Goal: Transaction & Acquisition: Book appointment/travel/reservation

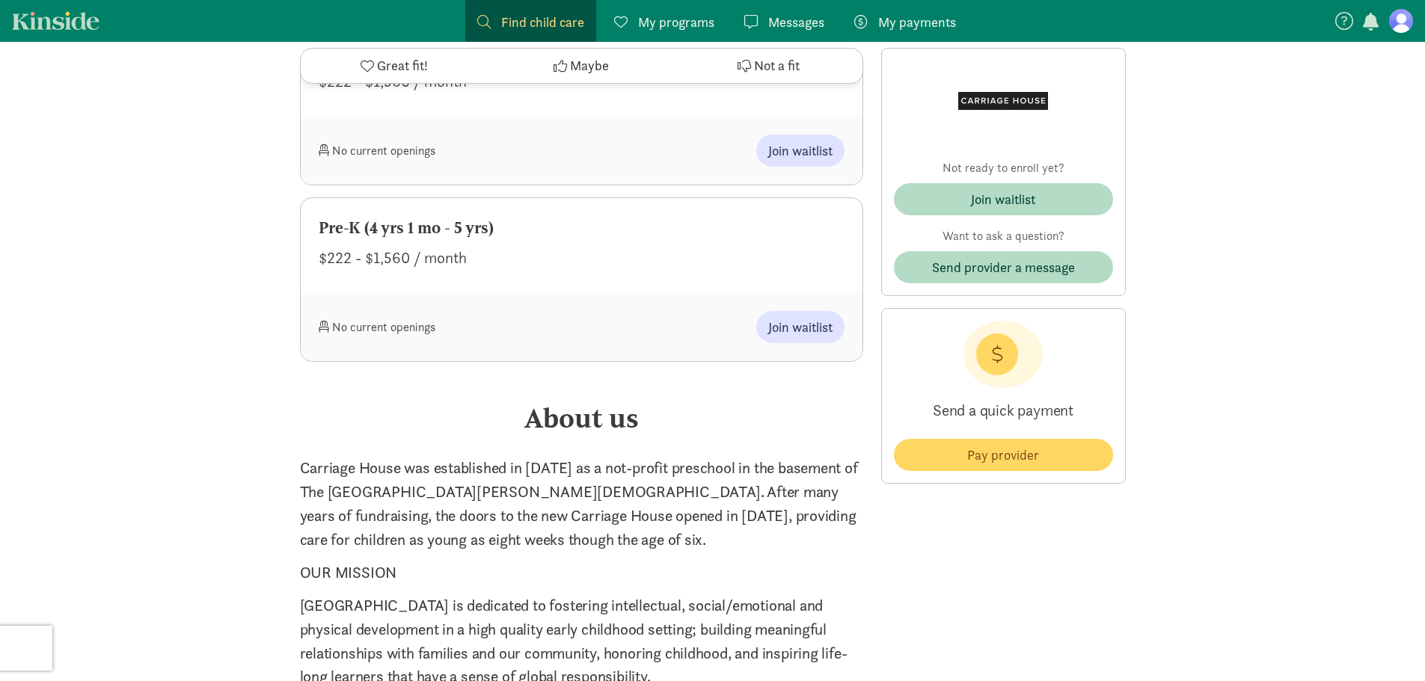
scroll to position [1945, 0]
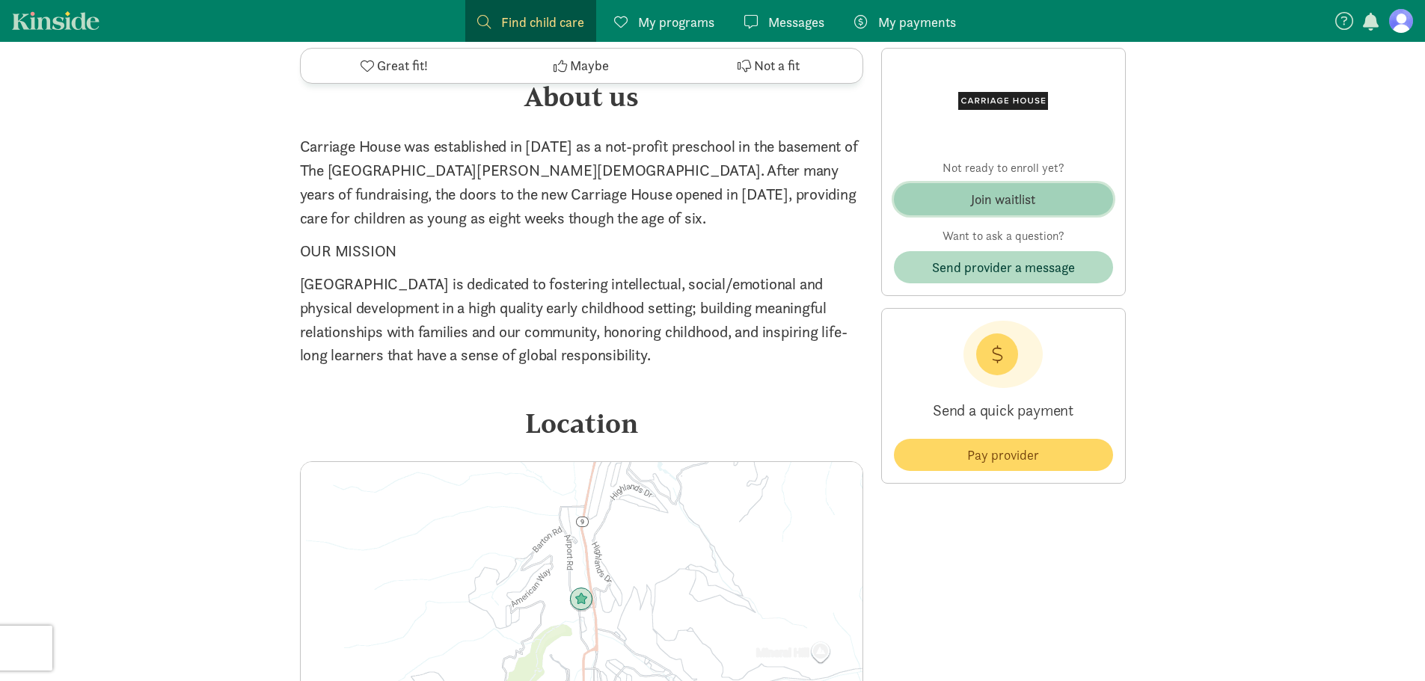
click at [1002, 203] on div "Join waitlist" at bounding box center [1003, 199] width 64 height 20
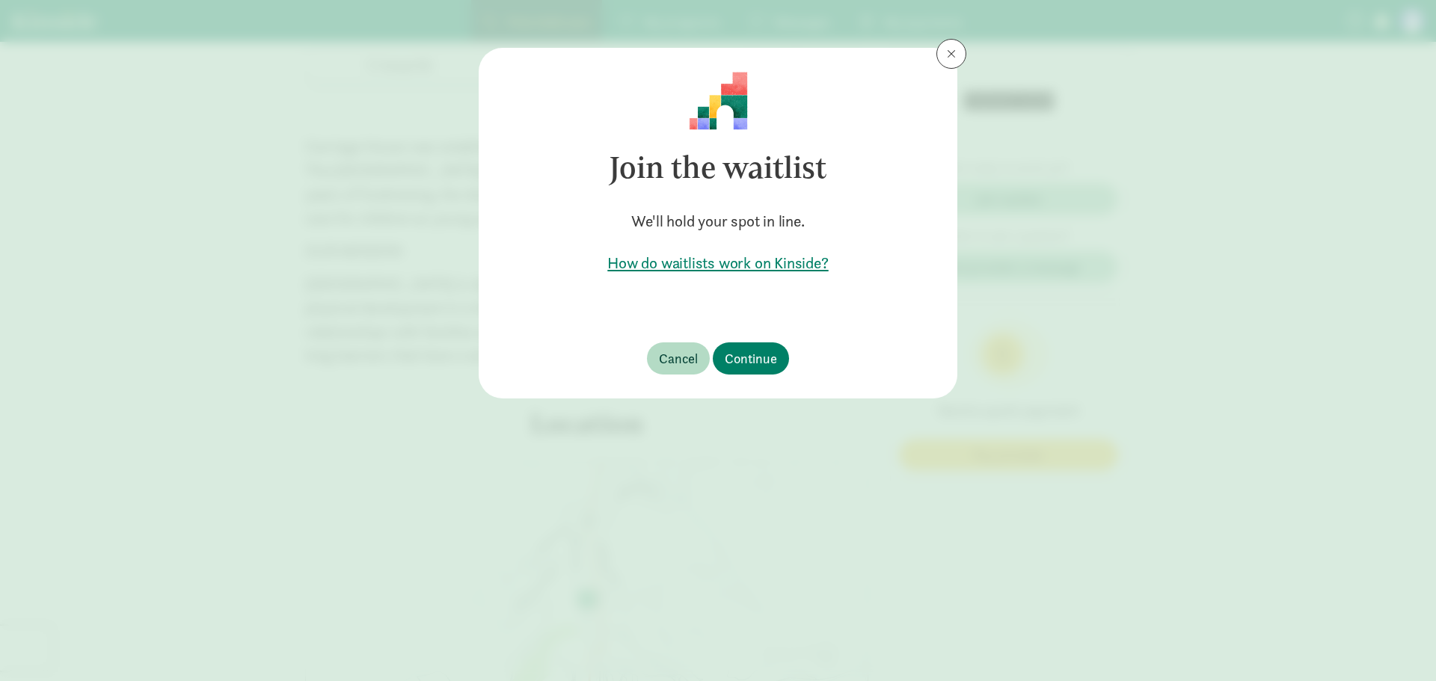
drag, startPoint x: 717, startPoint y: 263, endPoint x: 752, endPoint y: 270, distance: 35.1
click at [752, 270] on h5 "How do waitlists work on Kinside?" at bounding box center [718, 263] width 431 height 21
click at [752, 363] on span "Continue" at bounding box center [751, 359] width 52 height 20
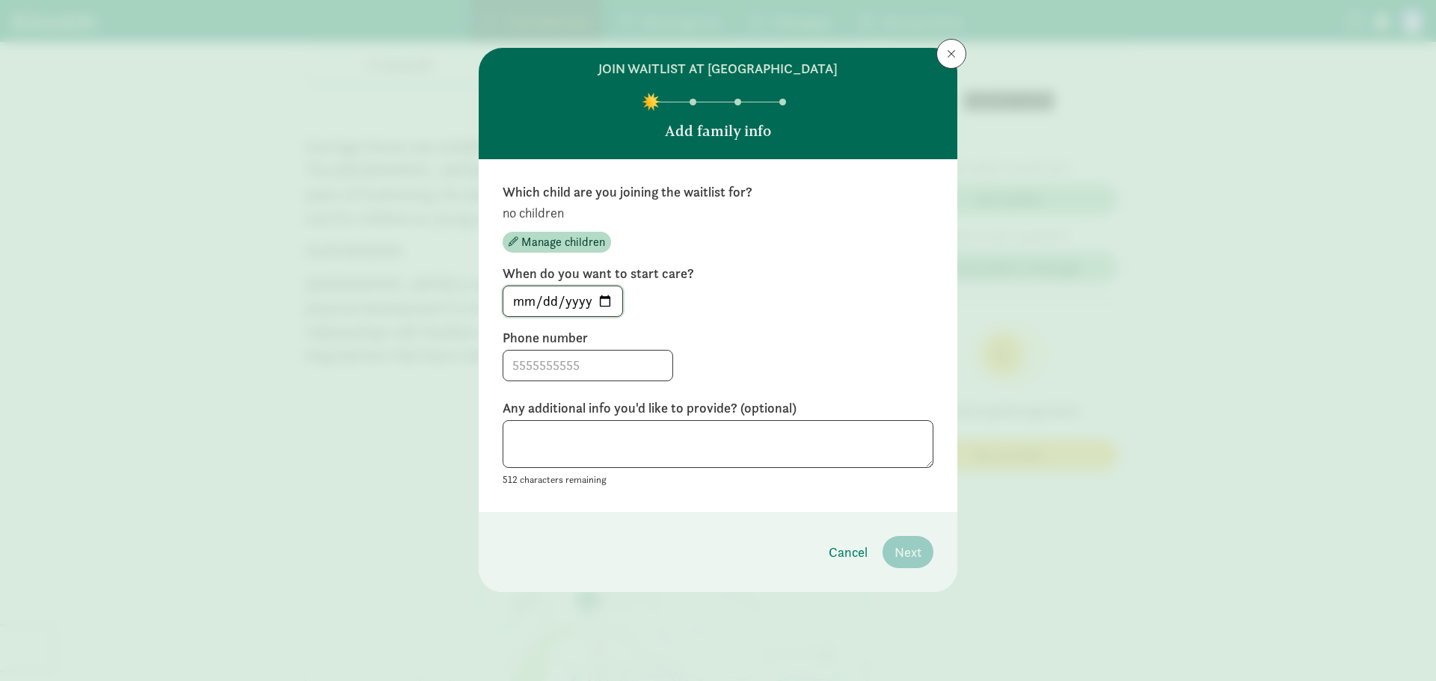
click at [605, 295] on input "[DATE]" at bounding box center [562, 301] width 119 height 30
type input "[DATE]"
click at [599, 368] on input at bounding box center [587, 366] width 169 height 30
type input "7069133233"
click at [562, 248] on span "Manage children" at bounding box center [563, 242] width 84 height 18
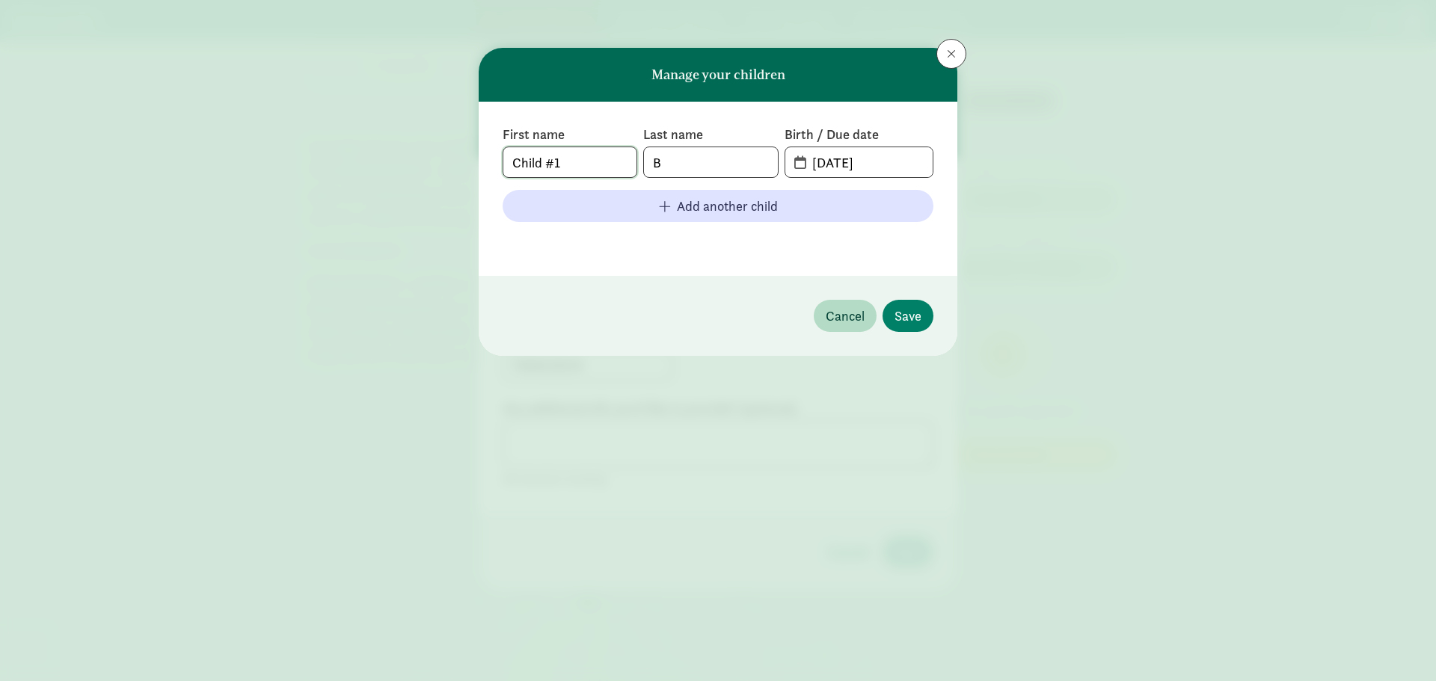
click at [622, 159] on input "Child #1" at bounding box center [569, 162] width 133 height 30
click at [688, 168] on input "B" at bounding box center [710, 162] width 133 height 30
type input "Brissey"
click at [862, 168] on input "08-11-2025" at bounding box center [867, 162] width 129 height 30
click at [803, 157] on input "08-11-2025" at bounding box center [867, 162] width 129 height 30
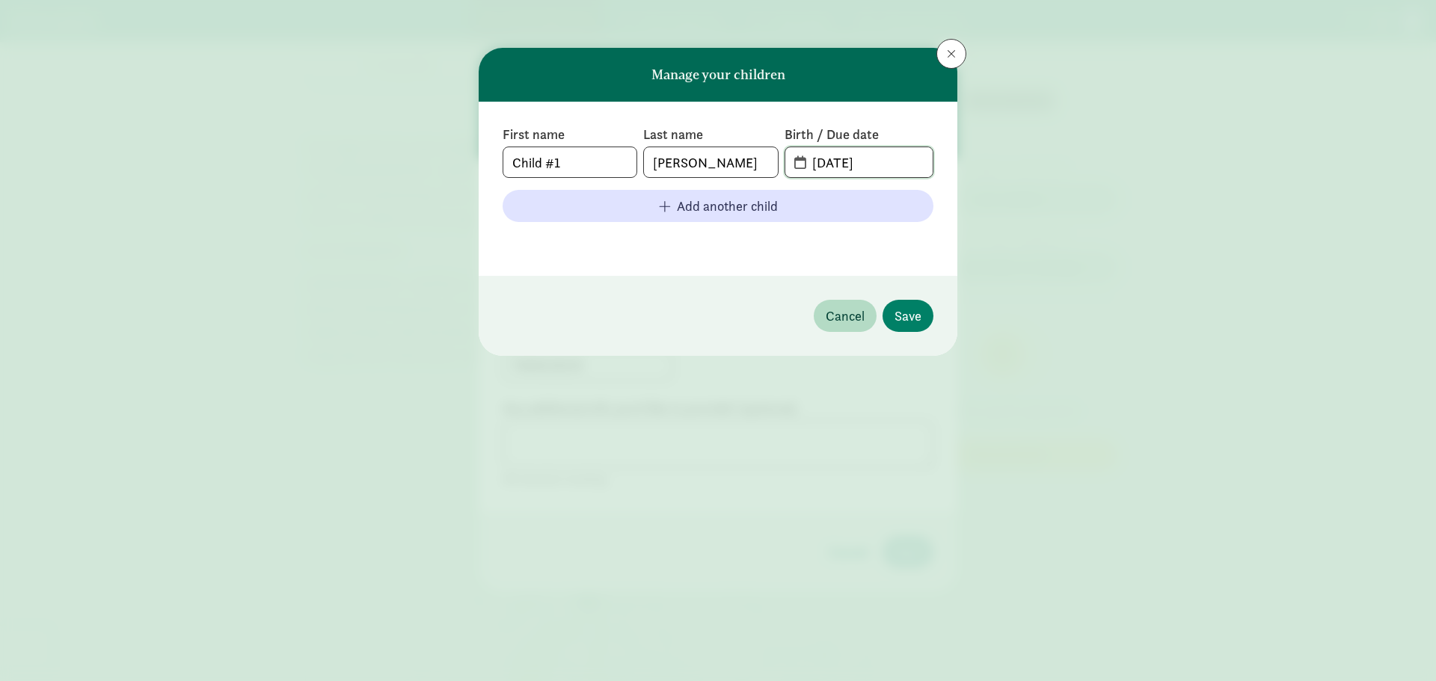
click at [806, 164] on input "08-11-2025" at bounding box center [867, 162] width 129 height 30
drag, startPoint x: 900, startPoint y: 162, endPoint x: 768, endPoint y: 162, distance: 131.7
click at [768, 162] on div "First name Child #1 Last name Brissey Birth / Due date 08-11-2025" at bounding box center [718, 152] width 431 height 52
type input "02-23-26"
click at [746, 271] on div "First name Child #1 Last name Brissey Birth / Due date 02-23-26 Add another chi…" at bounding box center [718, 189] width 479 height 174
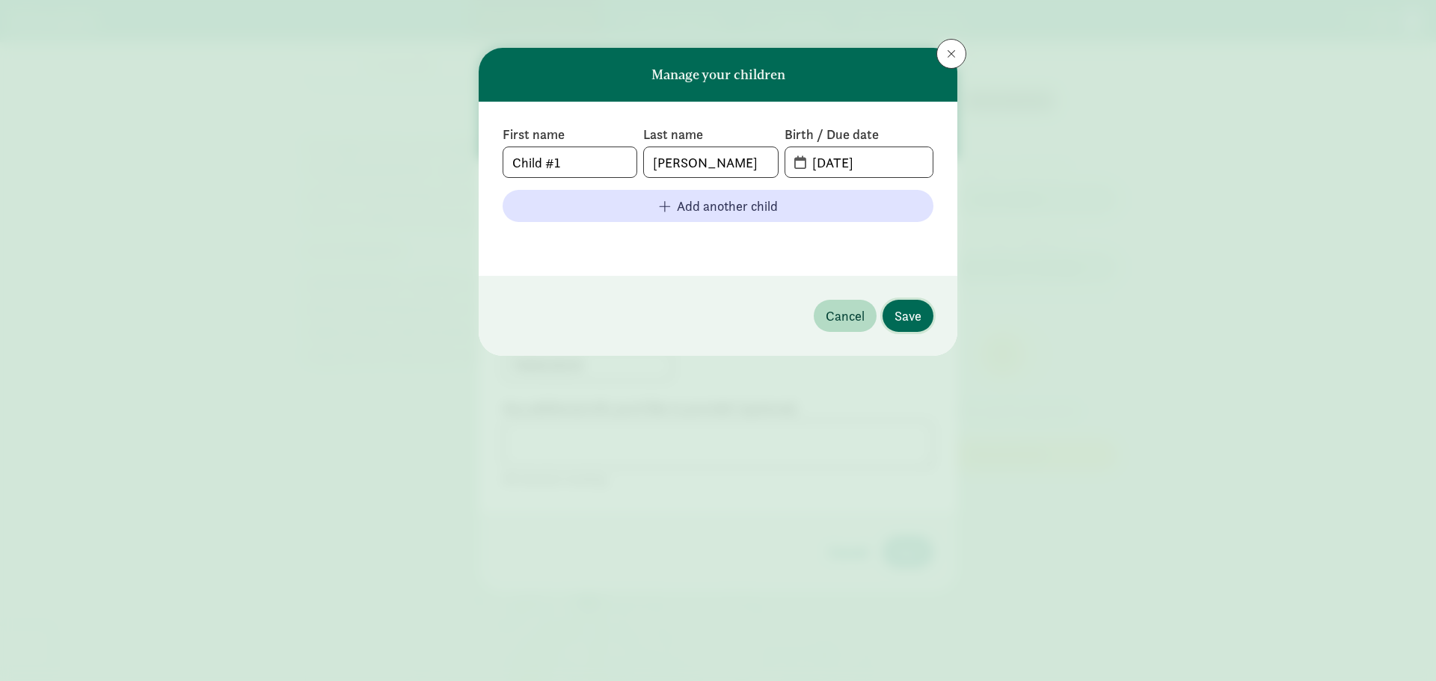
click at [907, 307] on span "Save" at bounding box center [908, 316] width 27 height 20
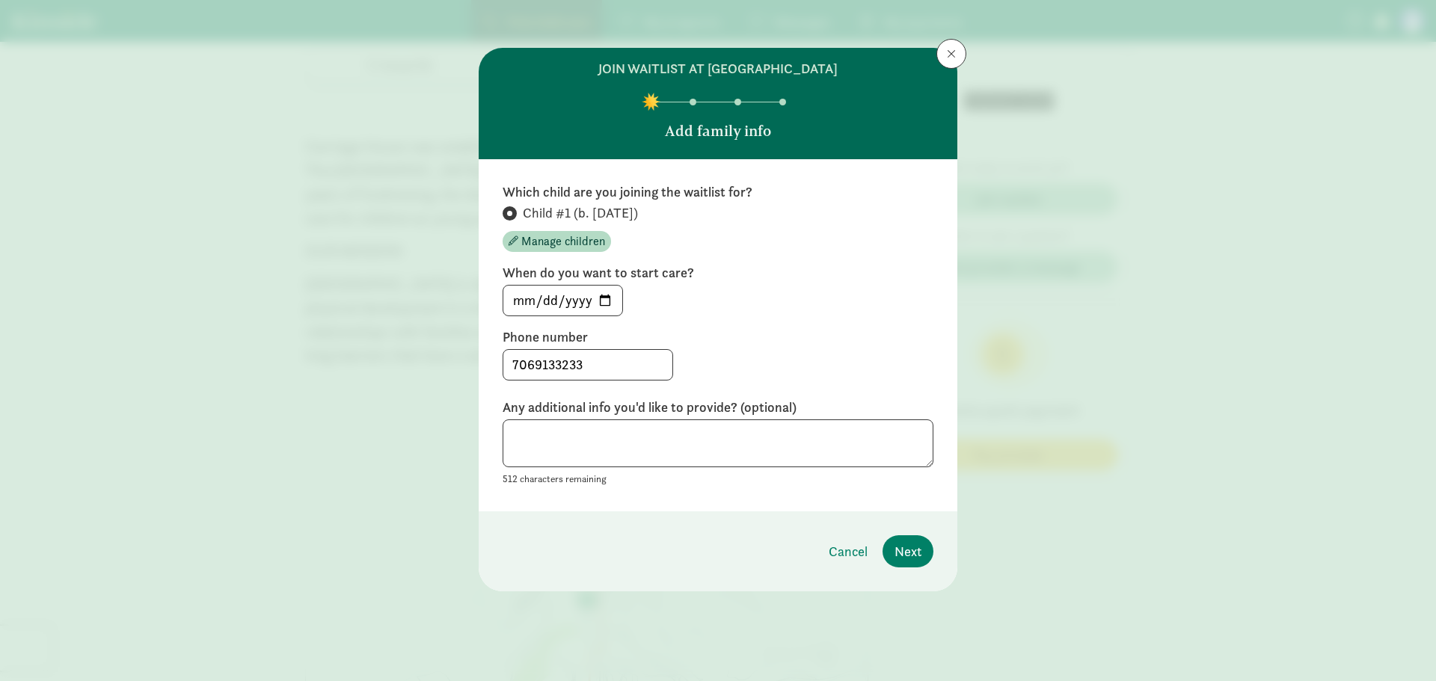
click at [891, 322] on div "Which child are you joining the waitlist for? Child #1 (b. February 2026) Manag…" at bounding box center [718, 335] width 431 height 304
click at [913, 556] on span "Next" at bounding box center [908, 552] width 27 height 20
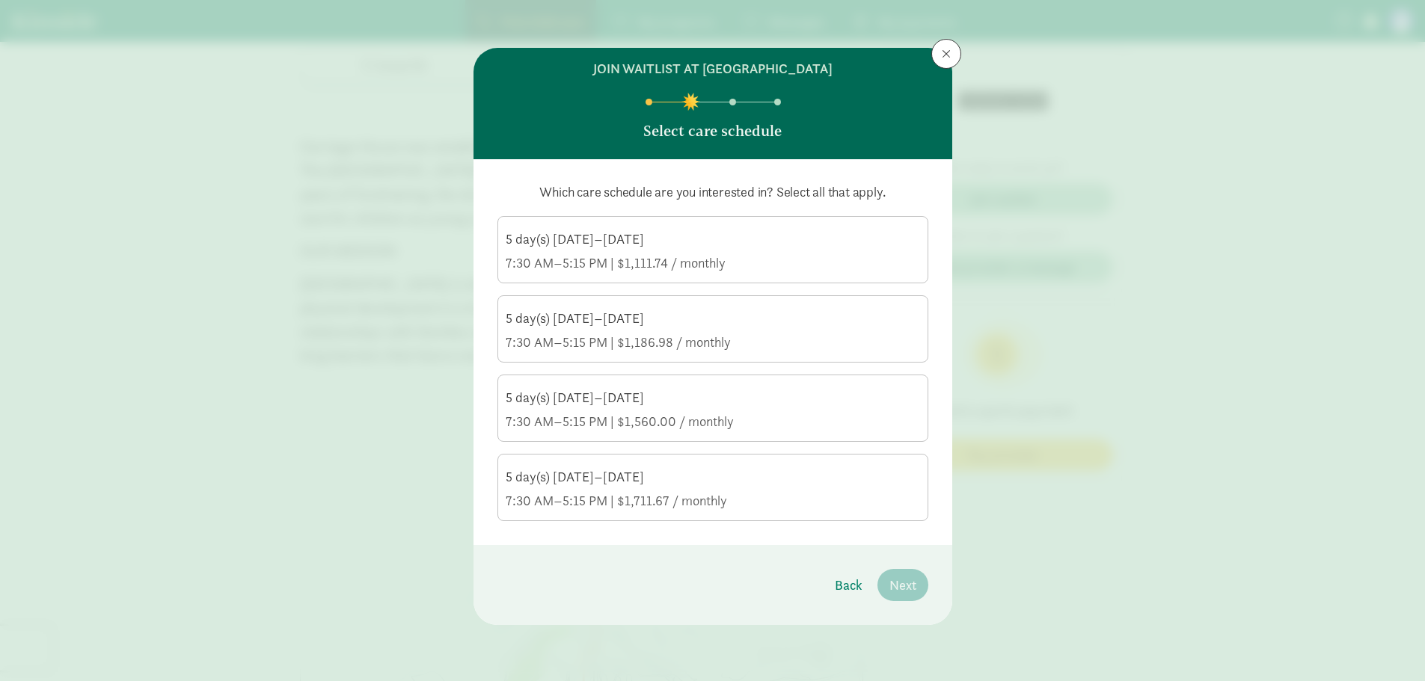
click at [733, 272] on div "7:30 AM–5:15 PM | $1,111.74 / monthly" at bounding box center [713, 263] width 414 height 18
click at [0, 0] on input "5 day(s) Monday–Friday 7:30 AM–5:15 PM | $1,111.74 / monthly" at bounding box center [0, 0] width 0 height 0
click at [714, 308] on label "5 day(s) Monday–Friday 7:30 AM–5:15 PM | $1,186.98 / monthly" at bounding box center [712, 327] width 429 height 63
click at [0, 0] on input "5 day(s) Monday–Friday 7:30 AM–5:15 PM | $1,186.98 / monthly" at bounding box center [0, 0] width 0 height 0
click at [714, 368] on div "Which care schedule are you interested in? Select all that apply. 5 day(s) Mond…" at bounding box center [712, 352] width 431 height 338
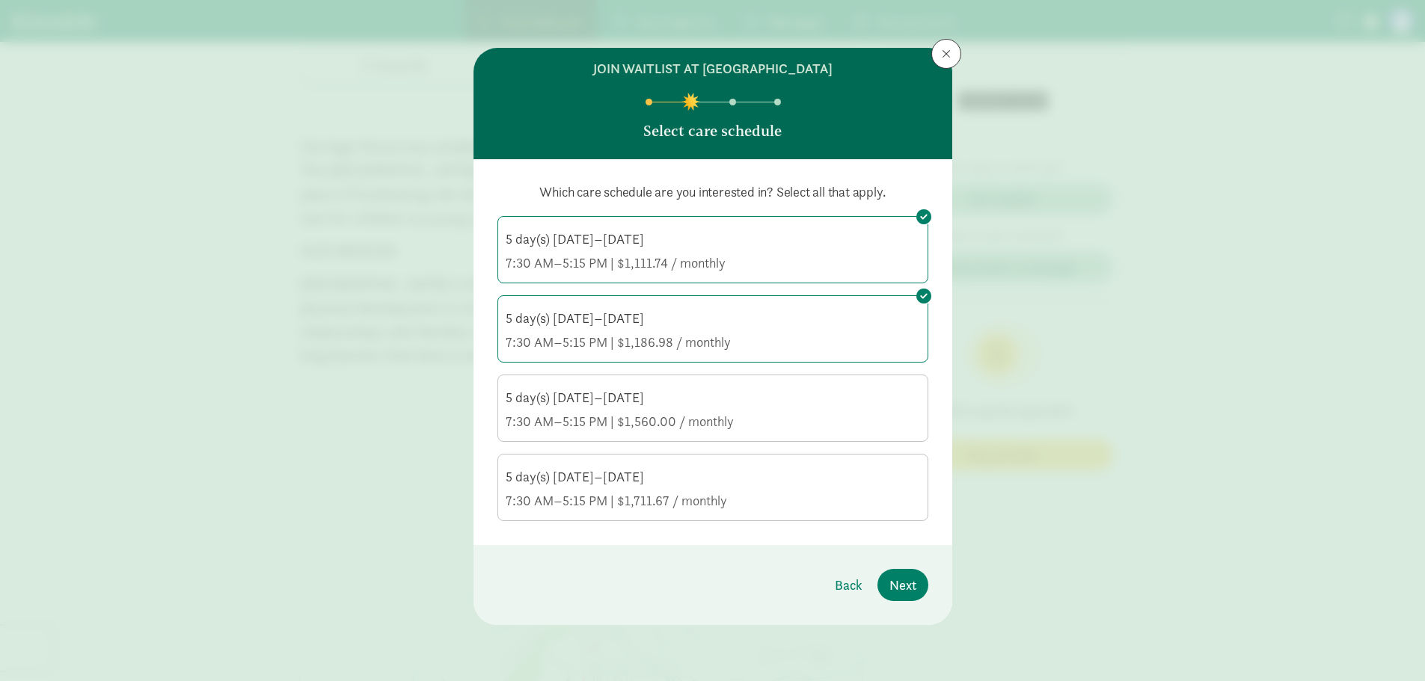
click at [714, 405] on div "5 day(s) Monday–Friday" at bounding box center [713, 398] width 414 height 18
click at [0, 0] on input "5 day(s) Monday–Friday 7:30 AM–5:15 PM | $1,560.00 / monthly" at bounding box center [0, 0] width 0 height 0
click at [678, 484] on div "5 day(s) Monday–Friday" at bounding box center [713, 477] width 414 height 18
click at [0, 0] on input "5 day(s) Monday–Friday 7:30 AM–5:15 PM | $1,711.67 / monthly" at bounding box center [0, 0] width 0 height 0
click at [916, 589] on span "Next" at bounding box center [902, 585] width 27 height 20
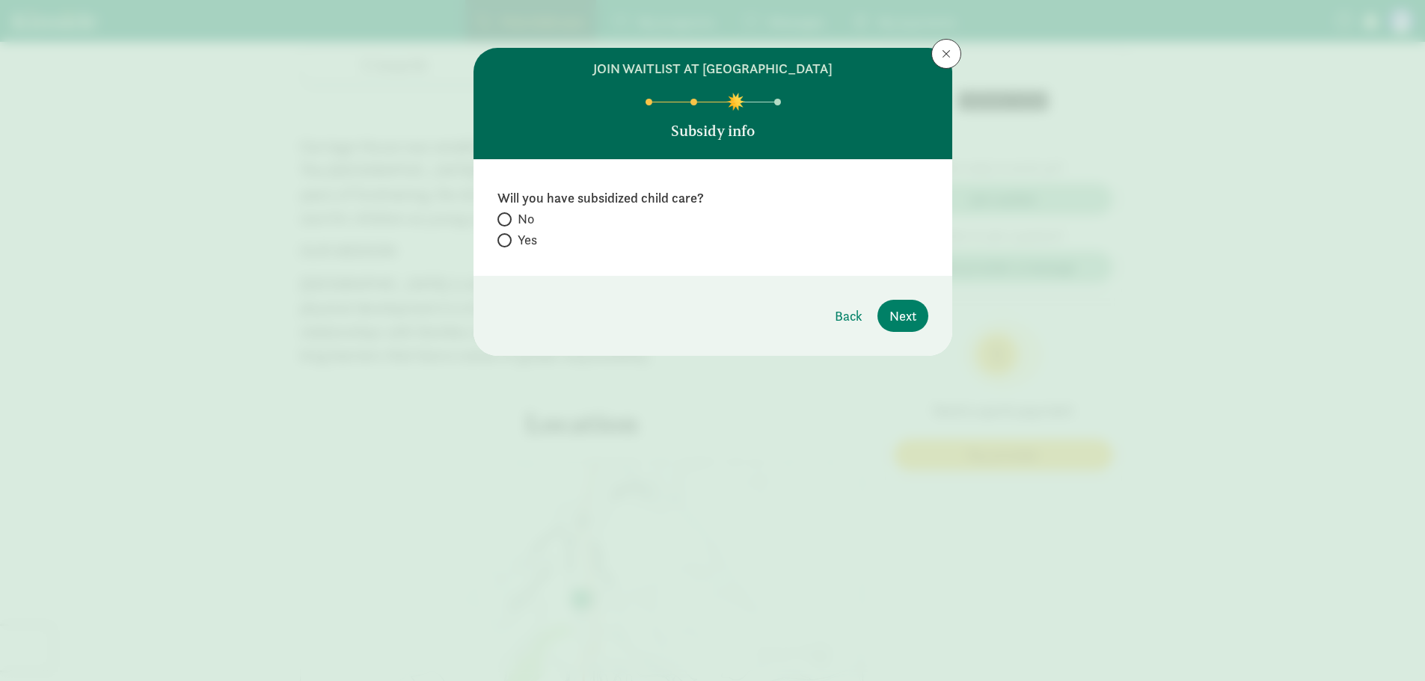
click at [522, 221] on span "No" at bounding box center [526, 219] width 16 height 18
click at [507, 221] on input "No" at bounding box center [502, 220] width 10 height 10
radio input "true"
click at [907, 321] on span "Next" at bounding box center [902, 316] width 27 height 20
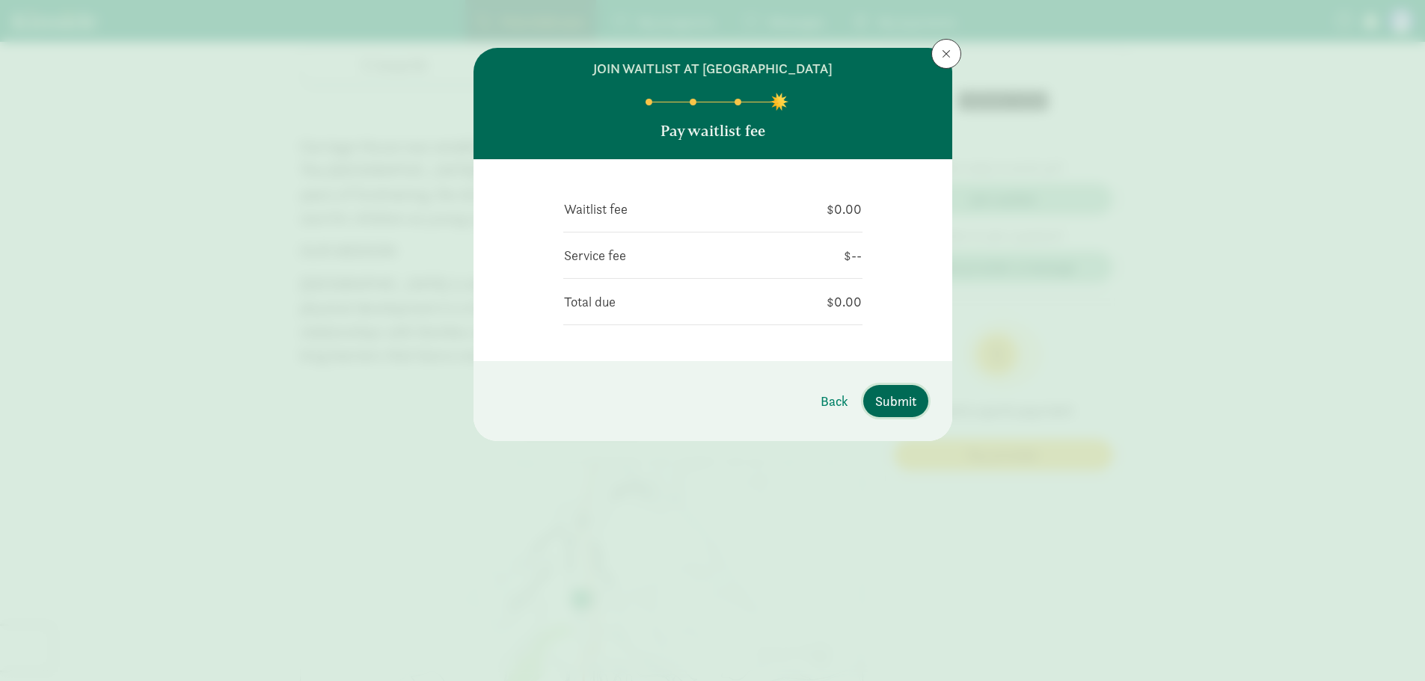
click at [891, 401] on span "Submit" at bounding box center [895, 401] width 41 height 20
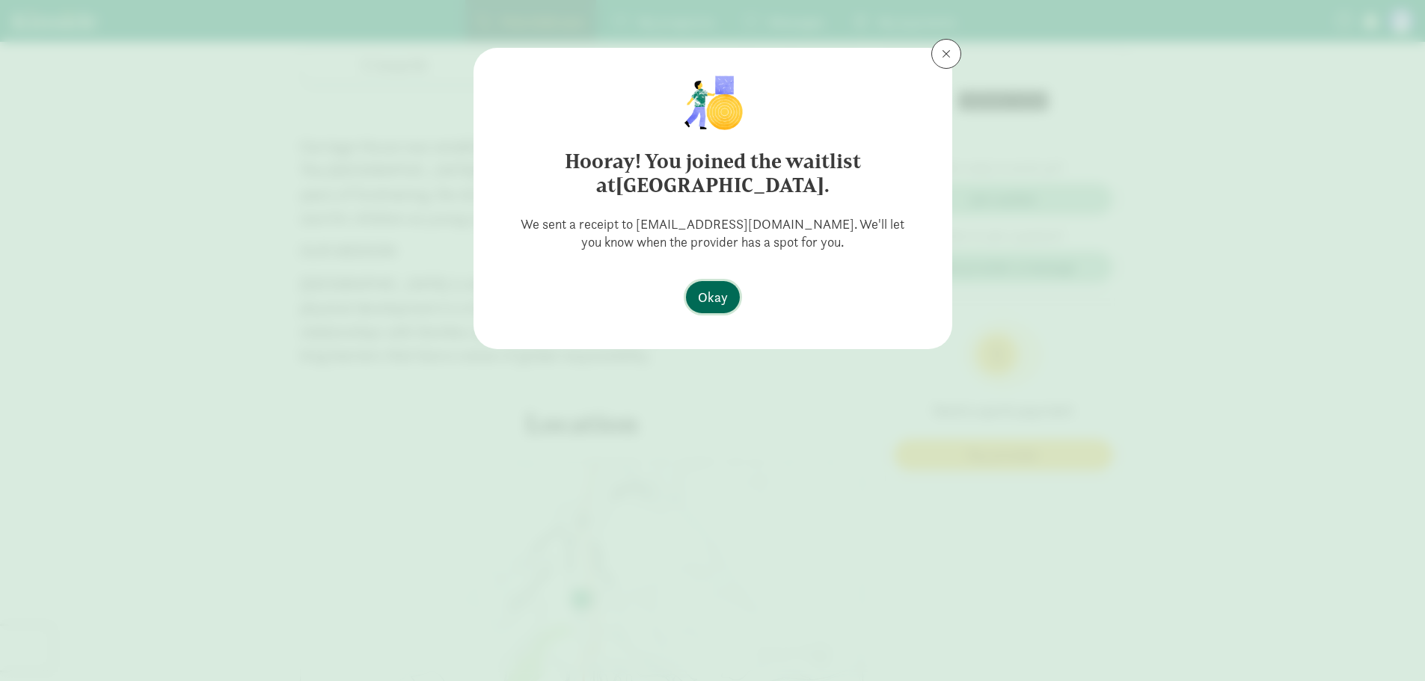
click at [707, 307] on span "Okay" at bounding box center [713, 297] width 30 height 20
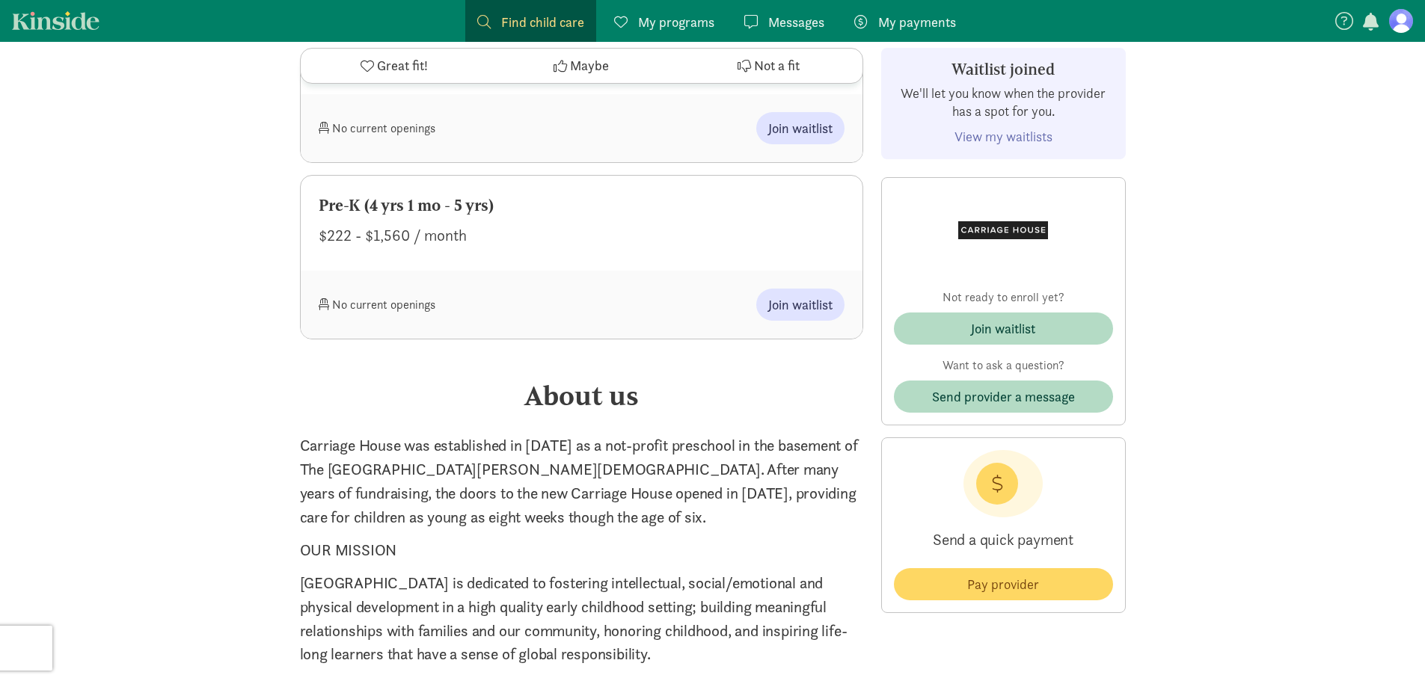
click at [979, 133] on link "View my waitlists" at bounding box center [1003, 136] width 98 height 17
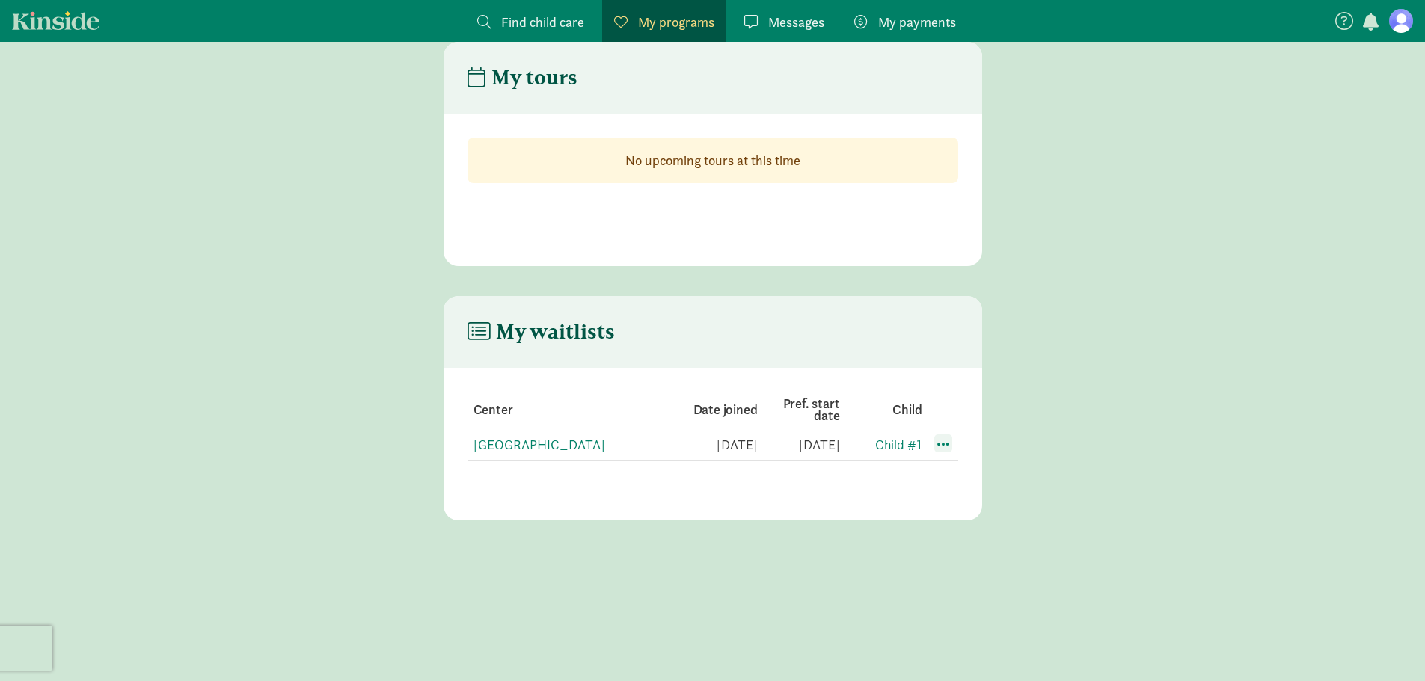
click at [942, 445] on span at bounding box center [943, 444] width 18 height 18
click at [967, 476] on div "Edit preferences" at bounding box center [995, 477] width 135 height 32
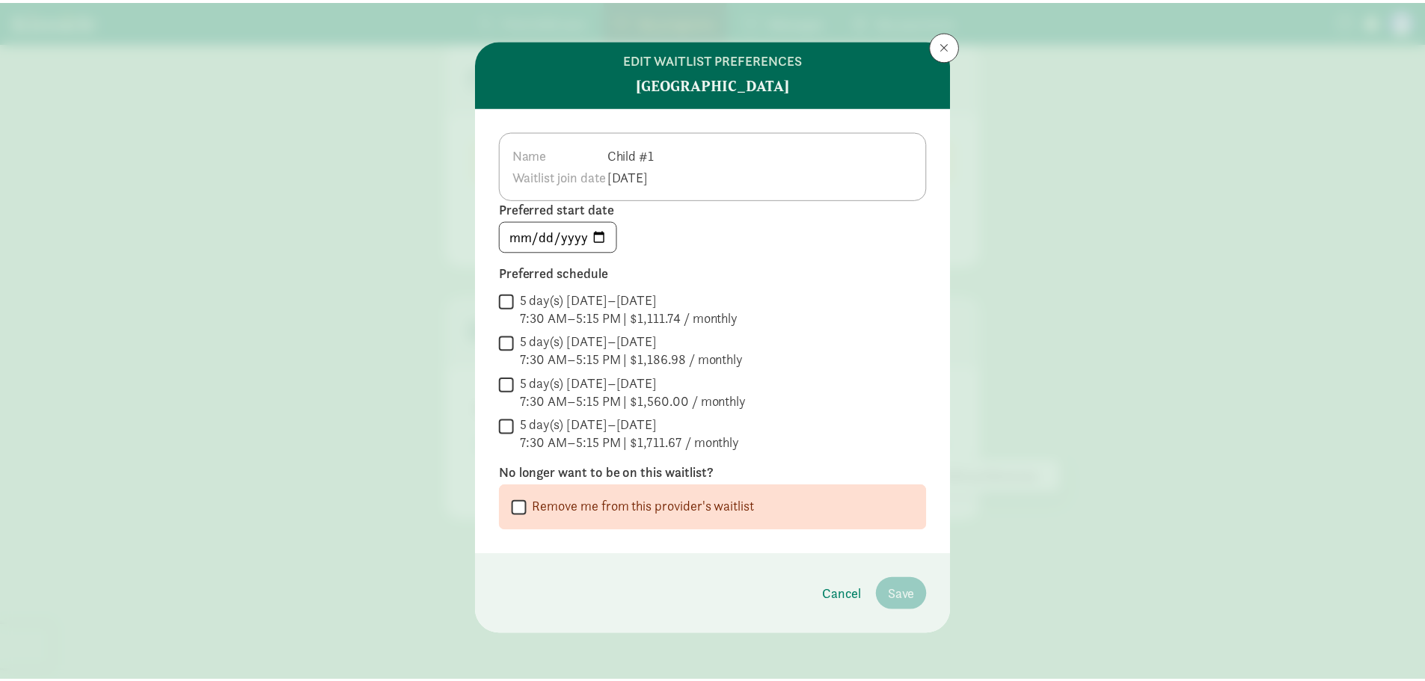
scroll to position [10, 0]
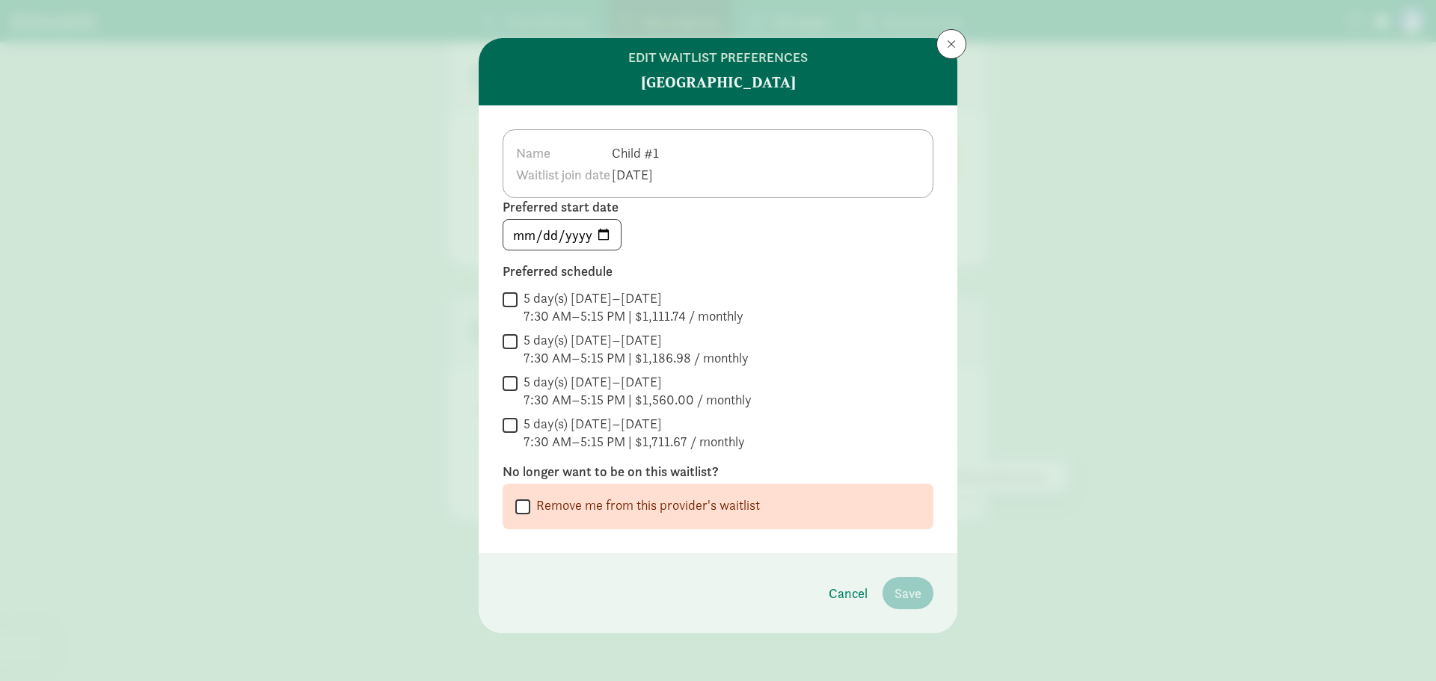
click at [663, 167] on td "Aug 11, 2025" at bounding box center [637, 175] width 52 height 22
click at [947, 49] on span at bounding box center [951, 44] width 9 height 12
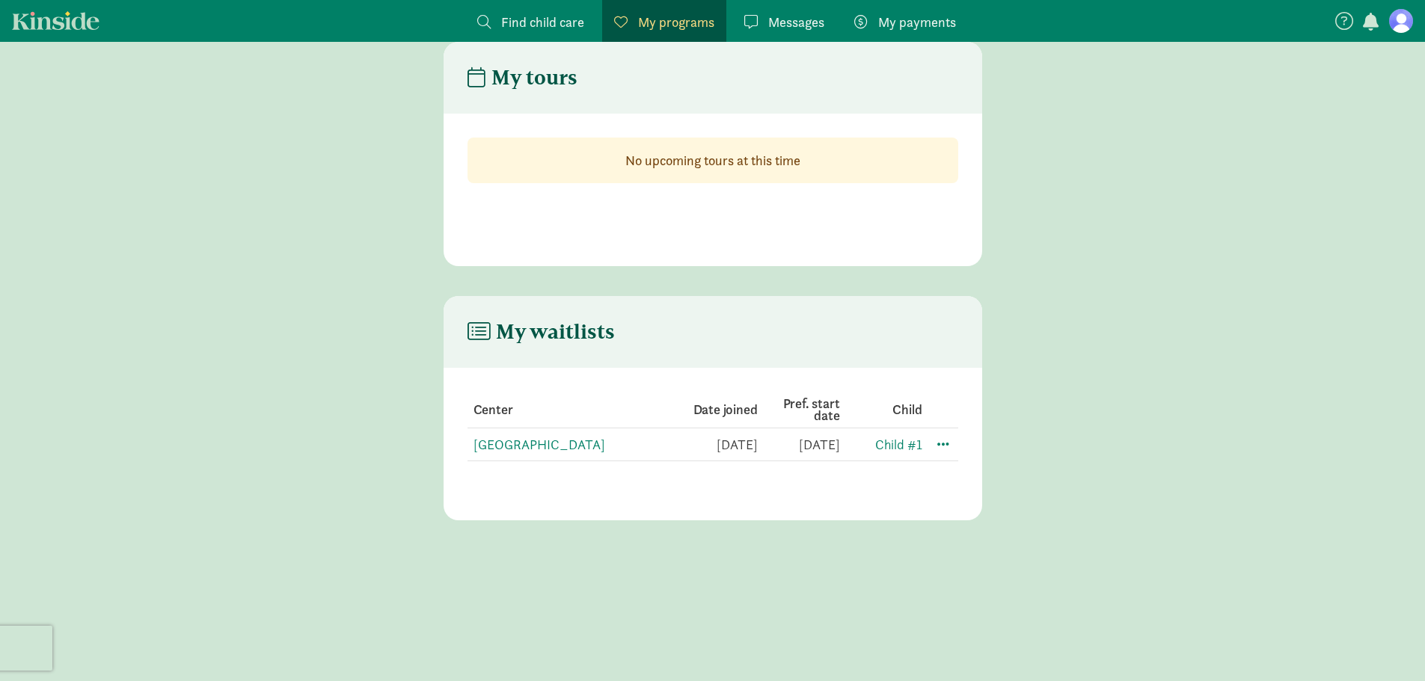
click at [782, 19] on span "Messages" at bounding box center [796, 22] width 56 height 20
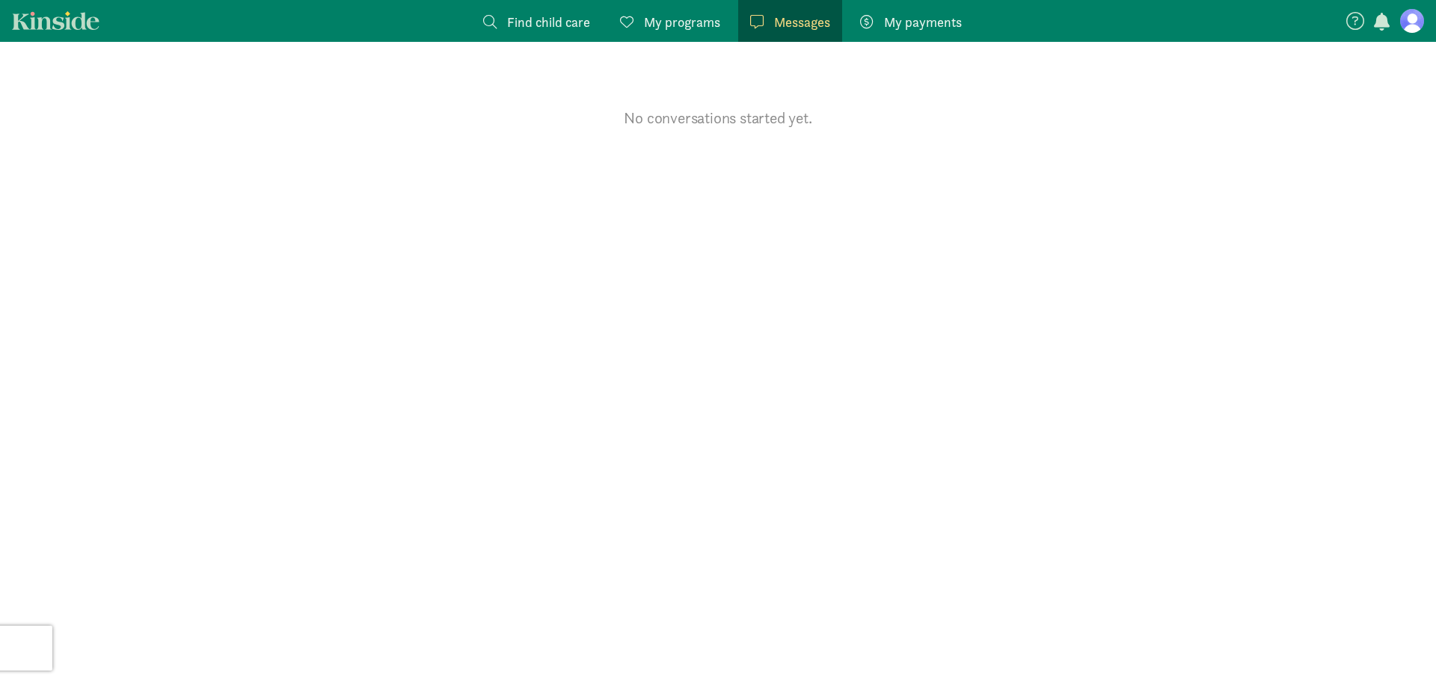
click at [696, 19] on span "My programs" at bounding box center [682, 22] width 76 height 20
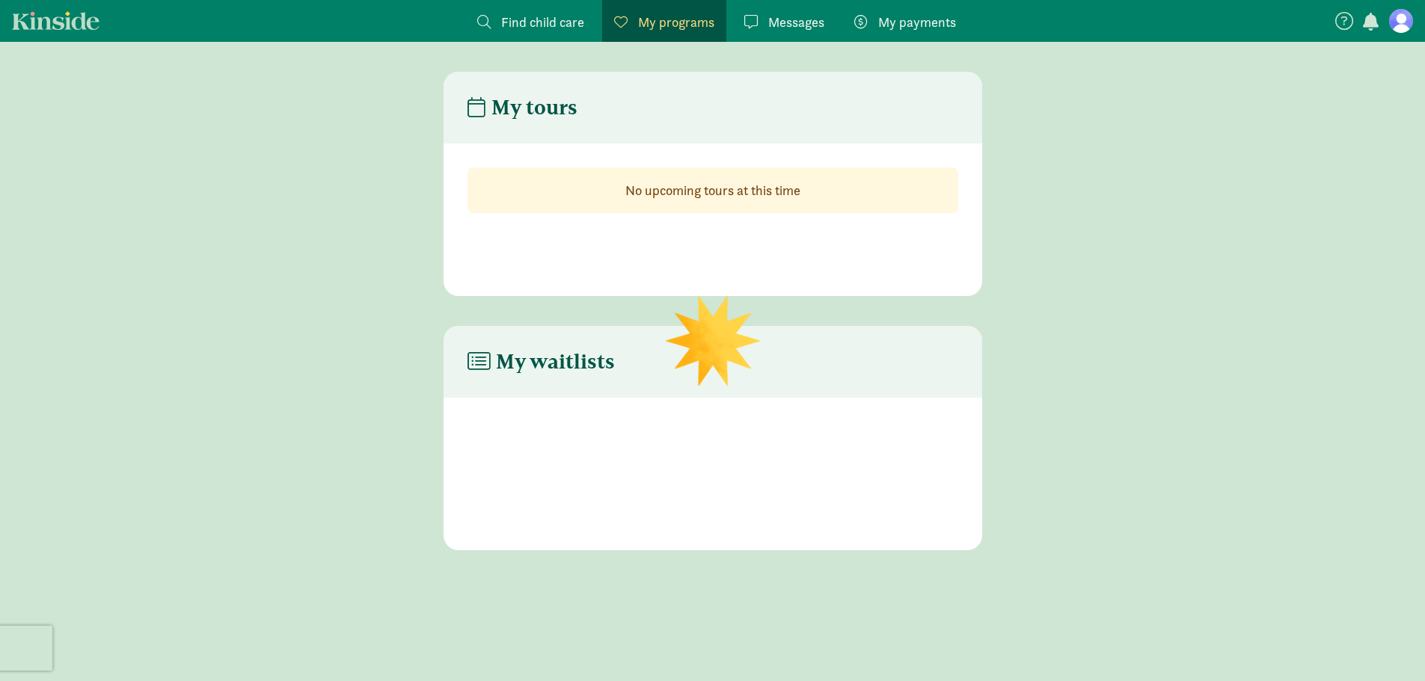
click at [610, 23] on link "My programs Programs" at bounding box center [664, 21] width 124 height 42
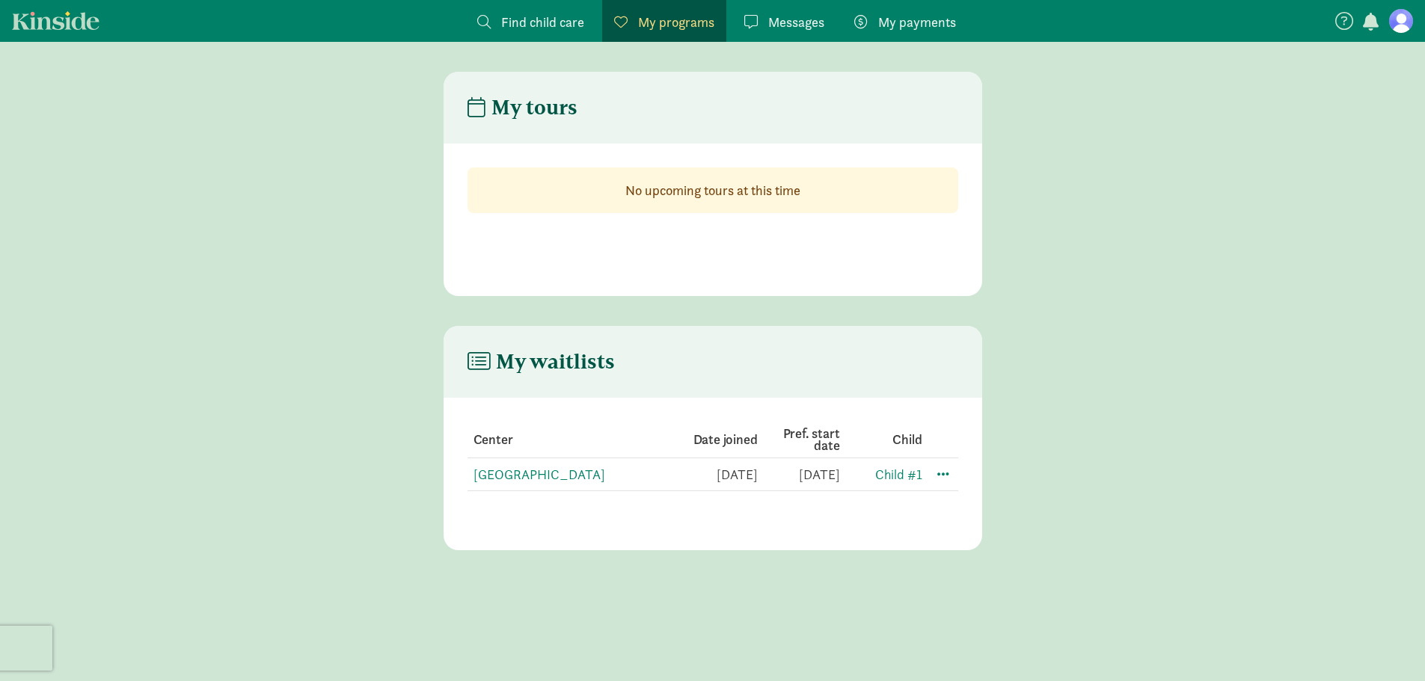
click at [551, 24] on span "Find child care" at bounding box center [542, 22] width 83 height 20
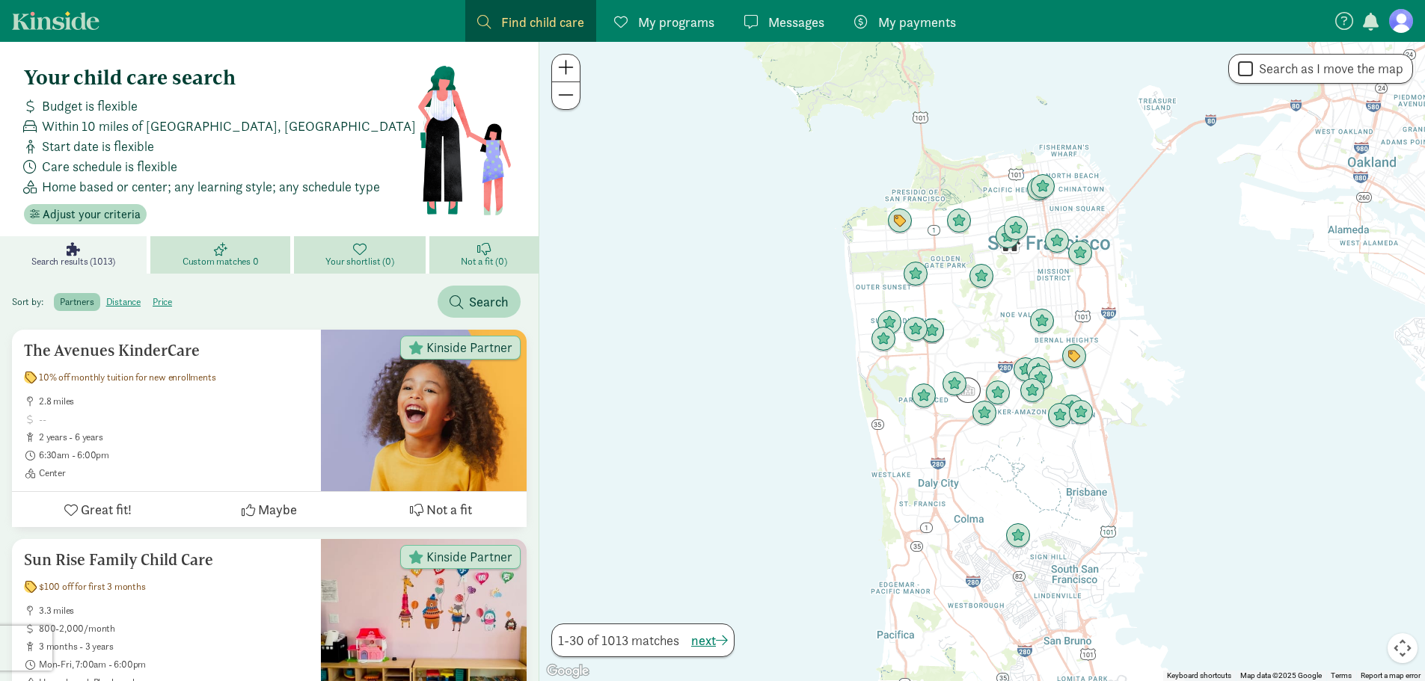
click at [762, 270] on div at bounding box center [982, 362] width 886 height 640
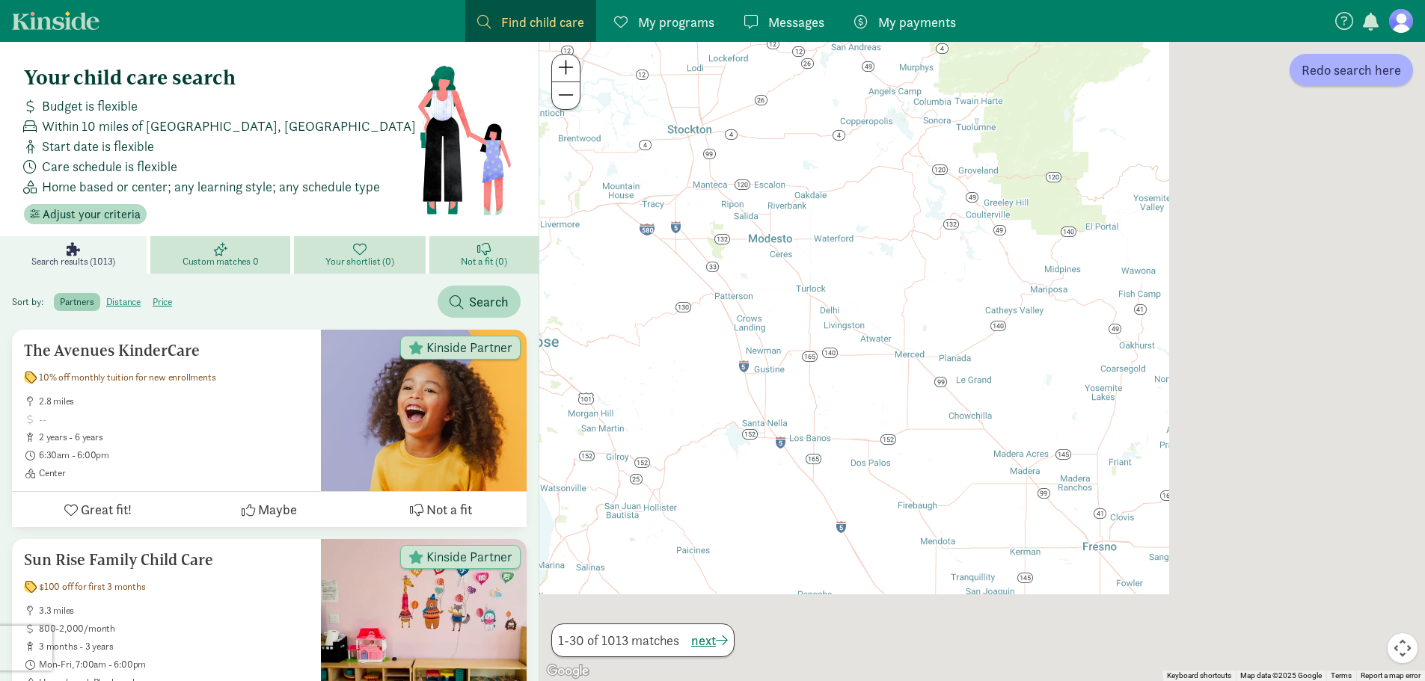
drag, startPoint x: 1135, startPoint y: 504, endPoint x: 574, endPoint y: 343, distance: 583.8
click at [574, 343] on div at bounding box center [982, 362] width 886 height 640
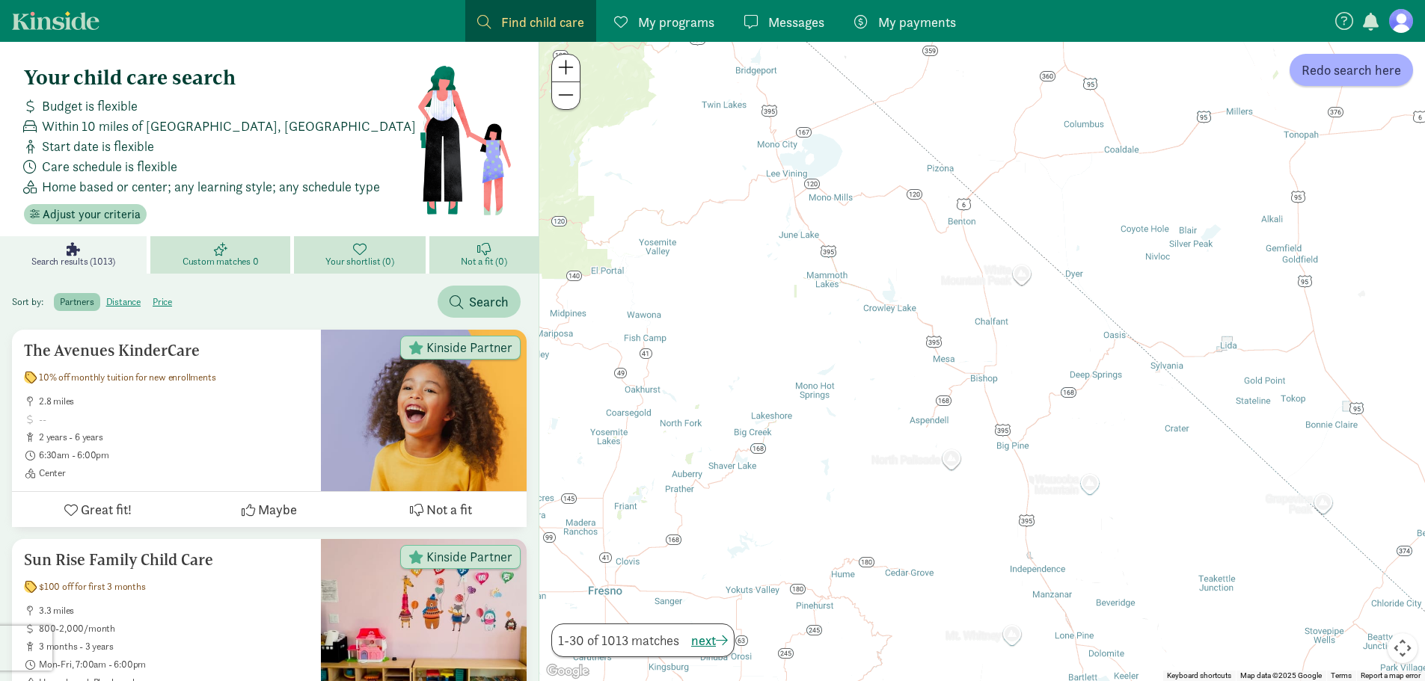
drag, startPoint x: 1144, startPoint y: 434, endPoint x: 649, endPoint y: 485, distance: 497.8
click at [649, 485] on div at bounding box center [982, 362] width 886 height 640
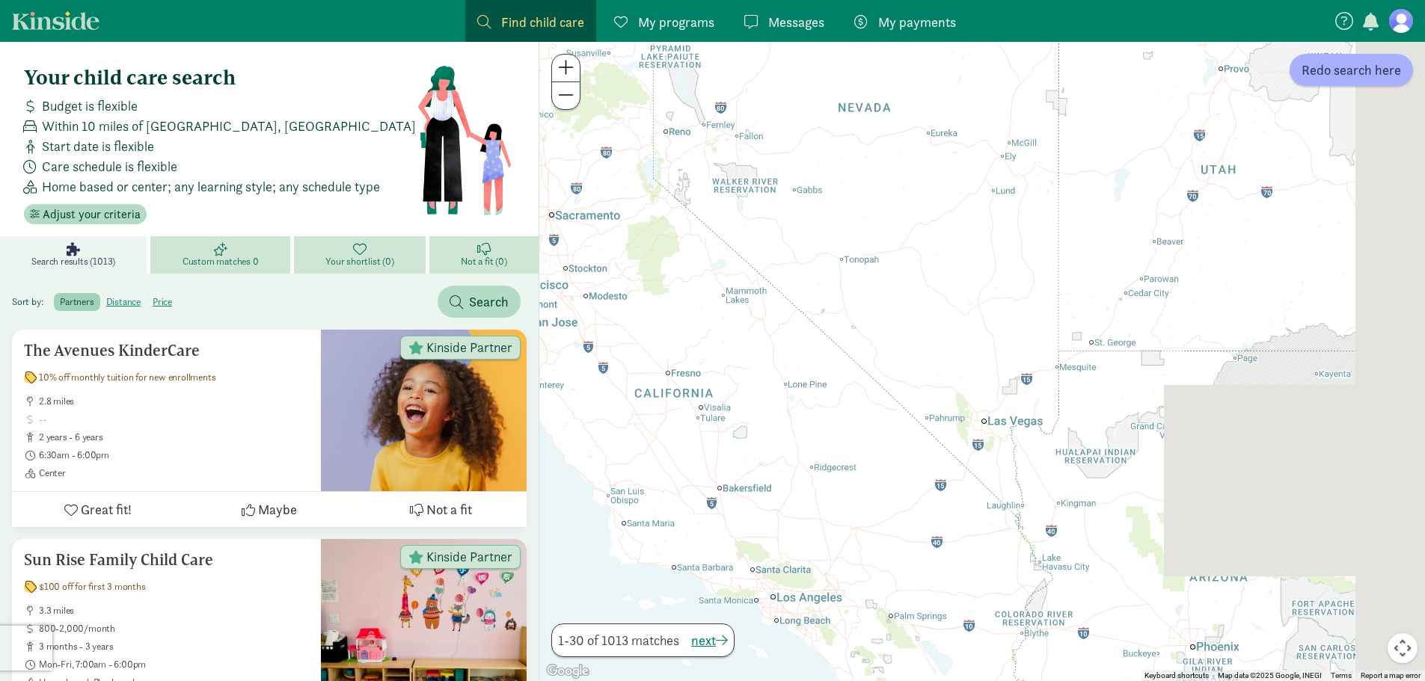
drag, startPoint x: 1118, startPoint y: 398, endPoint x: 694, endPoint y: 405, distance: 423.4
click at [719, 398] on div at bounding box center [982, 362] width 886 height 640
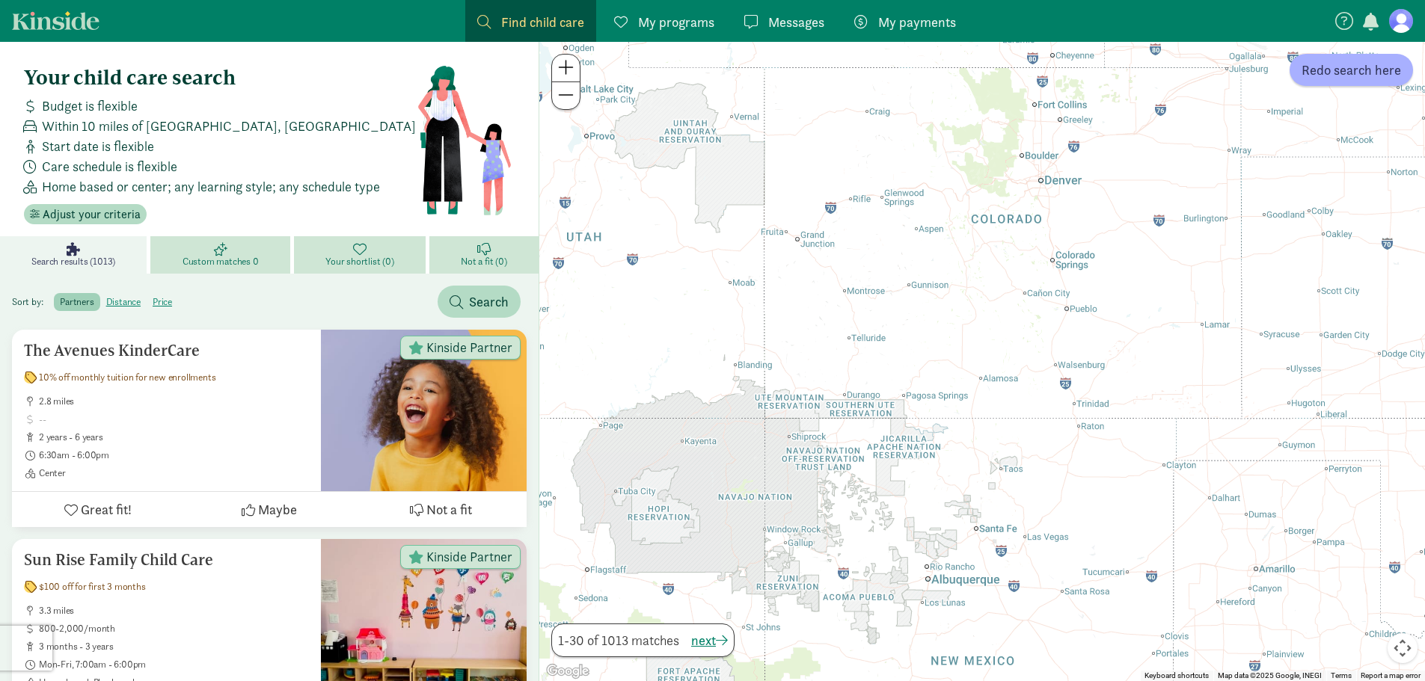
drag, startPoint x: 1220, startPoint y: 404, endPoint x: 788, endPoint y: 441, distance: 434.0
click at [788, 441] on div at bounding box center [982, 362] width 886 height 640
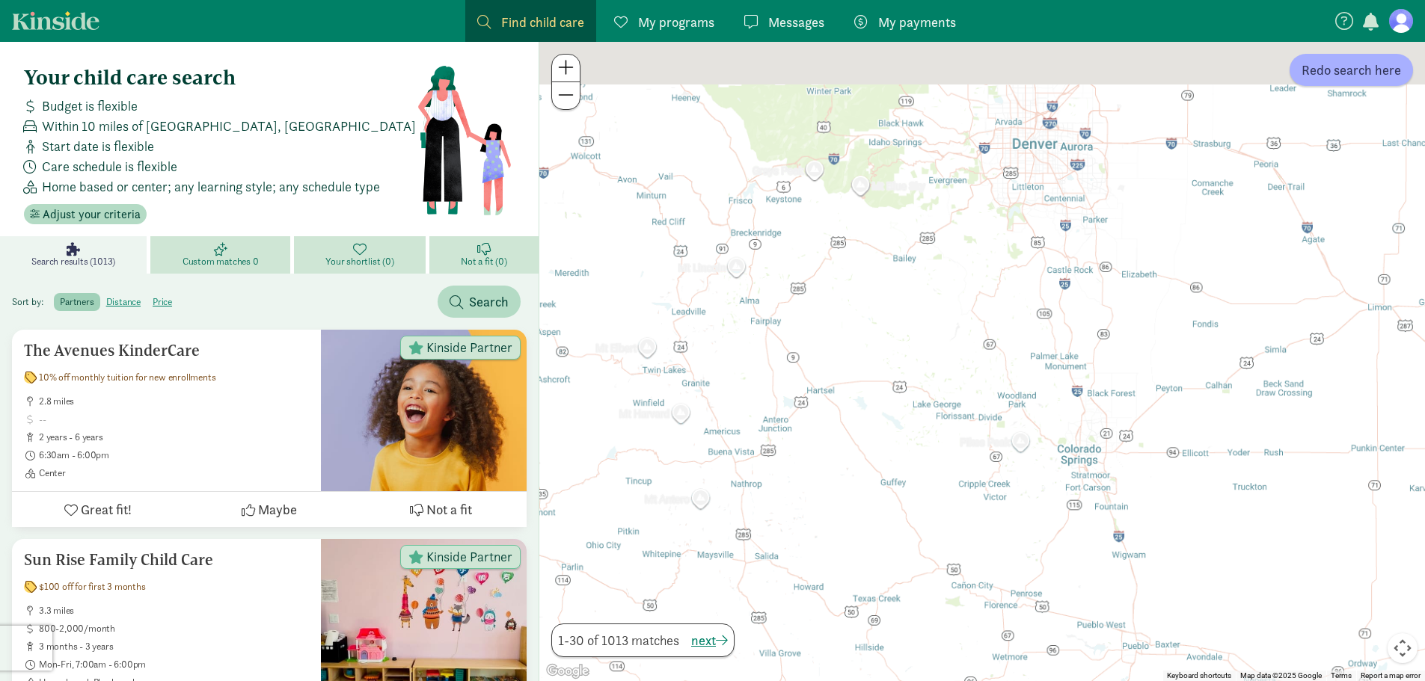
drag, startPoint x: 963, startPoint y: 339, endPoint x: 786, endPoint y: 478, distance: 224.8
click at [785, 478] on div at bounding box center [982, 362] width 886 height 640
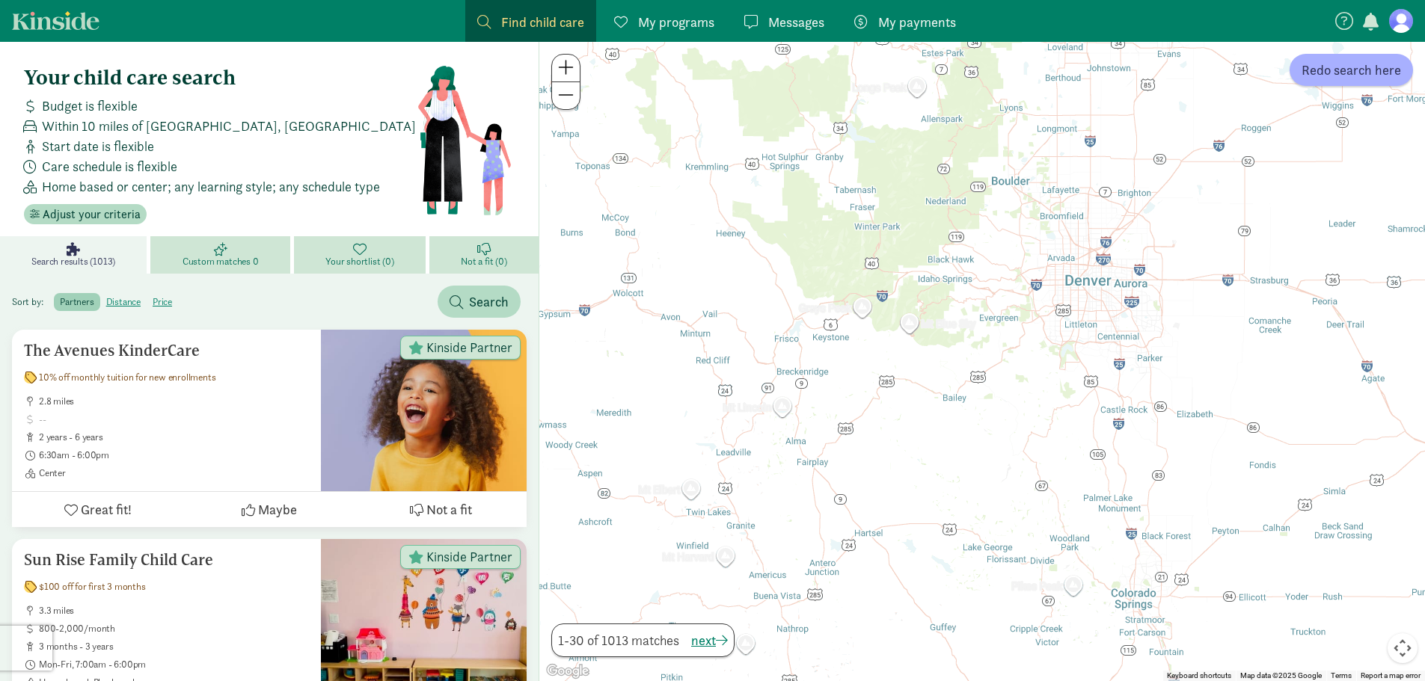
drag, startPoint x: 781, startPoint y: 341, endPoint x: 843, endPoint y: 476, distance: 148.3
click at [842, 473] on div at bounding box center [982, 362] width 886 height 640
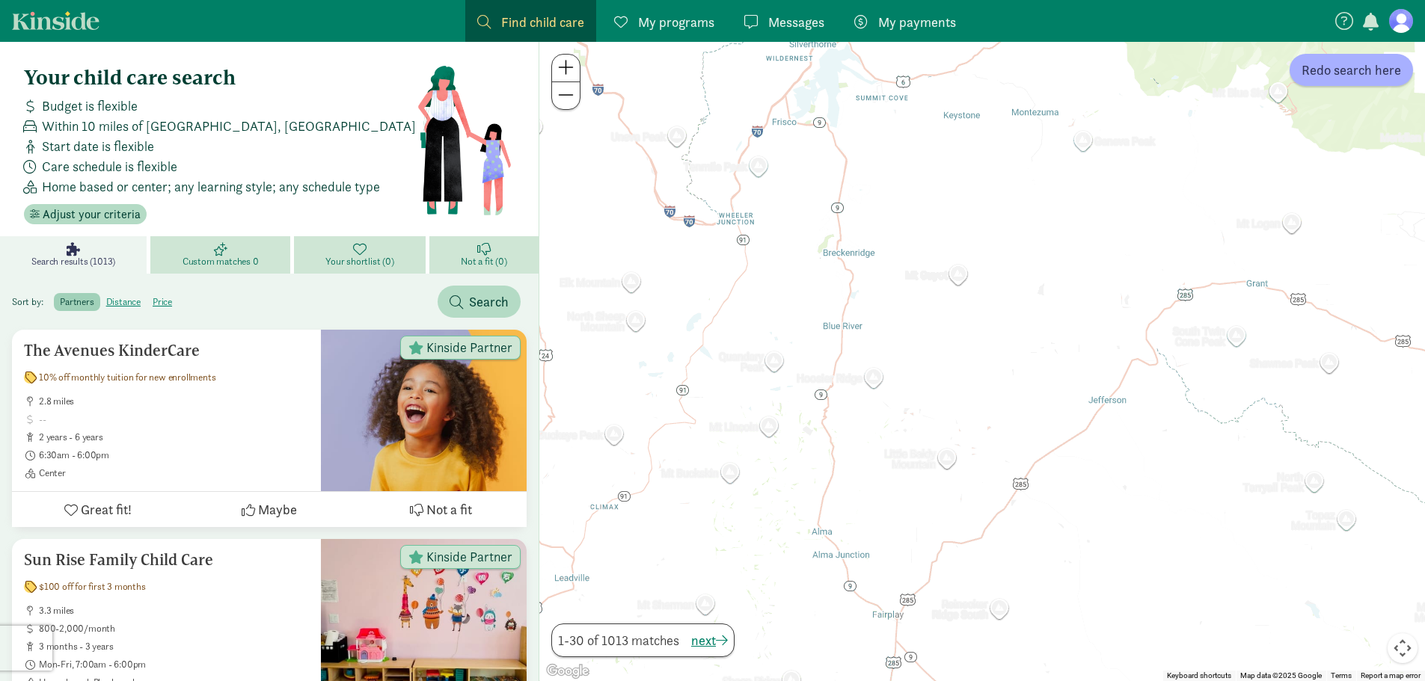
drag, startPoint x: 804, startPoint y: 533, endPoint x: 812, endPoint y: 411, distance: 121.5
click at [812, 411] on div at bounding box center [982, 362] width 886 height 640
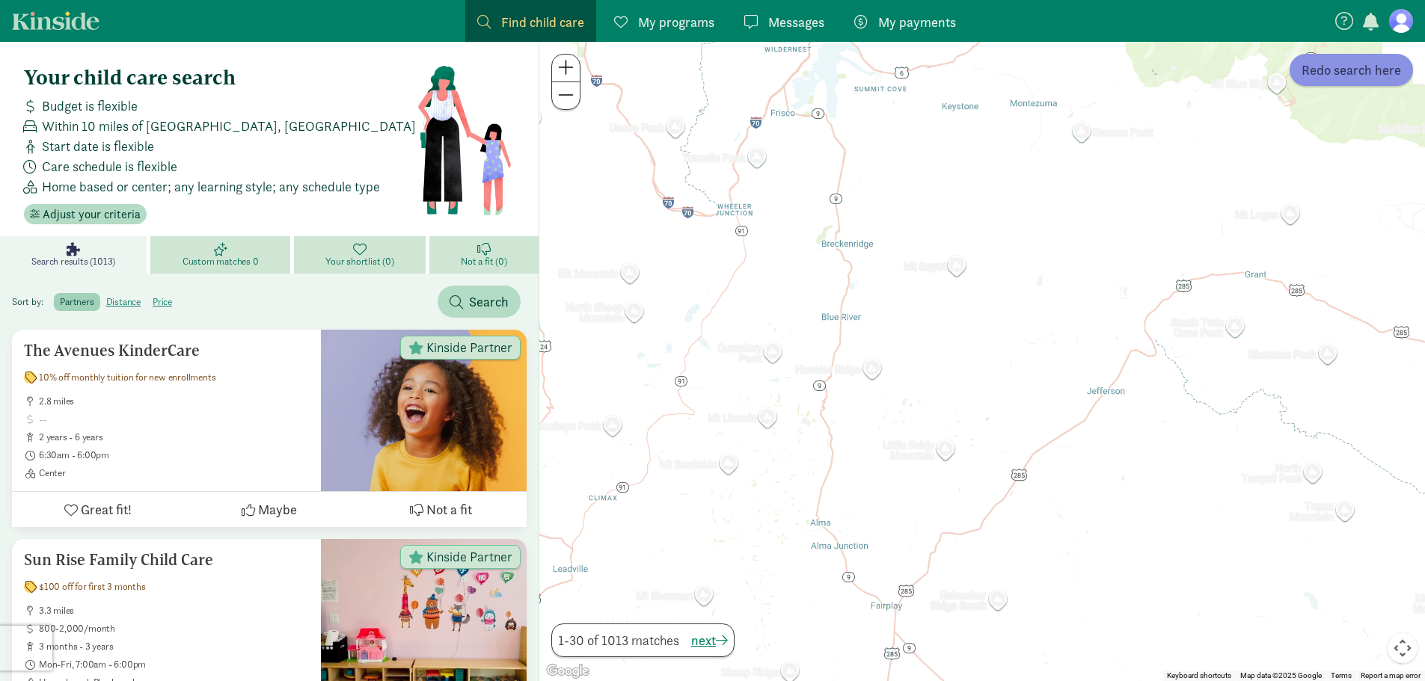
click at [1376, 72] on span "Redo search here" at bounding box center [1351, 70] width 99 height 20
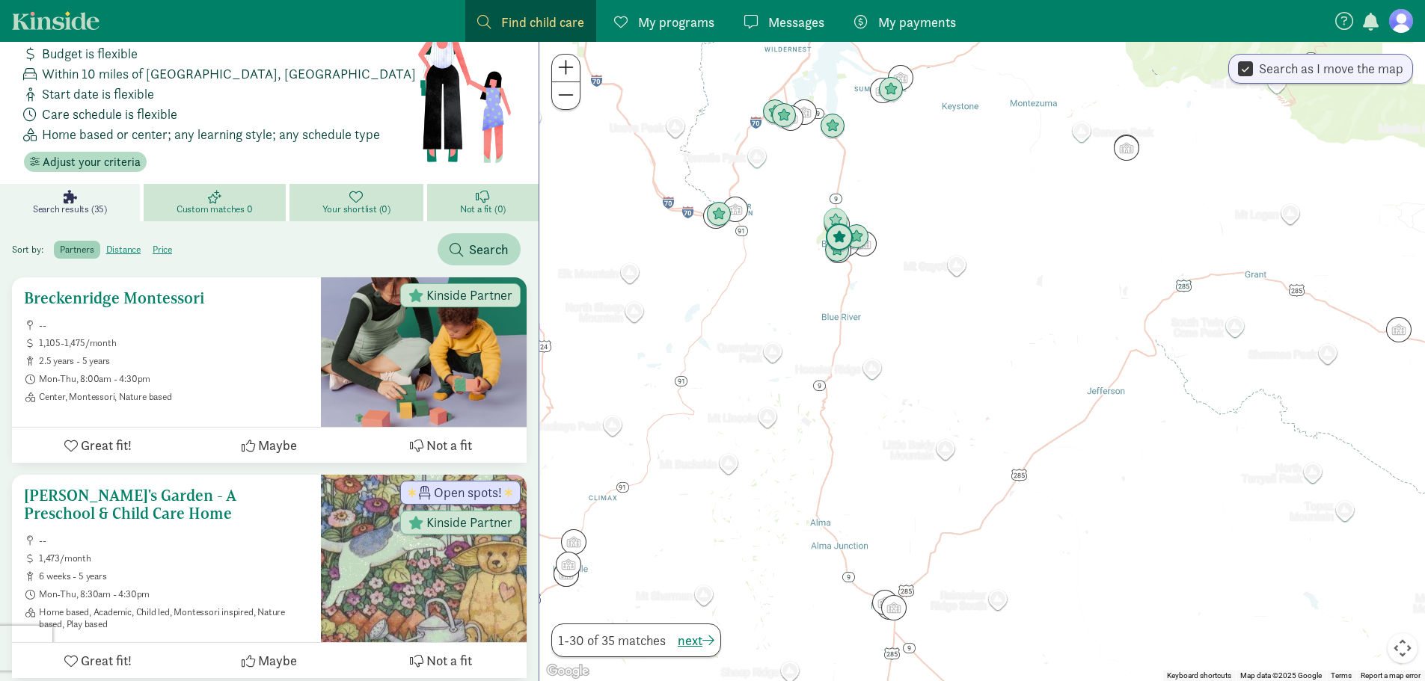
scroll to position [75, 0]
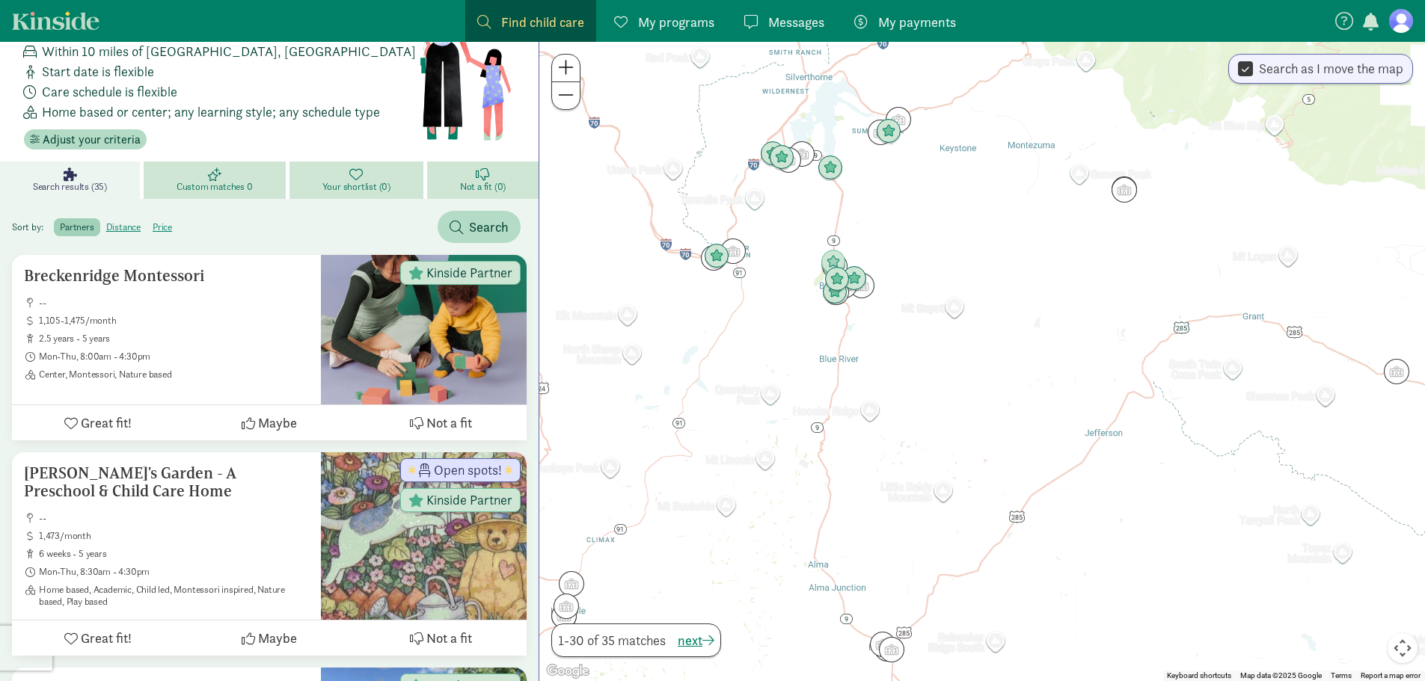
drag, startPoint x: 845, startPoint y: 286, endPoint x: 842, endPoint y: 385, distance: 99.5
click at [842, 384] on div at bounding box center [982, 362] width 886 height 640
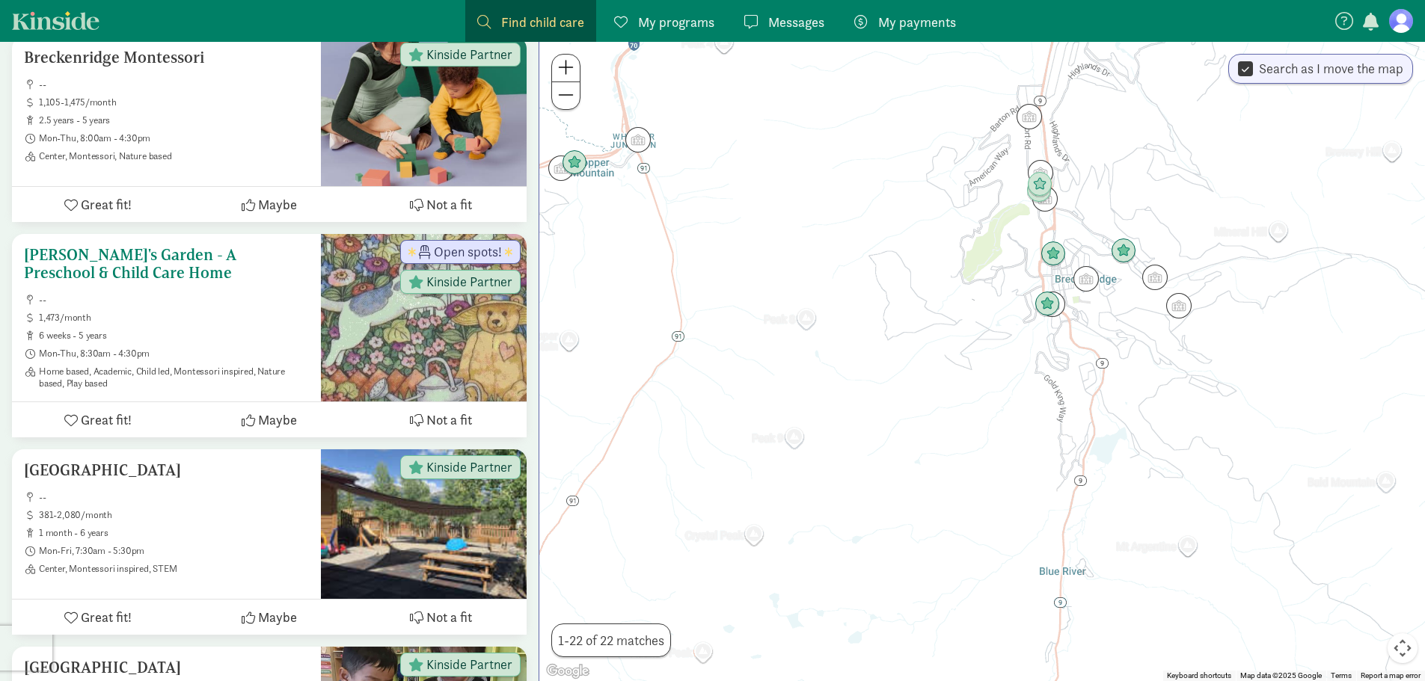
scroll to position [299, 0]
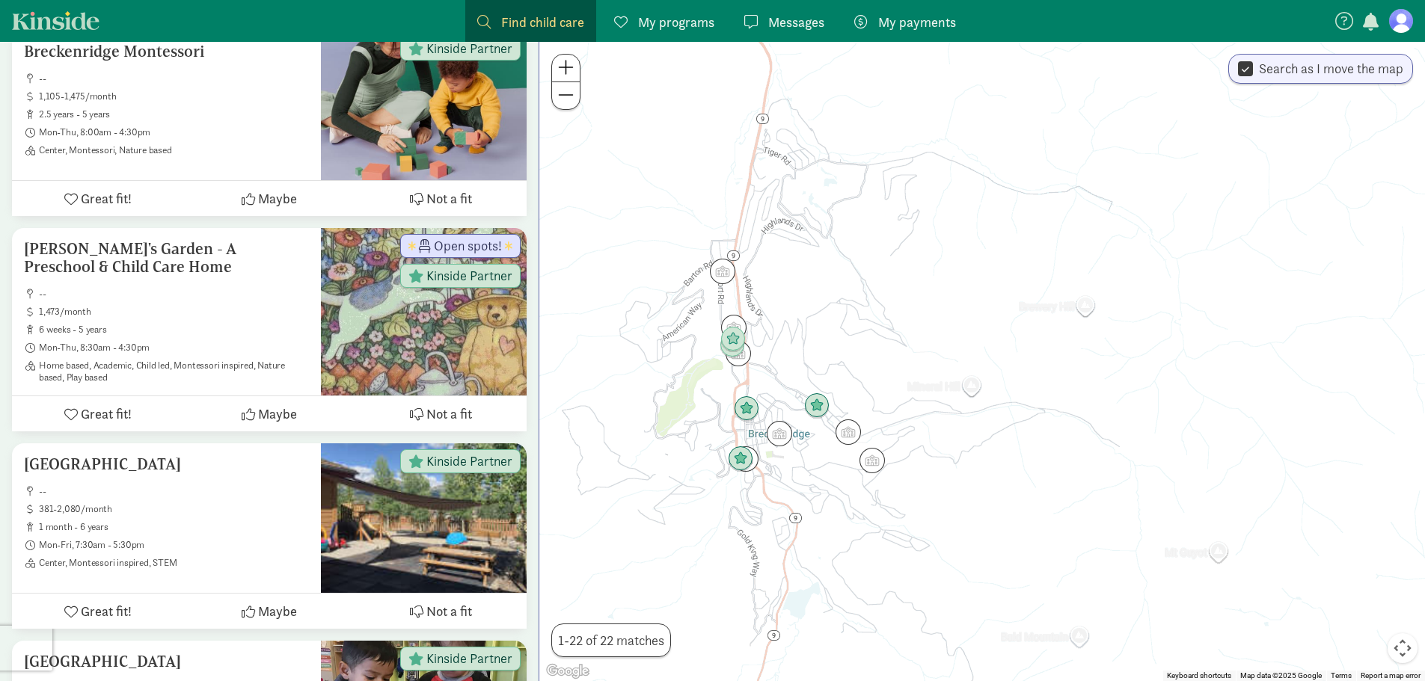
drag, startPoint x: 864, startPoint y: 407, endPoint x: 548, endPoint y: 568, distance: 354.9
click at [548, 568] on div at bounding box center [982, 362] width 886 height 640
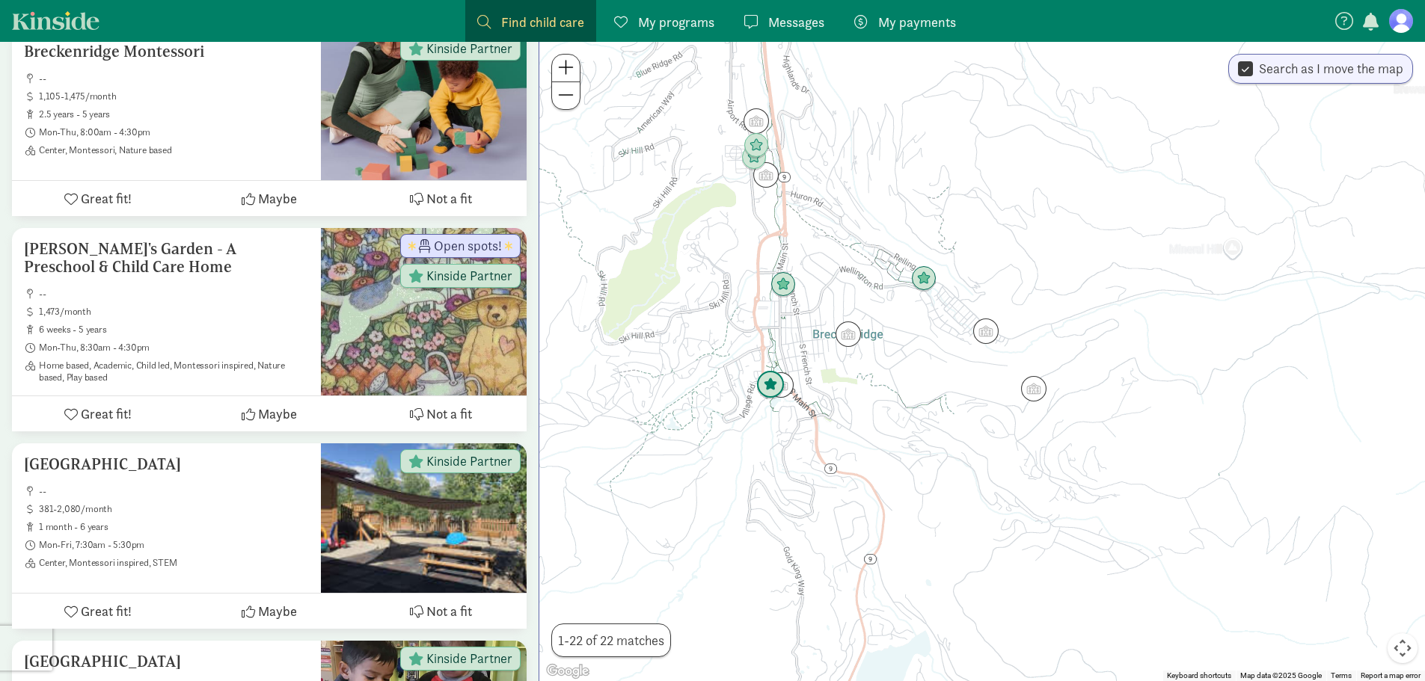
scroll to position [0, 0]
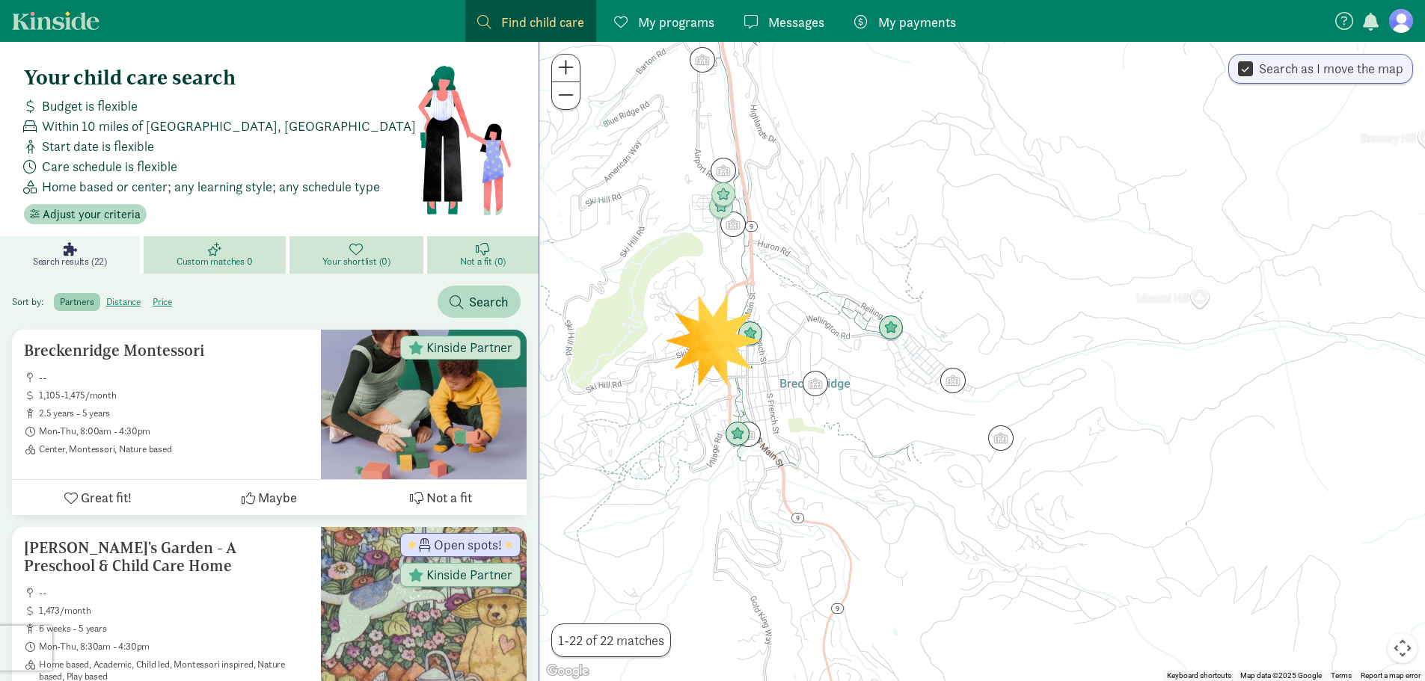
drag, startPoint x: 803, startPoint y: 347, endPoint x: 768, endPoint y: 400, distance: 63.7
click at [768, 400] on div at bounding box center [982, 362] width 886 height 640
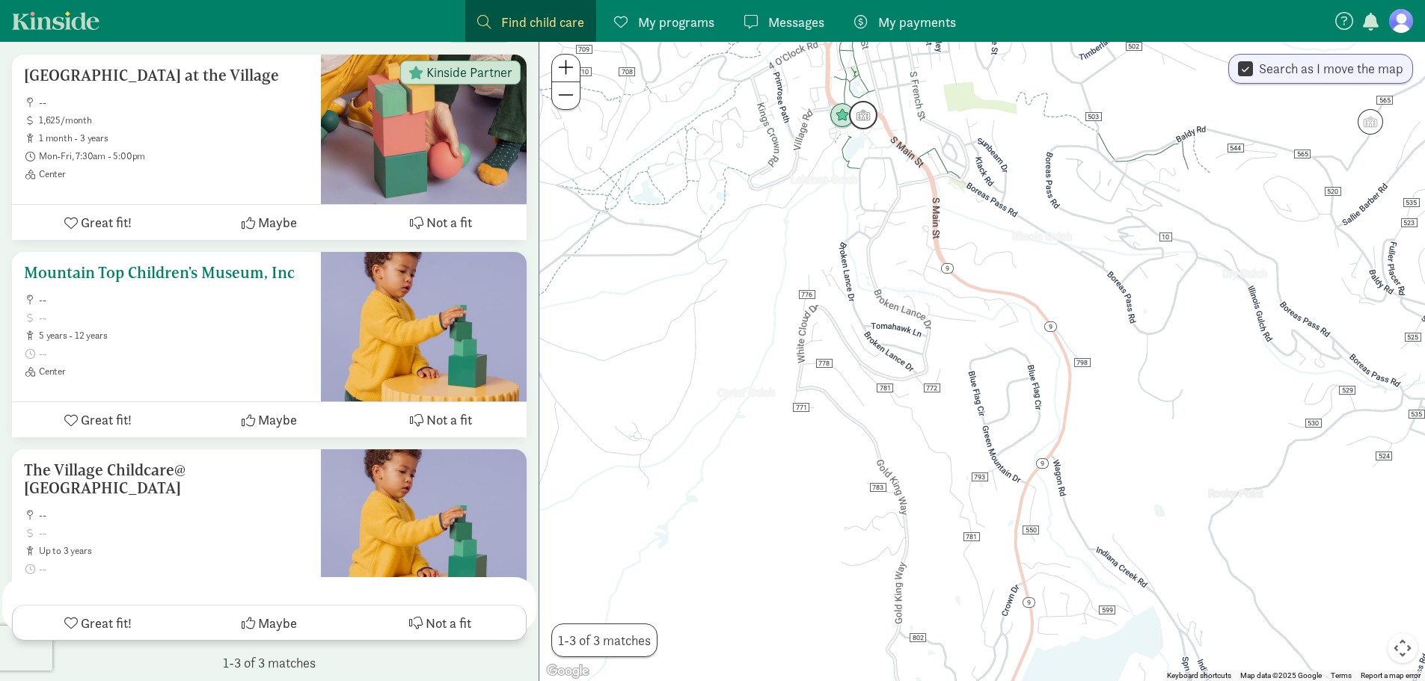
scroll to position [285, 0]
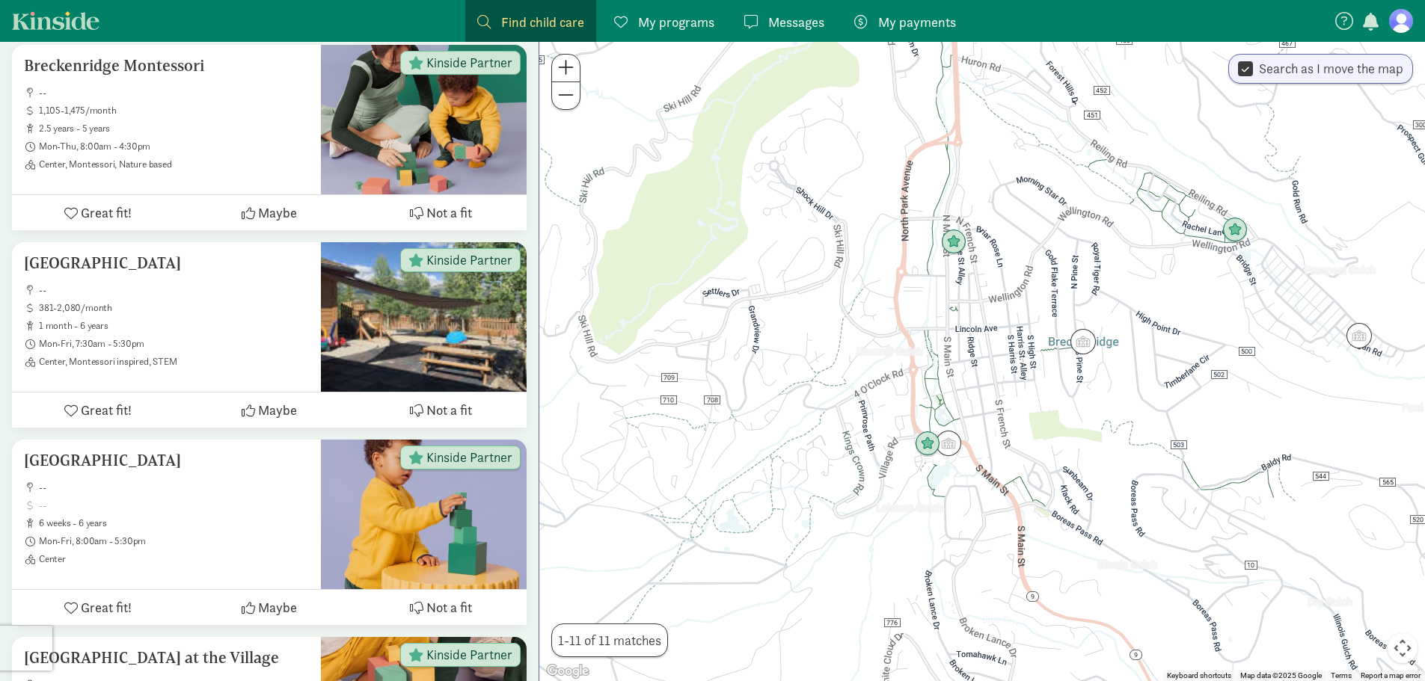
drag, startPoint x: 648, startPoint y: 255, endPoint x: 708, endPoint y: 579, distance: 329.4
click at [734, 590] on div at bounding box center [982, 362] width 886 height 640
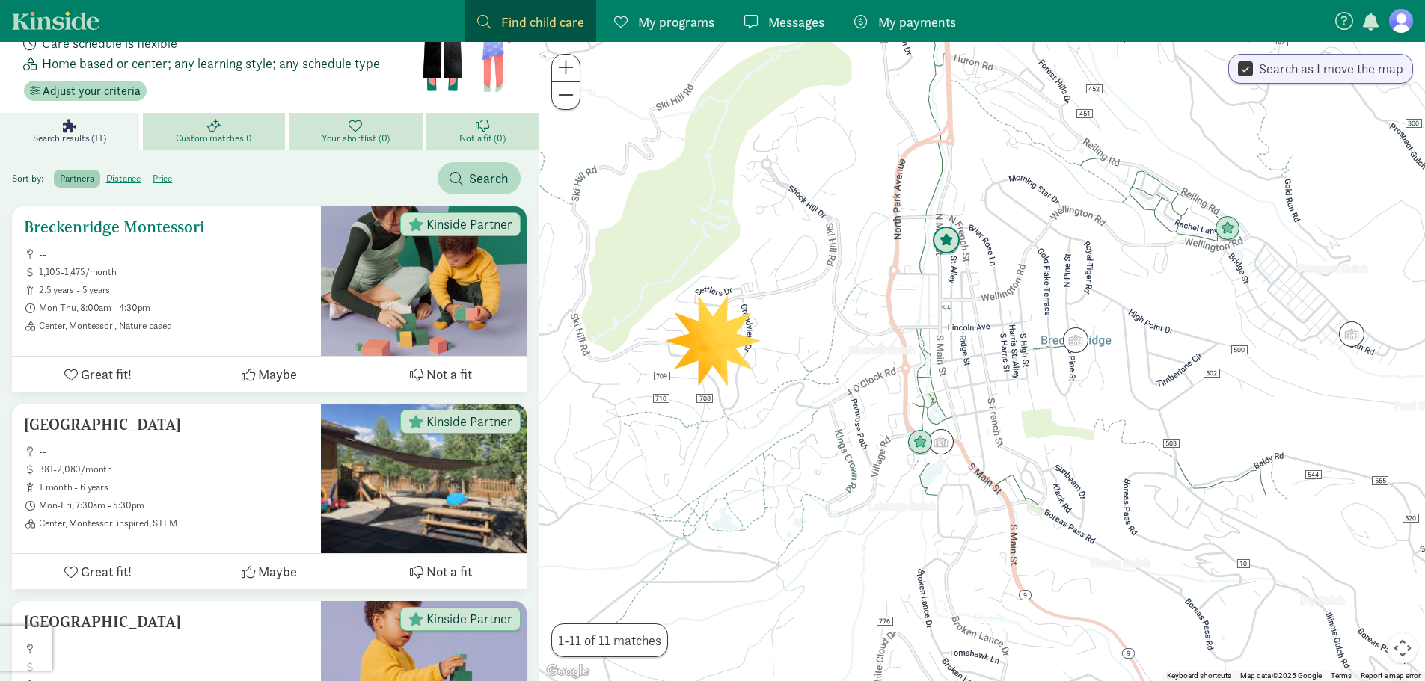
scroll to position [150, 0]
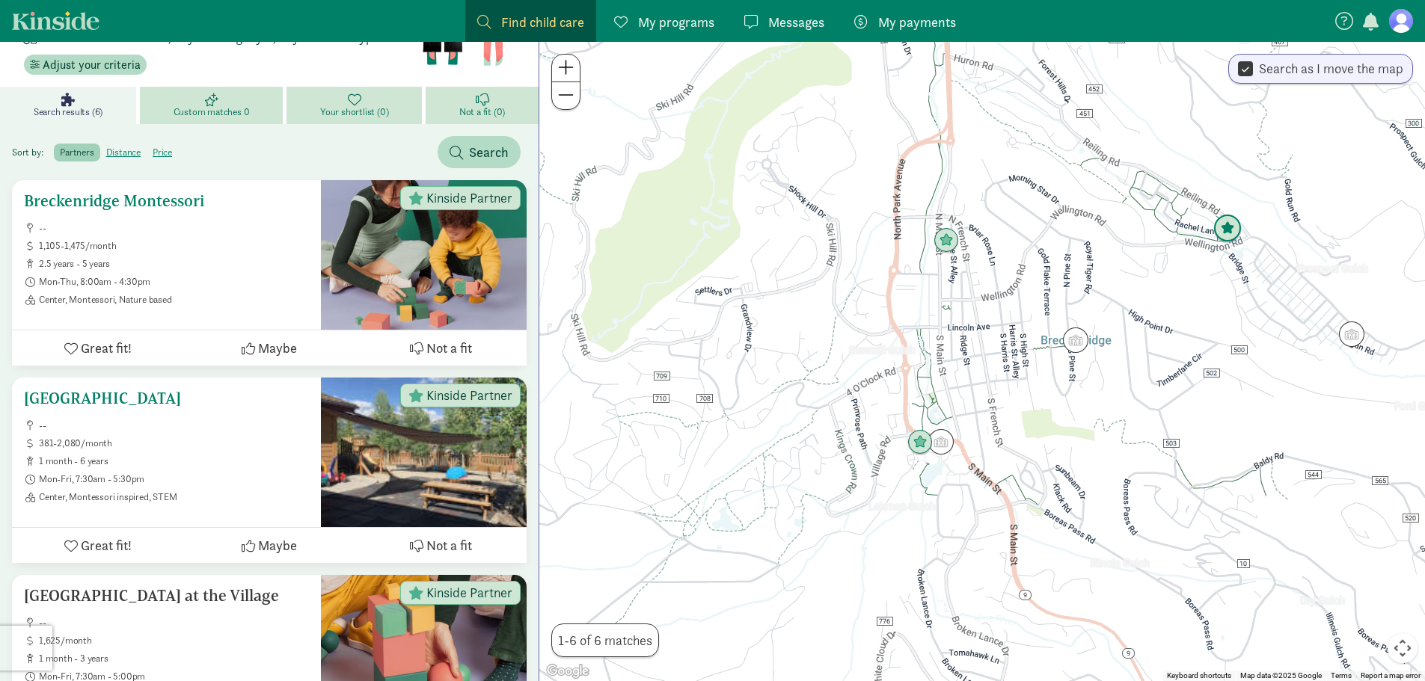
click at [130, 405] on h5 "[GEOGRAPHIC_DATA]" at bounding box center [166, 399] width 285 height 18
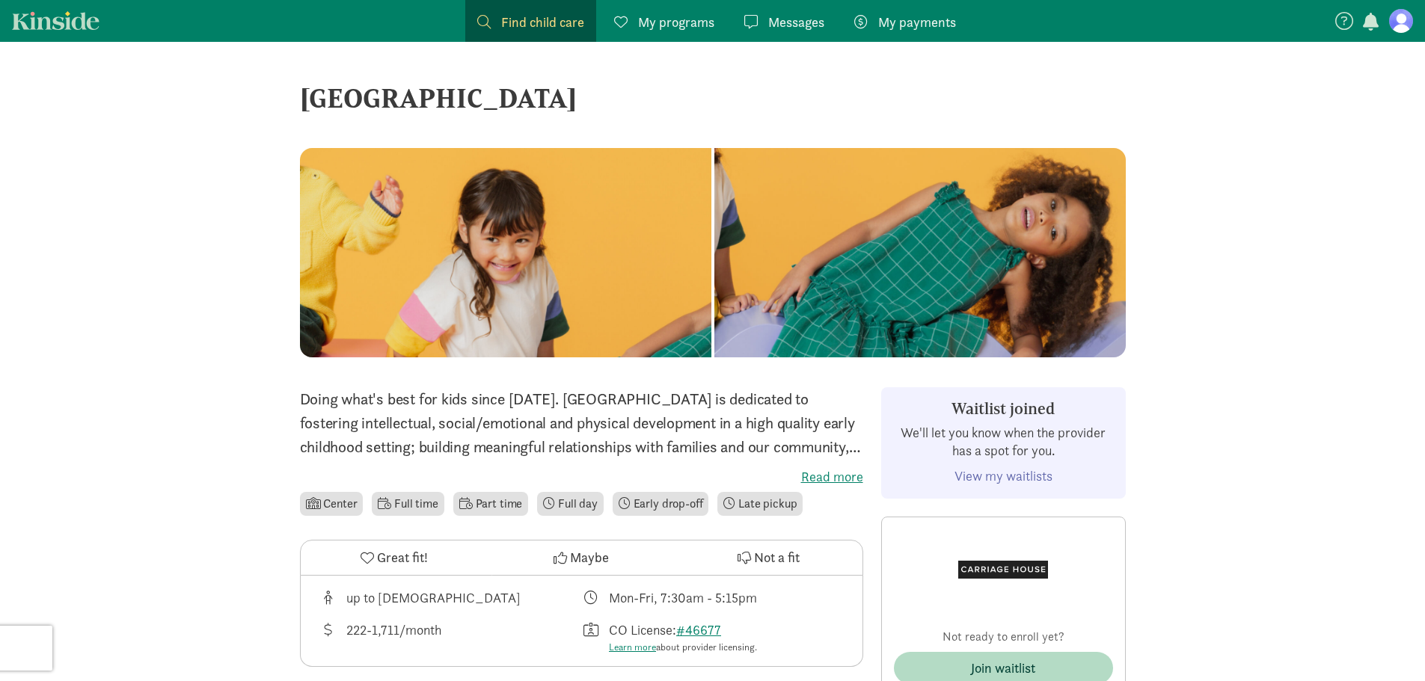
click at [554, 27] on span "Find child care" at bounding box center [542, 22] width 83 height 20
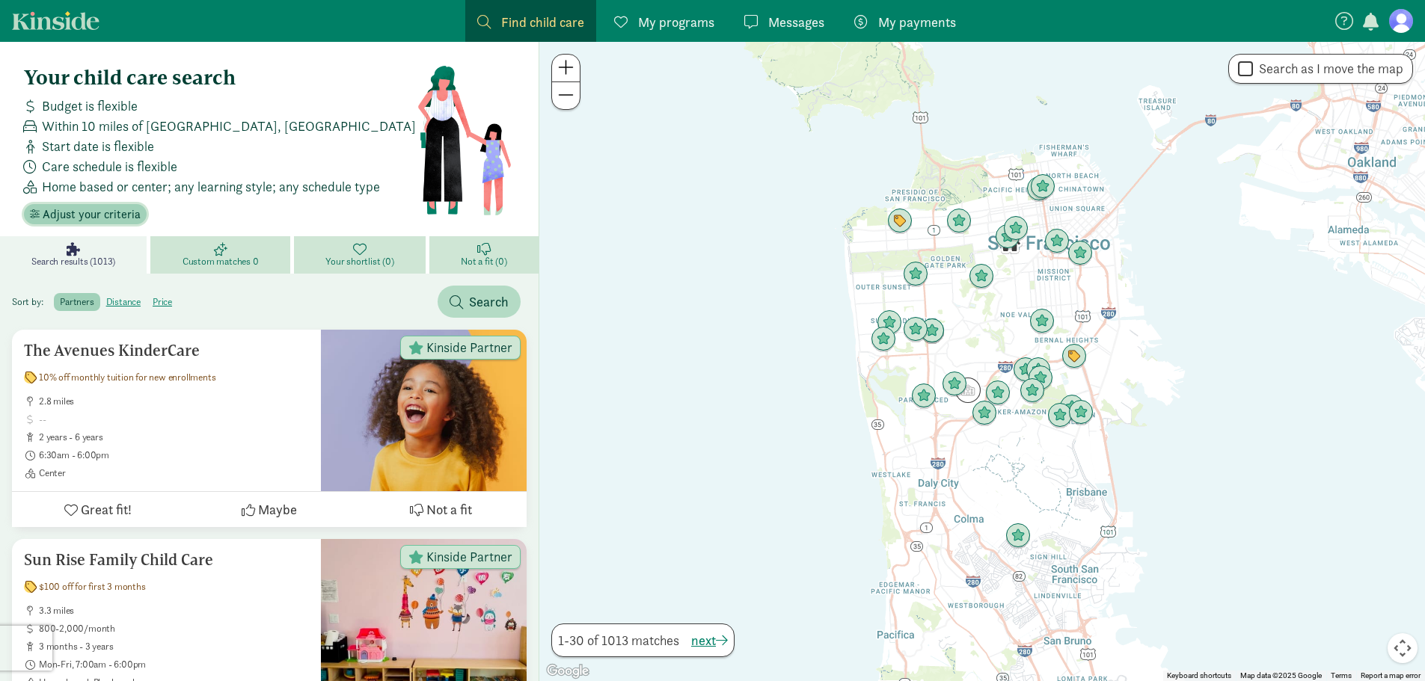
click at [93, 211] on span "Adjust your criteria" at bounding box center [92, 215] width 98 height 18
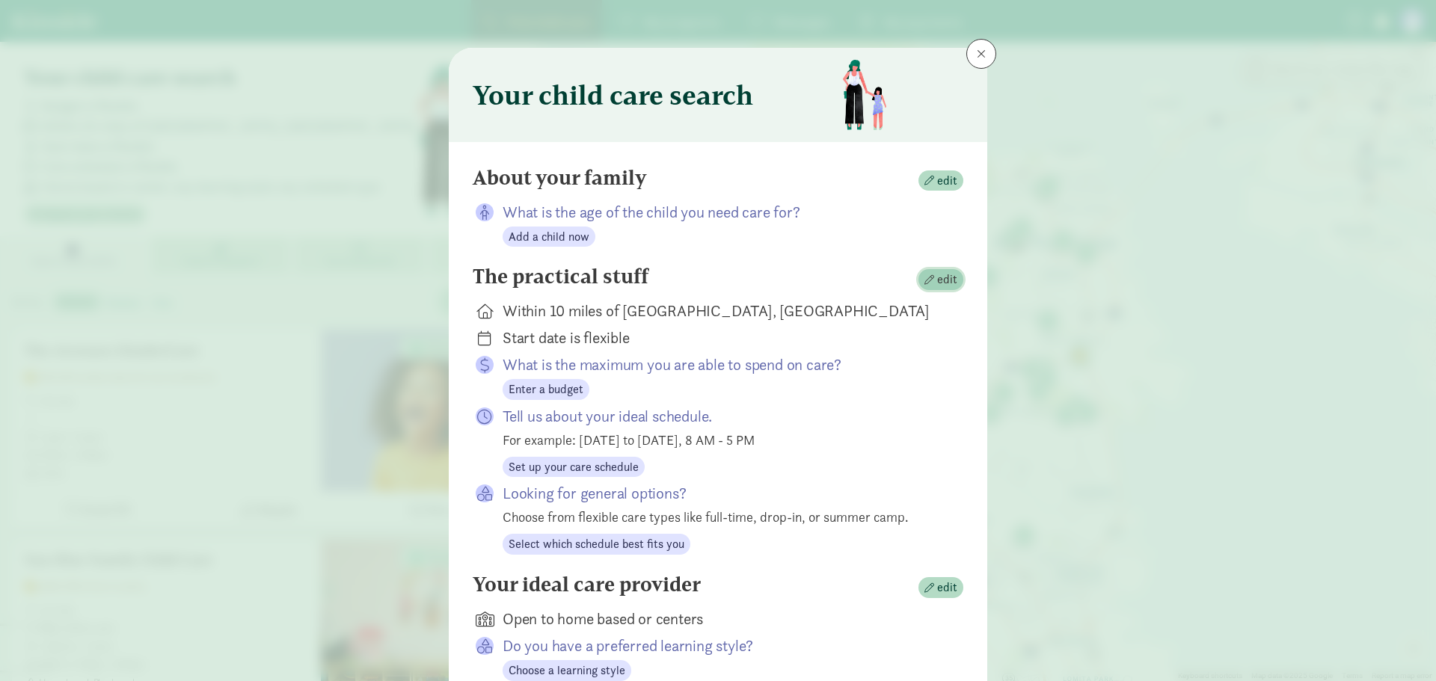
click at [934, 285] on span "edit" at bounding box center [941, 280] width 33 height 18
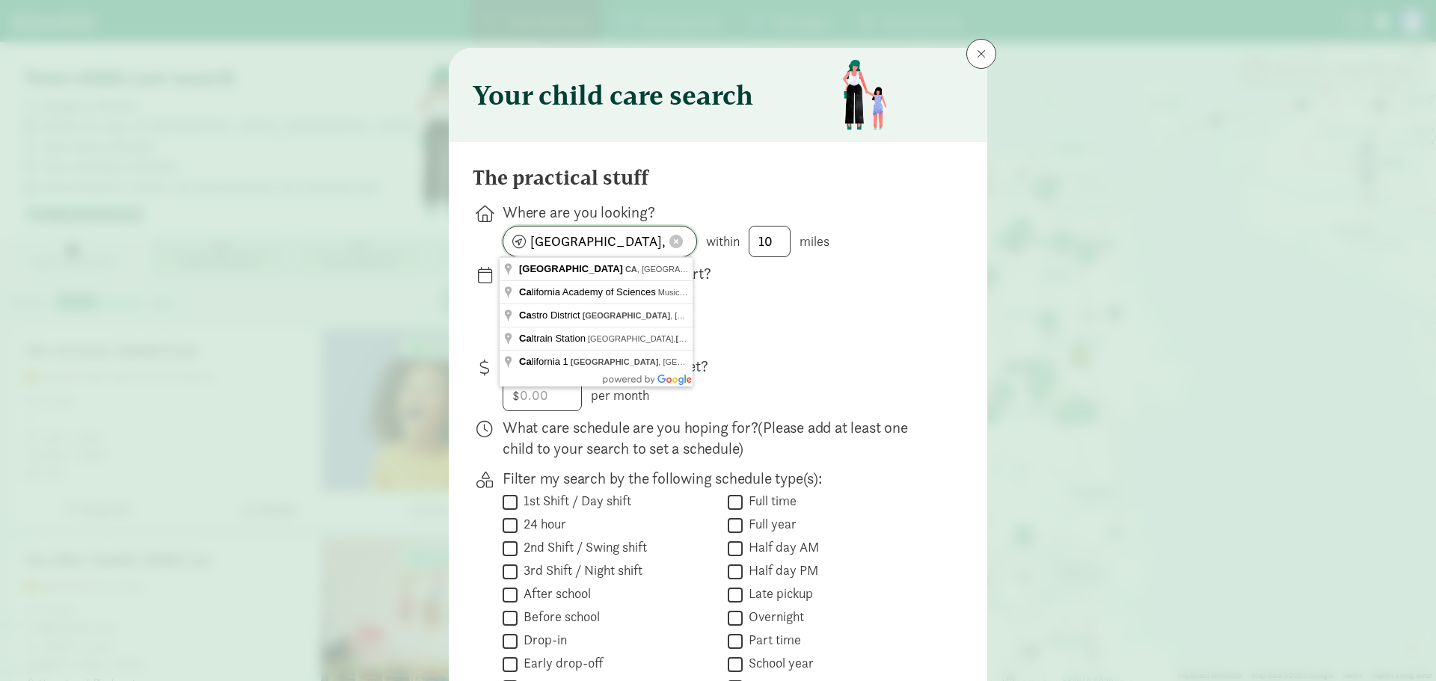
drag, startPoint x: 613, startPoint y: 245, endPoint x: 330, endPoint y: 233, distance: 283.0
click at [331, 233] on div "Your child care search The practical stuff Where are you looking? San Francisco…" at bounding box center [718, 340] width 1436 height 681
type input "80424"
click at [777, 239] on input "10" at bounding box center [770, 242] width 40 height 30
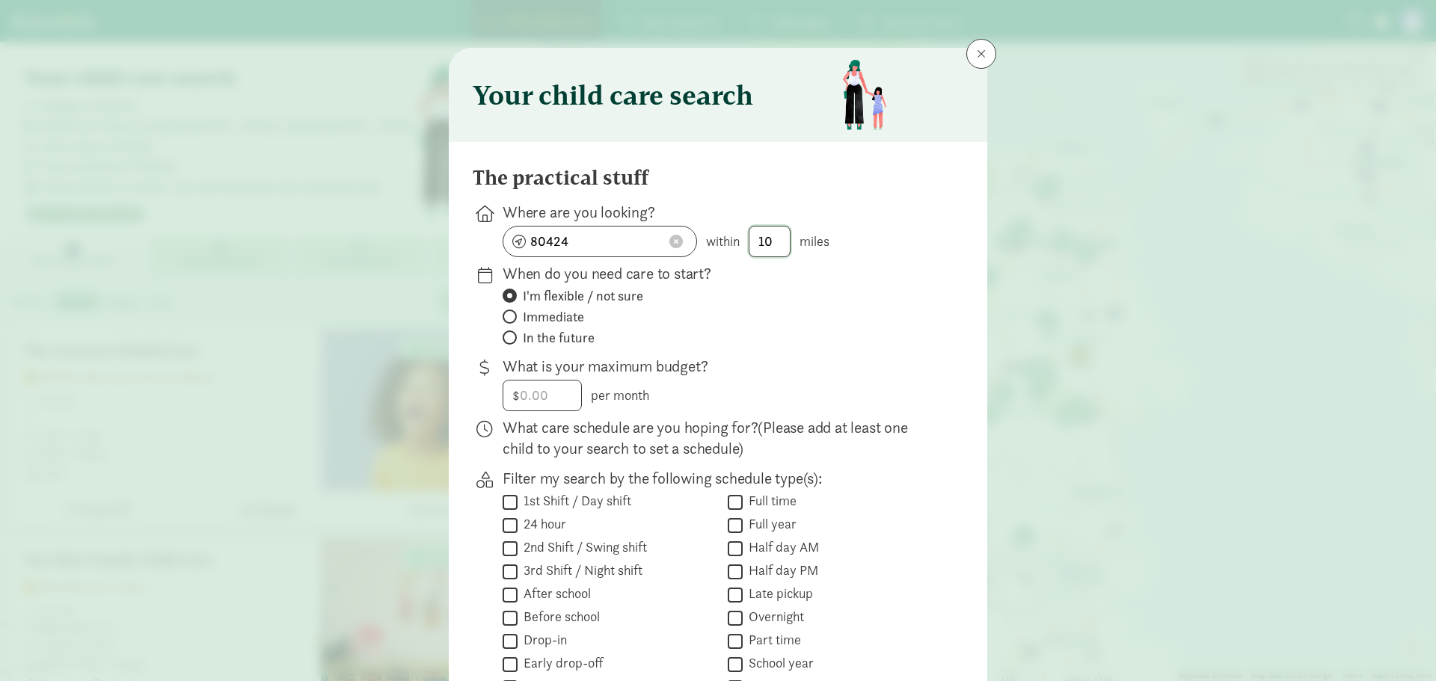
drag, startPoint x: 785, startPoint y: 238, endPoint x: 727, endPoint y: 238, distance: 58.3
click at [727, 238] on div "80424 within 10 miles" at bounding box center [721, 241] width 437 height 31
click at [551, 343] on span "In the future" at bounding box center [559, 338] width 72 height 18
click at [512, 343] on input "In the future" at bounding box center [508, 338] width 10 height 10
radio input "true"
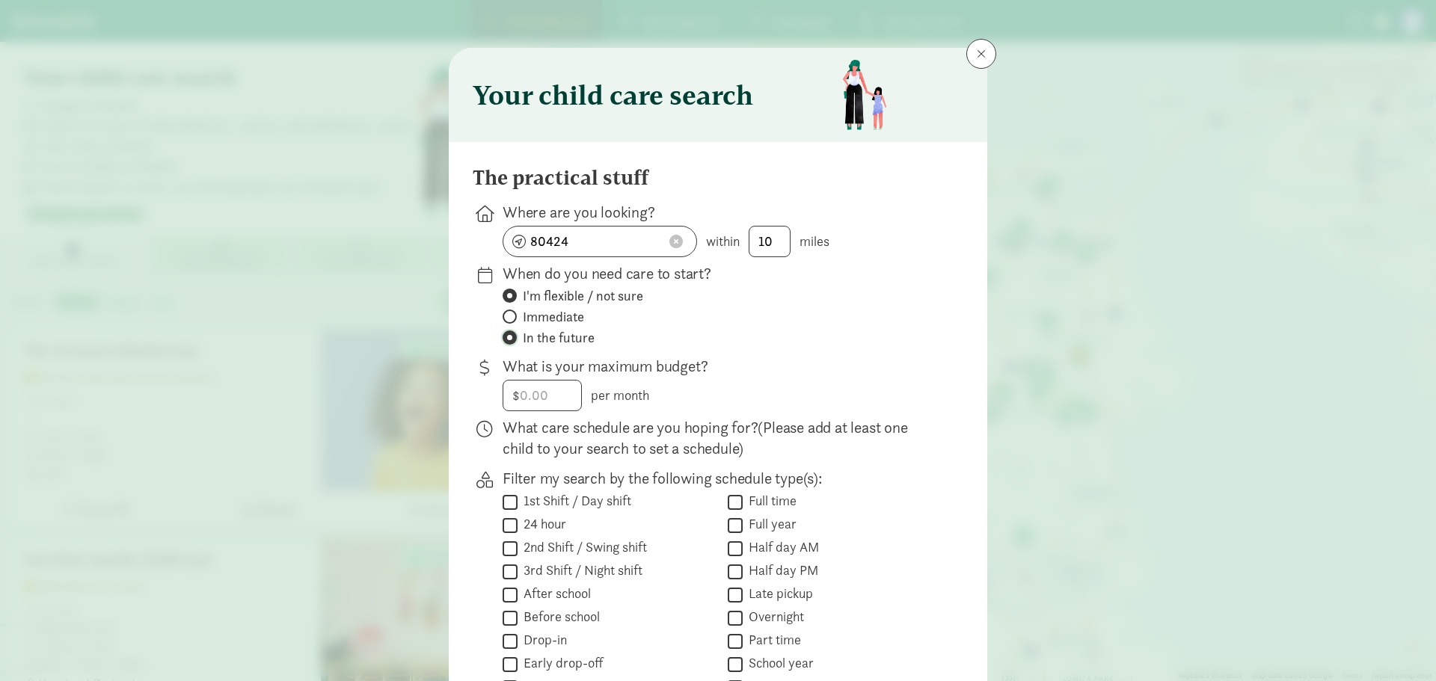
radio input "false"
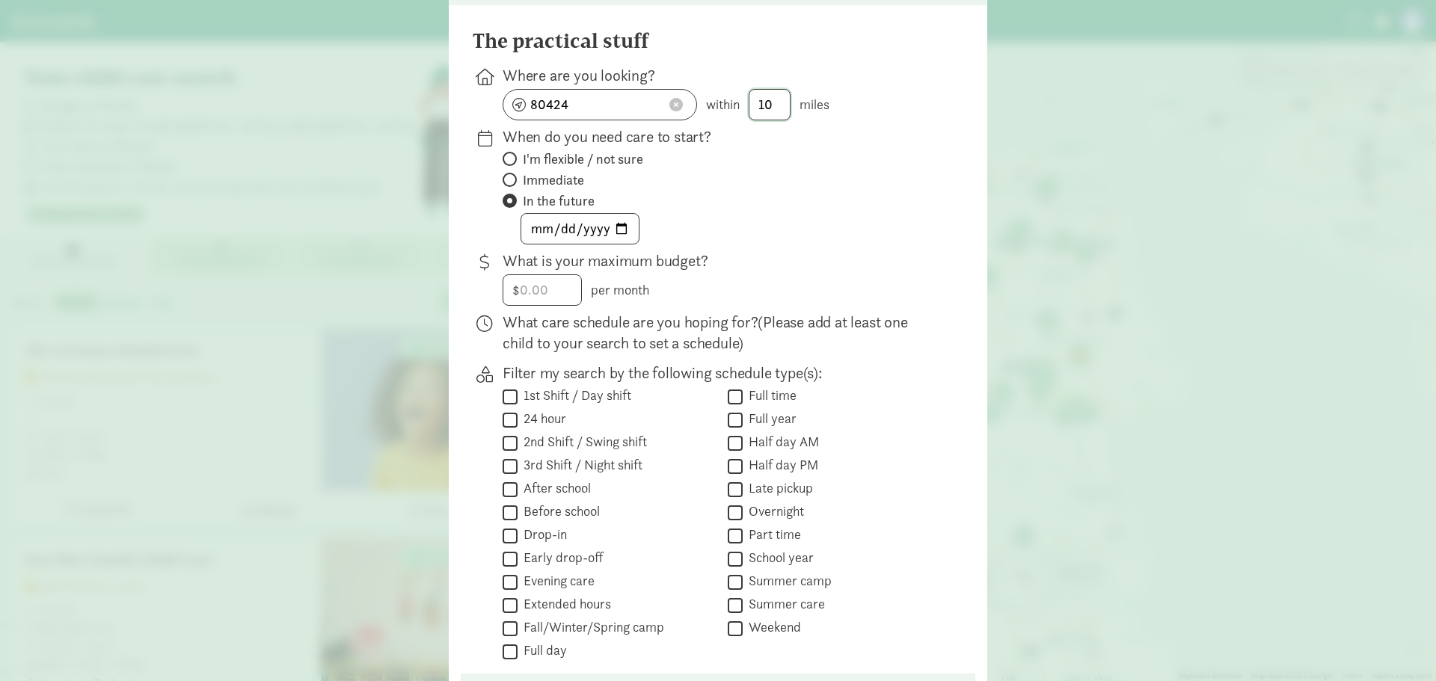
scroll to position [263, 0]
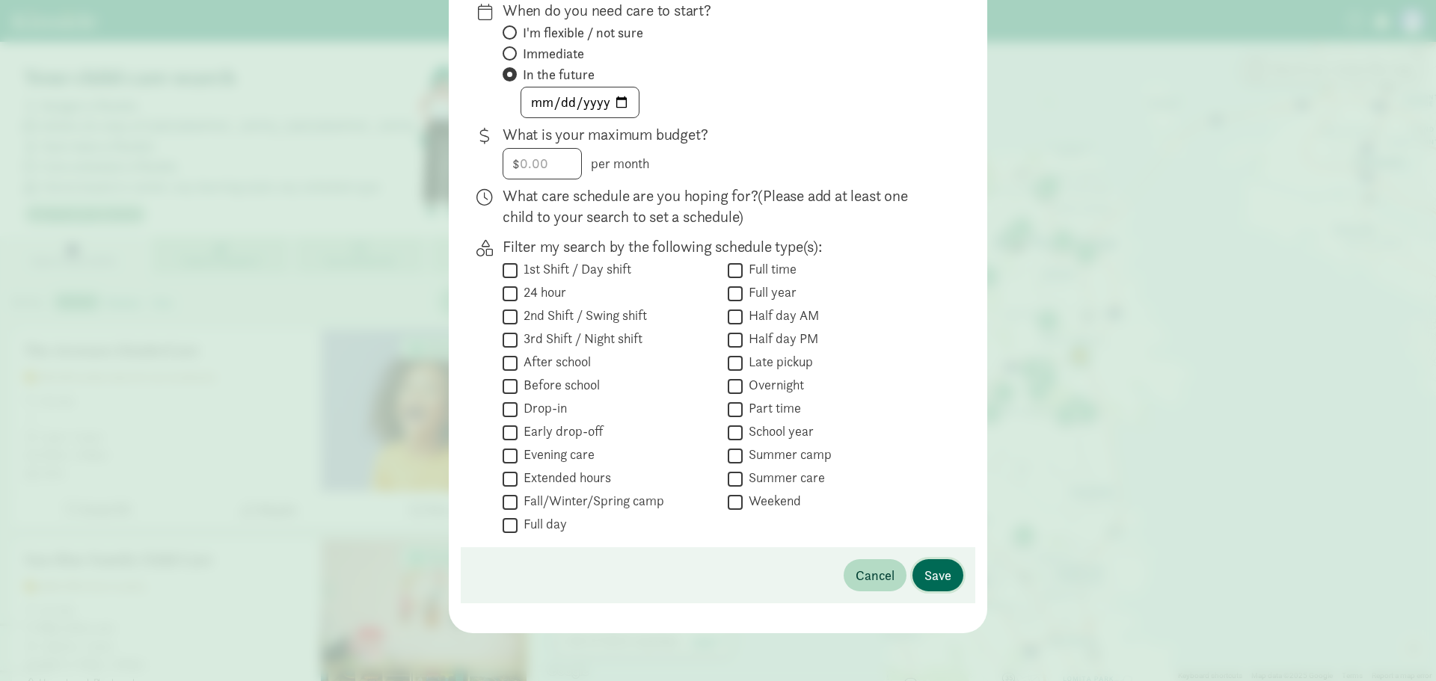
click at [937, 577] on span "Save" at bounding box center [938, 575] width 27 height 20
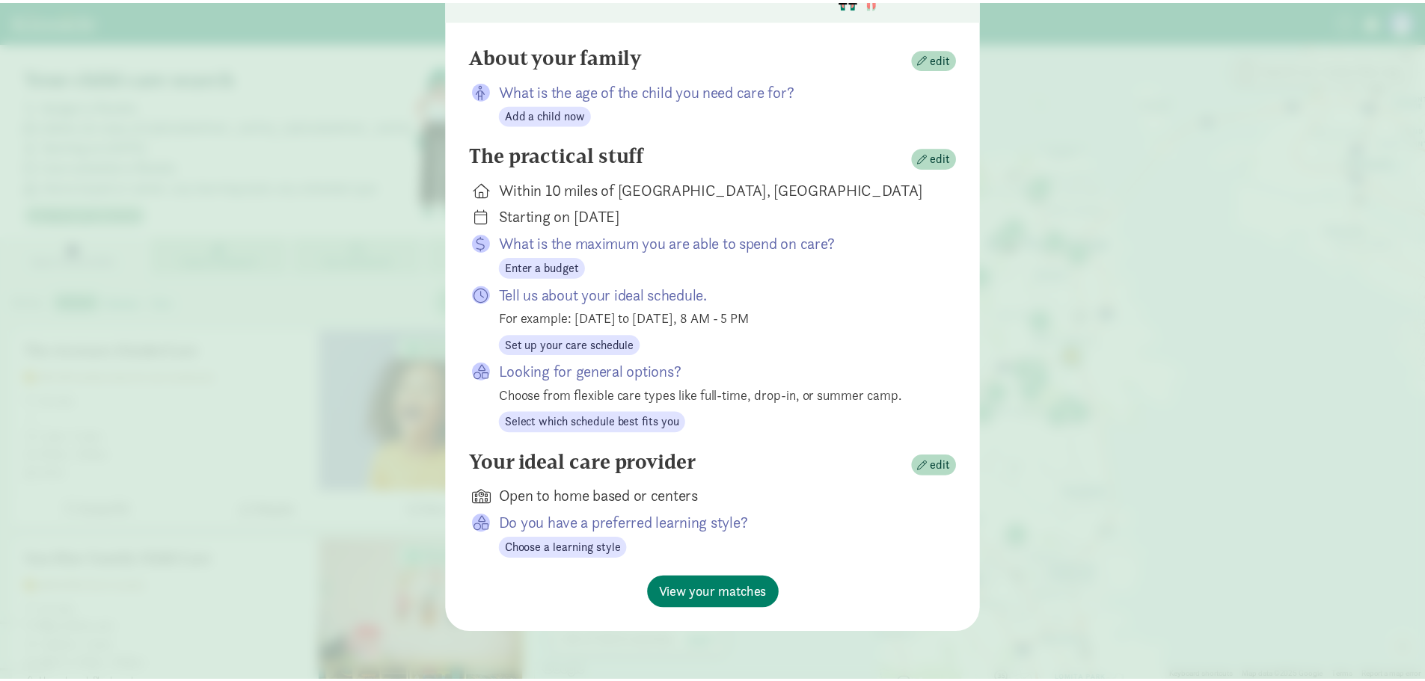
scroll to position [122, 0]
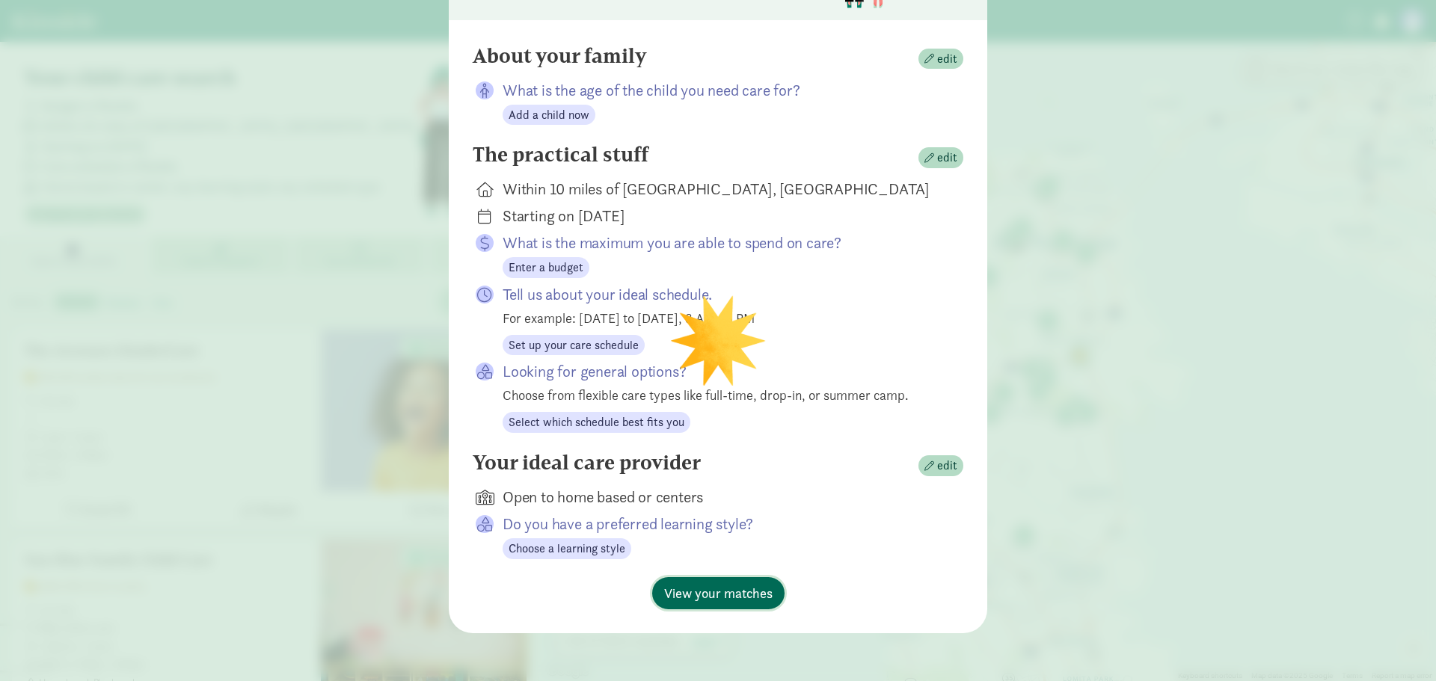
click at [707, 595] on span "View your matches" at bounding box center [718, 593] width 108 height 20
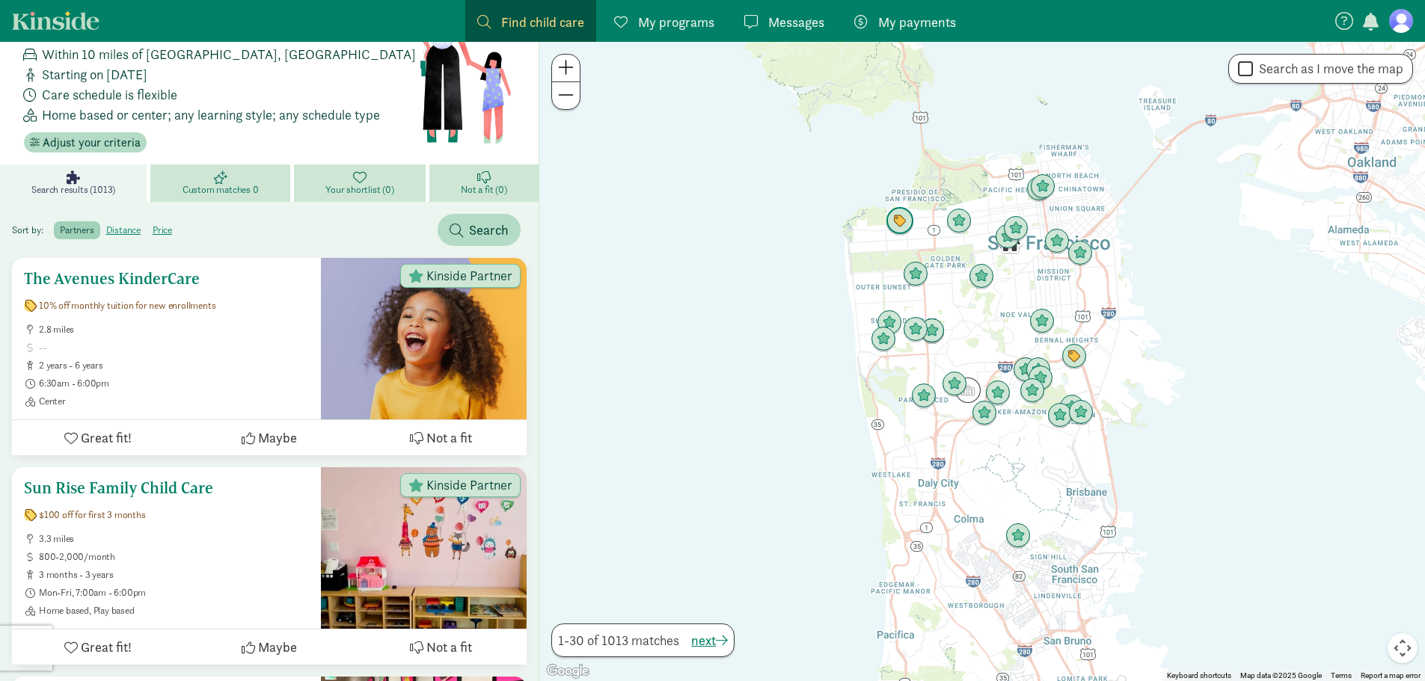
scroll to position [0, 0]
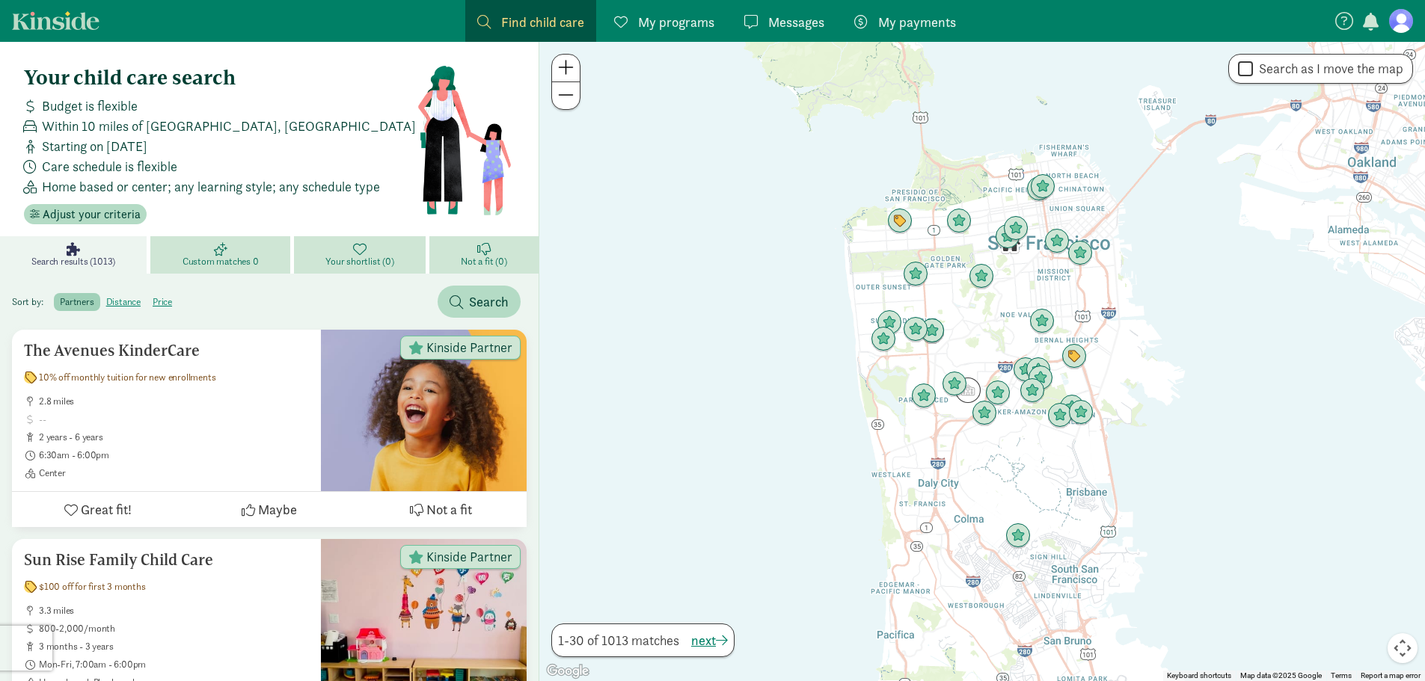
click at [672, 33] on link "My programs Programs" at bounding box center [664, 21] width 124 height 42
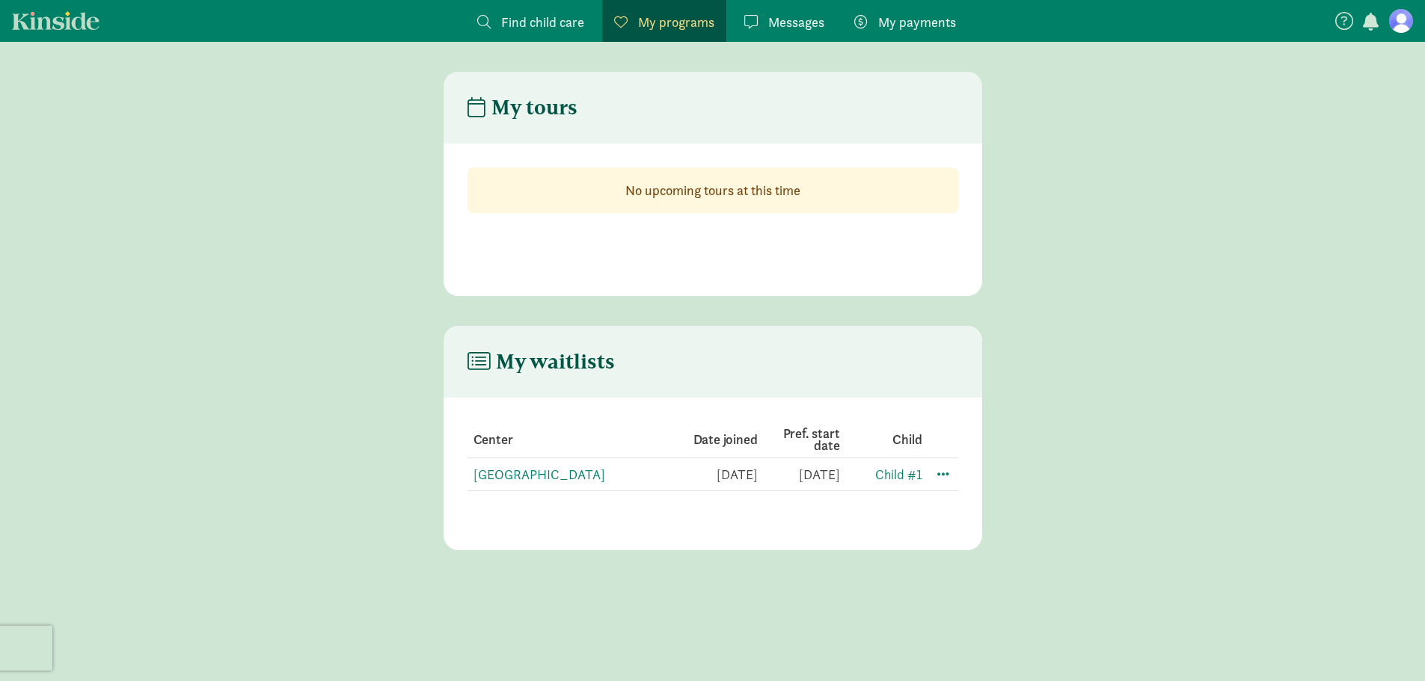
click at [792, 33] on link "Messages Messages" at bounding box center [784, 21] width 104 height 42
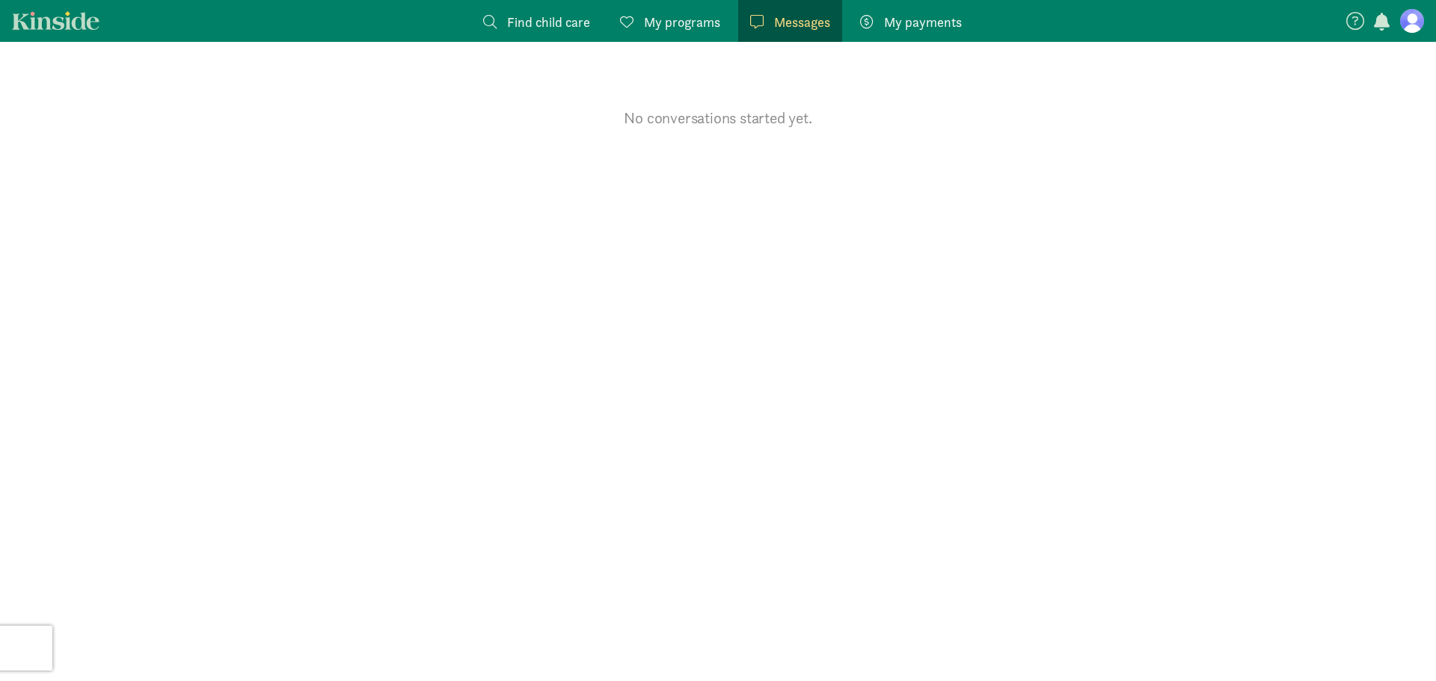
click at [512, 40] on link "Find child care Find" at bounding box center [536, 21] width 131 height 42
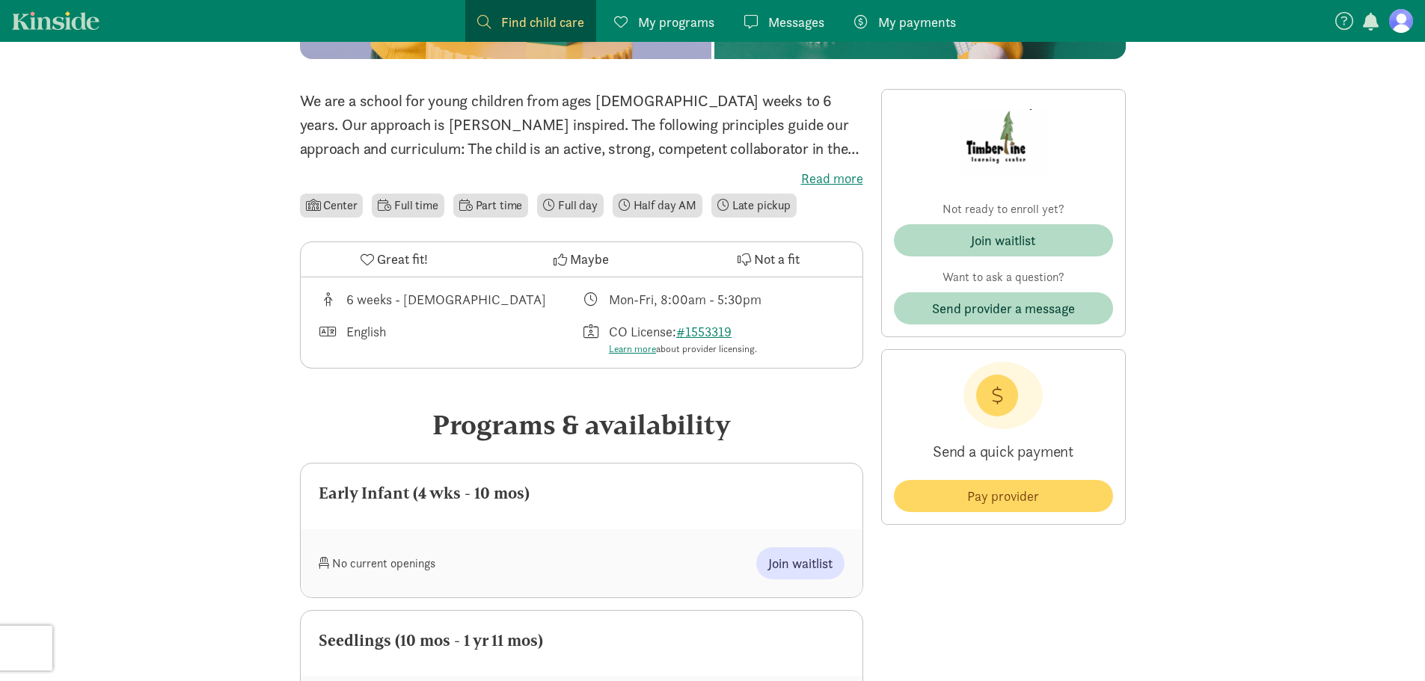
scroll to position [299, 0]
drag, startPoint x: 1006, startPoint y: 279, endPoint x: 974, endPoint y: 289, distance: 33.6
click at [986, 275] on div "Want to ask a question? Send provider a message" at bounding box center [1003, 296] width 219 height 56
click at [1020, 250] on button "Join waitlist" at bounding box center [1003, 240] width 219 height 32
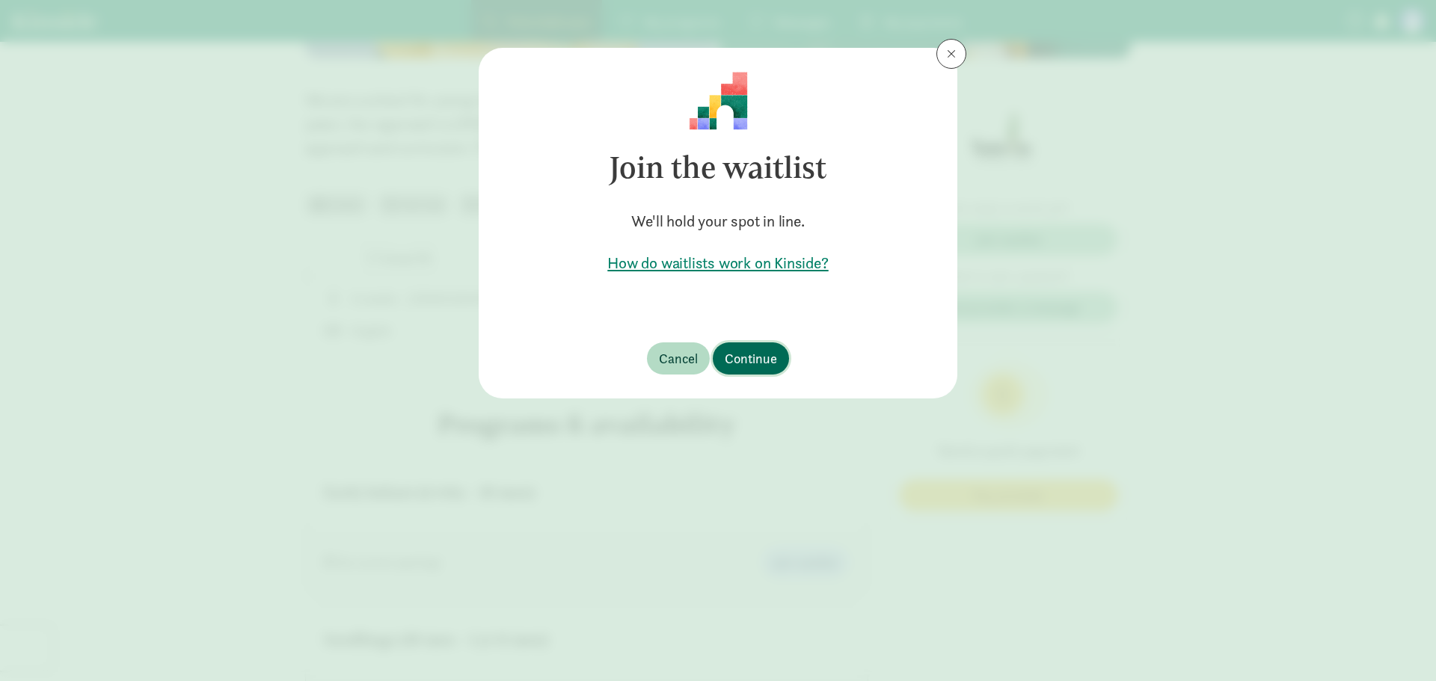
click at [752, 349] on span "Continue" at bounding box center [751, 359] width 52 height 20
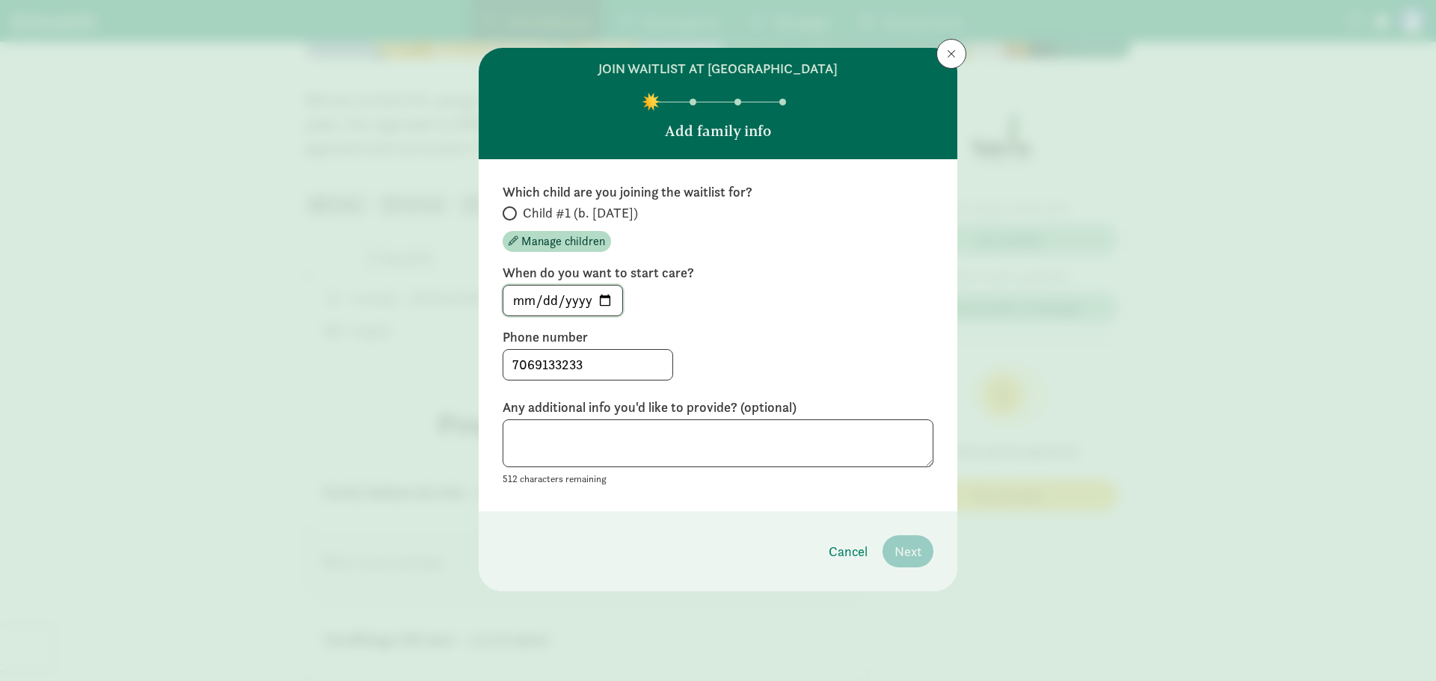
click at [608, 303] on input "[DATE]" at bounding box center [562, 301] width 119 height 30
click at [600, 301] on input "[DATE]" at bounding box center [562, 301] width 119 height 30
type input "[DATE]"
click at [747, 319] on div "Which child are you joining the waitlist for? Child #1 (b. [DATE]) Manage child…" at bounding box center [718, 335] width 431 height 304
click at [507, 207] on span at bounding box center [510, 213] width 14 height 14
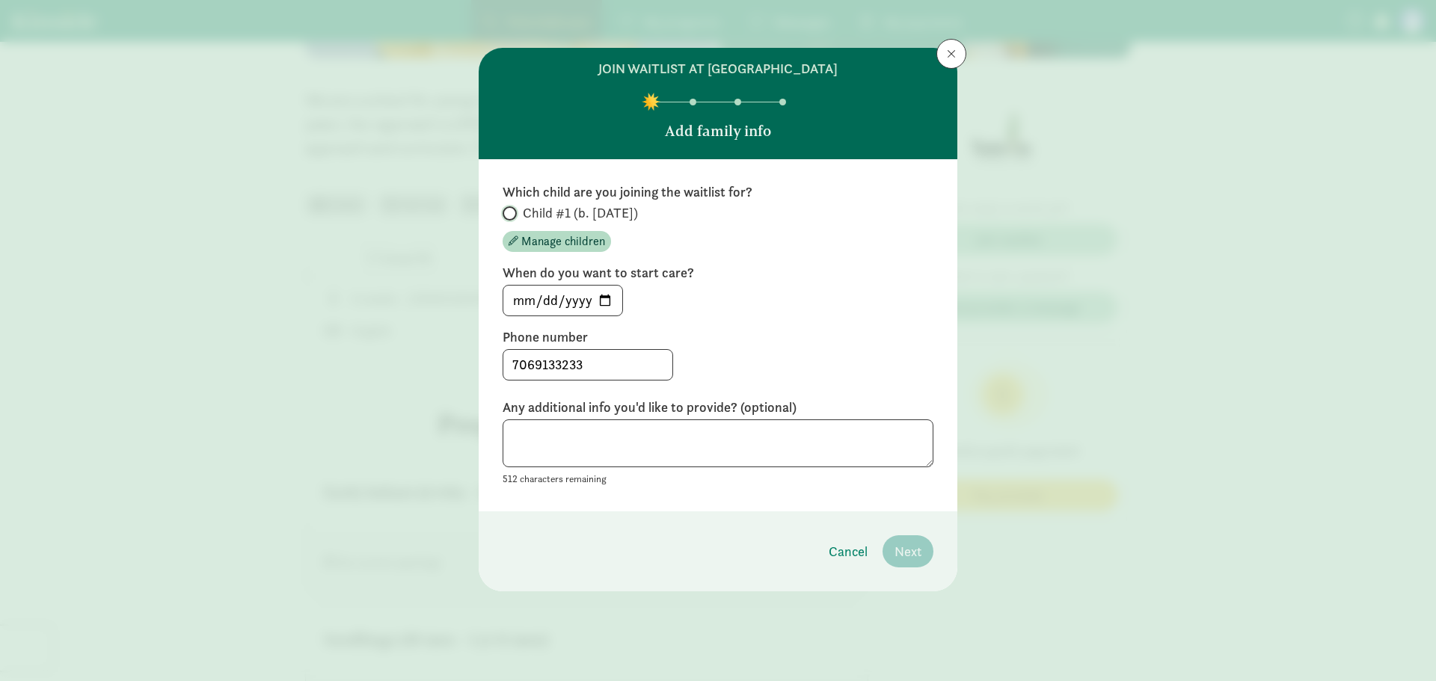
click at [507, 209] on input "Child #1 (b. [DATE])" at bounding box center [508, 214] width 10 height 10
radio input "true"
click at [902, 562] on span "Next" at bounding box center [908, 552] width 27 height 20
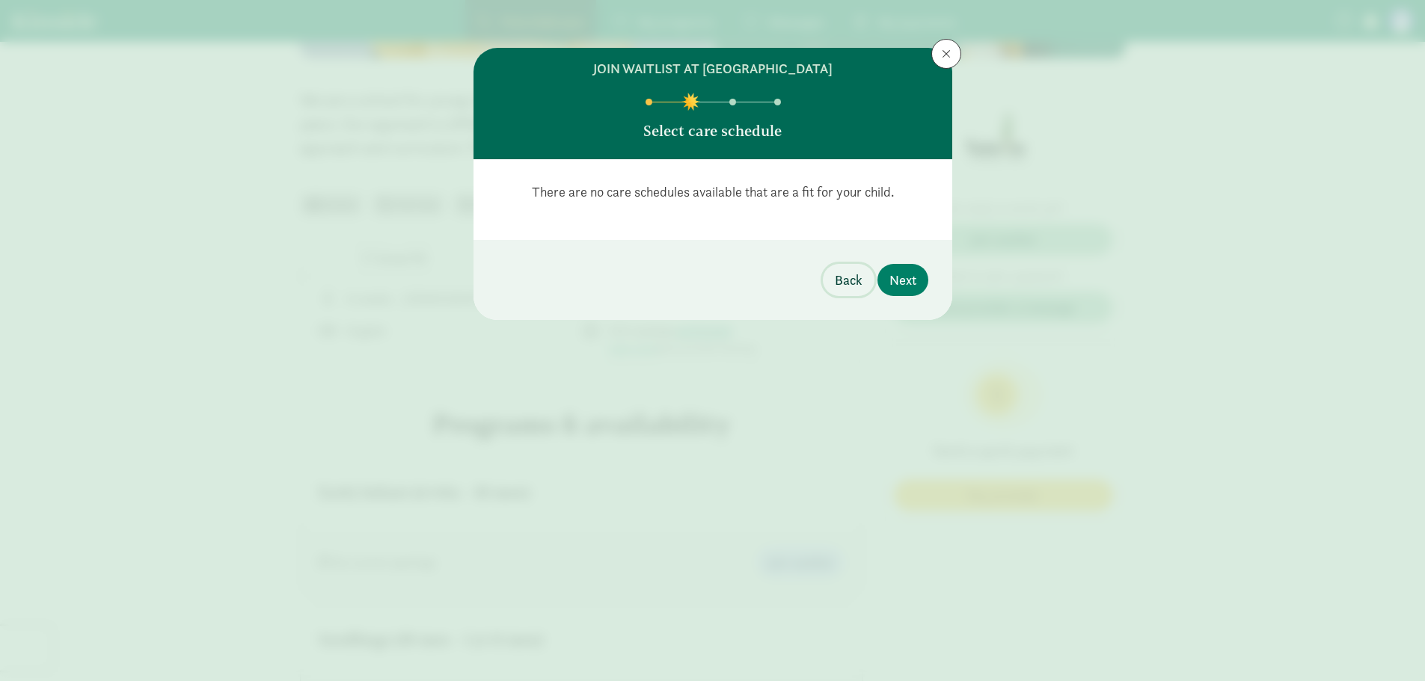
click at [853, 284] on span "Back" at bounding box center [849, 280] width 28 height 20
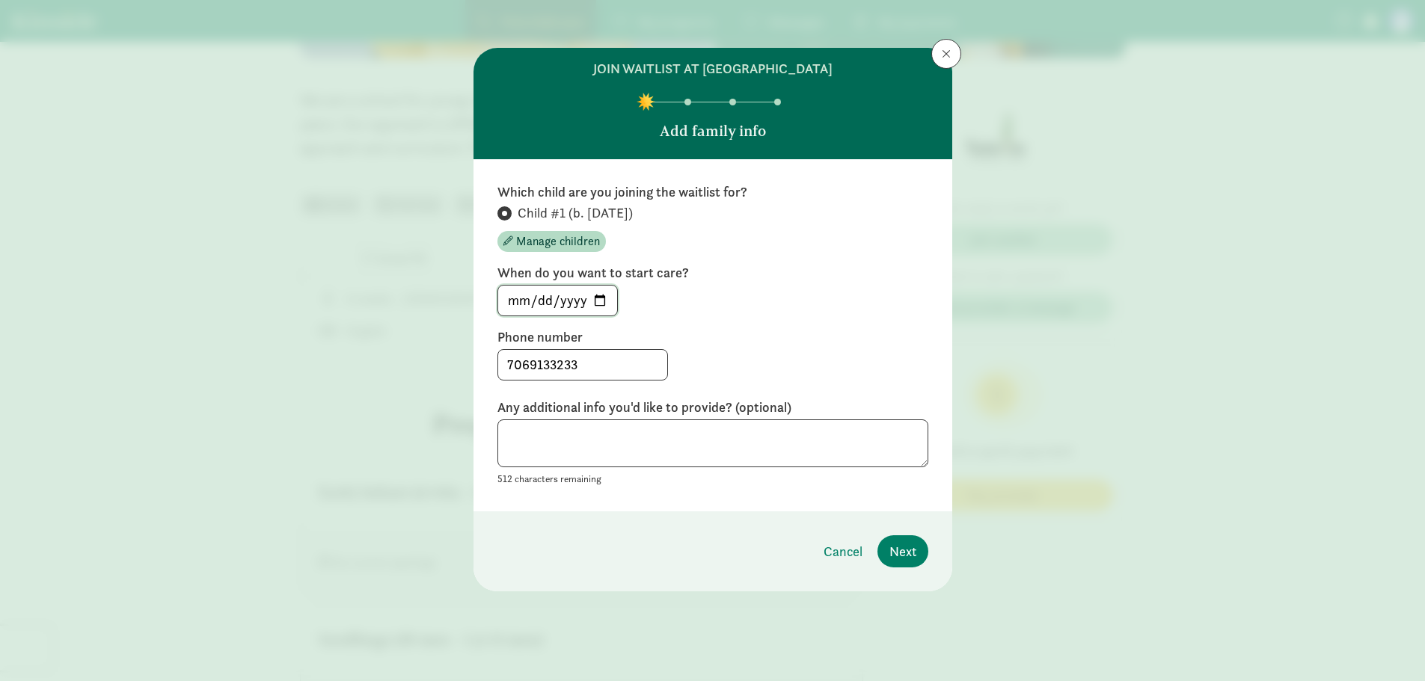
click at [603, 298] on input "[DATE]" at bounding box center [557, 301] width 119 height 30
type input "[DATE]"
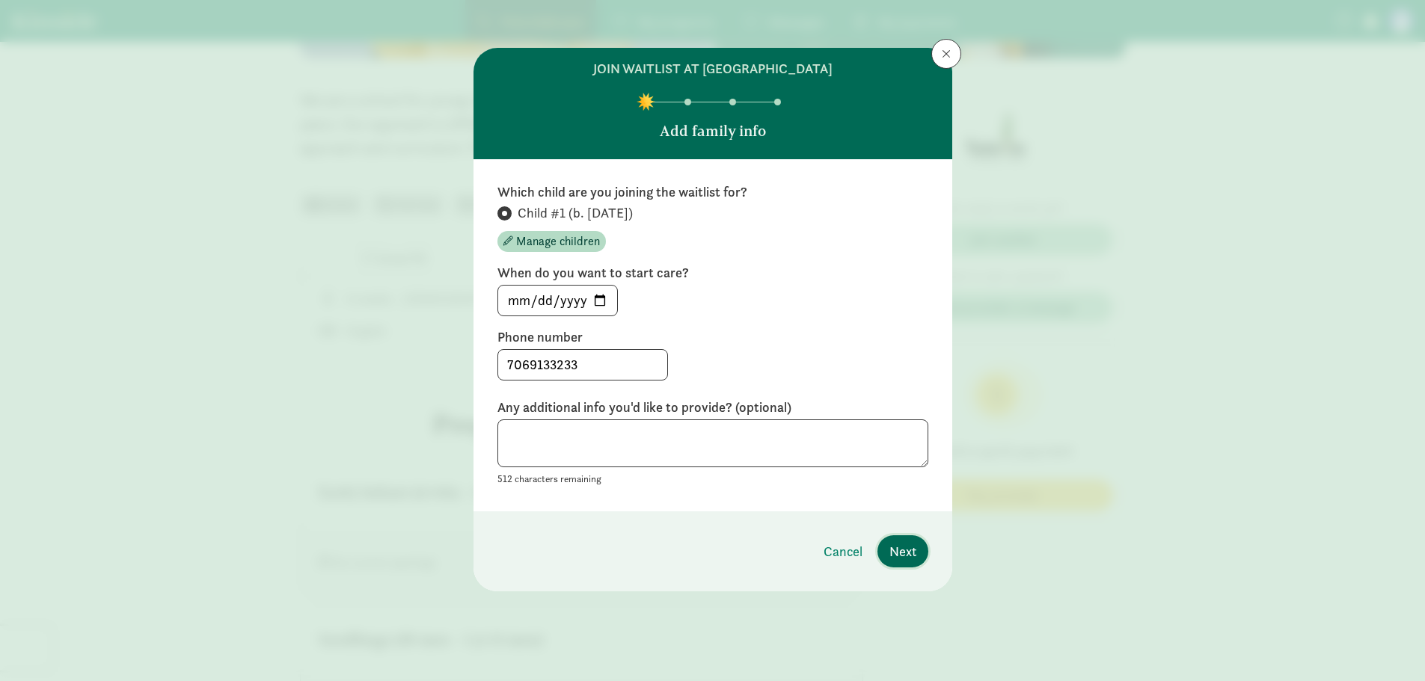
click at [896, 558] on span "Next" at bounding box center [902, 552] width 27 height 20
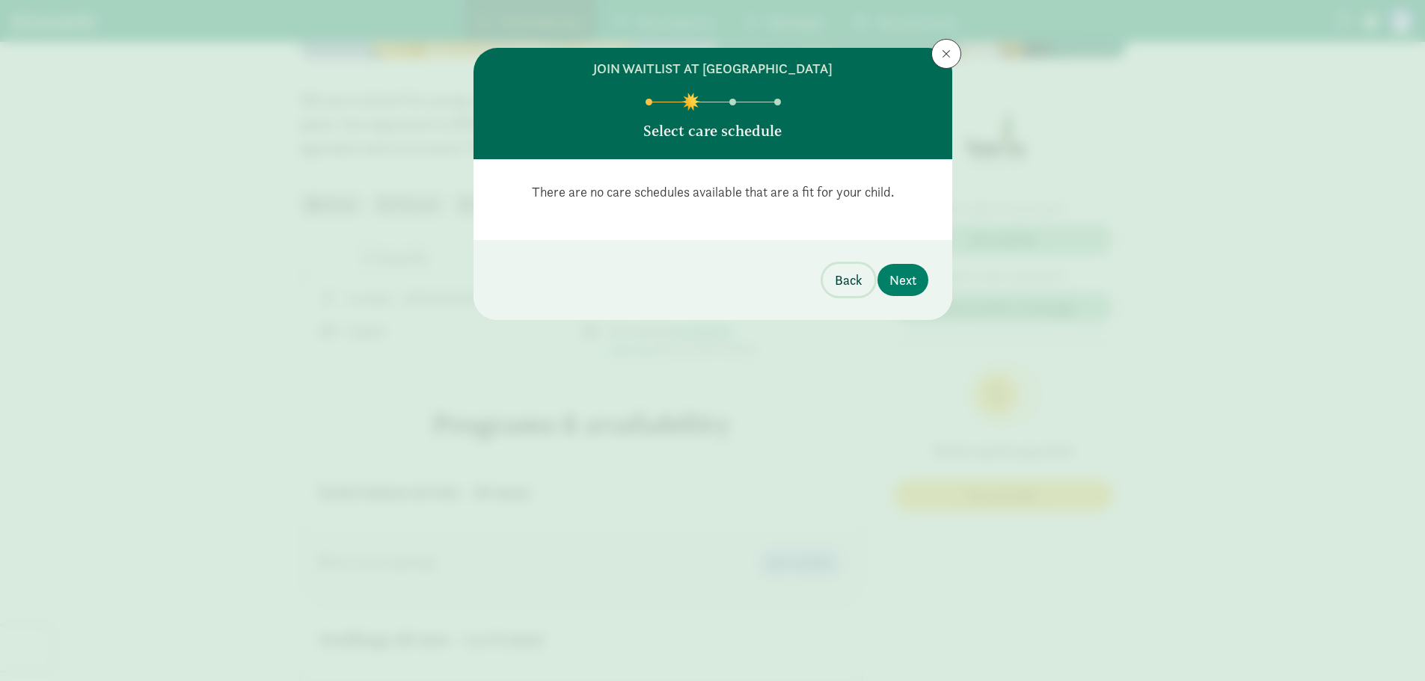
click at [847, 278] on span "Back" at bounding box center [849, 280] width 28 height 20
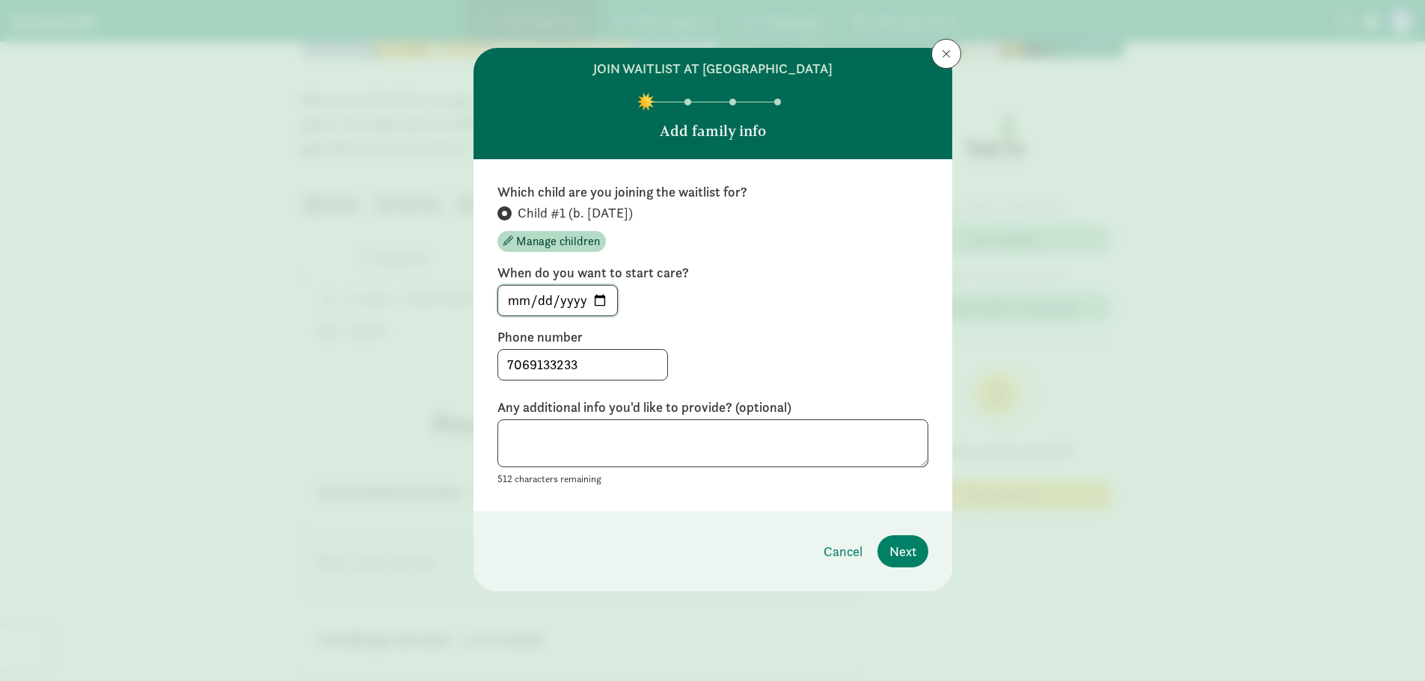
click at [599, 296] on input "[DATE]" at bounding box center [557, 301] width 119 height 30
type input "[DATE]"
click at [911, 543] on span "Next" at bounding box center [902, 552] width 27 height 20
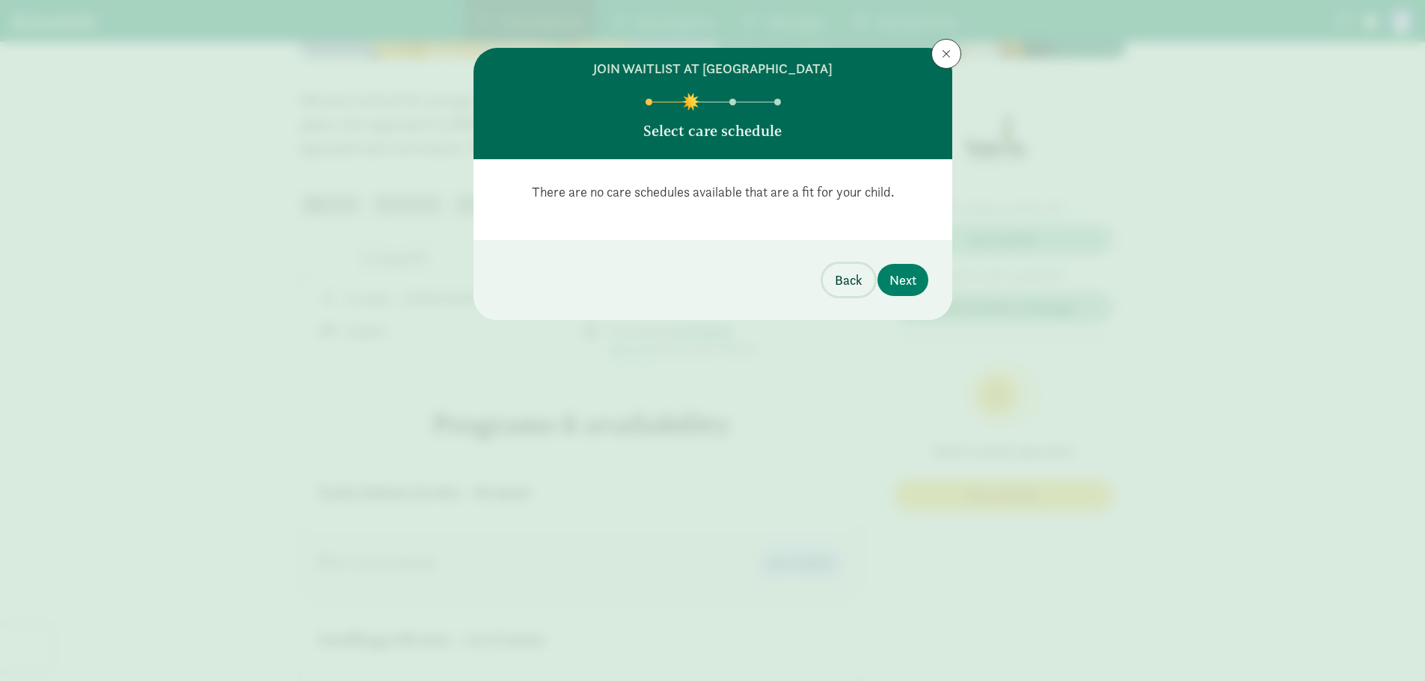
click at [835, 282] on span "Back" at bounding box center [849, 280] width 28 height 20
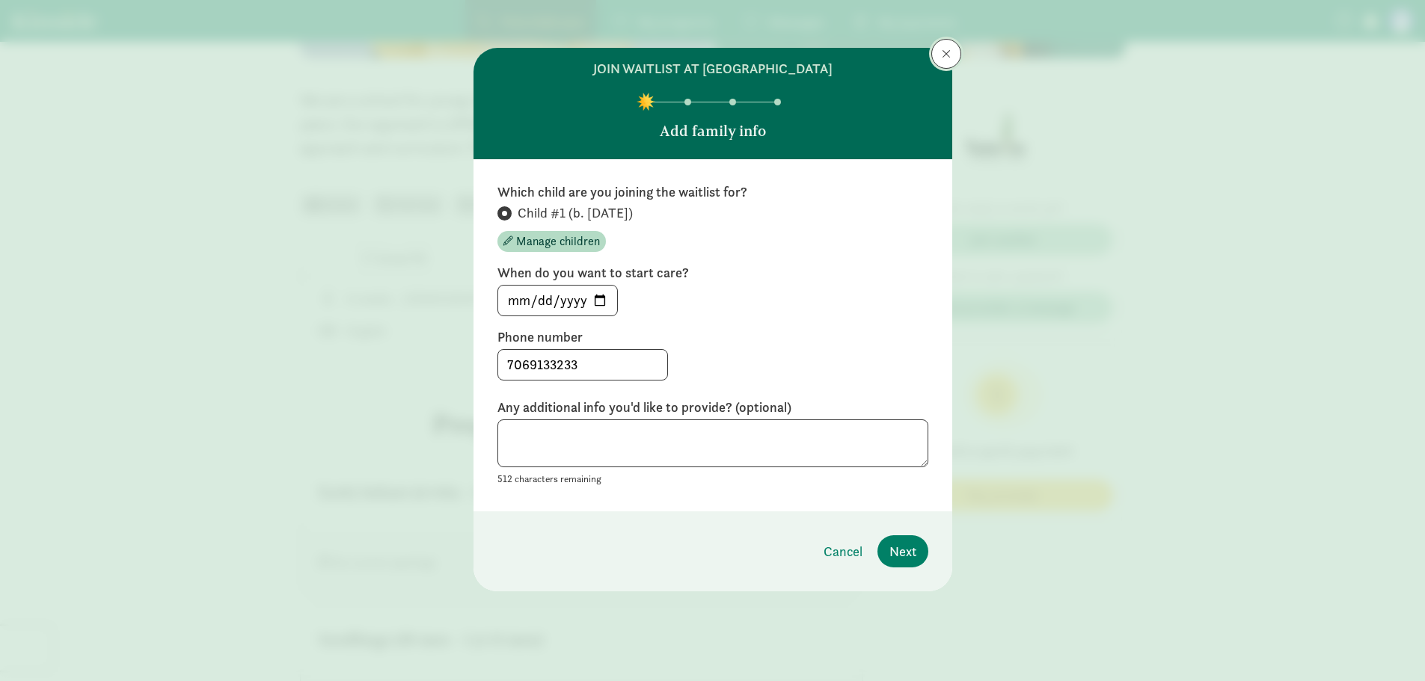
click at [947, 58] on span at bounding box center [946, 54] width 9 height 12
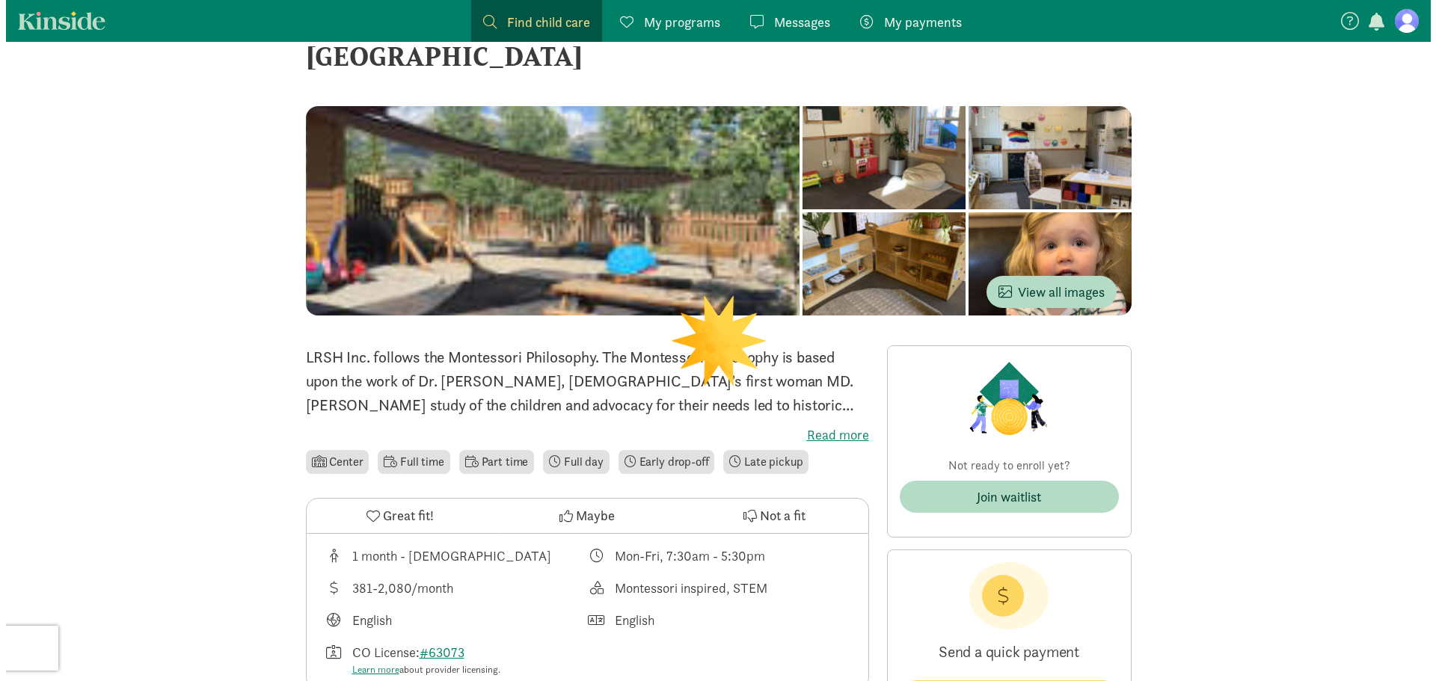
scroll to position [75, 0]
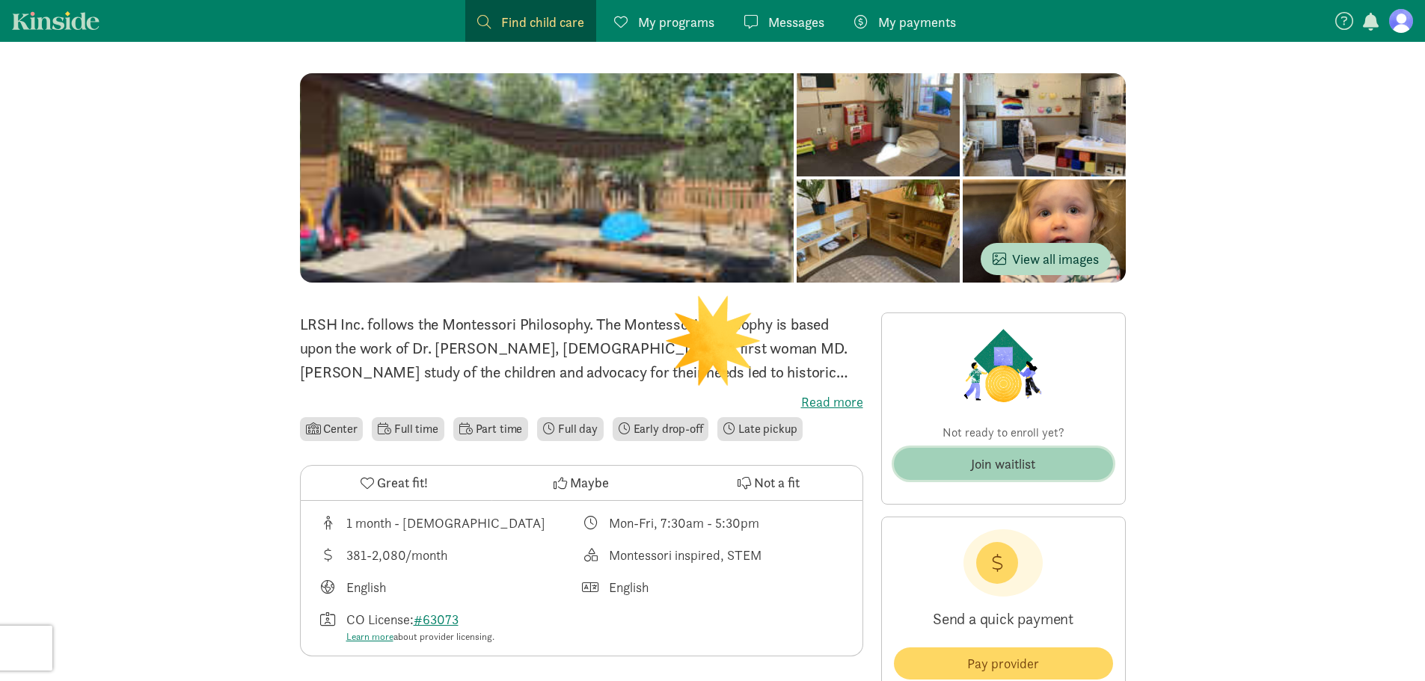
click at [989, 467] on div "Join waitlist" at bounding box center [1003, 464] width 64 height 20
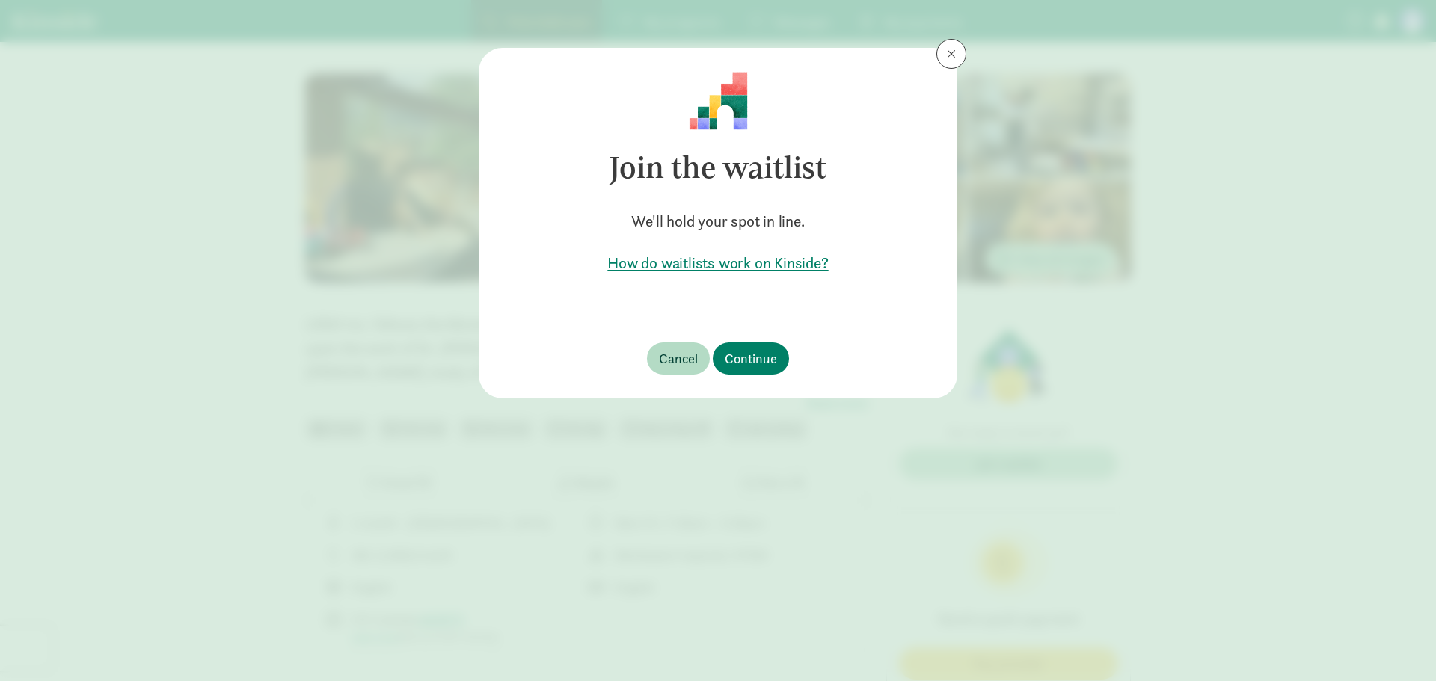
click at [765, 377] on footer "Cancel Continue" at bounding box center [718, 359] width 479 height 80
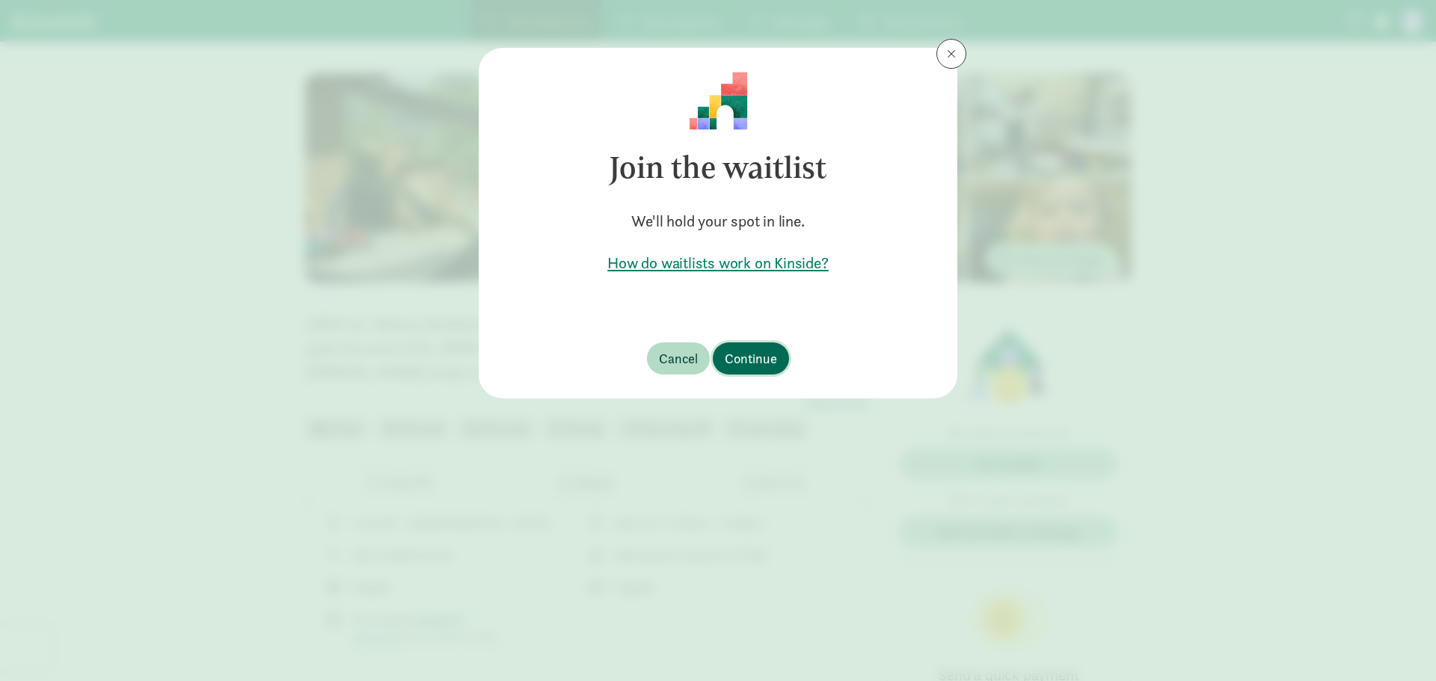
click at [763, 355] on span "Continue" at bounding box center [751, 359] width 52 height 20
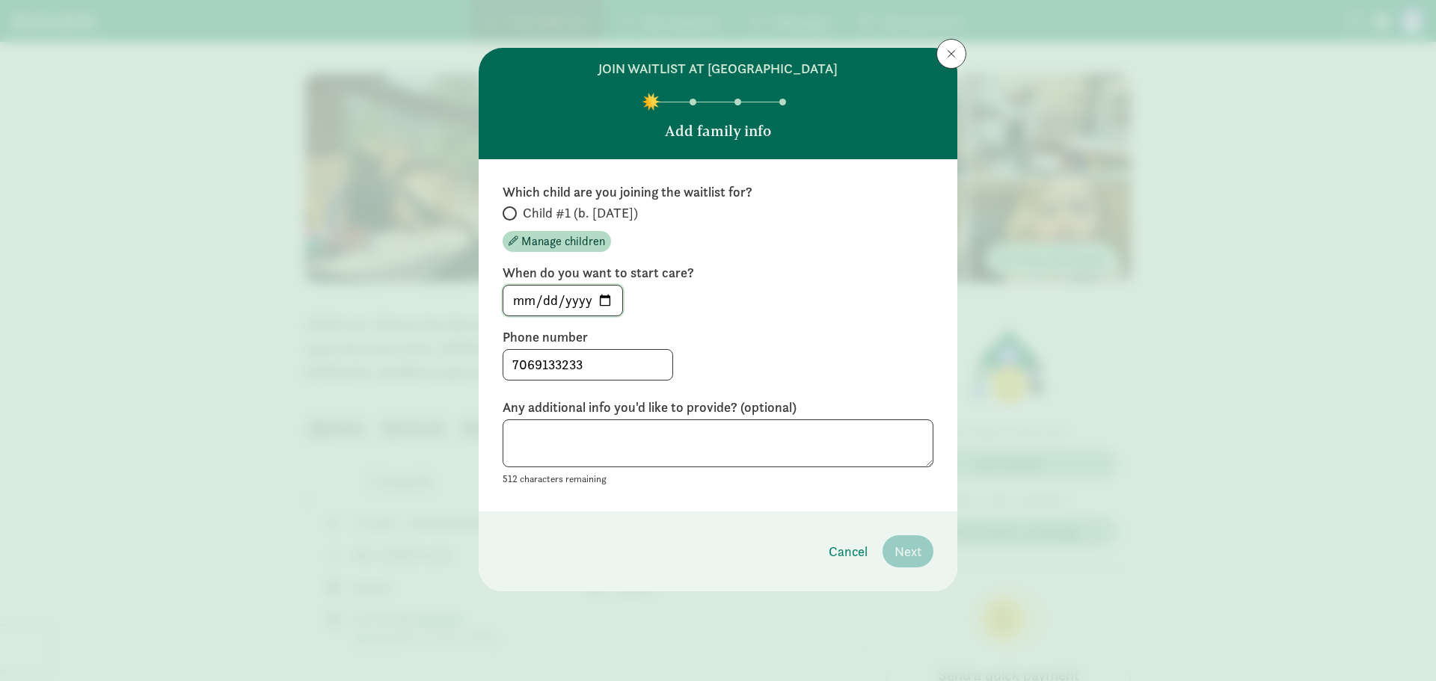
click at [616, 306] on input "[DATE]" at bounding box center [562, 301] width 119 height 30
click at [515, 215] on span at bounding box center [510, 213] width 14 height 14
click at [512, 215] on input "Child #1 (b. [DATE])" at bounding box center [508, 214] width 10 height 10
radio input "true"
click at [606, 300] on input "[DATE]" at bounding box center [562, 301] width 119 height 30
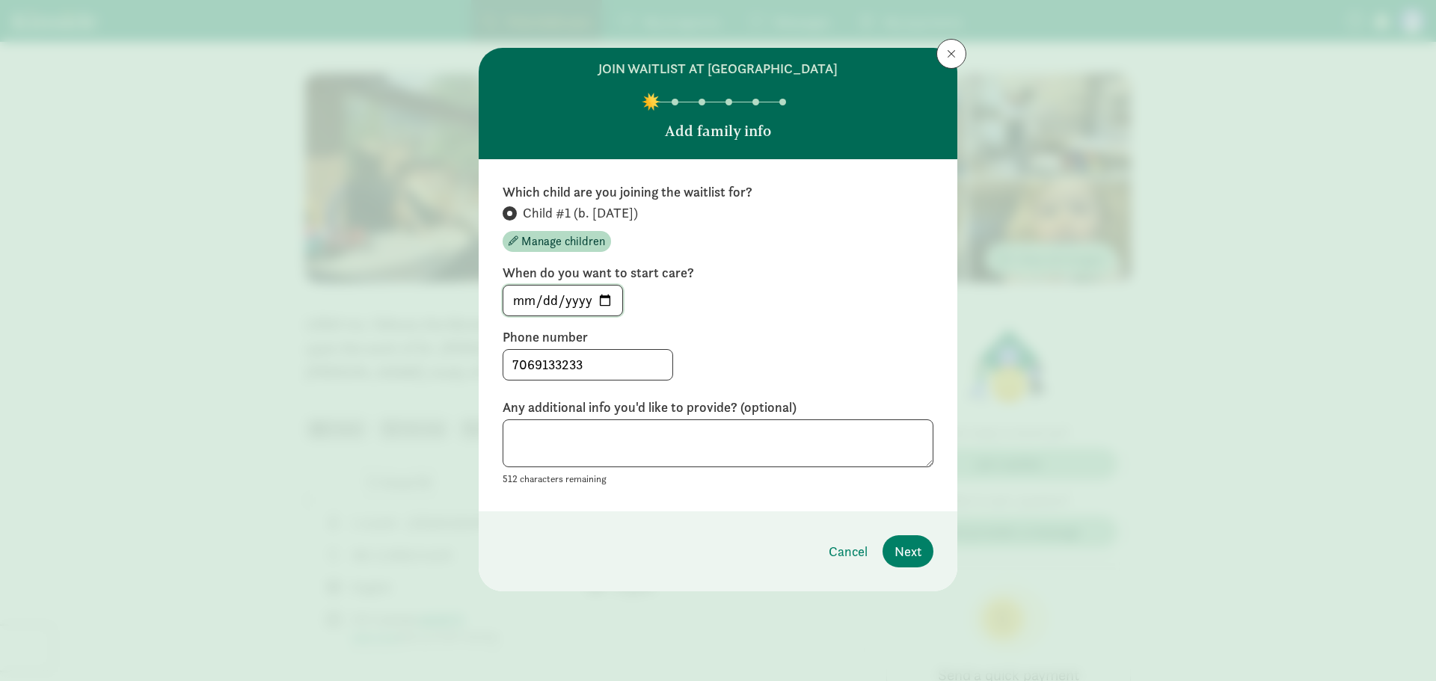
click at [604, 303] on input "[DATE]" at bounding box center [562, 301] width 119 height 30
type input "[DATE]"
click at [571, 451] on textarea at bounding box center [718, 444] width 431 height 49
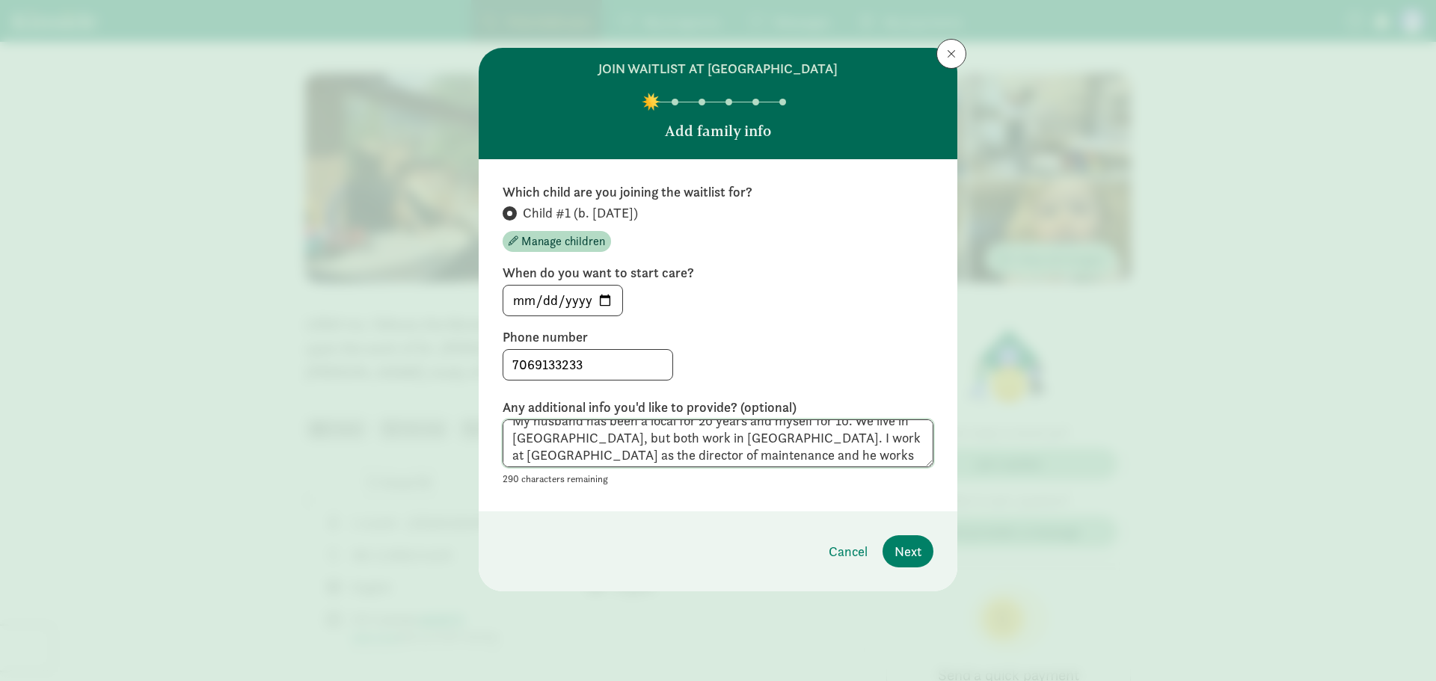
scroll to position [35, 0]
drag, startPoint x: 582, startPoint y: 453, endPoint x: 563, endPoint y: 454, distance: 18.7
click at [563, 454] on textarea "My husband has been a local for 20 years and myself for 10. We live in Fairplay…" at bounding box center [718, 444] width 431 height 49
drag, startPoint x: 809, startPoint y: 458, endPoint x: 773, endPoint y: 460, distance: 36.0
click at [773, 460] on textarea "My husband has been a local for 20 years and myself for 10. We live in Fairplay…" at bounding box center [718, 444] width 431 height 49
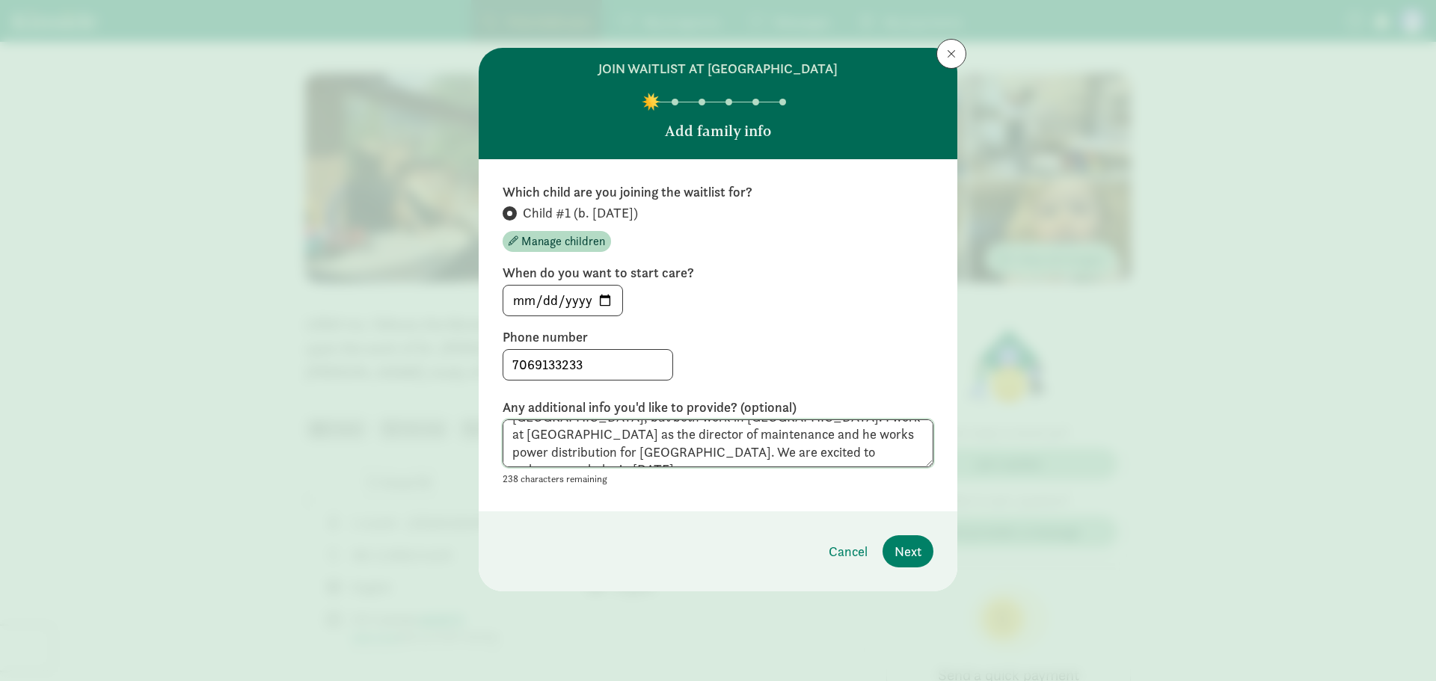
click at [883, 456] on textarea "My husband has been a local for 20 years and myself for 10. We live in Fairplay…" at bounding box center [718, 444] width 431 height 49
click at [810, 433] on textarea "My husband has been a local for 20 years and myself for 10. We live in Fairplay…" at bounding box center [718, 444] width 431 height 49
click at [648, 436] on textarea "My husband has been a local for 20 years and myself for 10. We live in Fairplay…" at bounding box center [718, 444] width 431 height 49
click at [673, 432] on textarea "My husband has been a local for 20 years and myself for 10. We live in Fairplay…" at bounding box center [718, 444] width 431 height 49
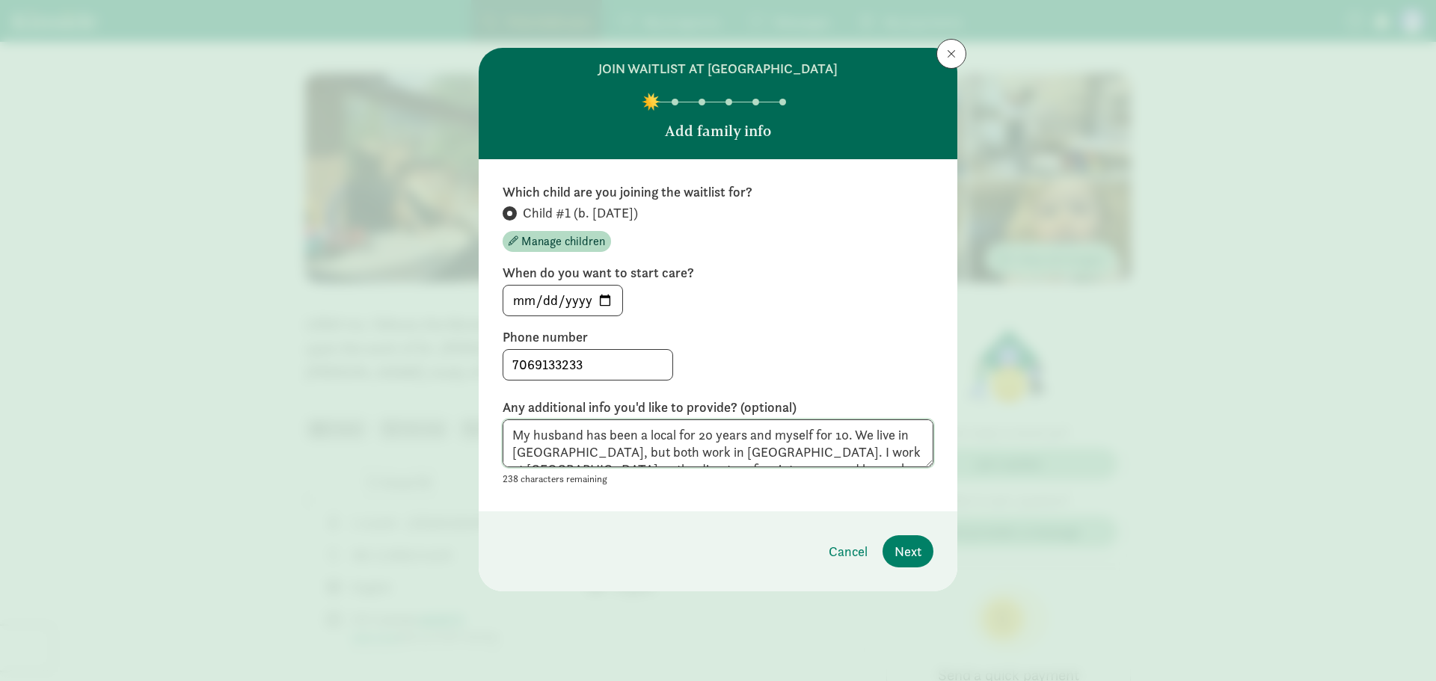
drag, startPoint x: 698, startPoint y: 431, endPoint x: 641, endPoint y: 436, distance: 57.1
click at [641, 436] on textarea "My husband has been a local for 20 years and myself for 10. We live in Fairplay…" at bounding box center [718, 444] width 431 height 49
click at [815, 443] on textarea "My husband has been in Summit/Park County for 20 years and myself for 10. We li…" at bounding box center [718, 444] width 431 height 49
drag, startPoint x: 844, startPoint y: 453, endPoint x: 757, endPoint y: 453, distance: 87.5
click at [757, 453] on textarea "My husband has been in Summit/Park County for 20 years and myself for 10. We li…" at bounding box center [718, 444] width 431 height 49
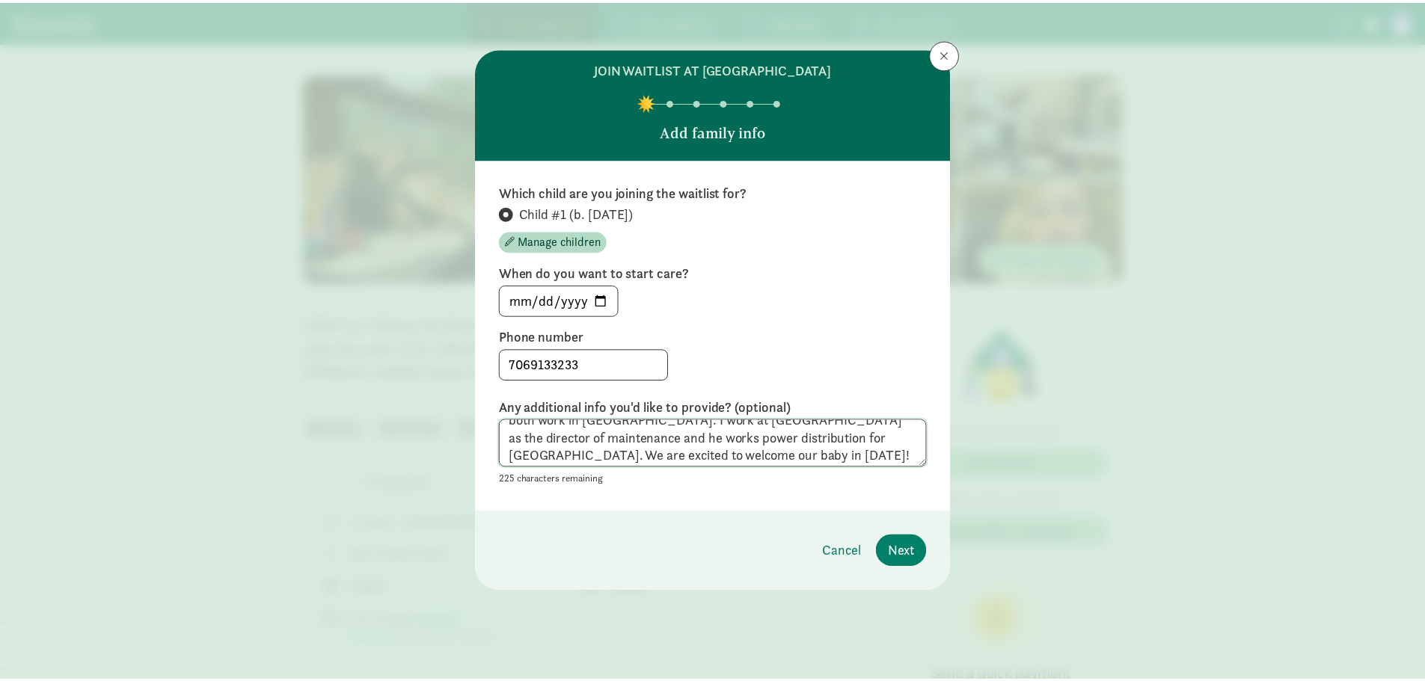
scroll to position [52, 0]
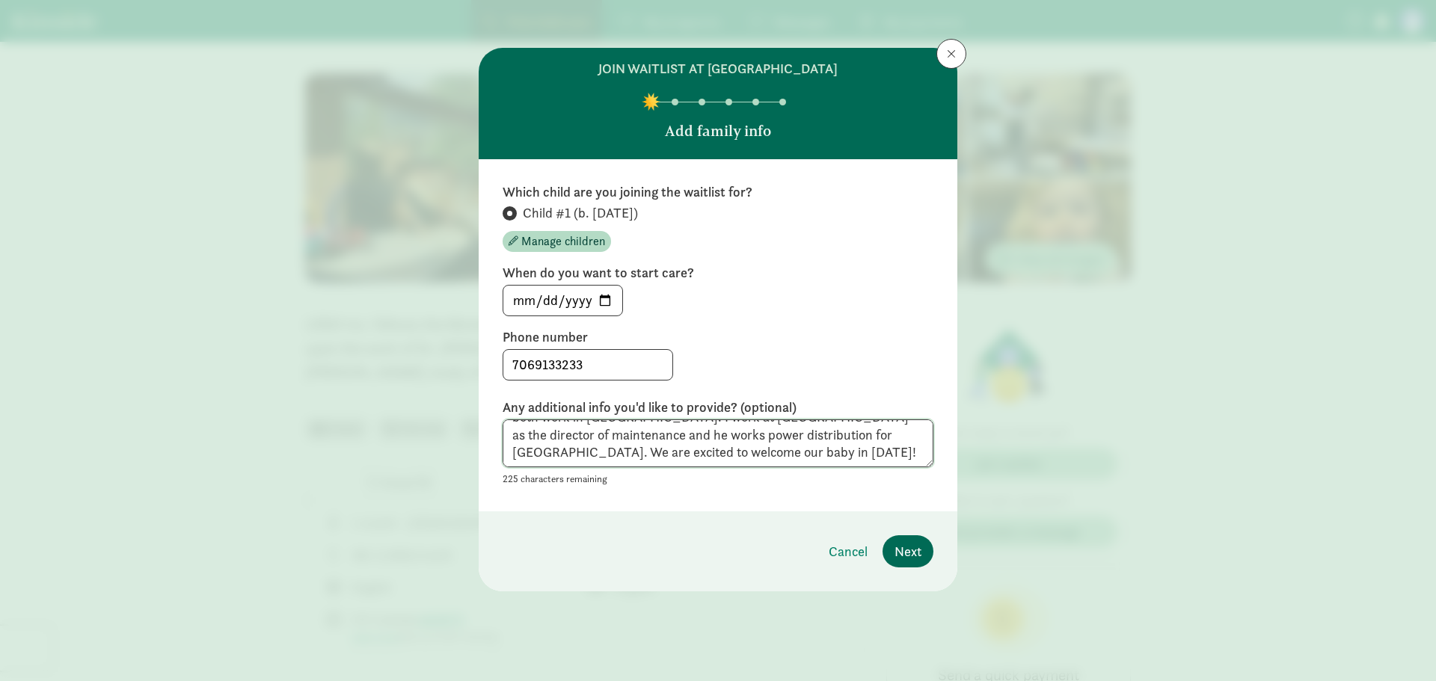
type textarea "My husband has been in Summit/Park County for 20 years and myself for 10. We li…"
click at [910, 553] on span "Next" at bounding box center [908, 552] width 27 height 20
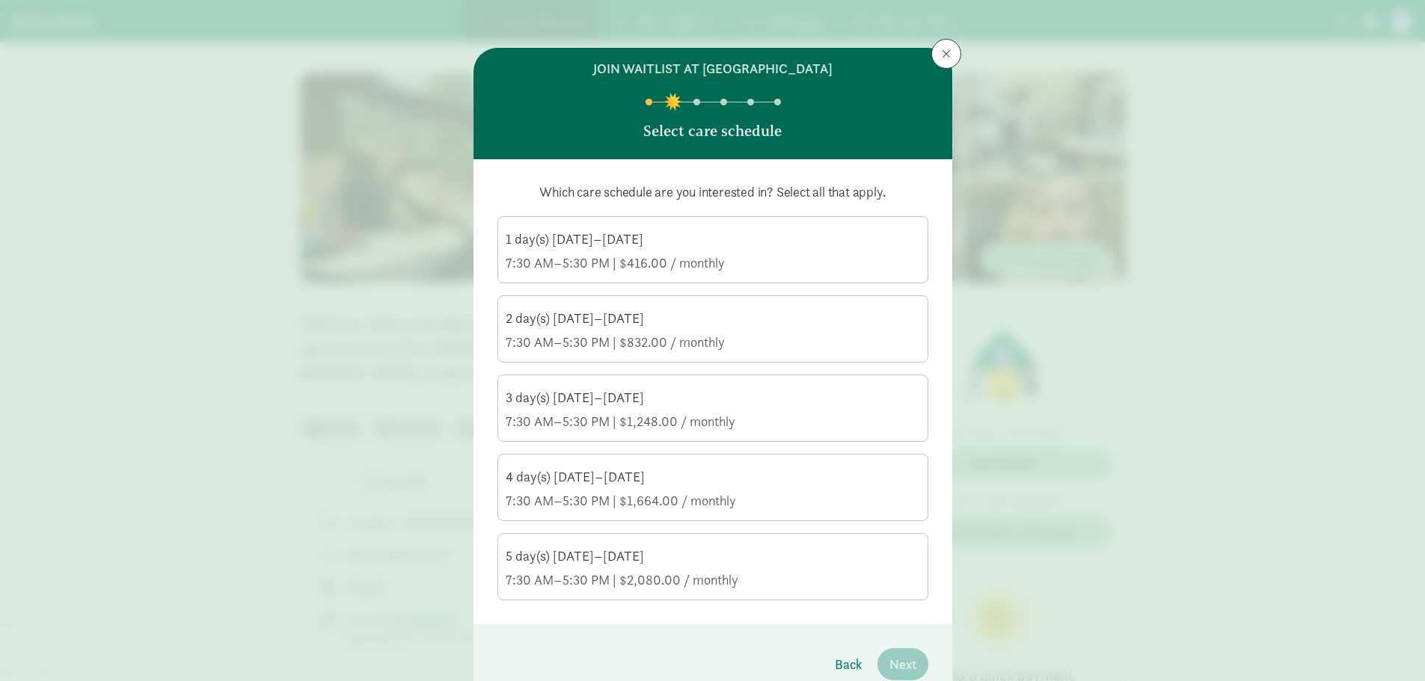
click at [699, 567] on div "5 day(s) Monday–Friday 7:30 AM–5:30 PM | $2,080.00 / monthly" at bounding box center [713, 569] width 414 height 42
click at [0, 0] on input "5 day(s) Monday–Friday 7:30 AM–5:30 PM | $2,080.00 / monthly" at bounding box center [0, 0] width 0 height 0
click at [711, 509] on div "7:30 AM–5:30 PM | $1,664.00 / monthly" at bounding box center [713, 501] width 414 height 18
click at [0, 0] on input "4 day(s) Monday–Friday 7:30 AM–5:30 PM | $1,664.00 / monthly" at bounding box center [0, 0] width 0 height 0
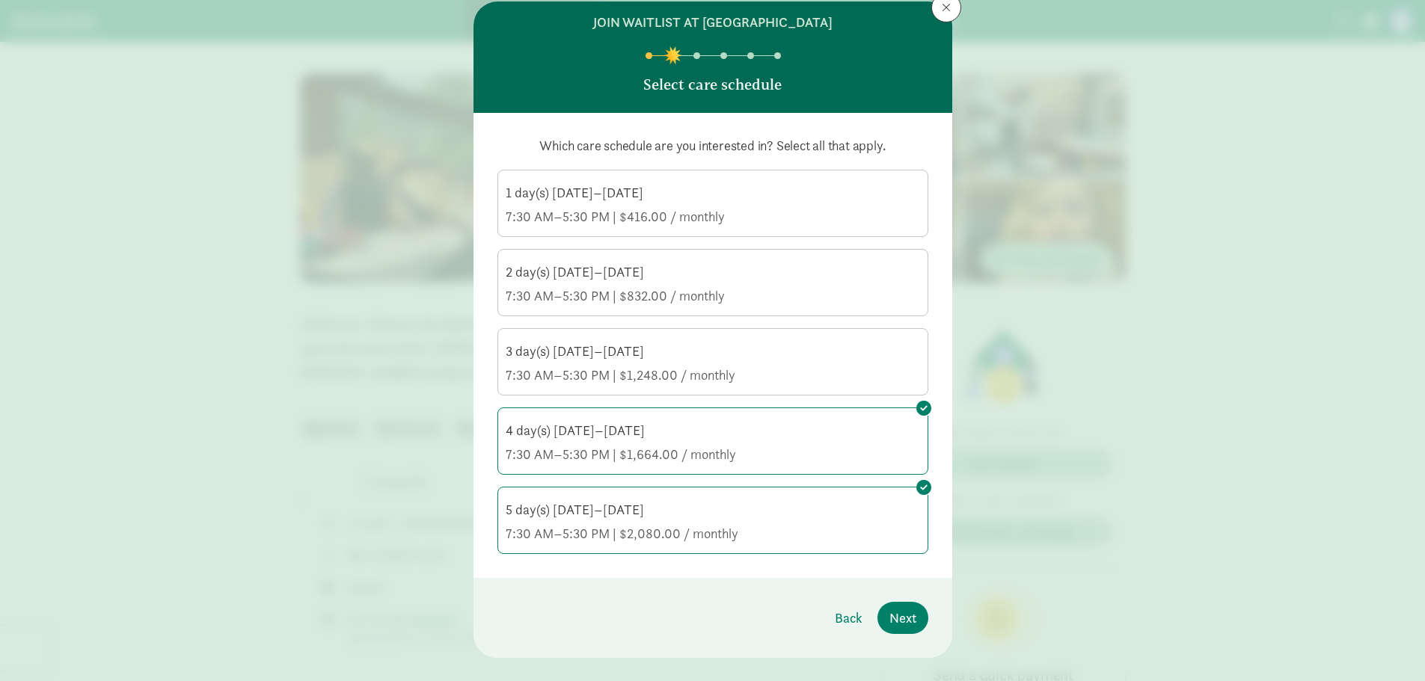
scroll to position [71, 0]
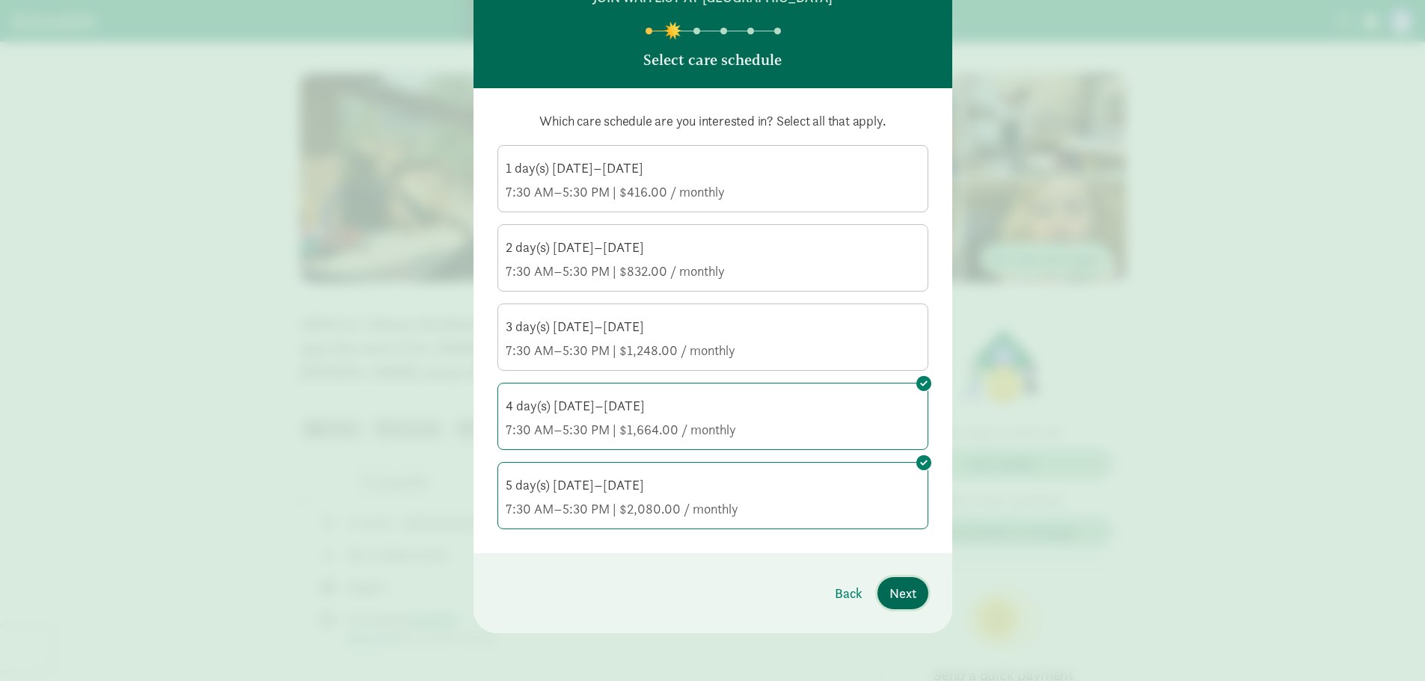
click at [889, 589] on span "Next" at bounding box center [902, 593] width 27 height 20
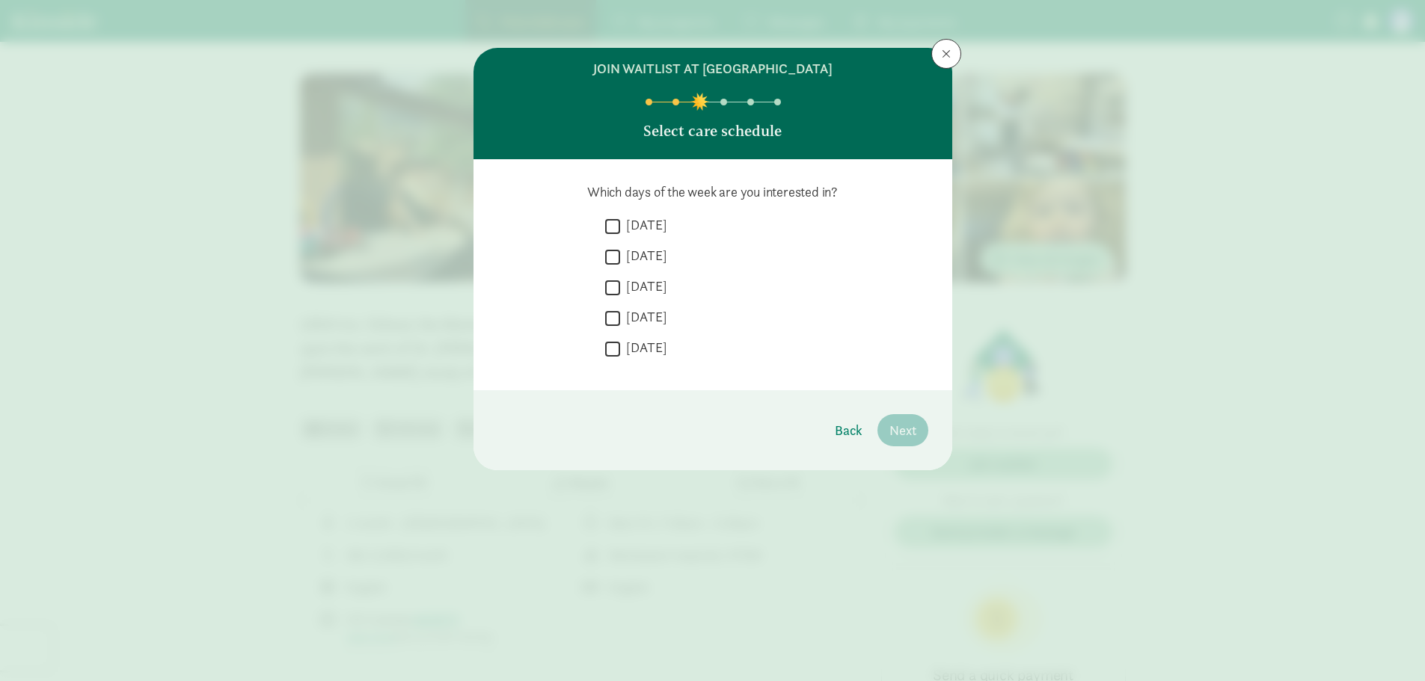
click at [614, 225] on input "Monday" at bounding box center [612, 226] width 15 height 20
checkbox input "true"
click at [616, 265] on input "Tuesday" at bounding box center [612, 257] width 15 height 20
checkbox input "true"
drag, startPoint x: 612, startPoint y: 287, endPoint x: 610, endPoint y: 307, distance: 20.3
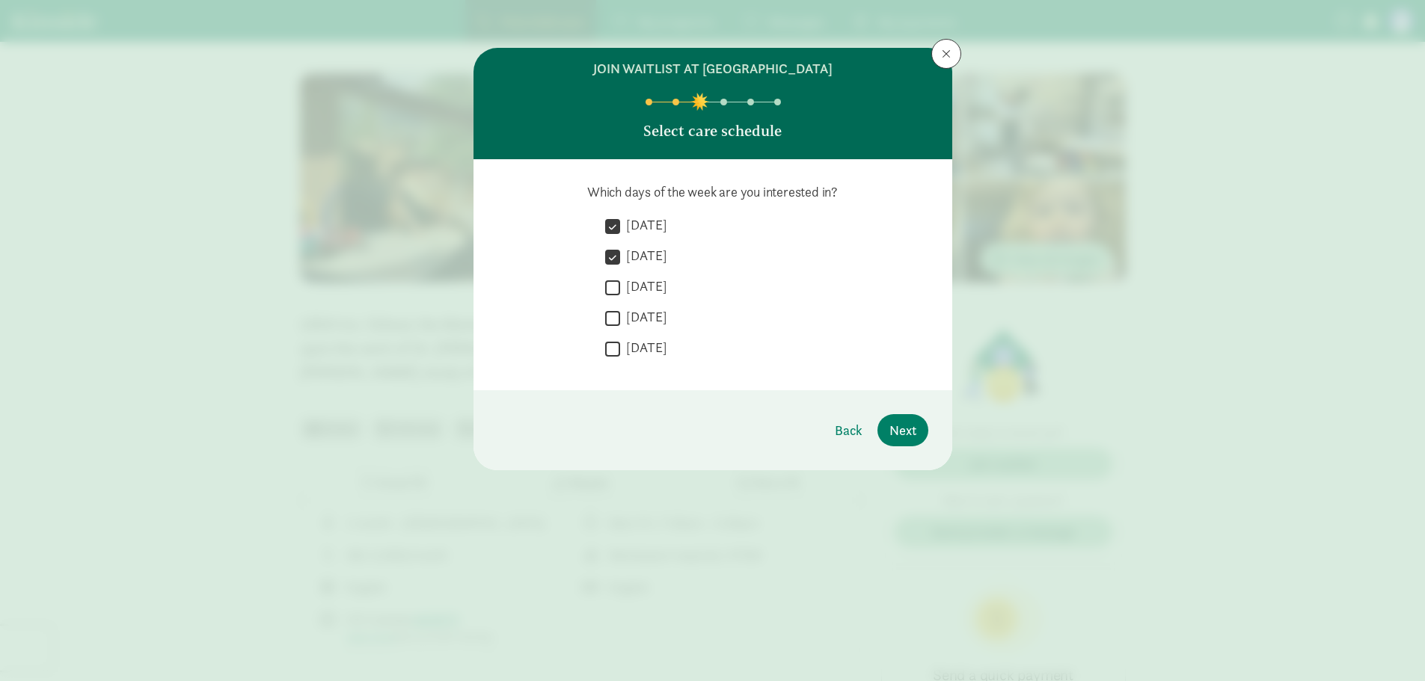
click at [613, 287] on input "Wednesday" at bounding box center [612, 288] width 15 height 20
checkbox input "true"
click at [609, 318] on input "Thursday" at bounding box center [612, 318] width 15 height 20
checkbox input "true"
click at [617, 349] on input "Friday" at bounding box center [612, 349] width 15 height 20
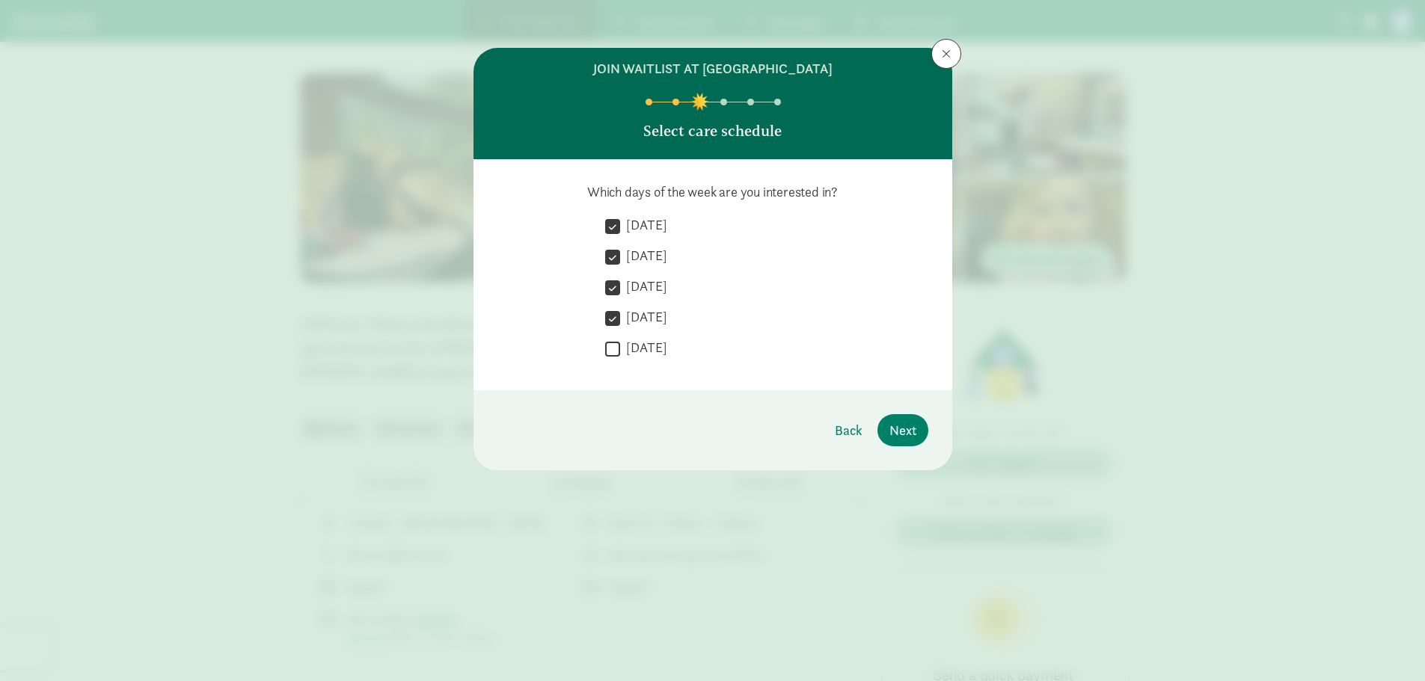
checkbox input "true"
click at [906, 436] on span "Next" at bounding box center [902, 430] width 27 height 20
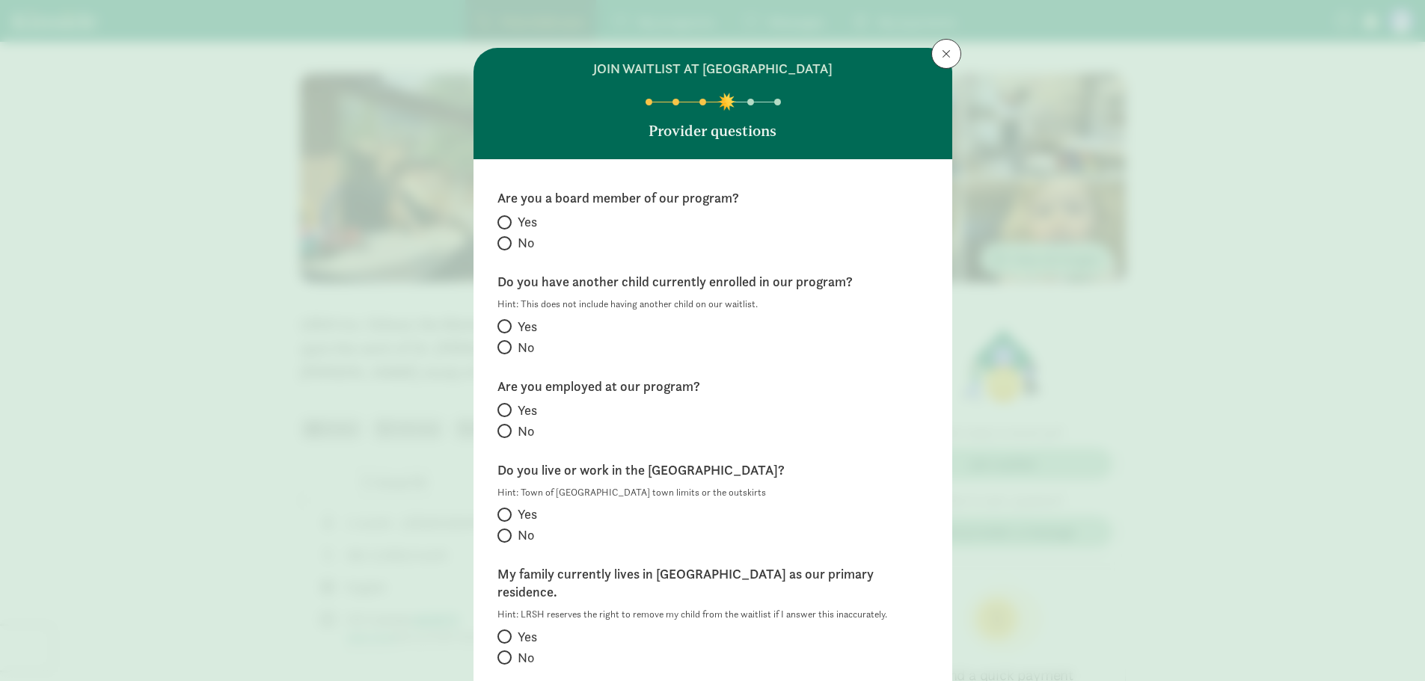
click at [507, 248] on label "No" at bounding box center [712, 243] width 431 height 18
click at [507, 248] on input "No" at bounding box center [502, 244] width 10 height 10
radio input "true"
click at [518, 350] on span "No" at bounding box center [526, 348] width 16 height 18
click at [507, 350] on input "No" at bounding box center [502, 348] width 10 height 10
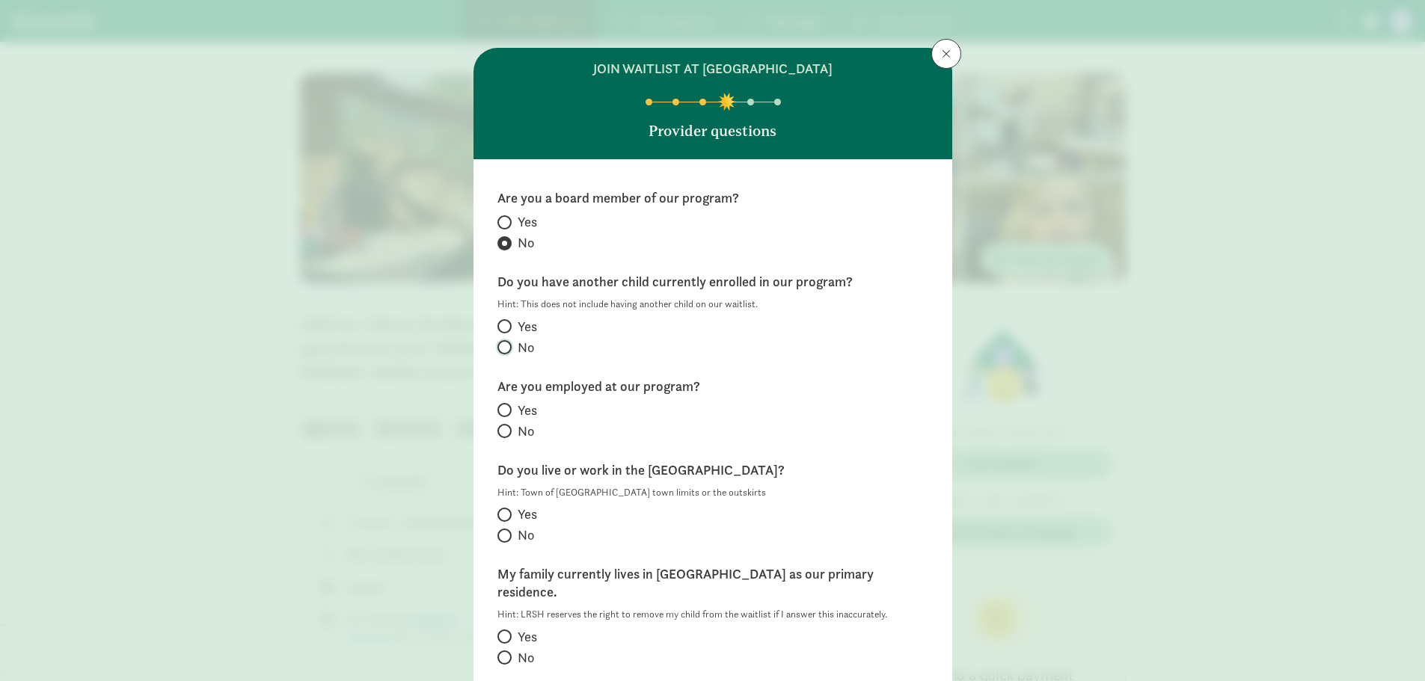
radio input "true"
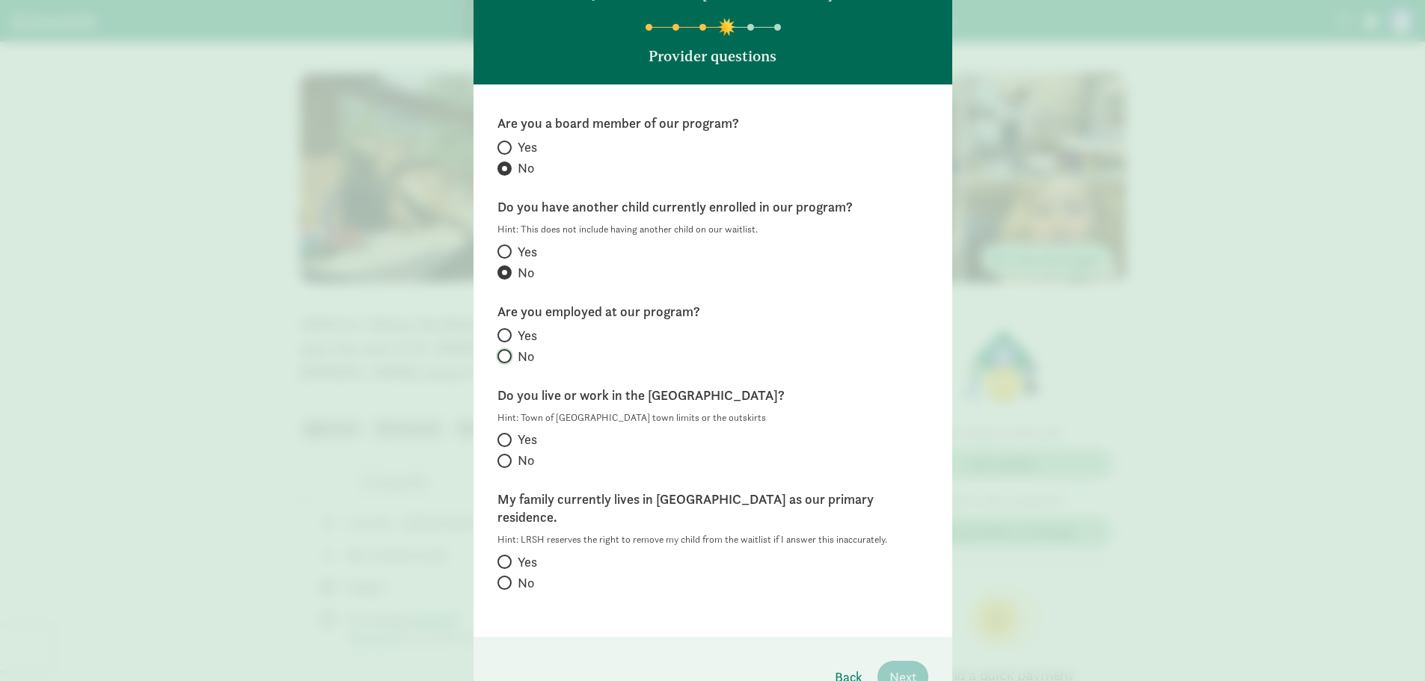
click at [503, 359] on input "No" at bounding box center [502, 357] width 10 height 10
radio input "true"
click at [497, 450] on div "Hint: Town of Breckenridge town limits or the outskirts Yes No" at bounding box center [712, 442] width 431 height 63
click at [502, 441] on input "Yes" at bounding box center [502, 440] width 10 height 10
radio input "true"
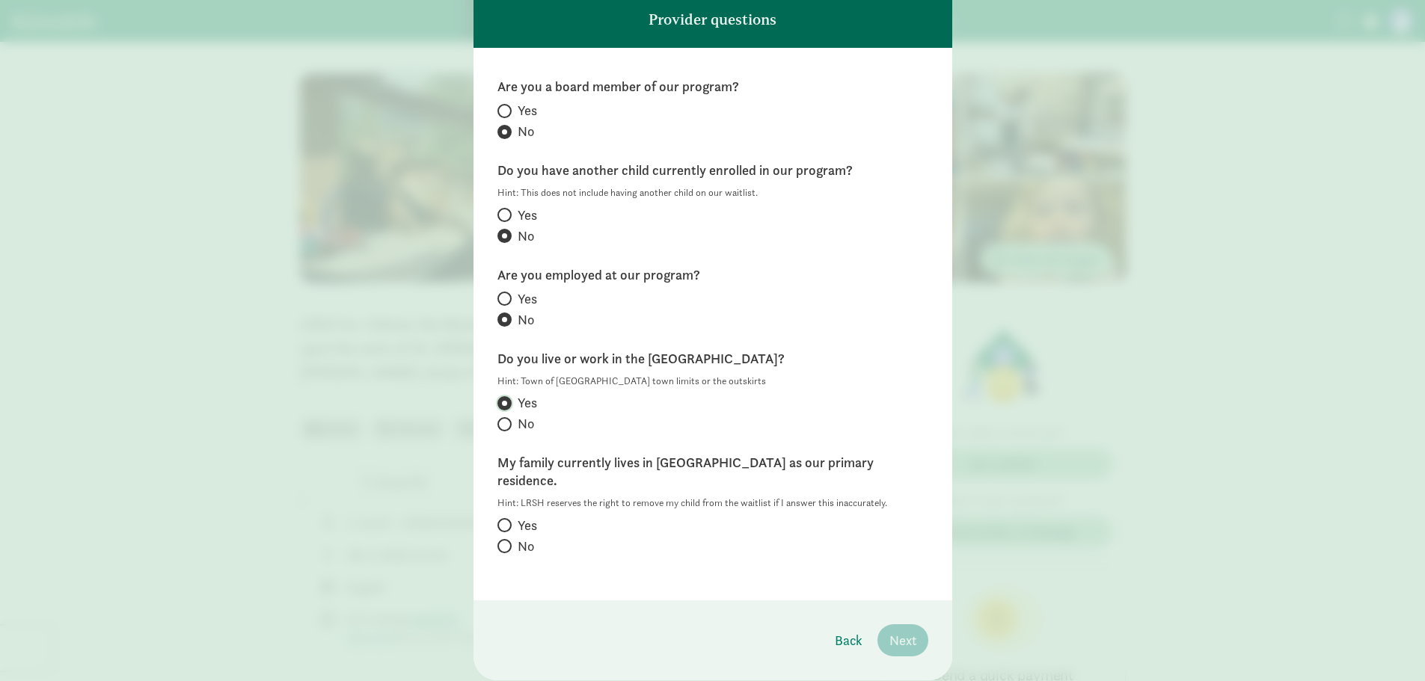
scroll to position [141, 0]
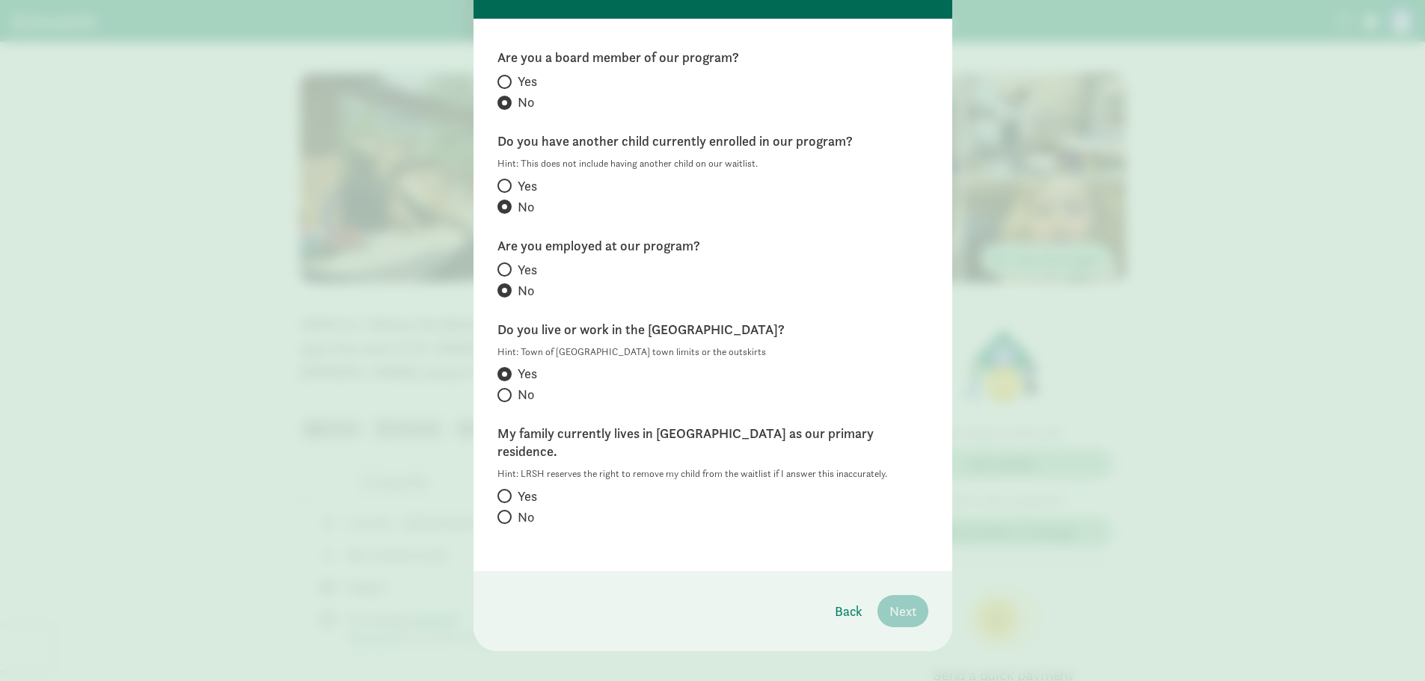
click at [506, 509] on label "No" at bounding box center [712, 518] width 431 height 18
click at [506, 512] on input "No" at bounding box center [502, 517] width 10 height 10
radio input "true"
click at [907, 601] on span "Next" at bounding box center [902, 611] width 27 height 20
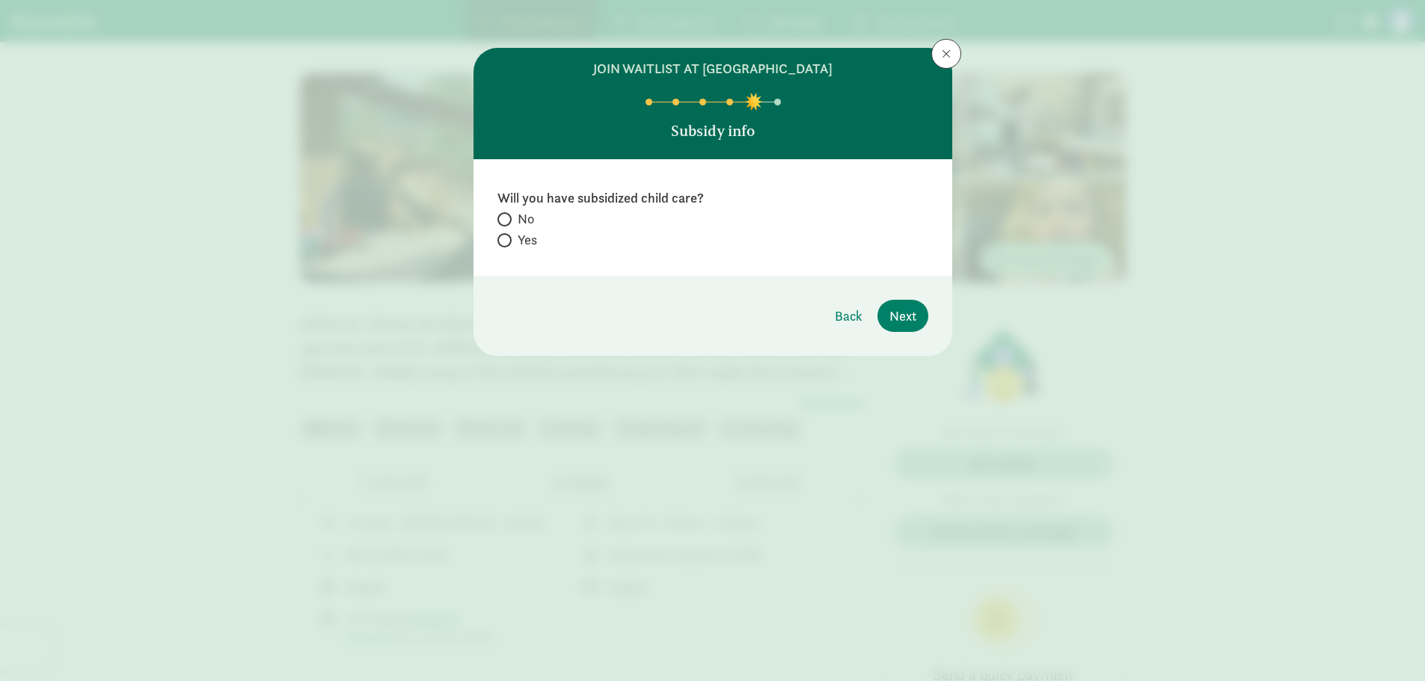
click at [512, 231] on label "No" at bounding box center [712, 240] width 431 height 18
click at [507, 220] on input "No" at bounding box center [502, 220] width 10 height 10
radio input "true"
click at [886, 314] on button "Next" at bounding box center [902, 316] width 51 height 32
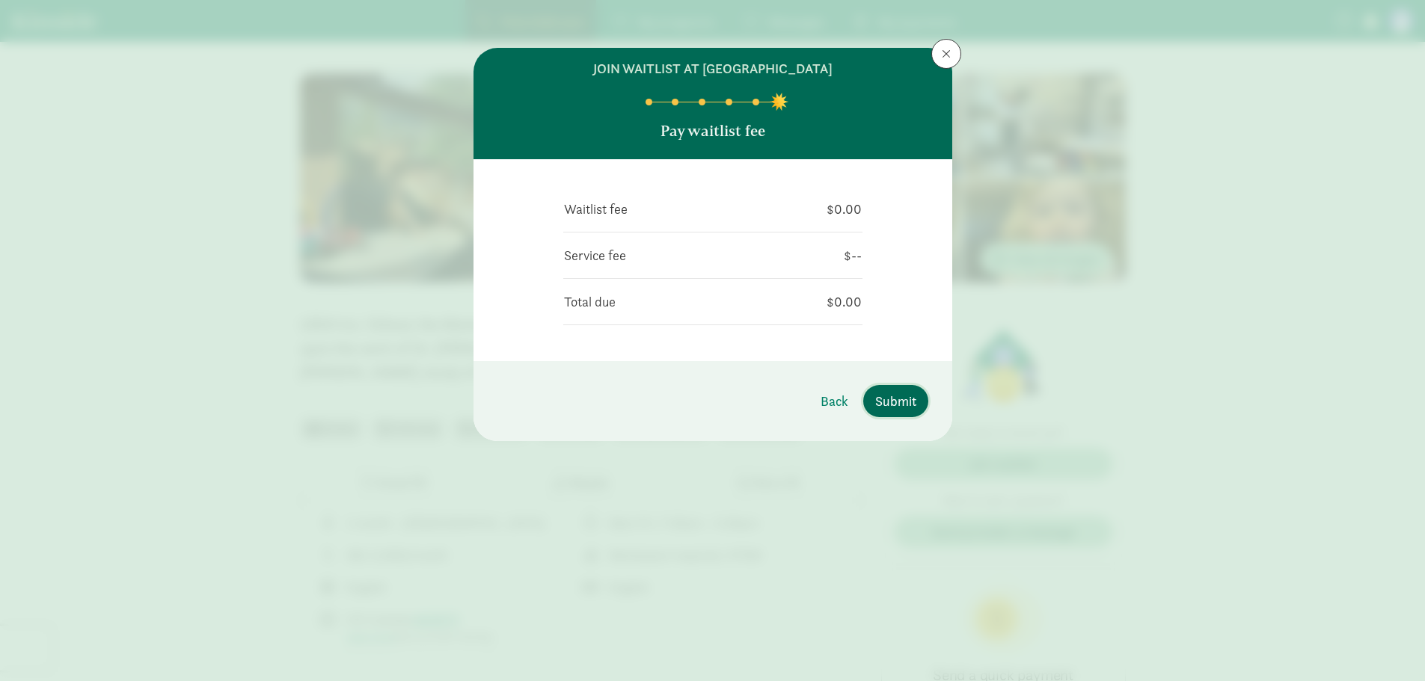
click at [898, 408] on span "Submit" at bounding box center [895, 401] width 41 height 20
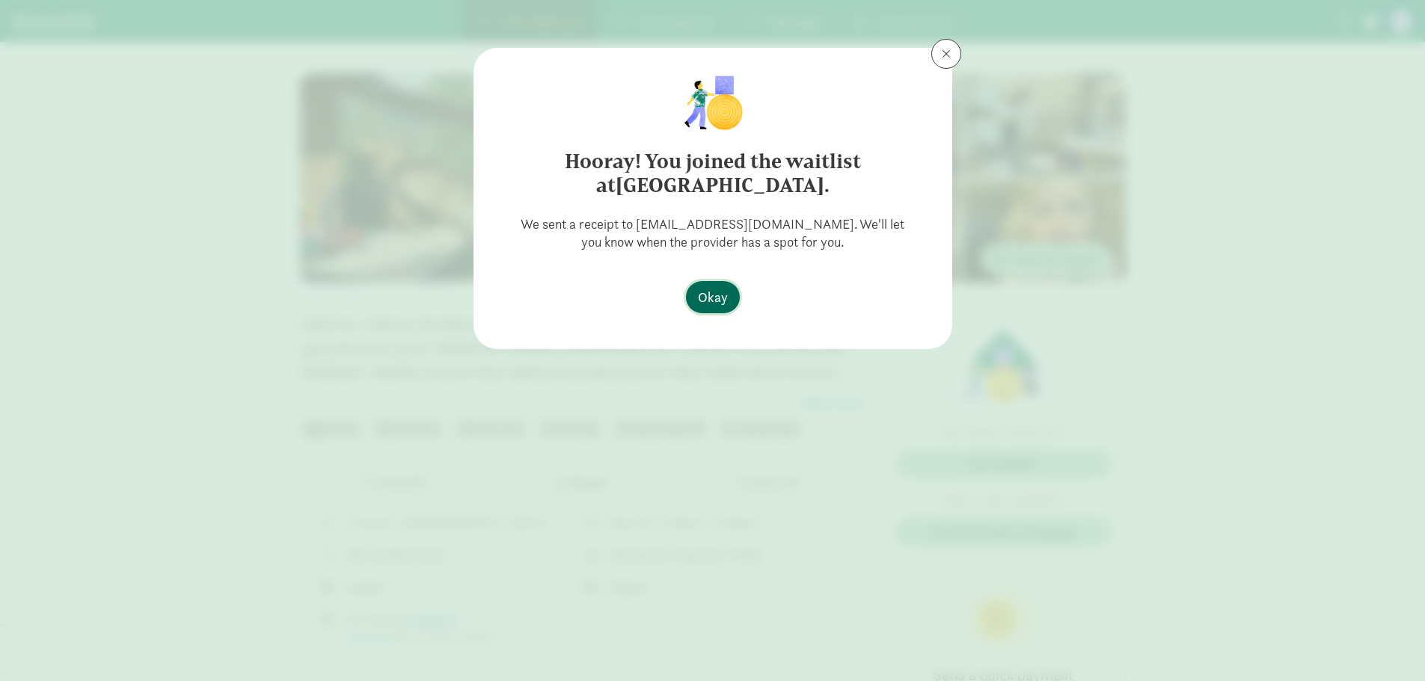
click at [712, 290] on span "Okay" at bounding box center [713, 297] width 30 height 20
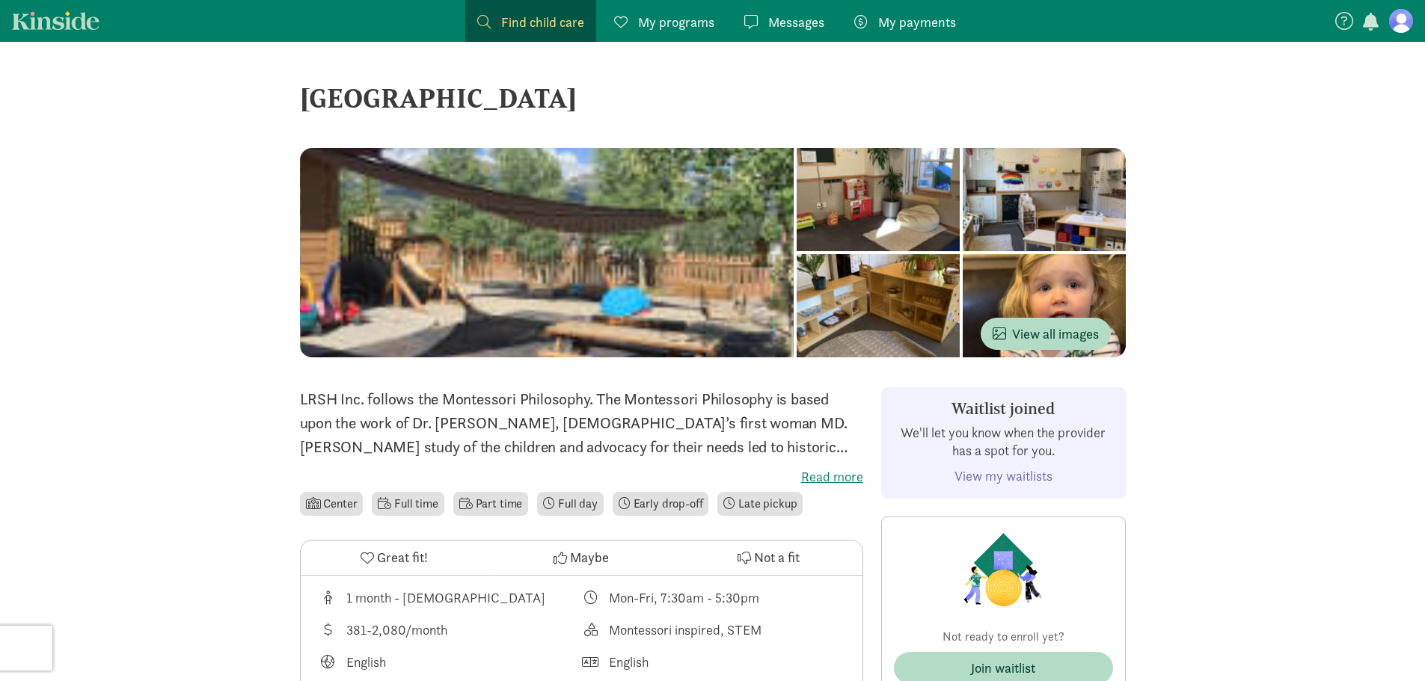
click at [550, 19] on span "Find child care" at bounding box center [542, 22] width 83 height 20
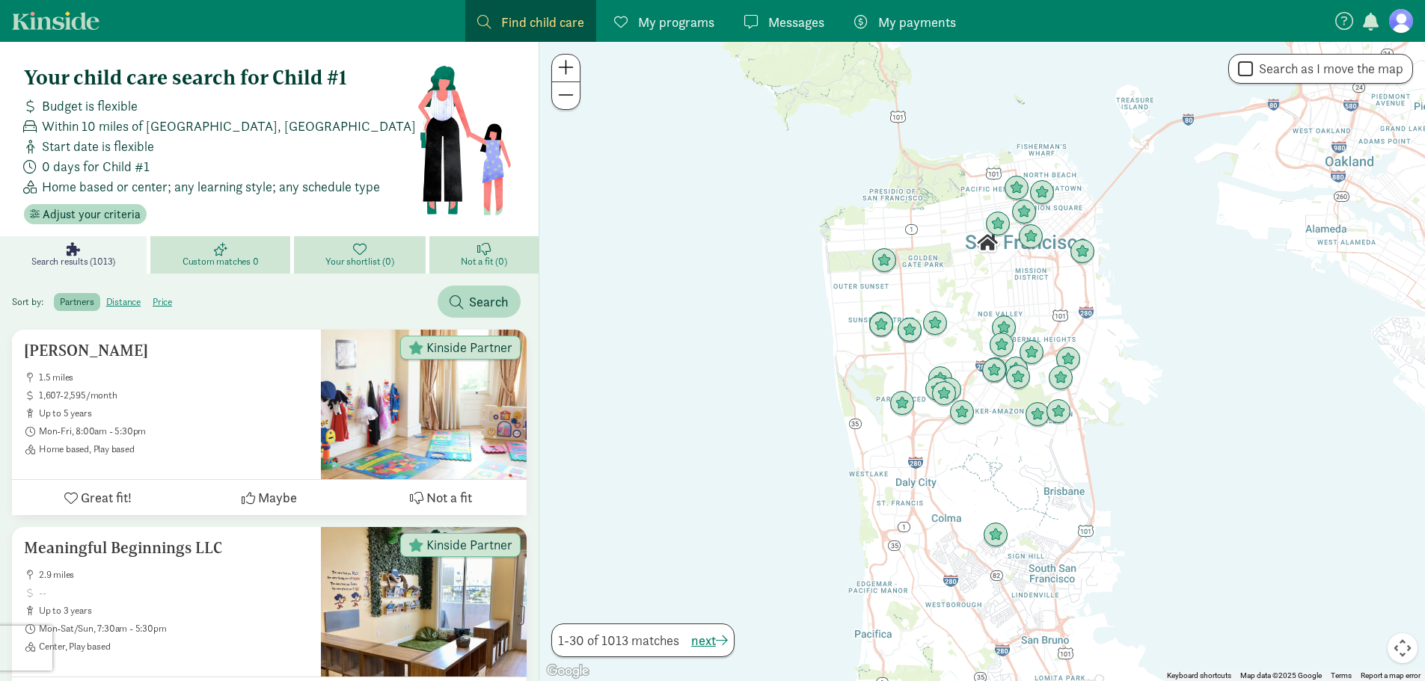
click at [1396, 23] on figure at bounding box center [1401, 21] width 24 height 24
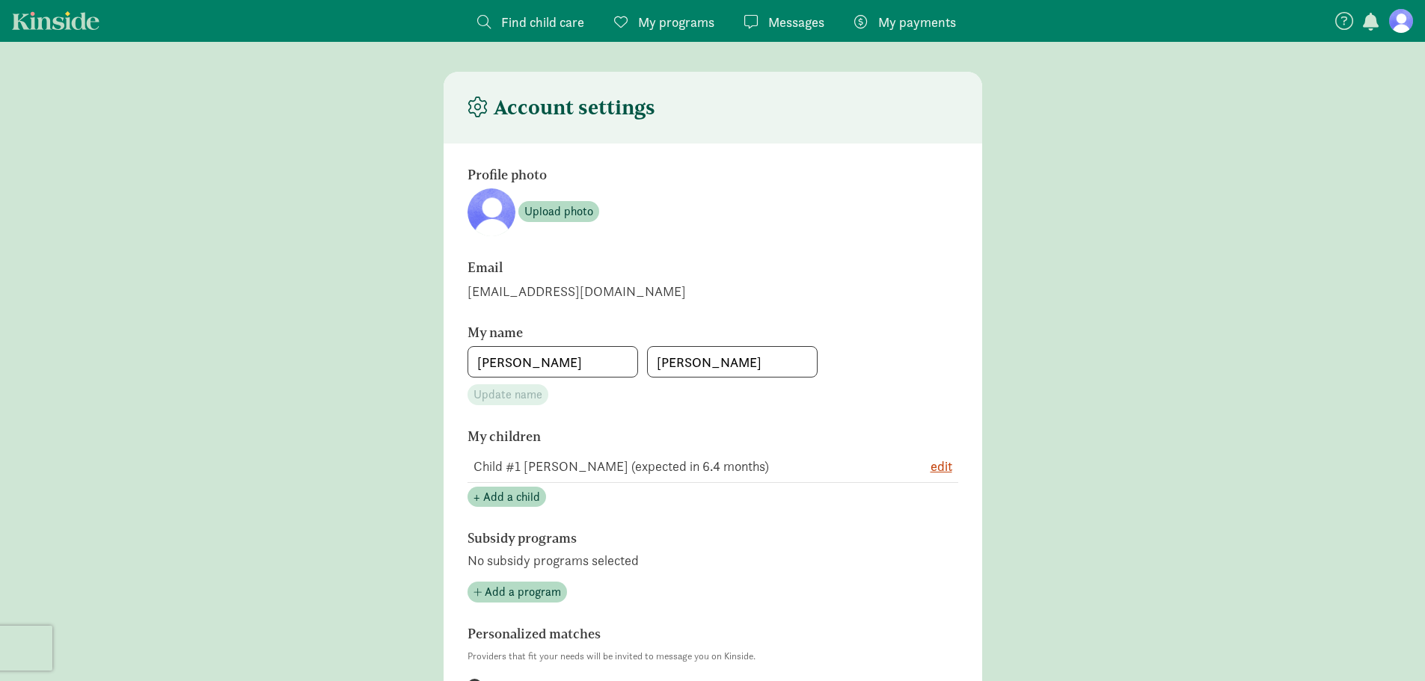
click at [542, 24] on span "Find child care" at bounding box center [542, 22] width 83 height 20
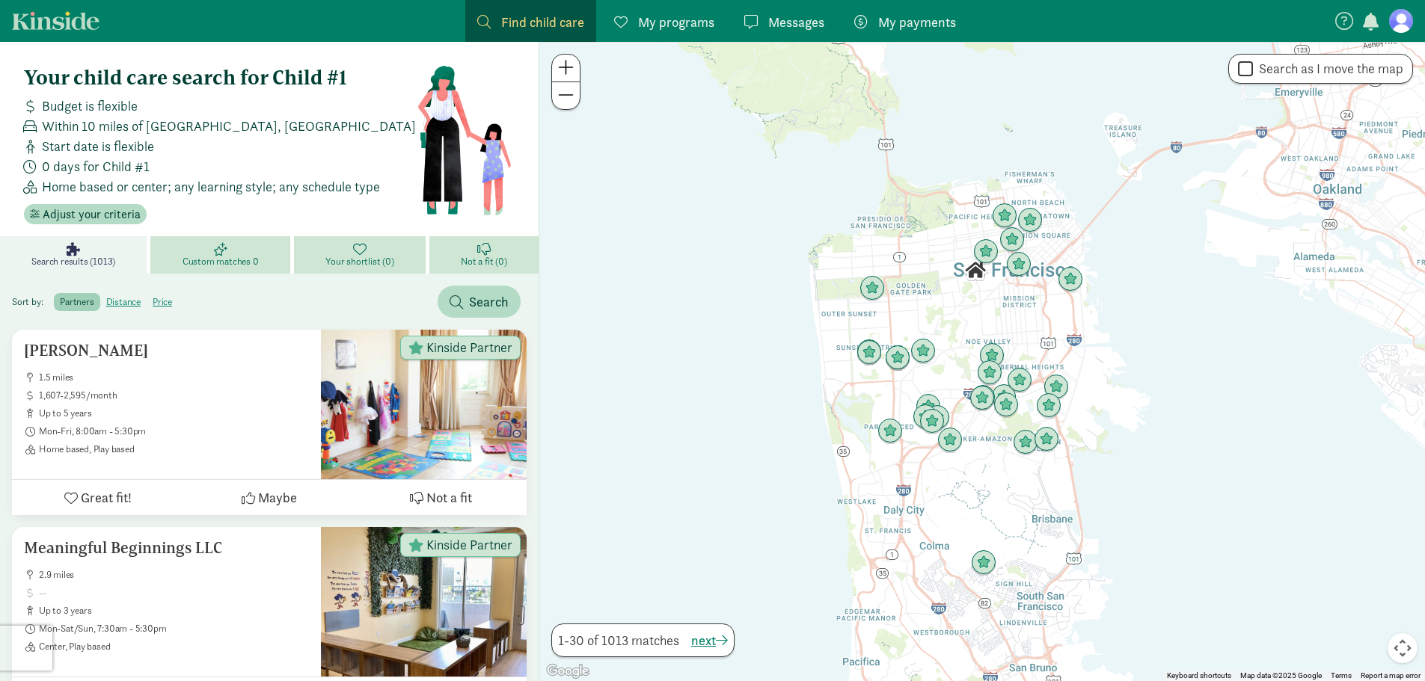
drag, startPoint x: 681, startPoint y: 349, endPoint x: 616, endPoint y: 442, distance: 112.9
click at [616, 442] on div at bounding box center [982, 362] width 886 height 640
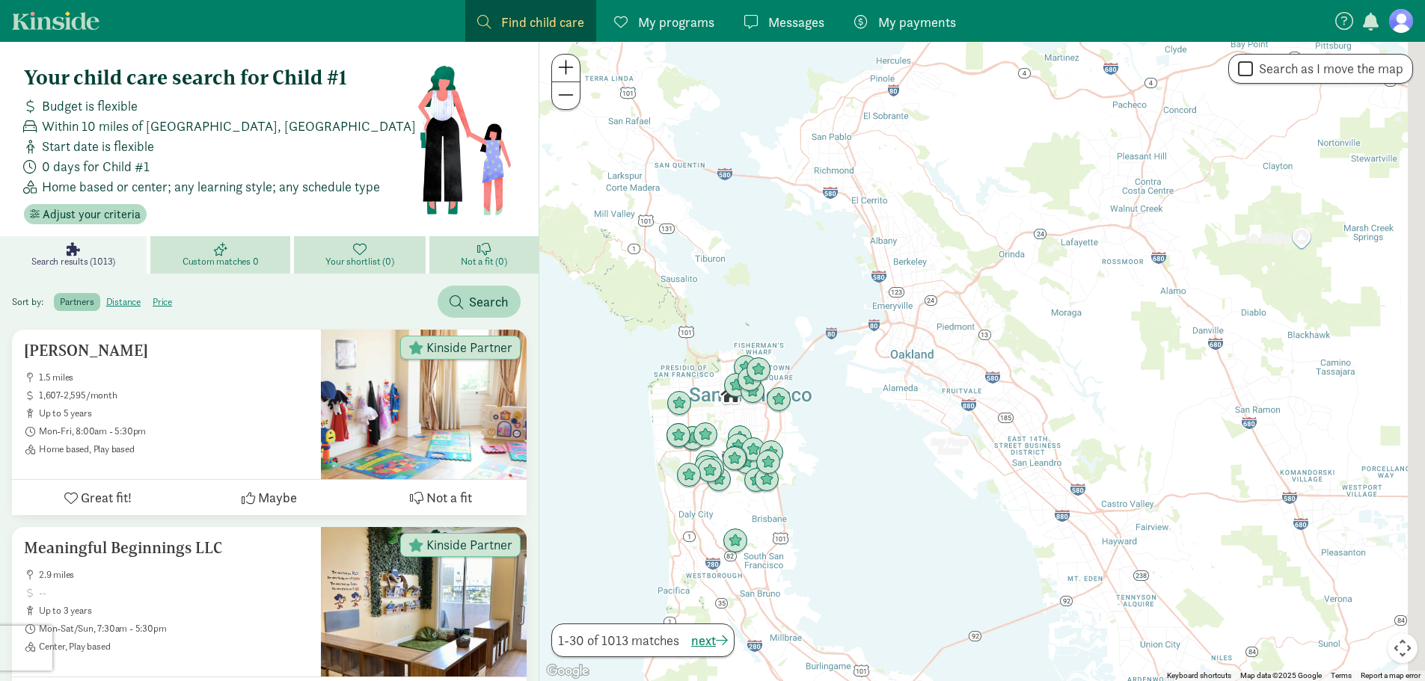
drag, startPoint x: 961, startPoint y: 453, endPoint x: 643, endPoint y: 479, distance: 319.7
click at [652, 474] on div at bounding box center [982, 362] width 886 height 640
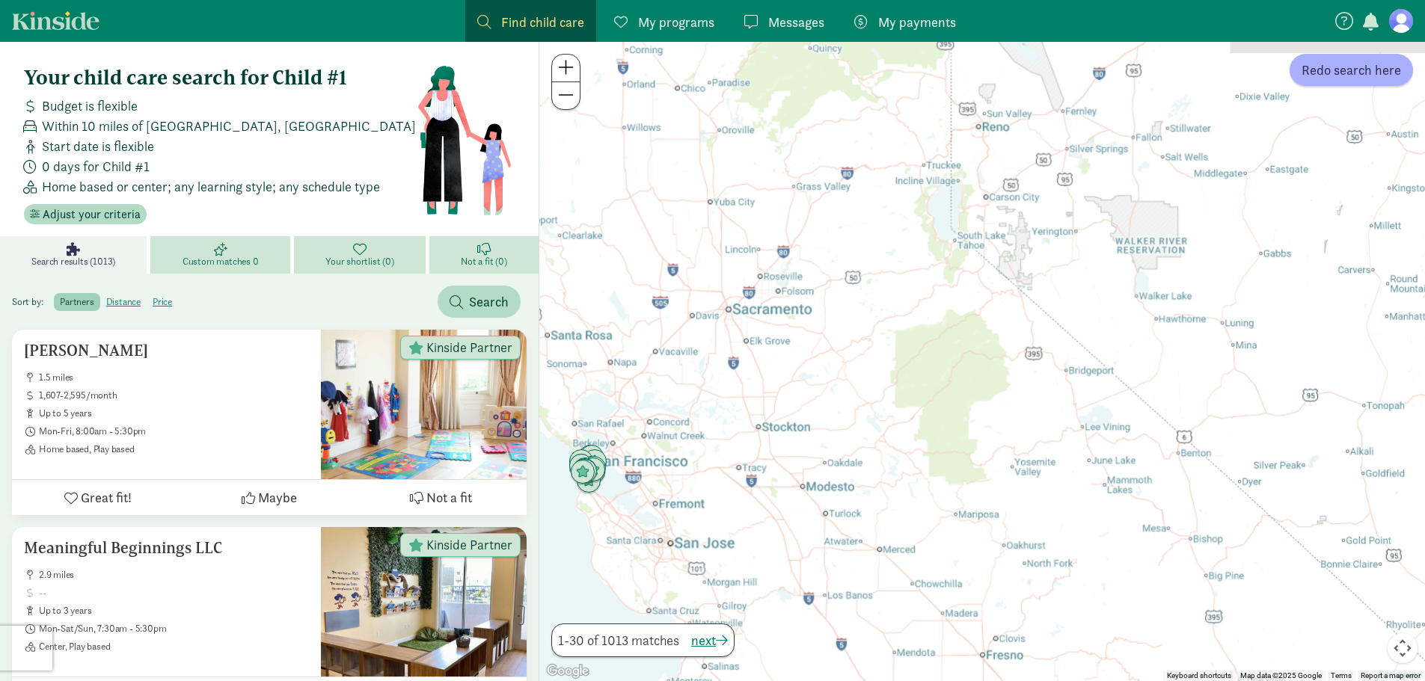
drag, startPoint x: 1126, startPoint y: 510, endPoint x: 503, endPoint y: 519, distance: 622.4
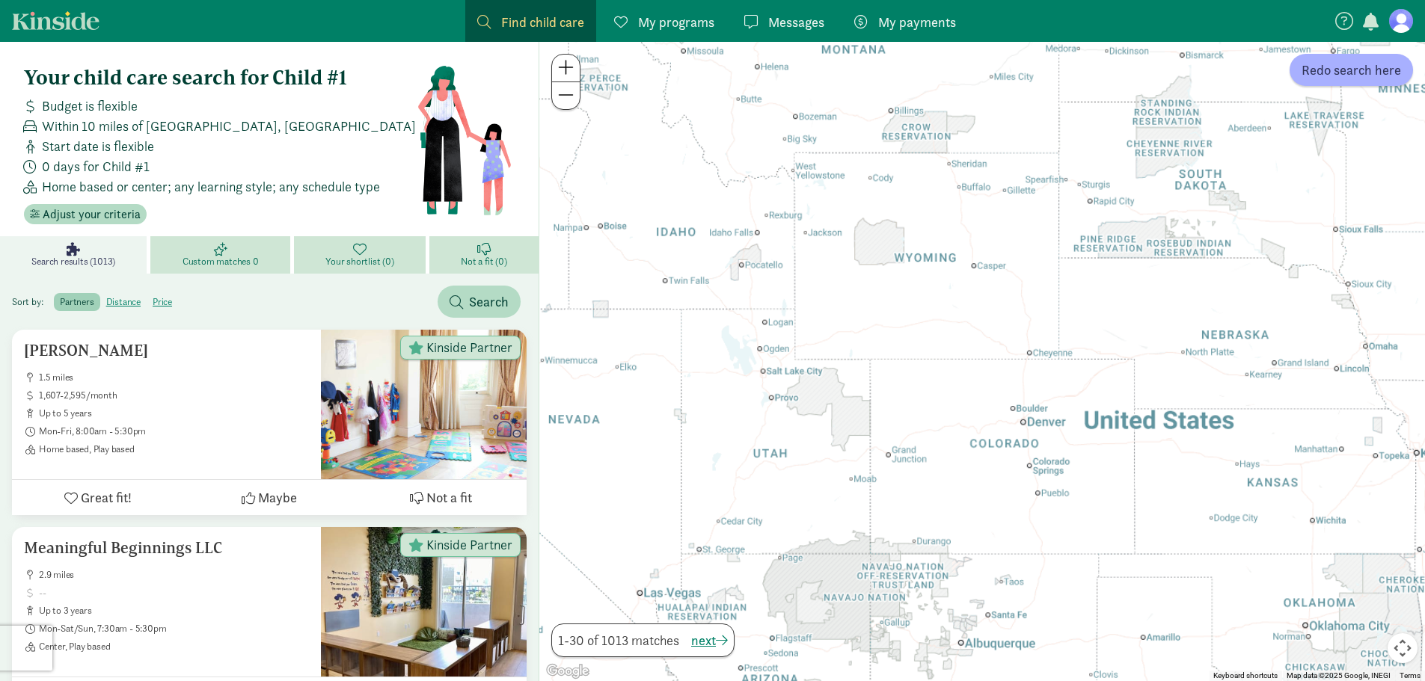
drag, startPoint x: 1080, startPoint y: 435, endPoint x: 649, endPoint y: 515, distance: 438.4
click at [649, 515] on div at bounding box center [982, 362] width 886 height 640
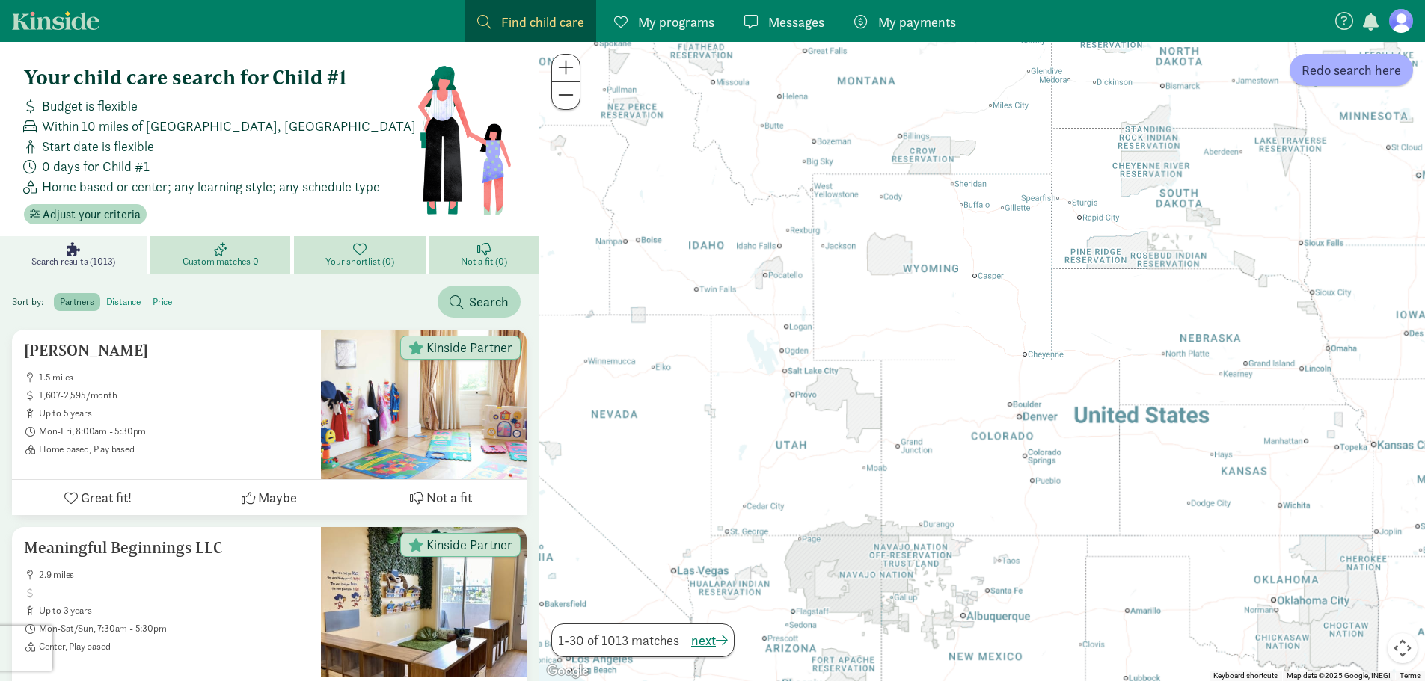
drag, startPoint x: 978, startPoint y: 538, endPoint x: 776, endPoint y: 536, distance: 202.0
click at [776, 536] on div at bounding box center [982, 362] width 886 height 640
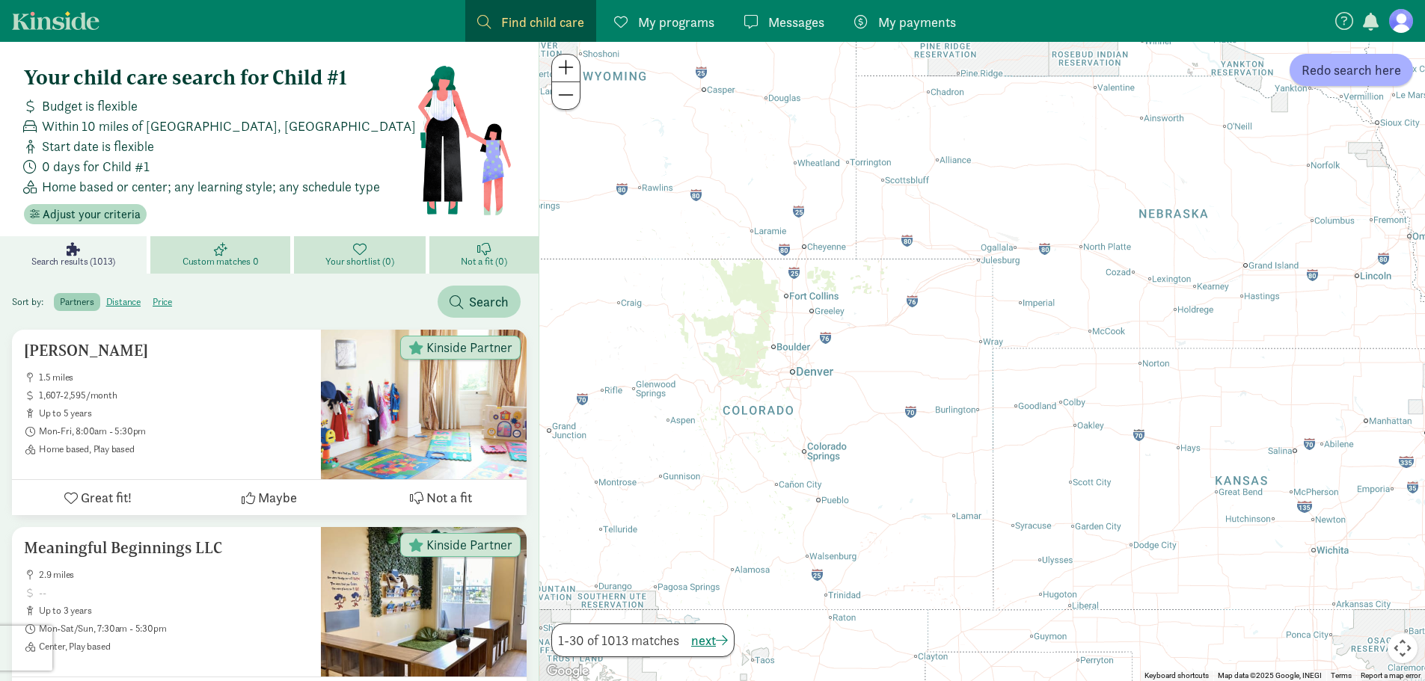
drag, startPoint x: 749, startPoint y: 434, endPoint x: 922, endPoint y: 450, distance: 173.5
click at [922, 450] on div at bounding box center [982, 362] width 886 height 640
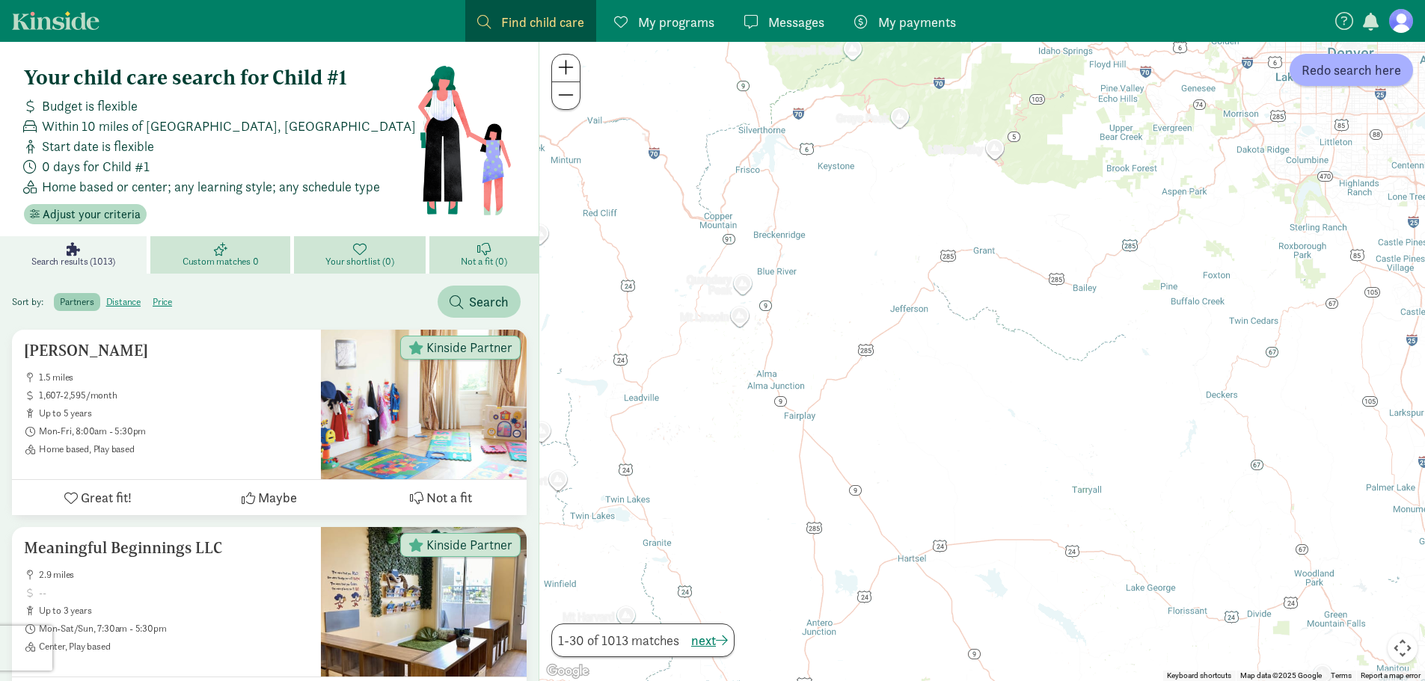
drag, startPoint x: 839, startPoint y: 302, endPoint x: 953, endPoint y: 570, distance: 290.9
click at [968, 568] on div at bounding box center [982, 362] width 886 height 640
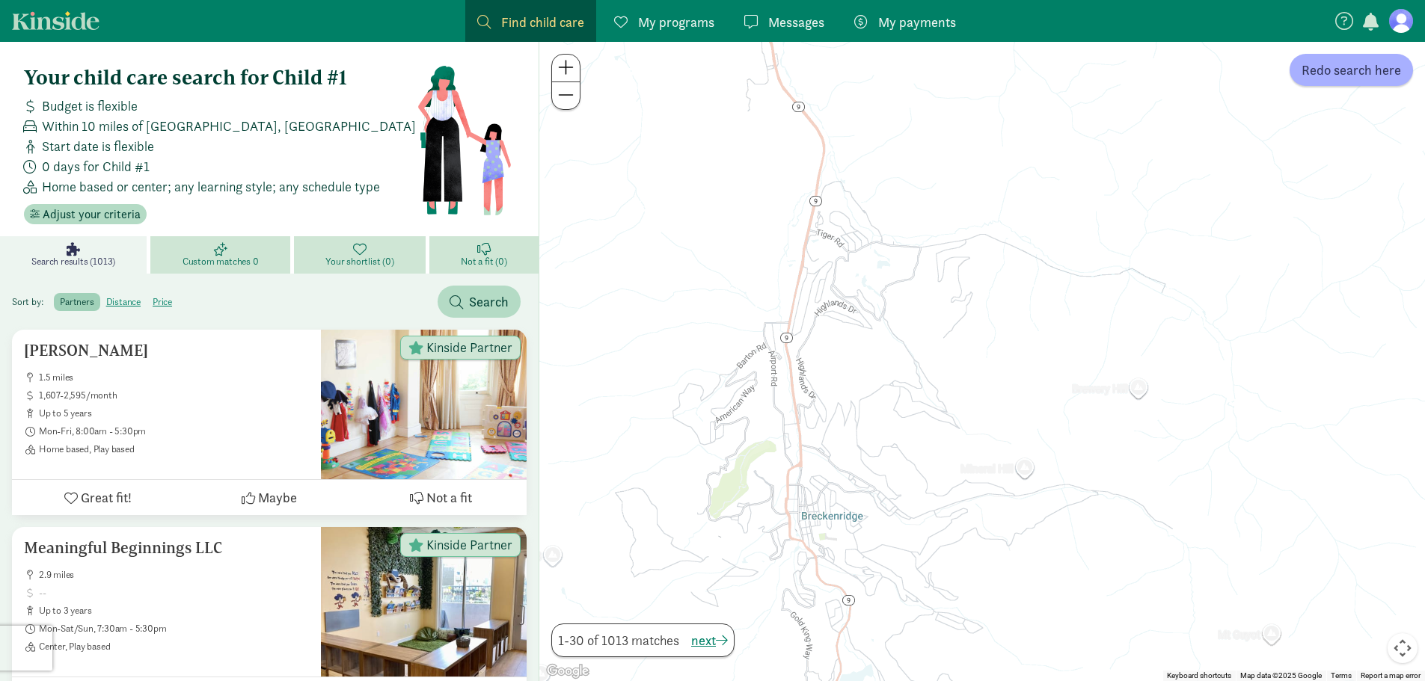
drag, startPoint x: 839, startPoint y: 268, endPoint x: 886, endPoint y: 595, distance: 330.3
click at [886, 595] on div at bounding box center [982, 362] width 886 height 640
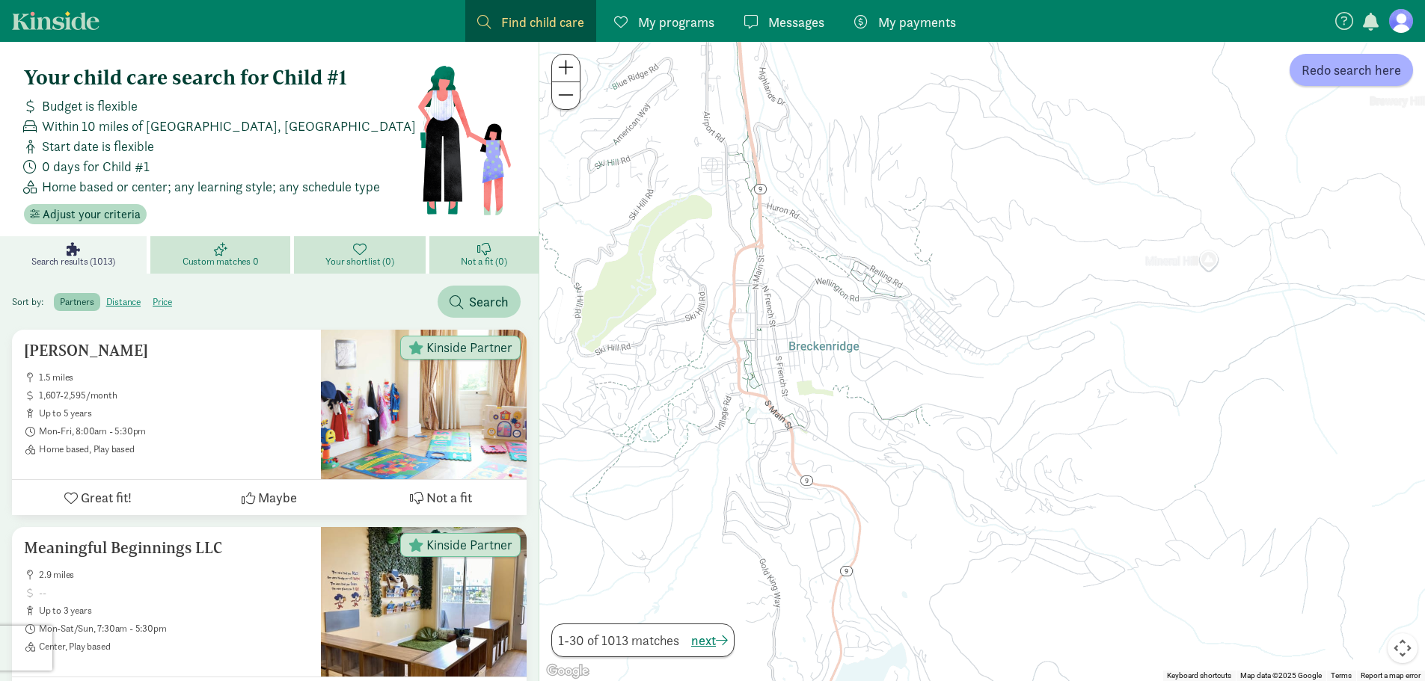
drag, startPoint x: 898, startPoint y: 556, endPoint x: 871, endPoint y: 355, distance: 202.9
click at [871, 355] on div at bounding box center [982, 362] width 886 height 640
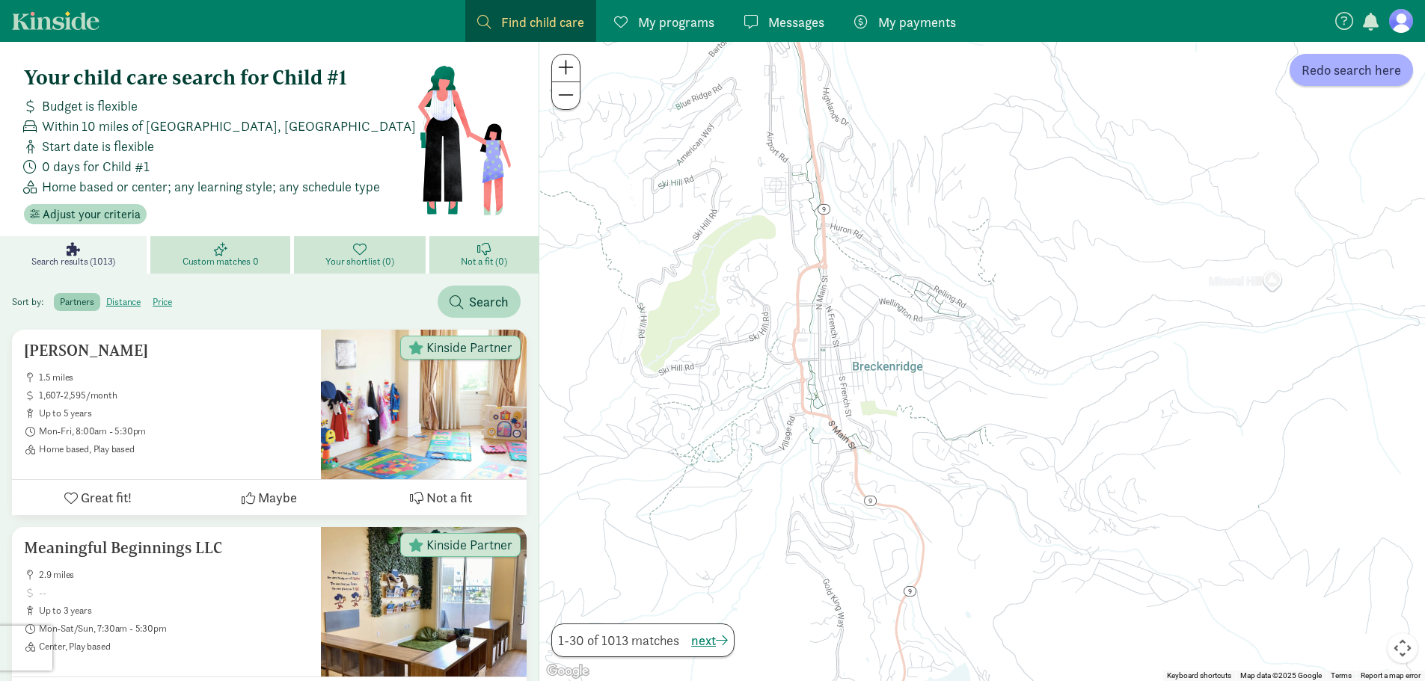
drag, startPoint x: 850, startPoint y: 365, endPoint x: 992, endPoint y: 441, distance: 160.6
click at [965, 442] on div at bounding box center [982, 362] width 886 height 640
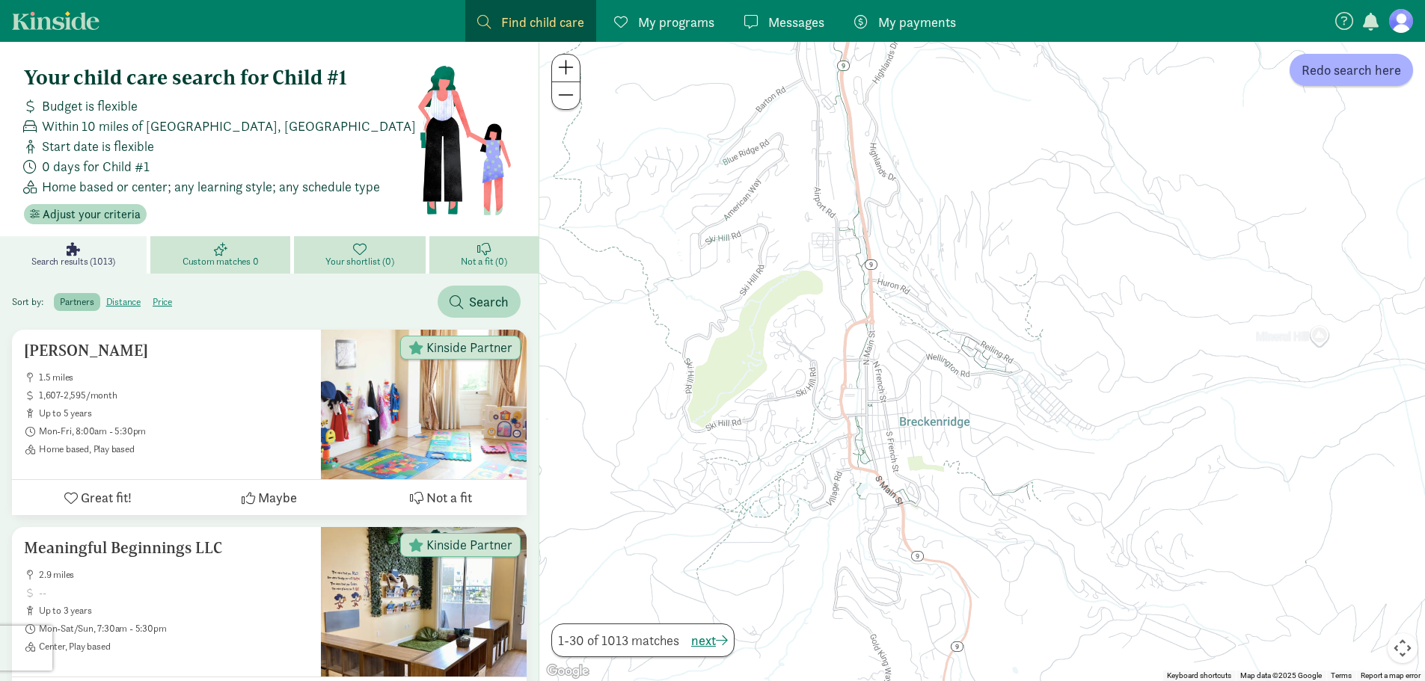
drag, startPoint x: 1058, startPoint y: 441, endPoint x: 994, endPoint y: 433, distance: 64.8
click at [999, 438] on div at bounding box center [982, 362] width 886 height 640
click at [1339, 62] on span "Redo search here" at bounding box center [1351, 70] width 99 height 20
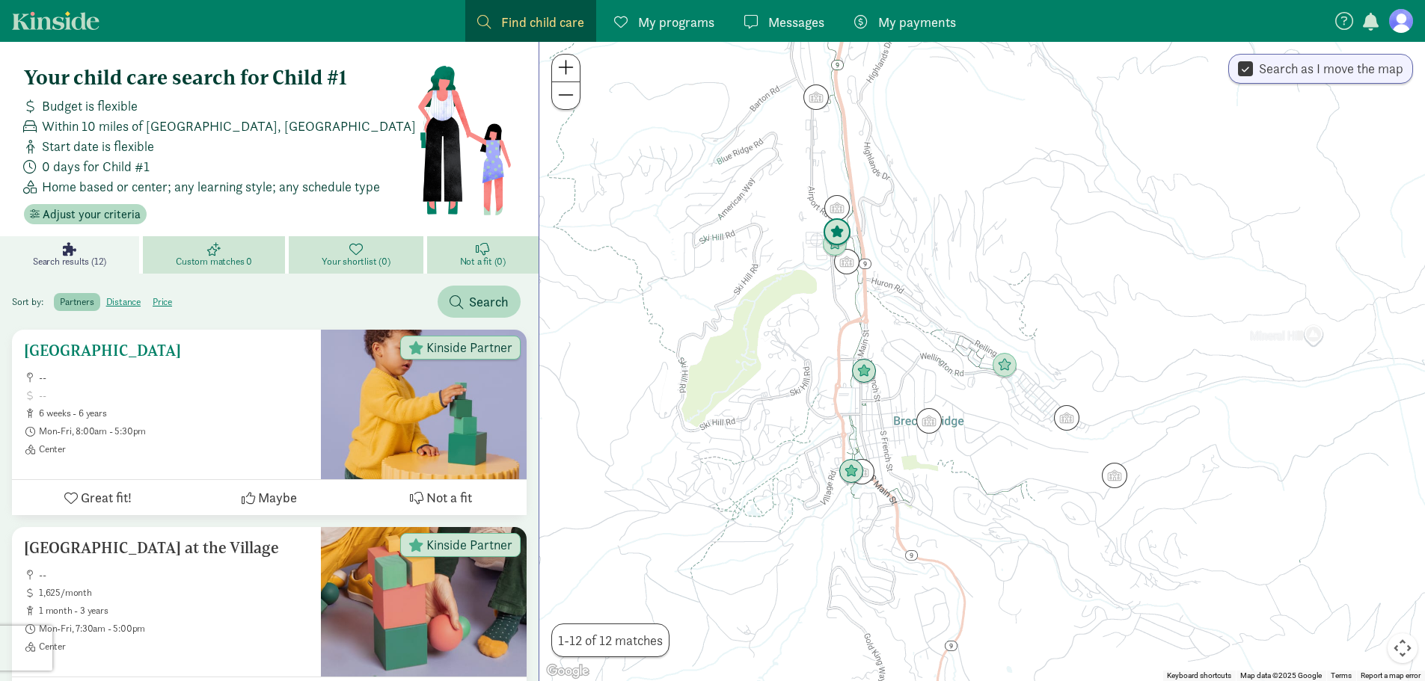
drag, startPoint x: 138, startPoint y: 351, endPoint x: 88, endPoint y: 363, distance: 51.5
click at [88, 363] on div "Timberline Learning Center -- 6 weeks - 6 years Mon-Fri, 8:00am - 5:30pm Center" at bounding box center [166, 399] width 285 height 114
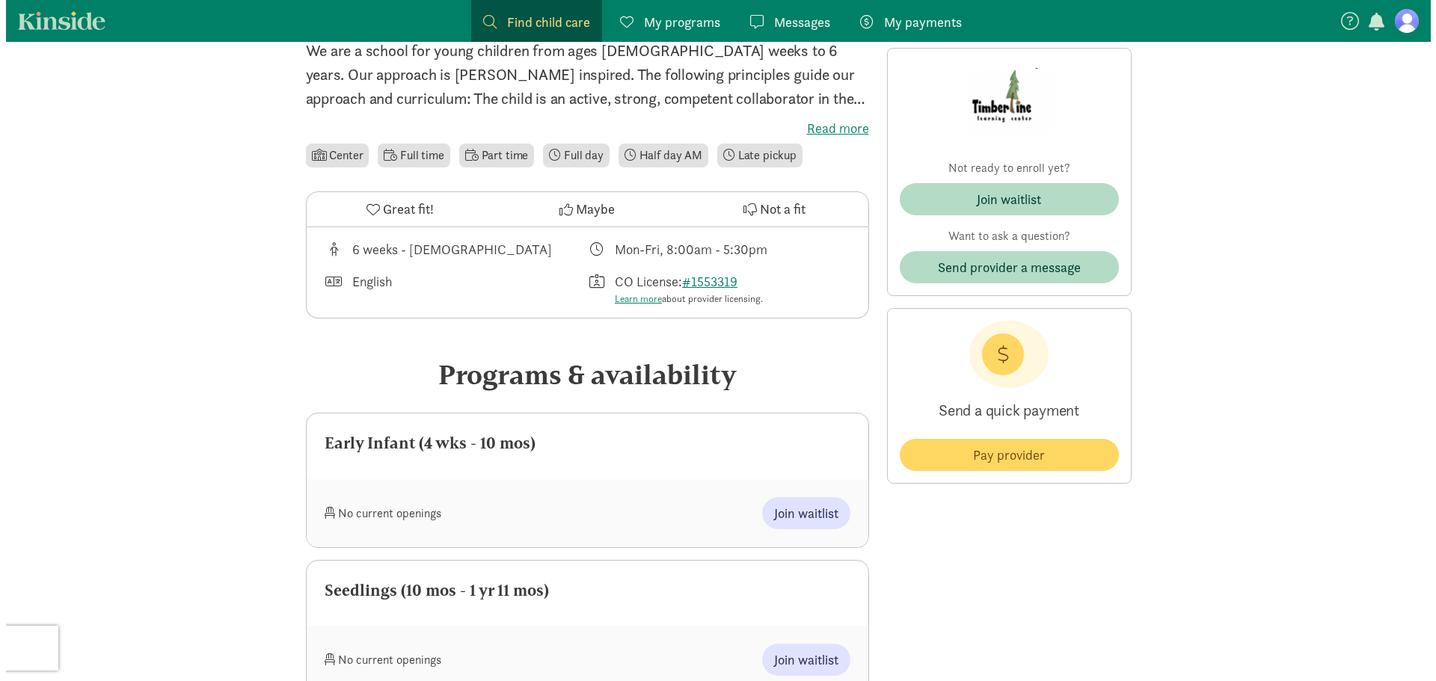
scroll to position [374, 0]
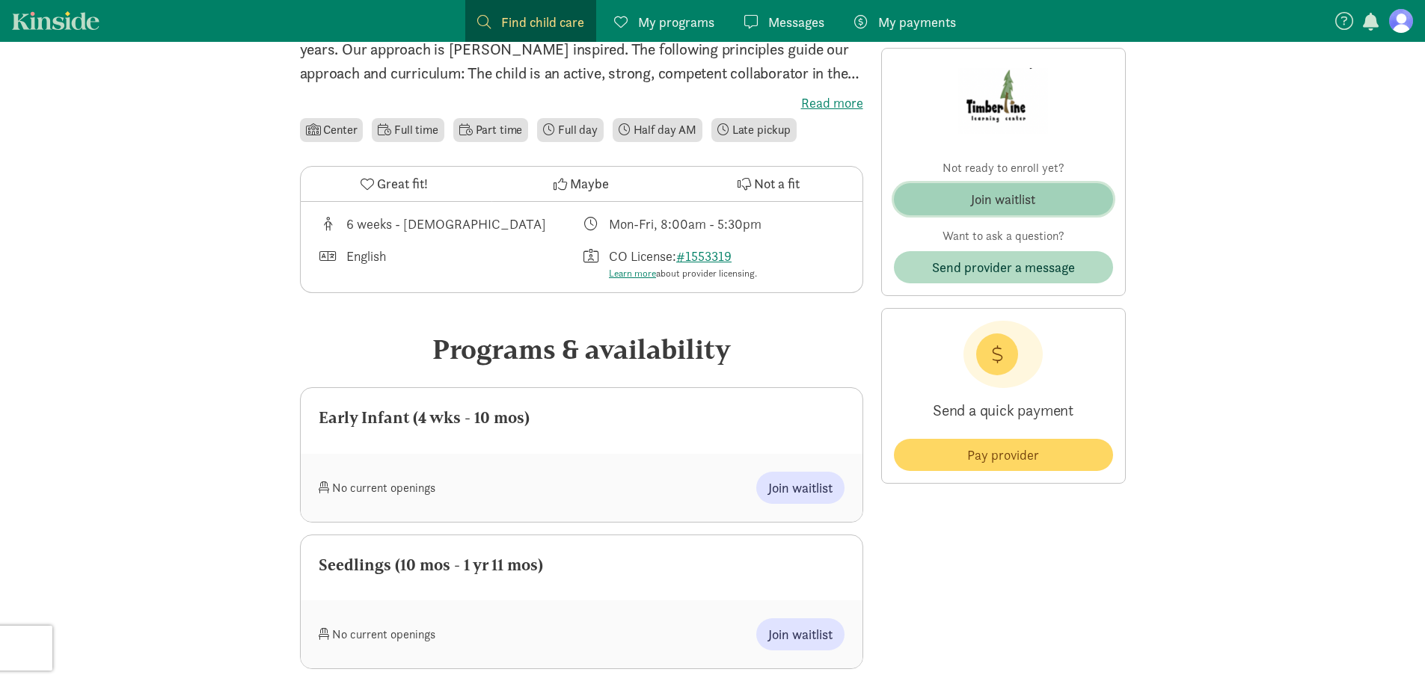
click at [989, 205] on div "Join waitlist" at bounding box center [1003, 199] width 64 height 20
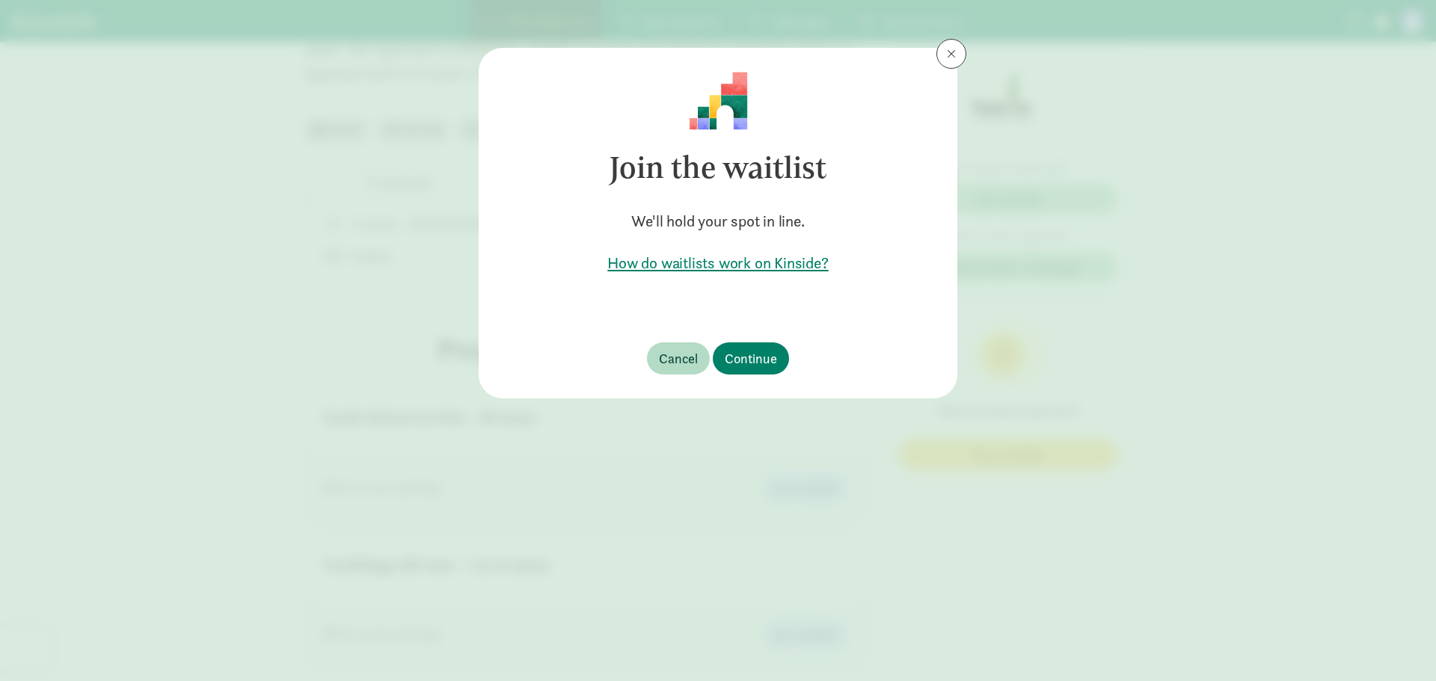
click at [764, 379] on footer "Cancel Continue" at bounding box center [718, 359] width 479 height 80
click at [764, 371] on button "Continue" at bounding box center [751, 359] width 76 height 32
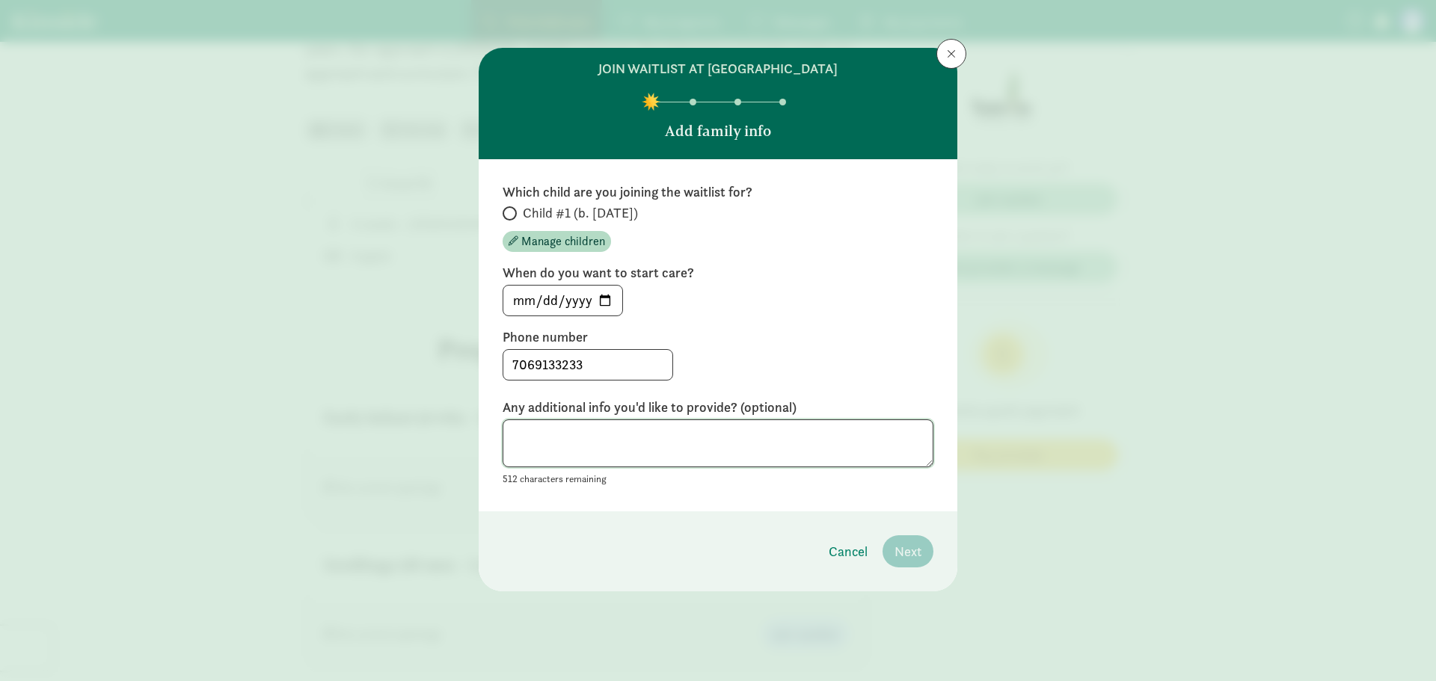
click at [626, 447] on textarea at bounding box center [718, 444] width 431 height 49
paste textarea "My husband has been a local for 20 years and myself for 10. We live in [GEOGRAP…"
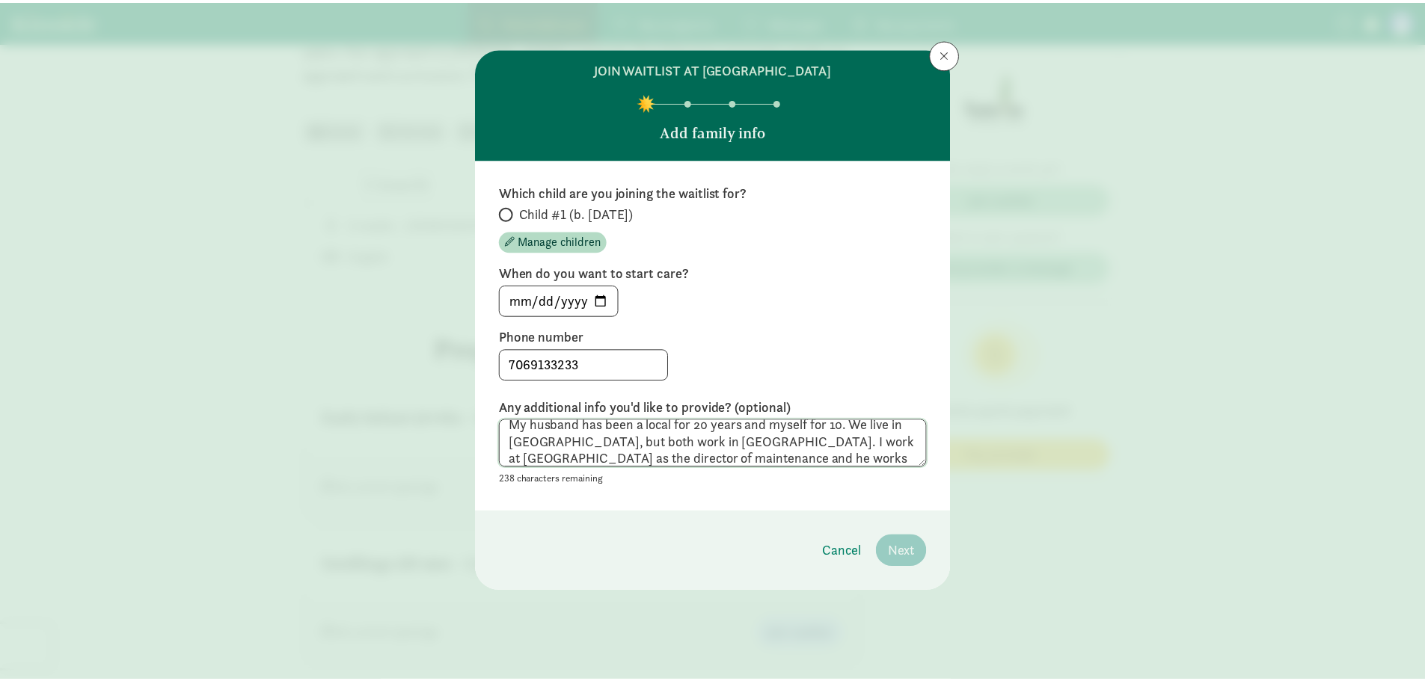
scroll to position [0, 0]
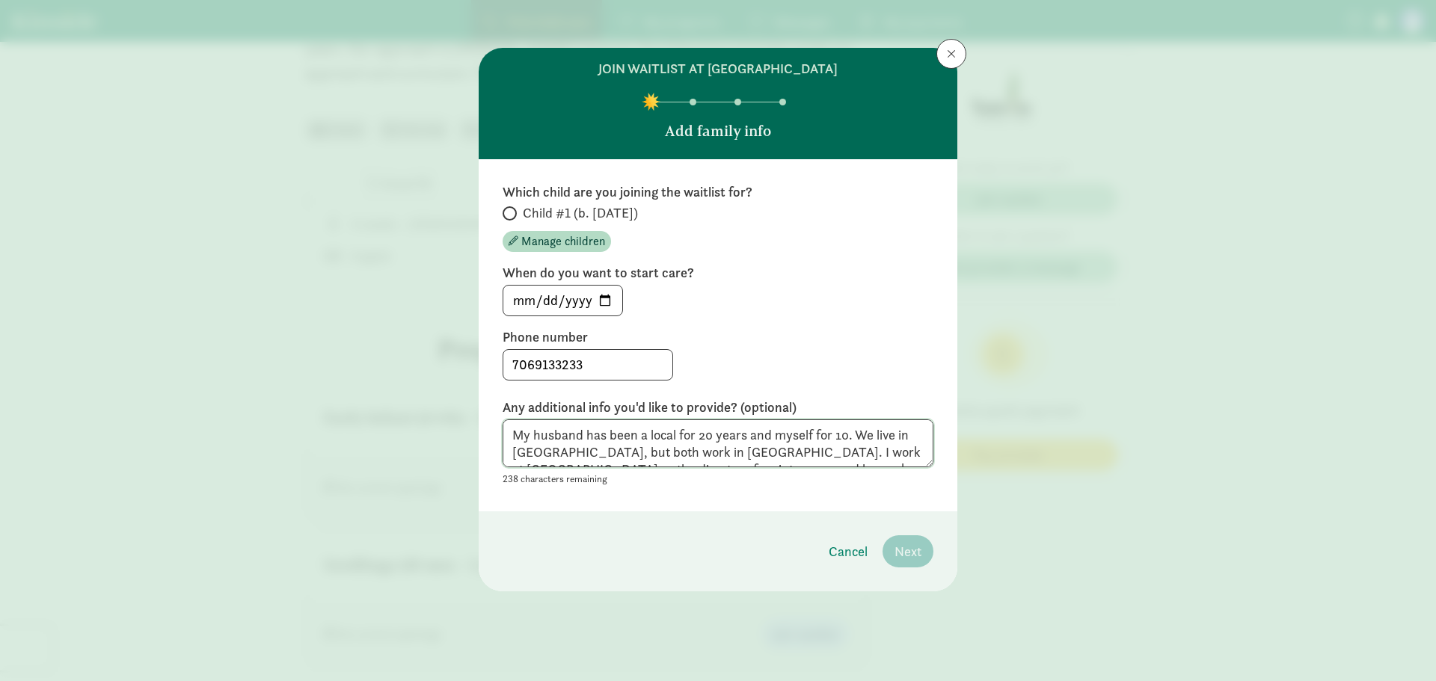
type textarea "My husband has been a local for 20 years and myself for 10. We live in [GEOGRAP…"
click at [522, 214] on label "Child #1 (b. [DATE])" at bounding box center [718, 213] width 431 height 18
click at [512, 214] on input "Child #1 (b. [DATE])" at bounding box center [508, 214] width 10 height 10
radio input "true"
click at [608, 295] on input "[DATE]" at bounding box center [562, 301] width 119 height 30
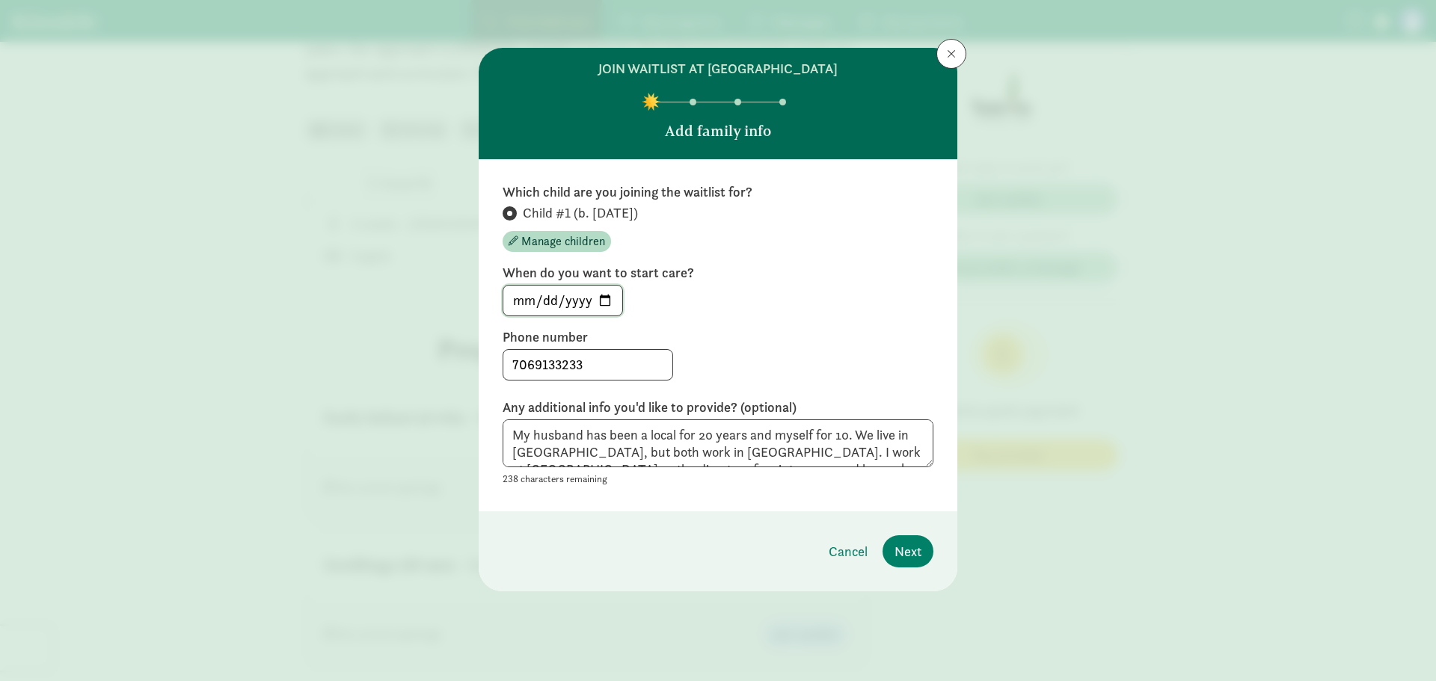
type input "[DATE]"
click at [910, 551] on span "Next" at bounding box center [908, 552] width 27 height 20
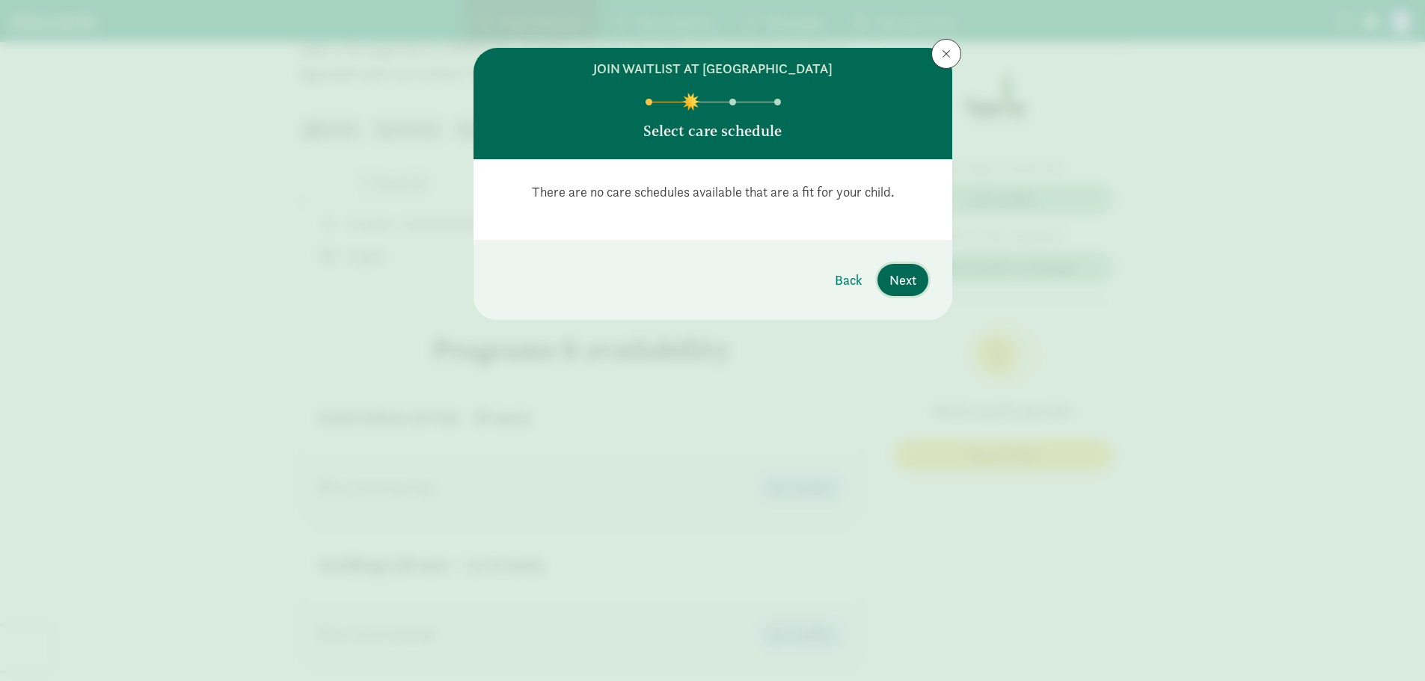
click at [895, 287] on span "Next" at bounding box center [902, 280] width 27 height 20
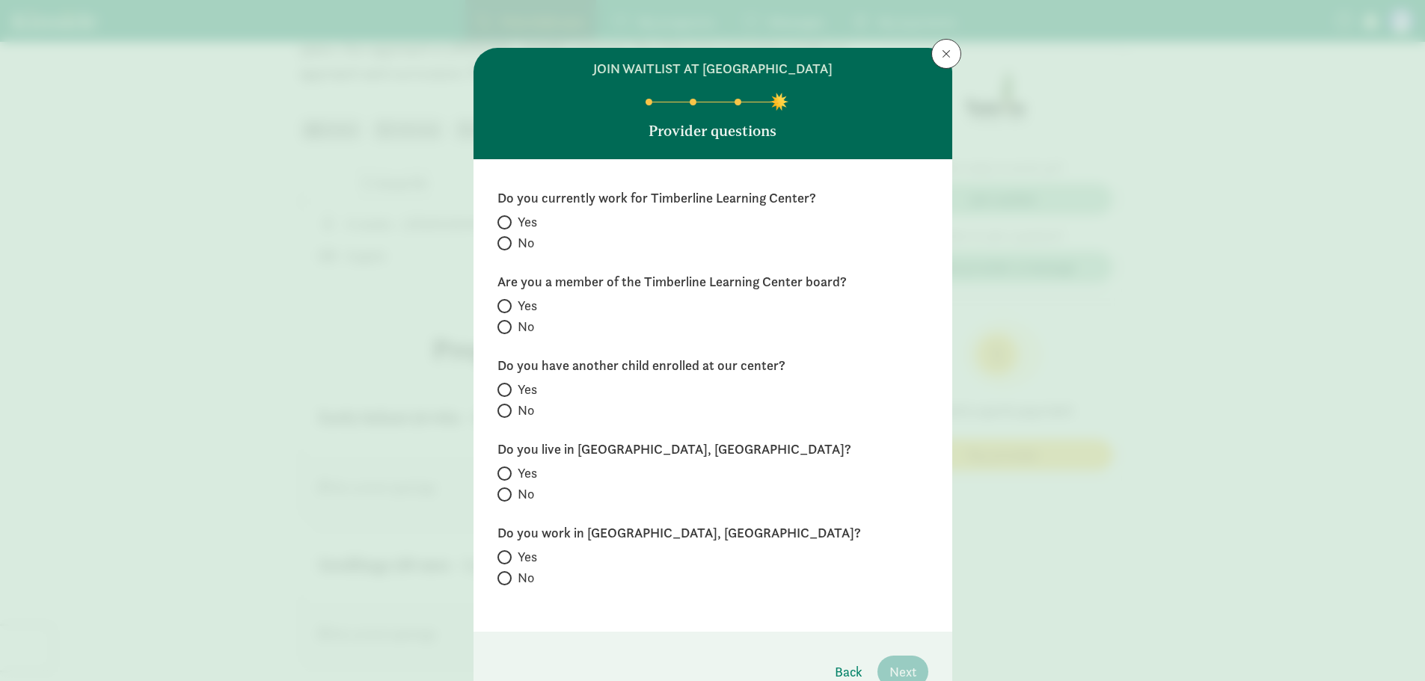
click at [509, 242] on label "No" at bounding box center [712, 243] width 431 height 18
click at [507, 242] on input "No" at bounding box center [502, 244] width 10 height 10
radio input "true"
click at [500, 329] on input "No" at bounding box center [502, 327] width 10 height 10
radio input "true"
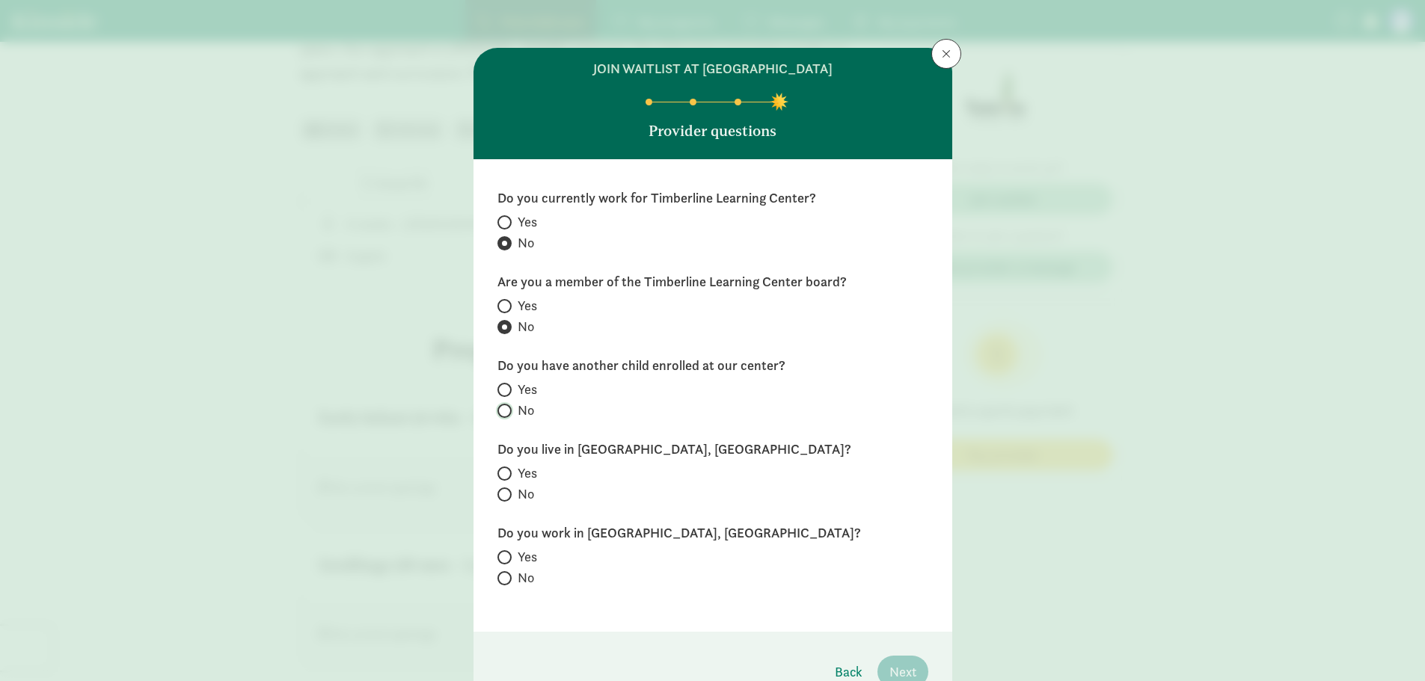
click at [500, 409] on input "No" at bounding box center [502, 411] width 10 height 10
radio input "true"
click at [499, 500] on span at bounding box center [504, 495] width 14 height 14
click at [499, 500] on input "No" at bounding box center [502, 495] width 10 height 10
radio input "true"
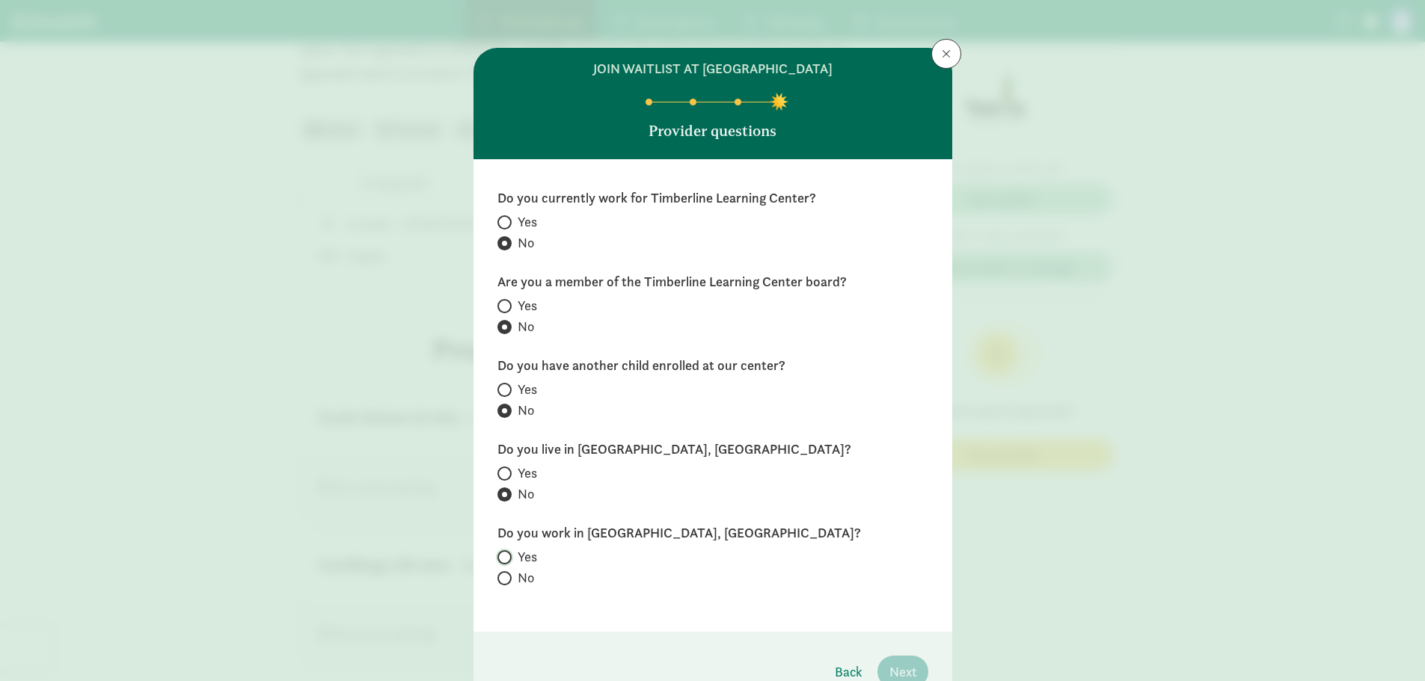
click at [499, 557] on input "Yes" at bounding box center [502, 558] width 10 height 10
radio input "true"
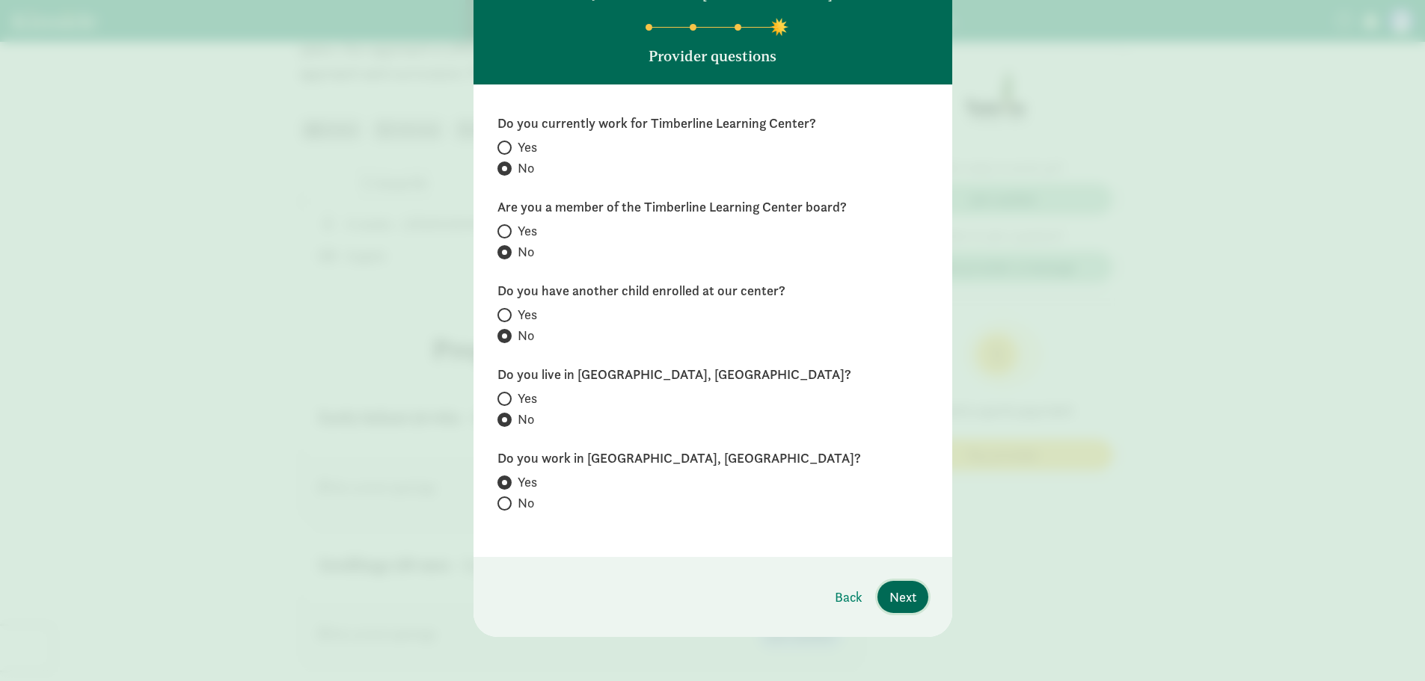
click at [902, 608] on button "Next" at bounding box center [902, 597] width 51 height 32
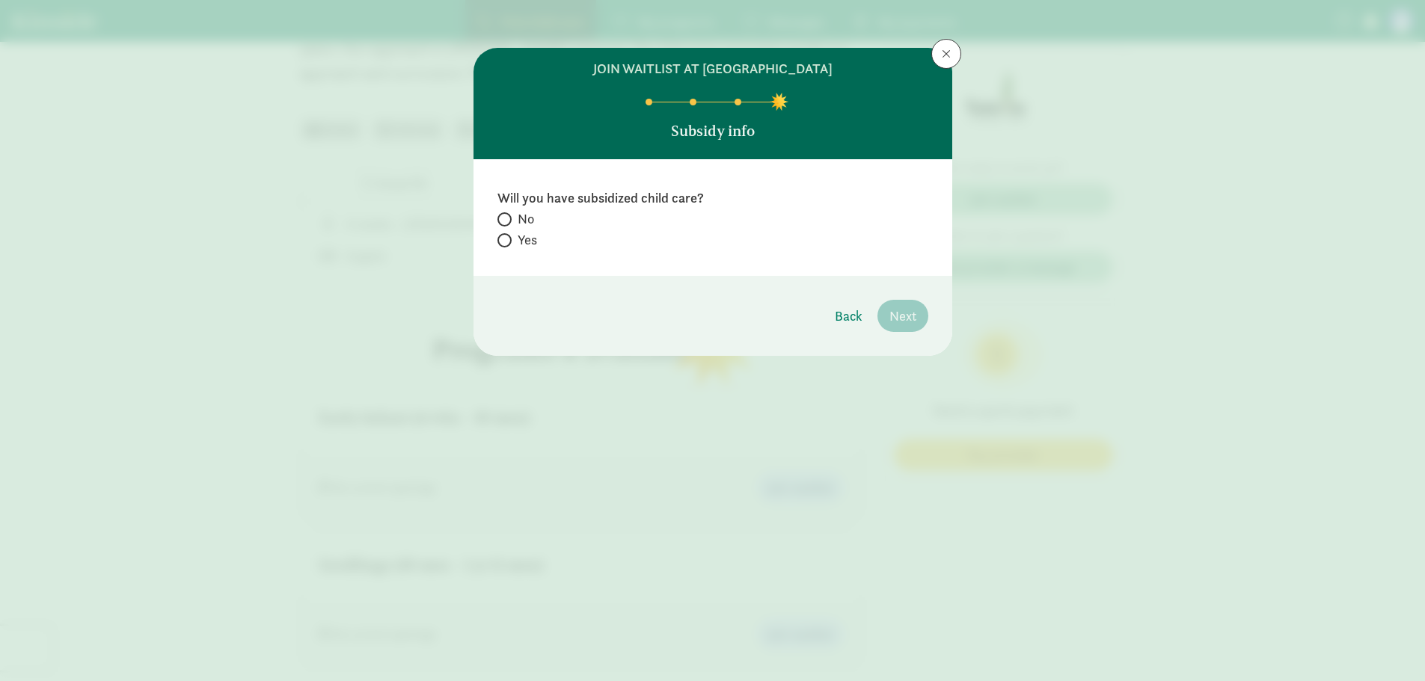
scroll to position [0, 0]
click at [520, 223] on span "No" at bounding box center [526, 219] width 16 height 18
click at [507, 223] on input "No" at bounding box center [502, 220] width 10 height 10
radio input "true"
click at [902, 309] on span "Next" at bounding box center [902, 316] width 27 height 20
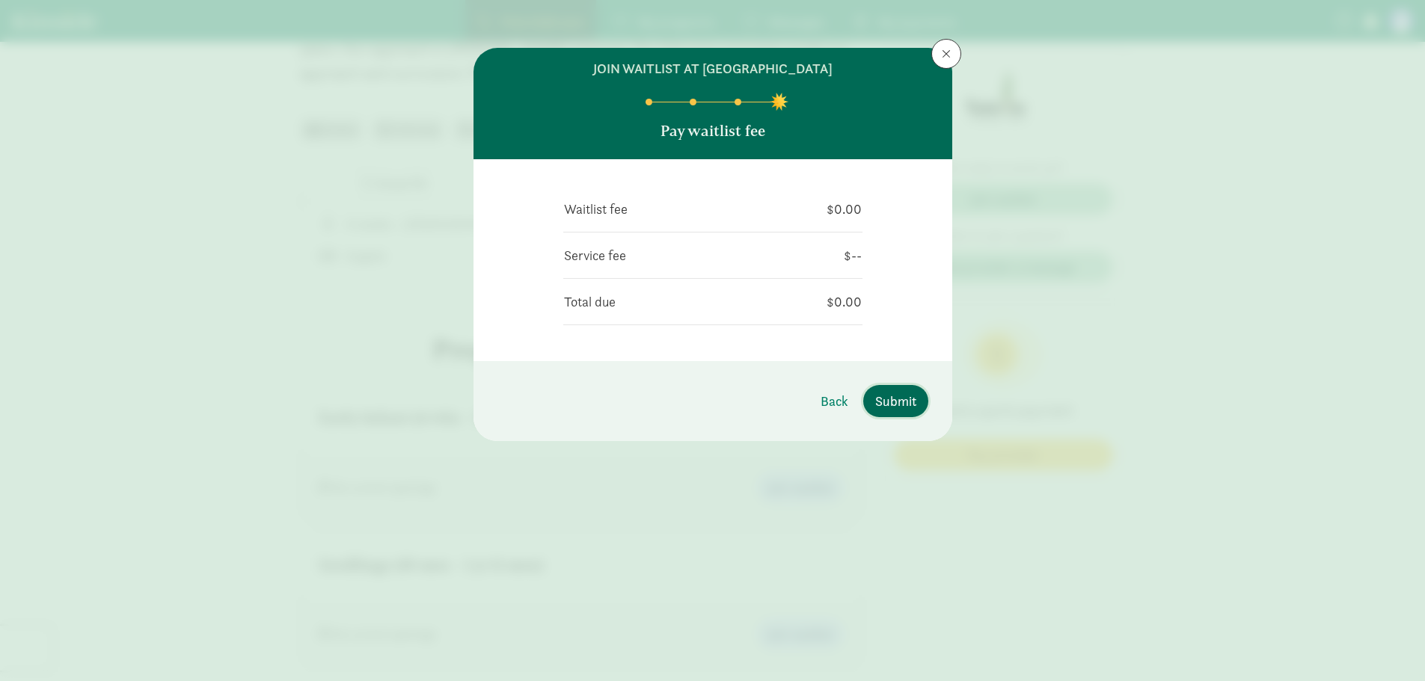
click at [883, 402] on span "Submit" at bounding box center [895, 401] width 41 height 20
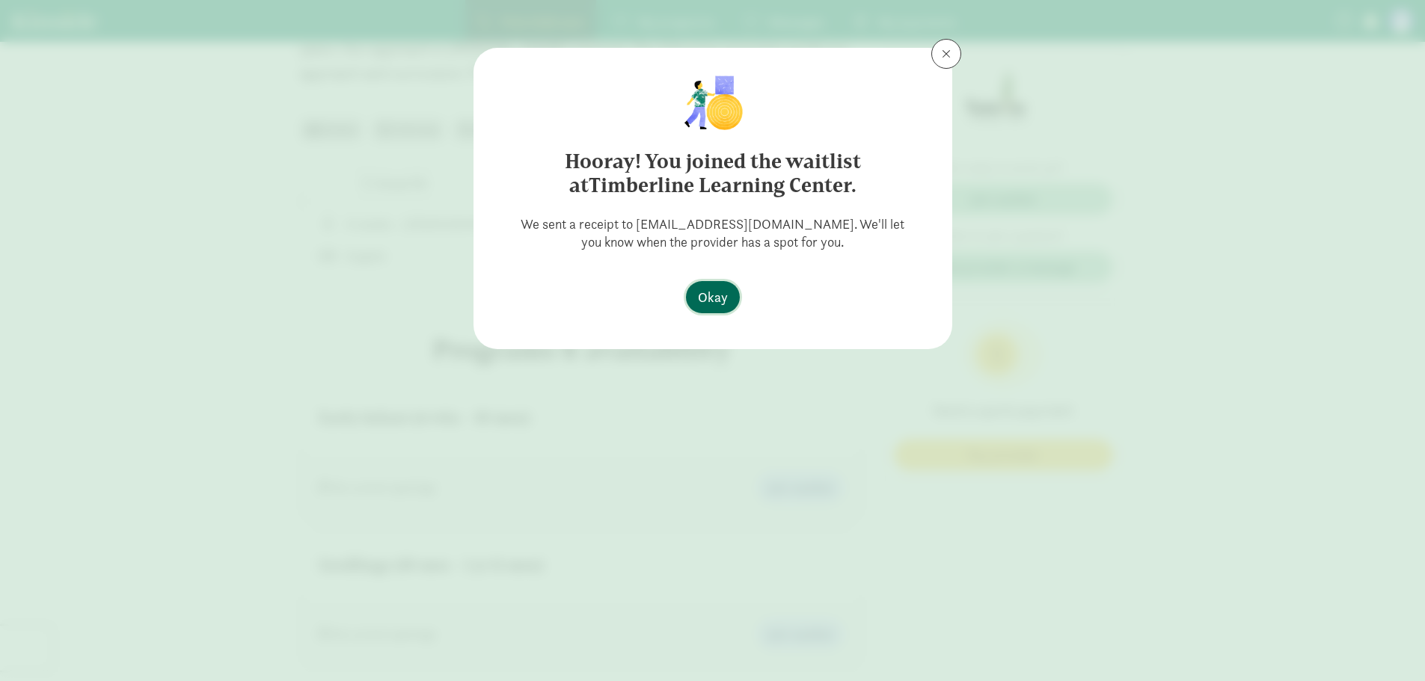
click at [714, 302] on span "Okay" at bounding box center [713, 297] width 30 height 20
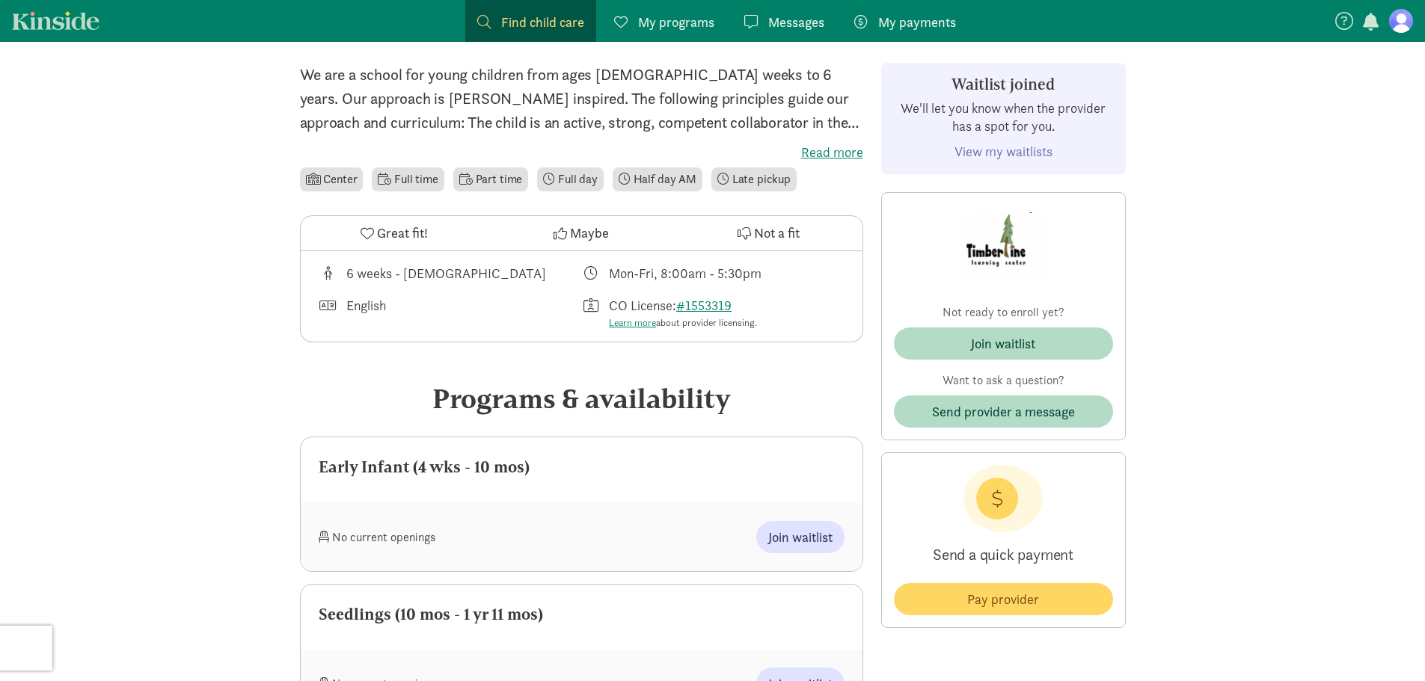
scroll to position [299, 0]
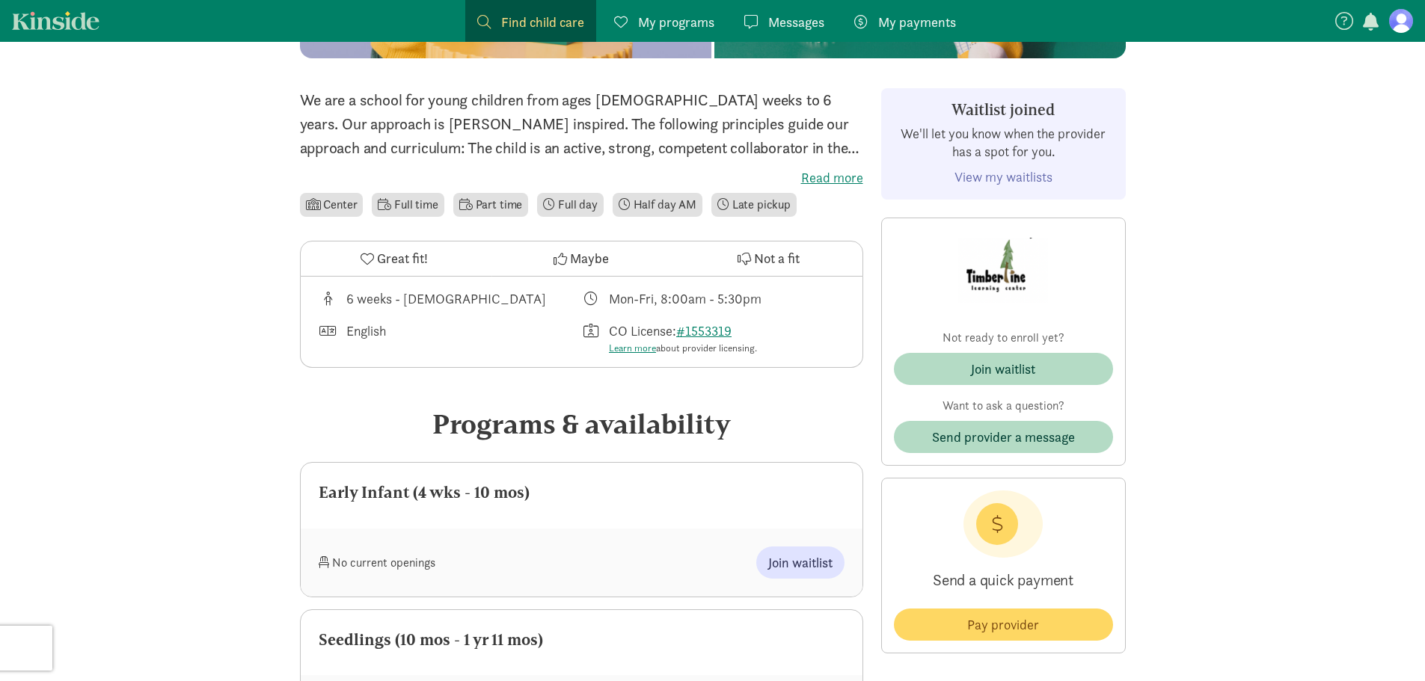
click at [500, 26] on div "Find child care Find" at bounding box center [530, 22] width 107 height 20
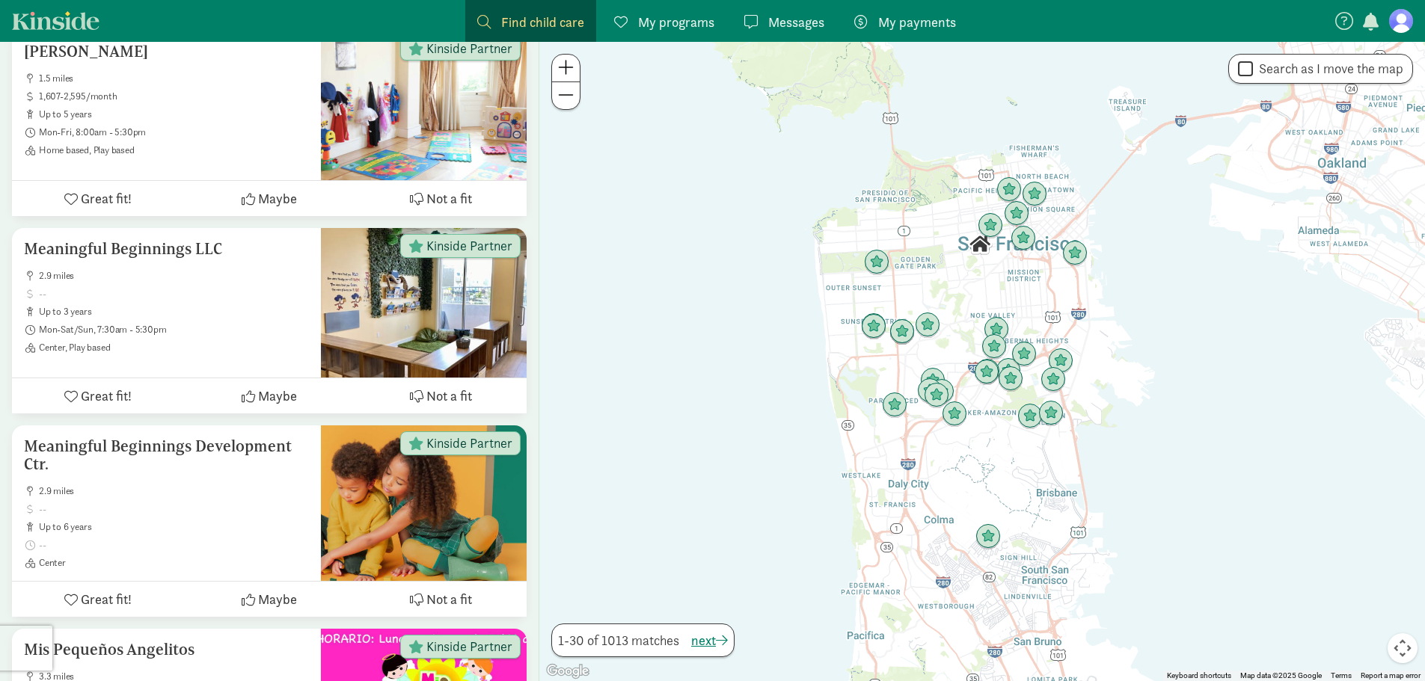
drag, startPoint x: 781, startPoint y: 400, endPoint x: 770, endPoint y: 403, distance: 10.9
click at [770, 403] on div at bounding box center [982, 362] width 886 height 640
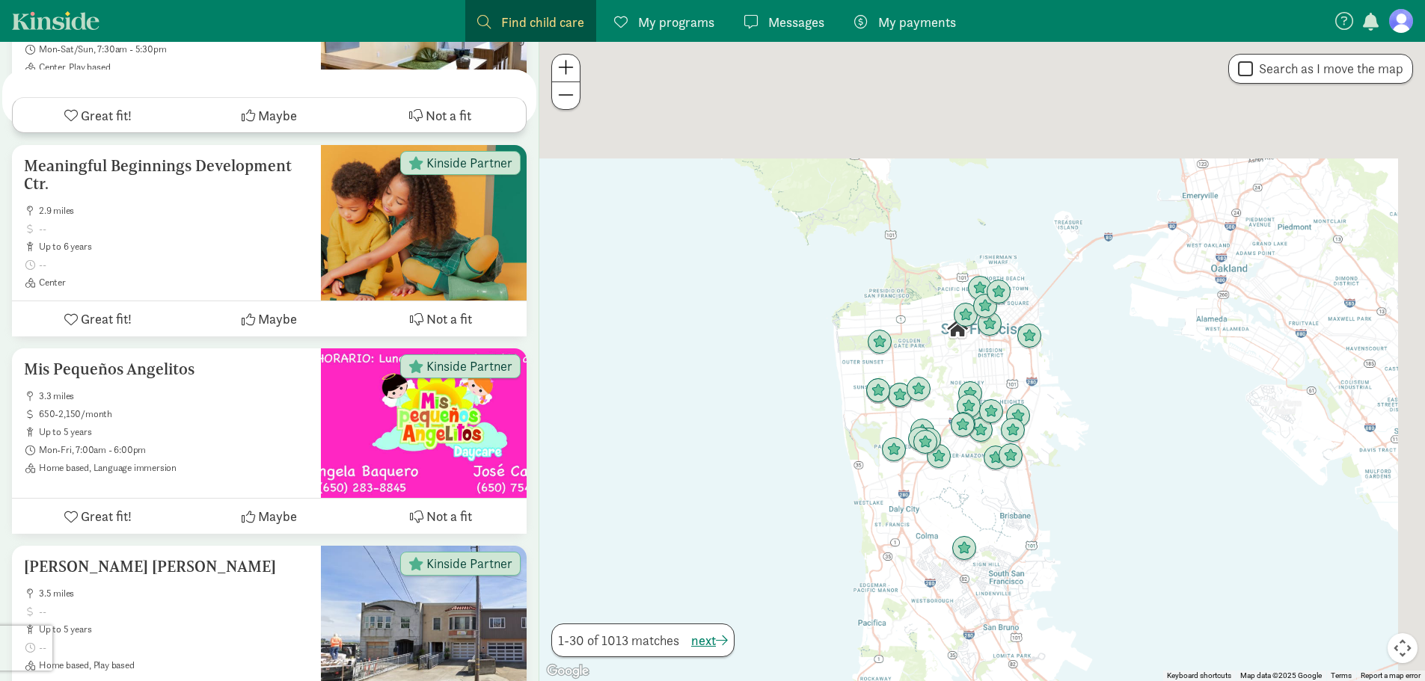
scroll to position [673, 0]
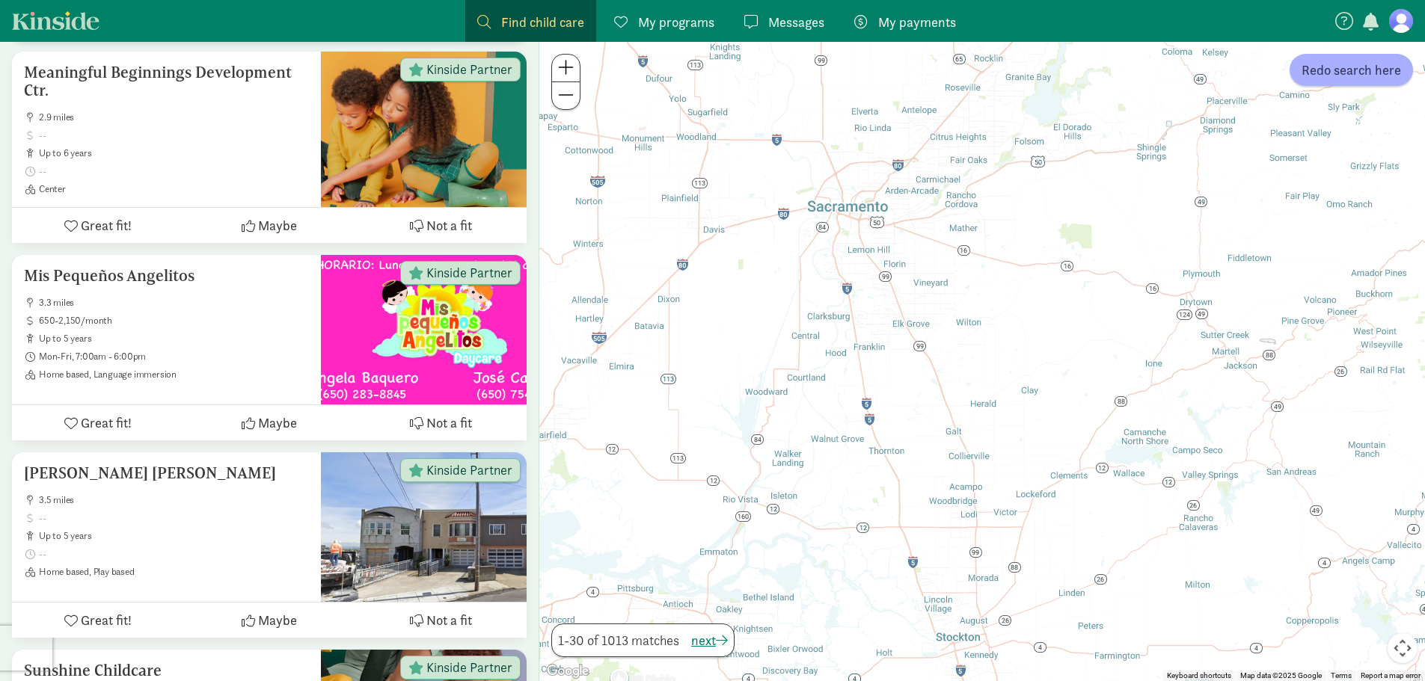
drag, startPoint x: 1082, startPoint y: 367, endPoint x: 580, endPoint y: 717, distance: 612.5
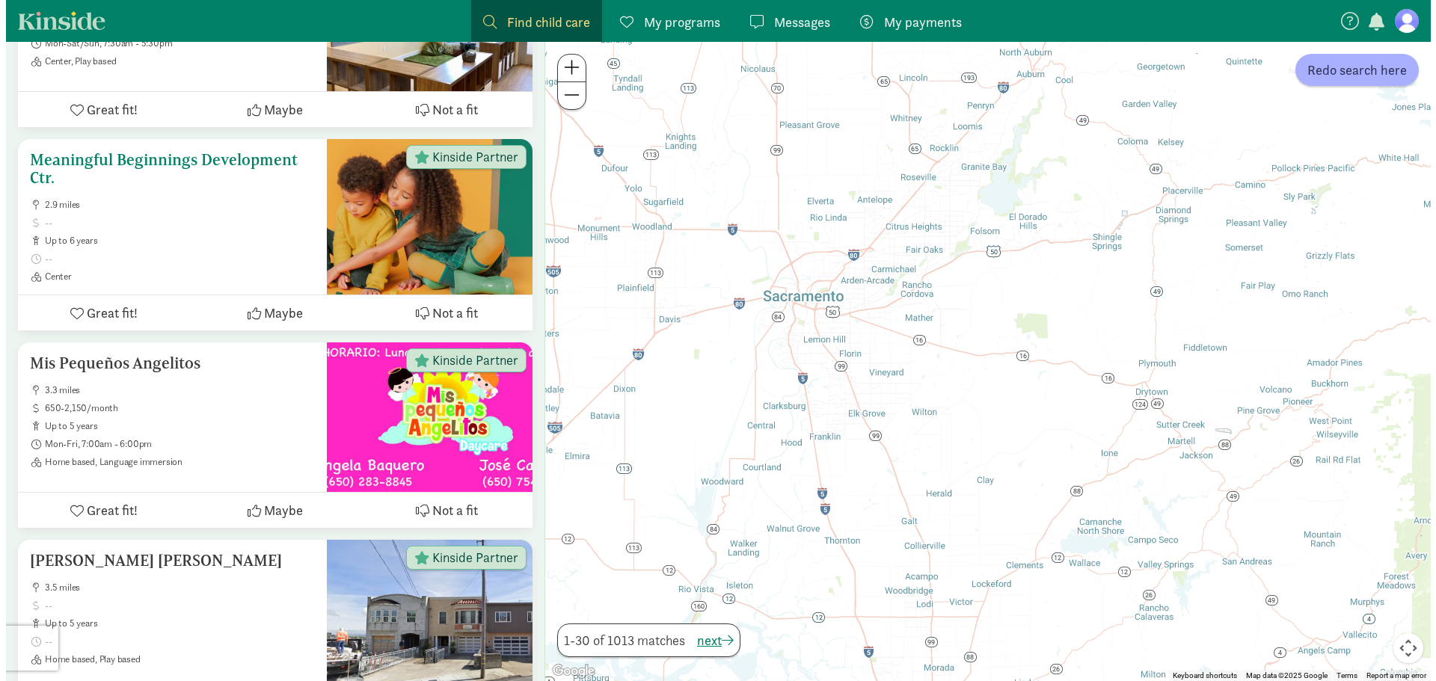
scroll to position [0, 0]
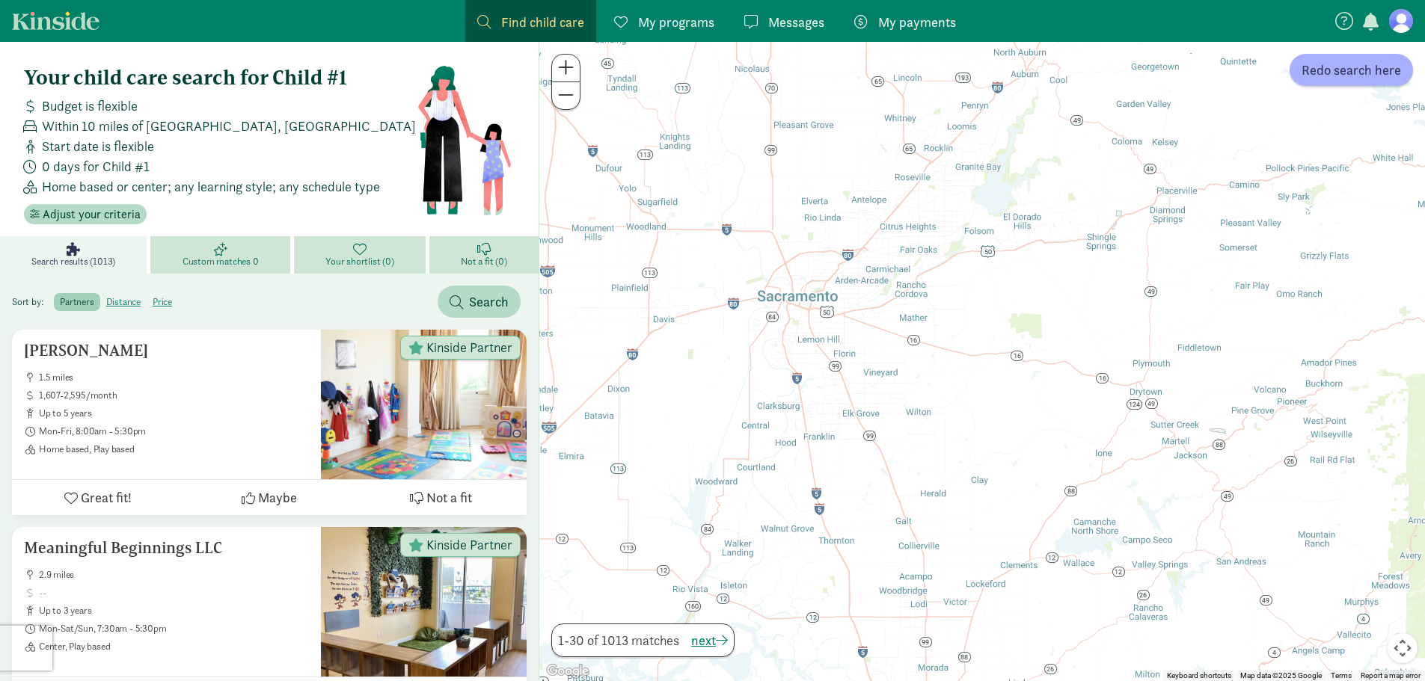
click at [206, 127] on span "Within 10 miles of [GEOGRAPHIC_DATA], [GEOGRAPHIC_DATA]" at bounding box center [229, 126] width 374 height 20
click at [105, 214] on span "Adjust your criteria" at bounding box center [92, 215] width 98 height 18
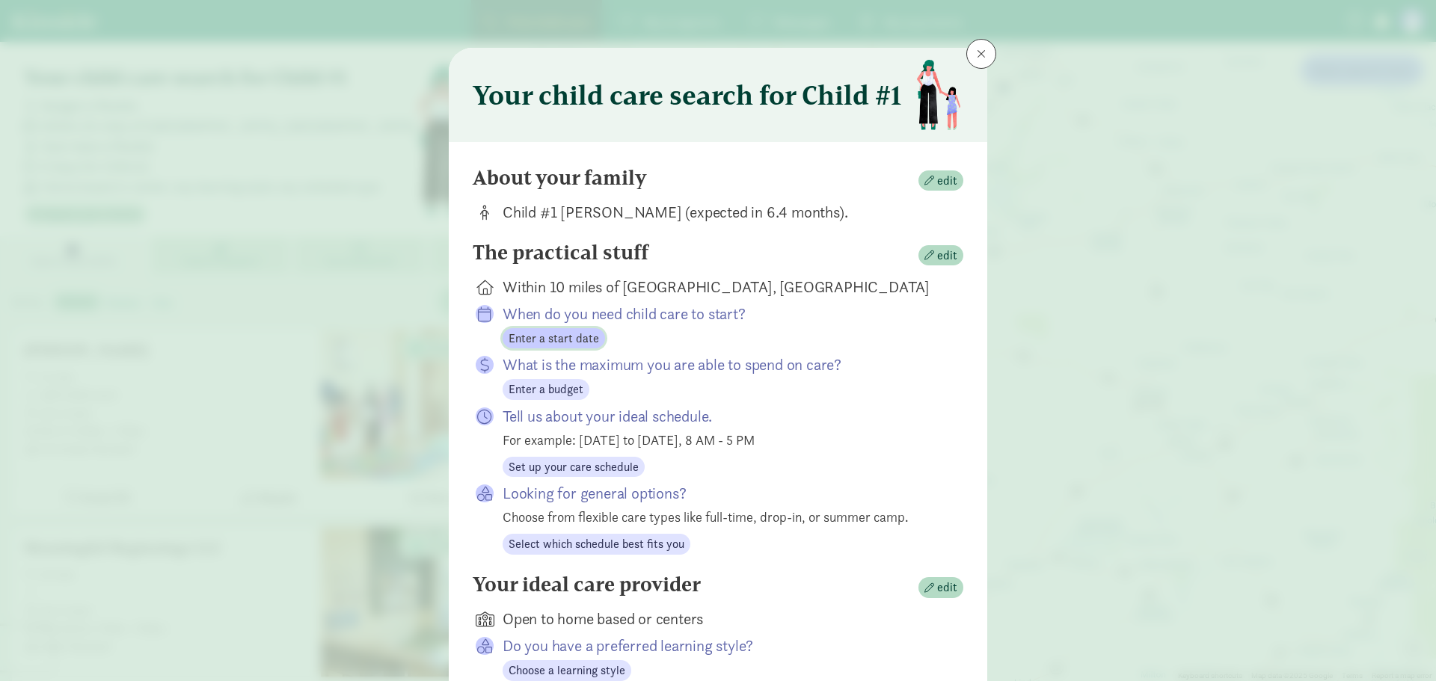
click at [552, 348] on button "Enter a start date" at bounding box center [554, 338] width 102 height 21
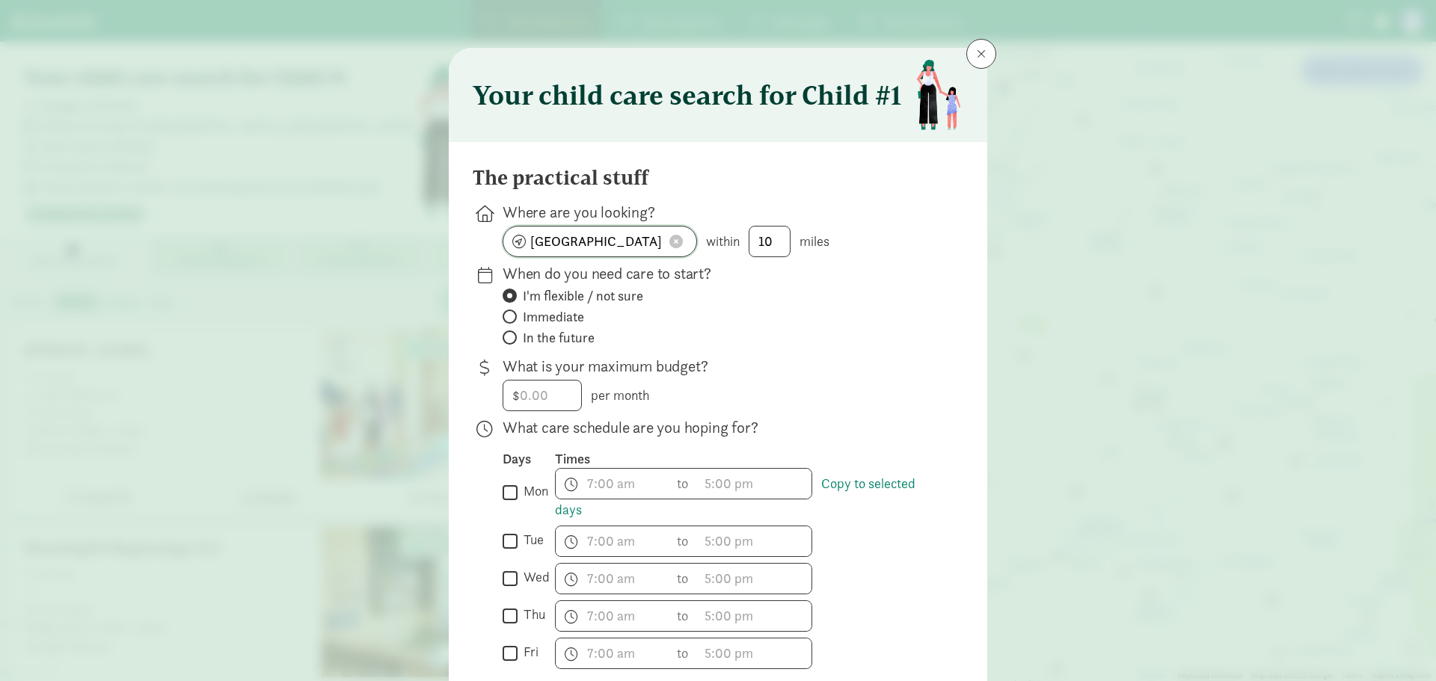
click at [675, 240] on span at bounding box center [675, 241] width 13 height 13
click at [603, 246] on input at bounding box center [599, 242] width 193 height 30
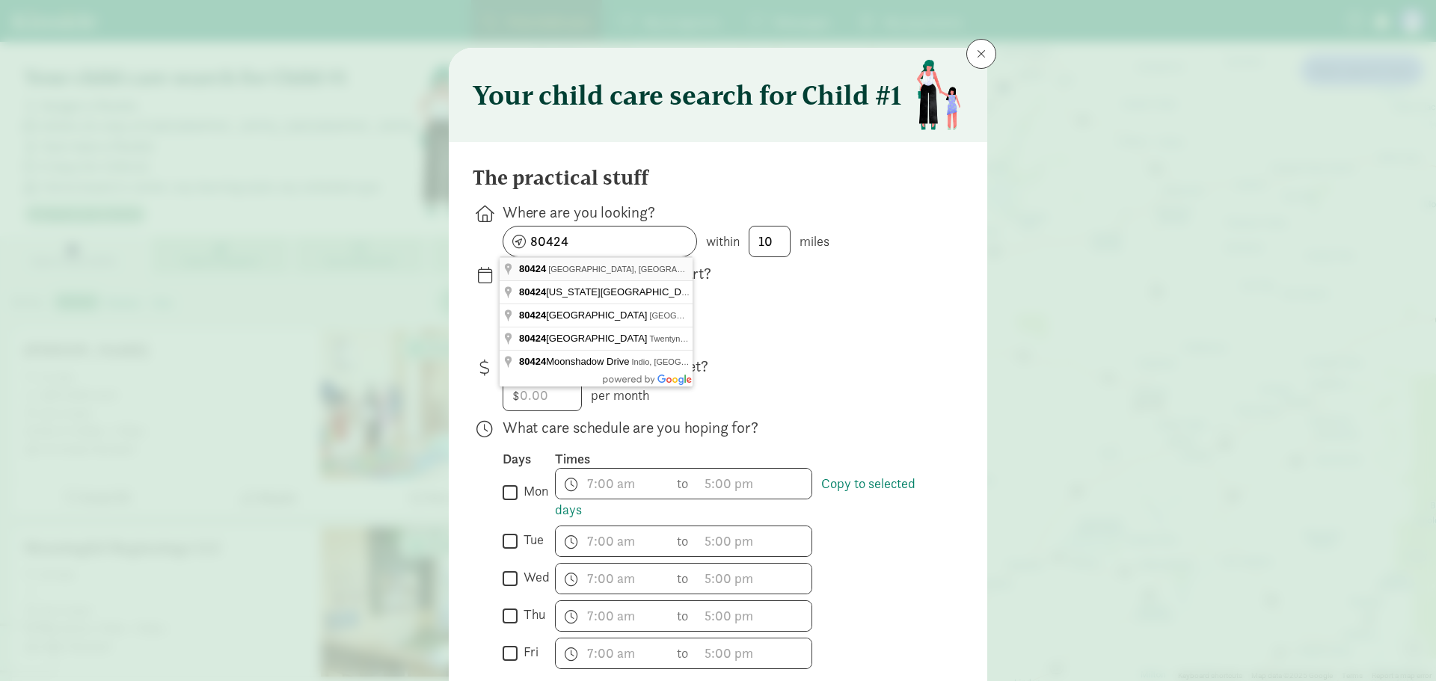
type input "Blue River, CO 80424, USA"
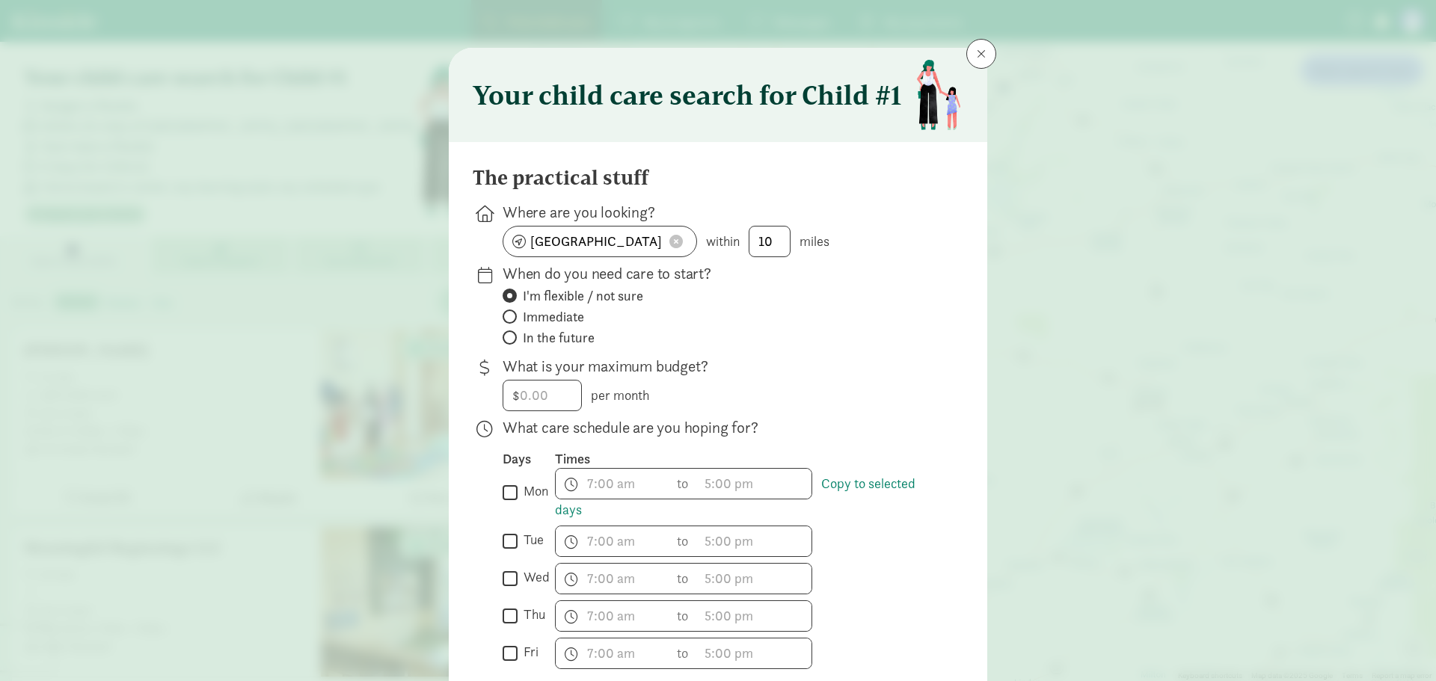
click at [842, 331] on label "In the future" at bounding box center [721, 338] width 437 height 18
click at [512, 333] on input "In the future" at bounding box center [508, 338] width 10 height 10
radio input "true"
radio input "false"
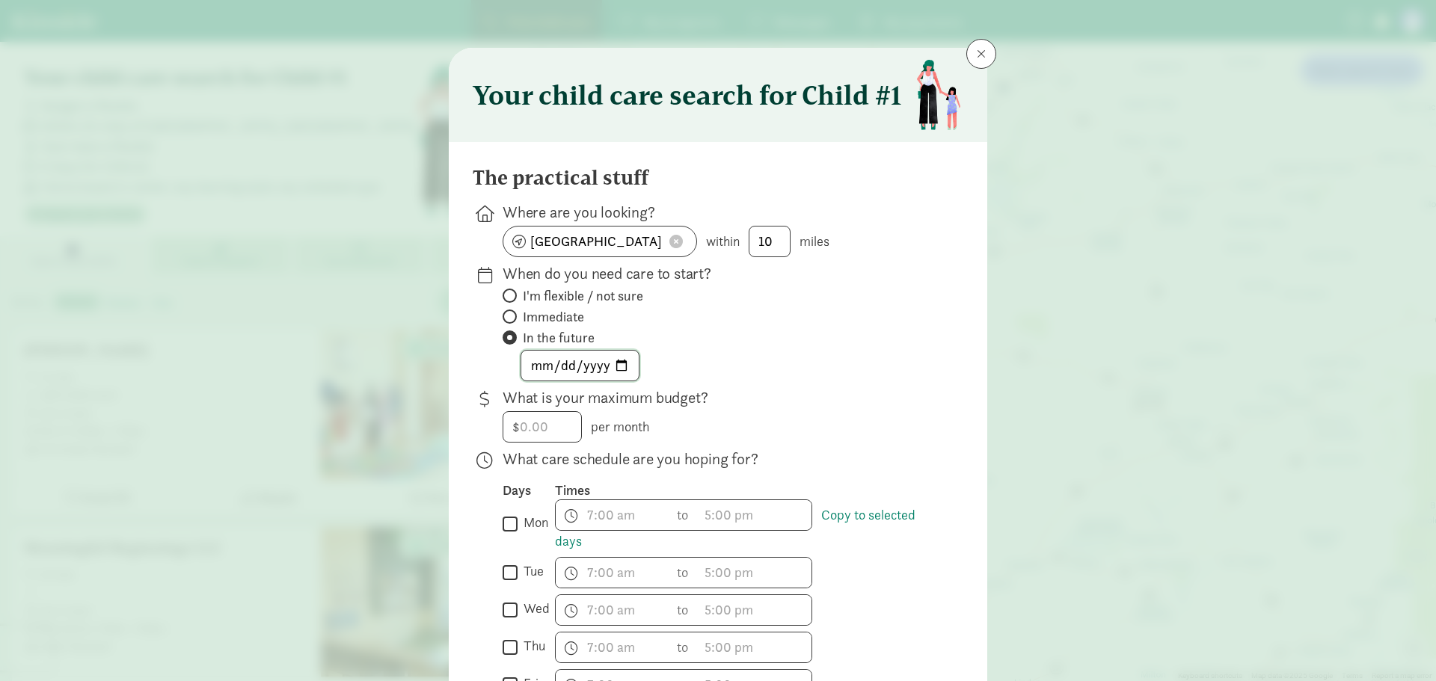
click at [625, 371] on input "date" at bounding box center [579, 366] width 117 height 30
type input "2026-08-03"
click at [908, 364] on div "2026-08-03" at bounding box center [721, 365] width 437 height 31
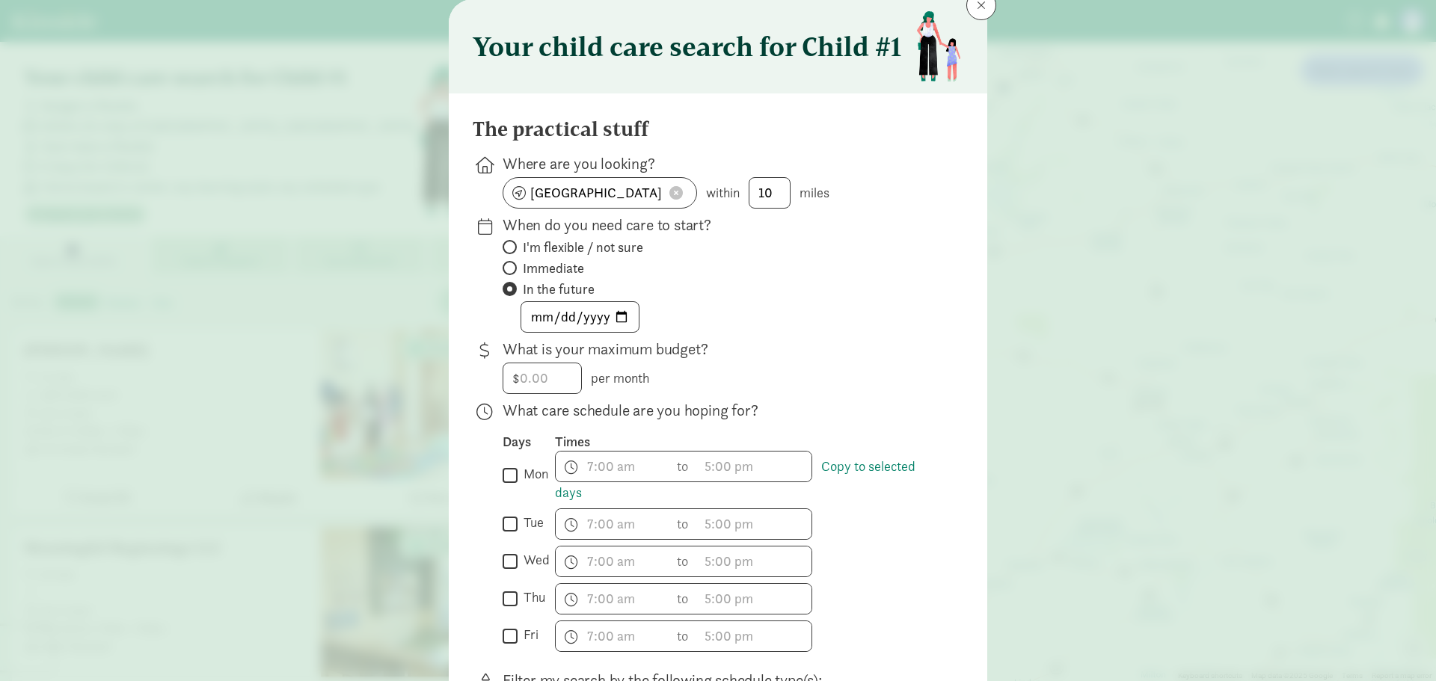
scroll to position [75, 0]
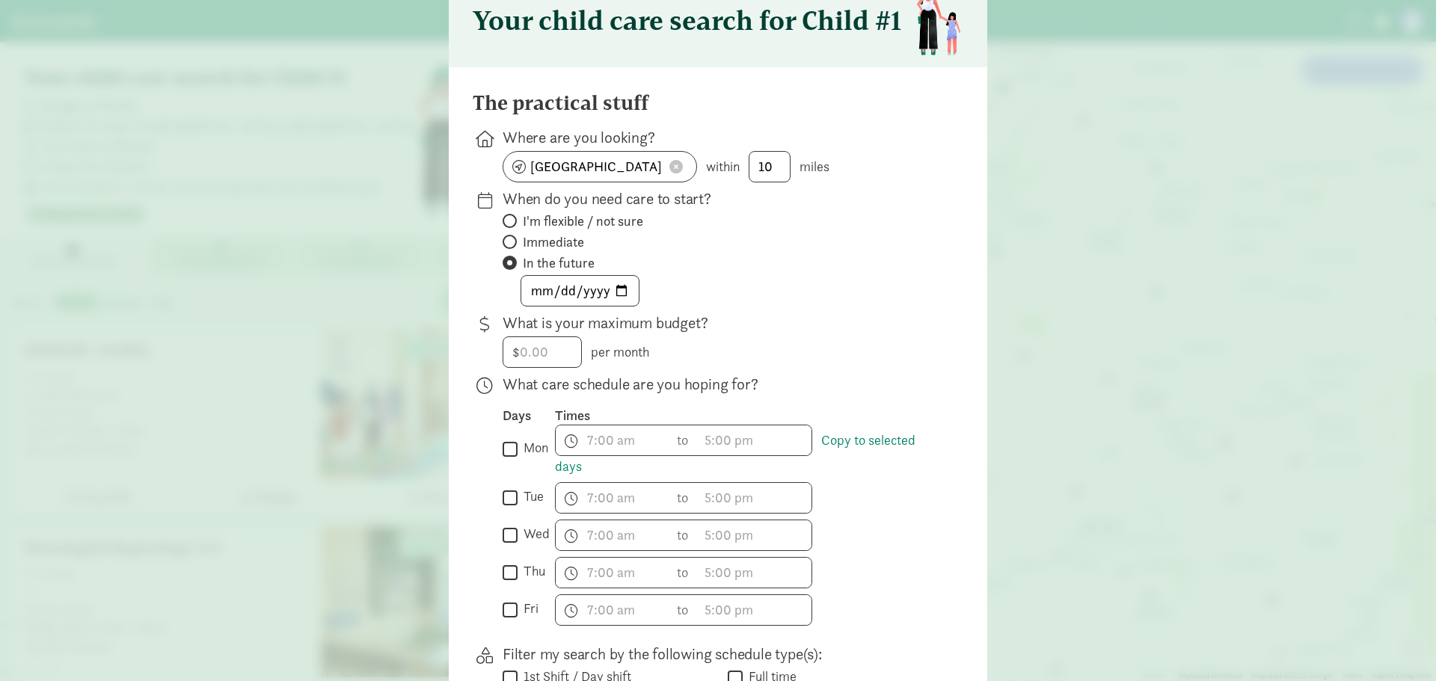
click at [510, 446] on input "mon" at bounding box center [510, 449] width 15 height 20
checkbox input "true"
click at [507, 607] on input "fri" at bounding box center [510, 610] width 15 height 20
checkbox input "true"
click at [509, 567] on input "thu" at bounding box center [510, 572] width 15 height 20
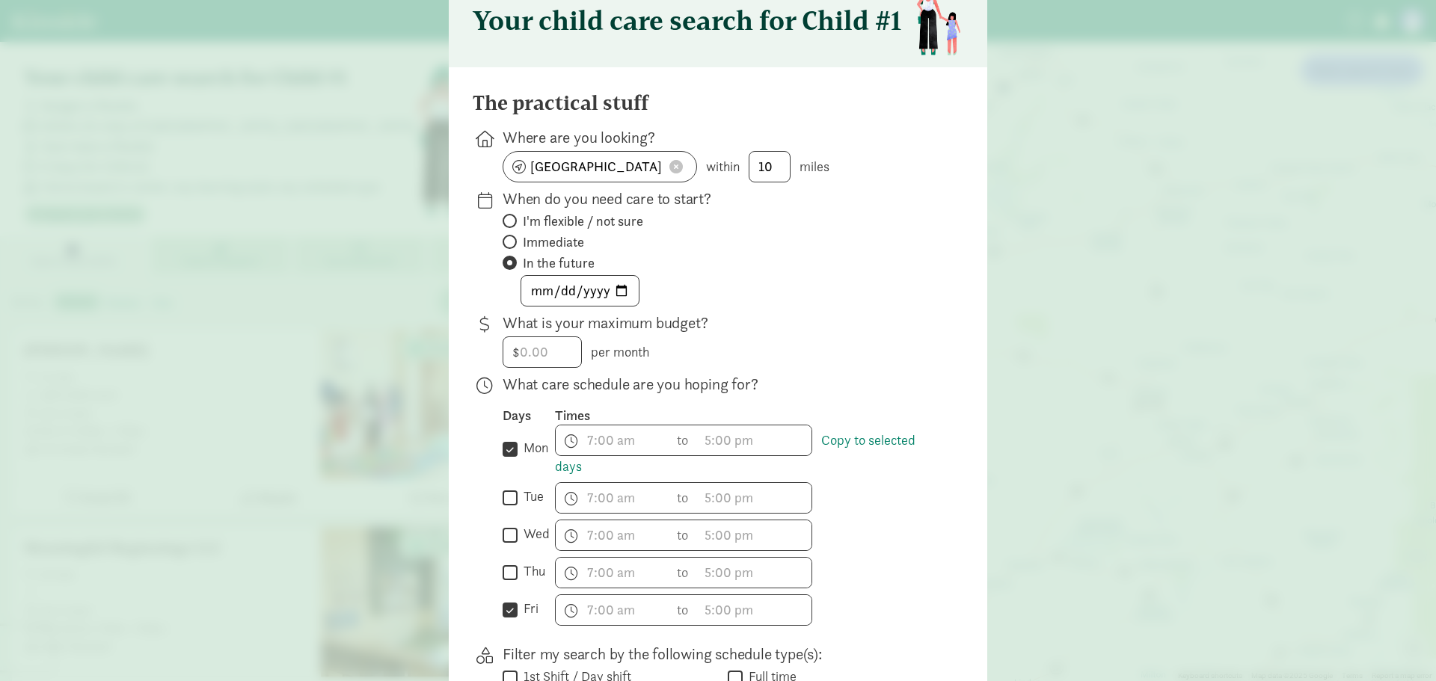
checkbox input "true"
click at [506, 538] on input "wed" at bounding box center [510, 535] width 15 height 20
checkbox input "true"
click at [505, 487] on div " tue" at bounding box center [529, 497] width 52 height 31
click at [505, 499] on input "tue" at bounding box center [510, 498] width 15 height 20
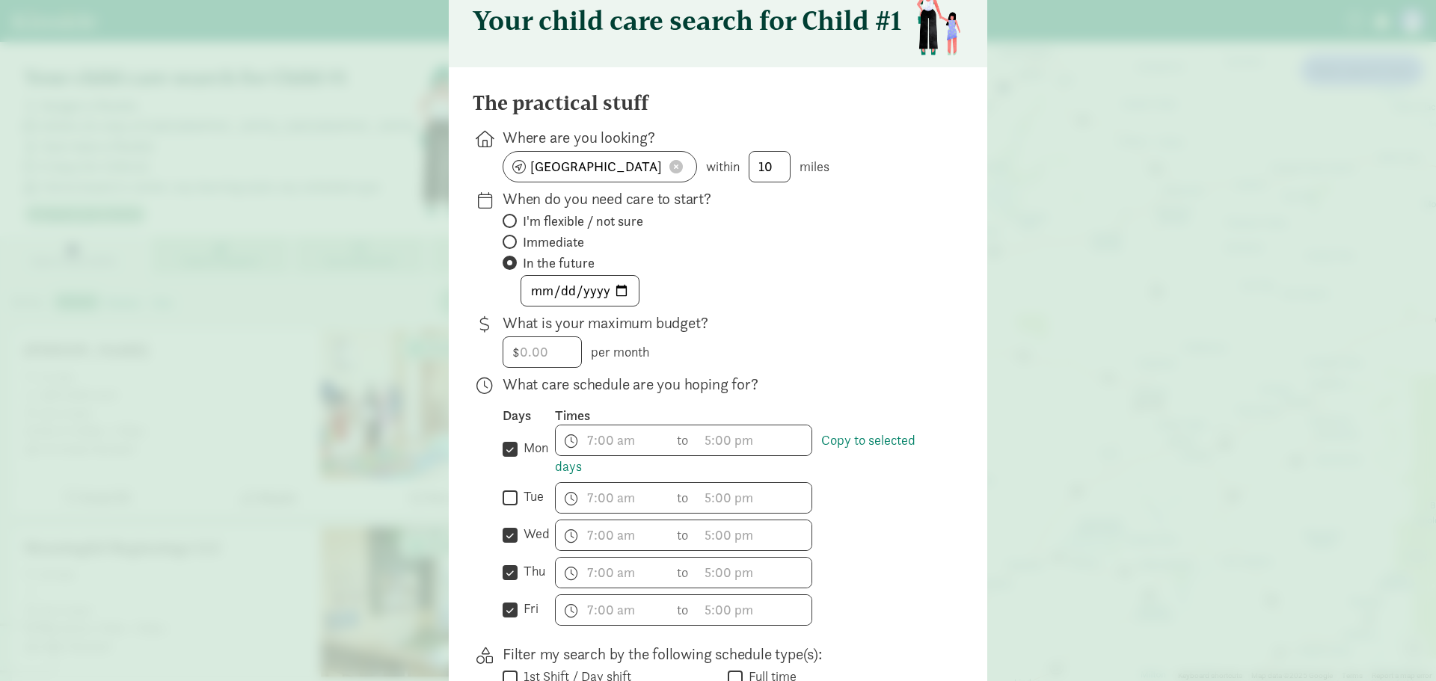
checkbox input "true"
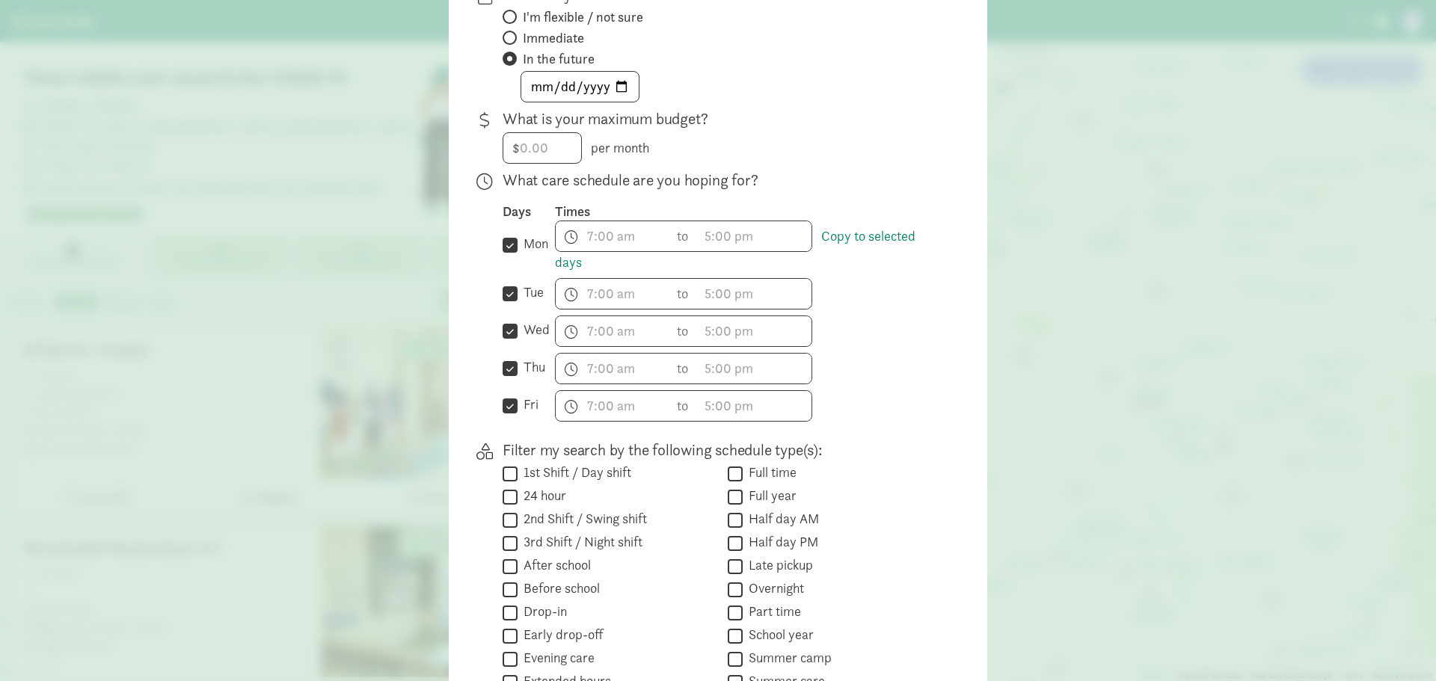
scroll to position [299, 0]
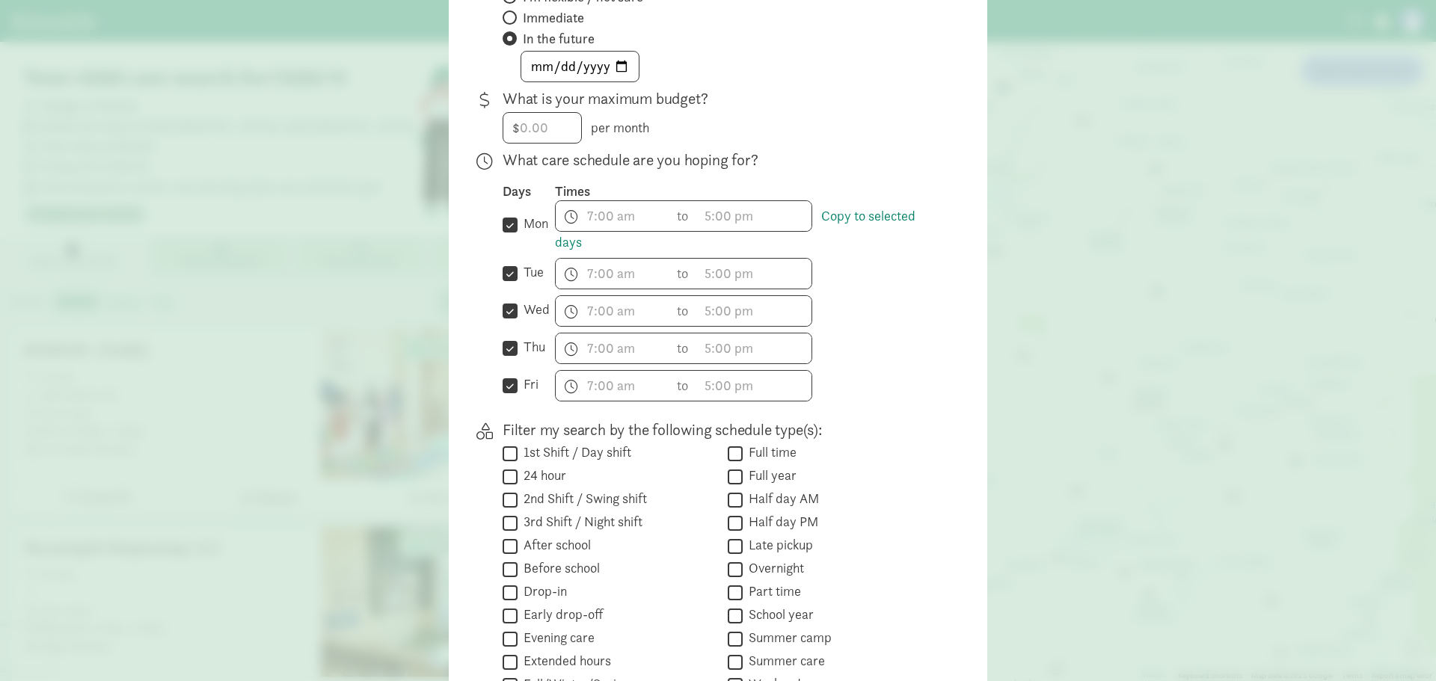
click at [506, 454] on input "1st Shift / Day shift" at bounding box center [510, 454] width 15 height 20
checkbox input "true"
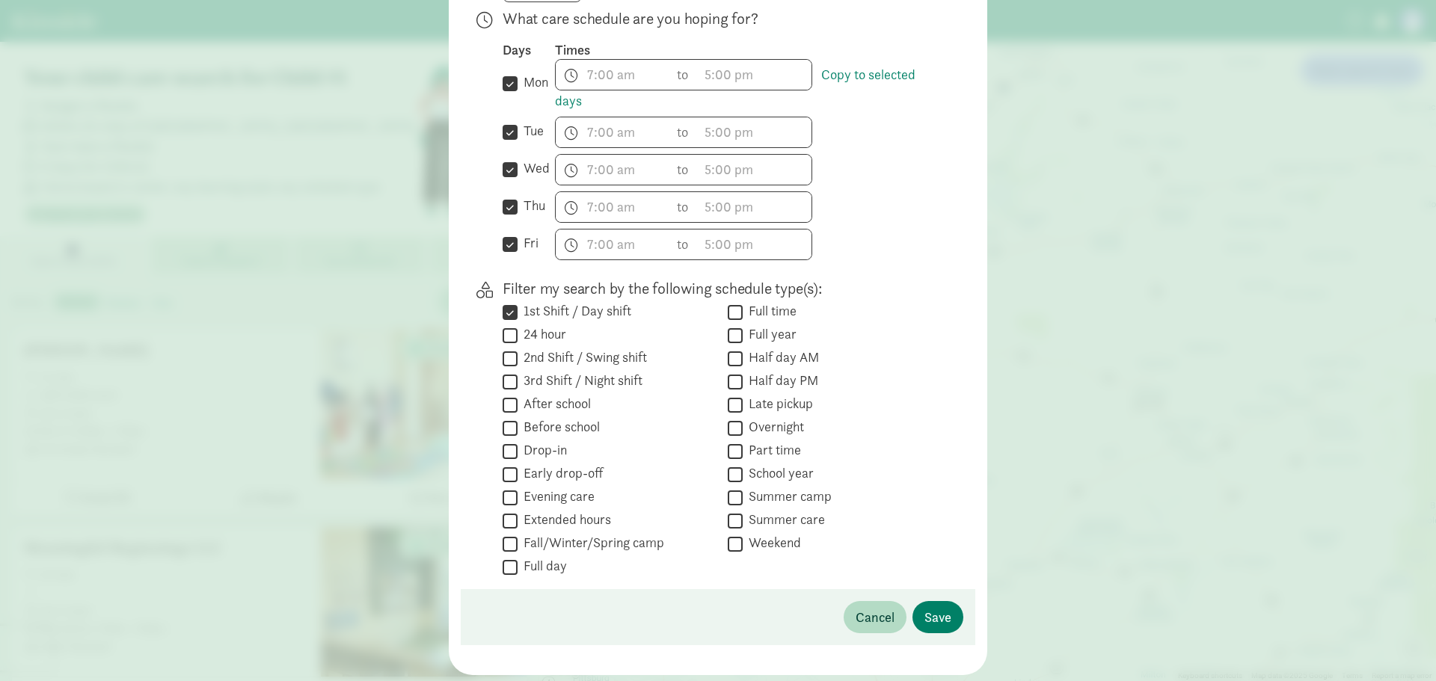
scroll to position [482, 0]
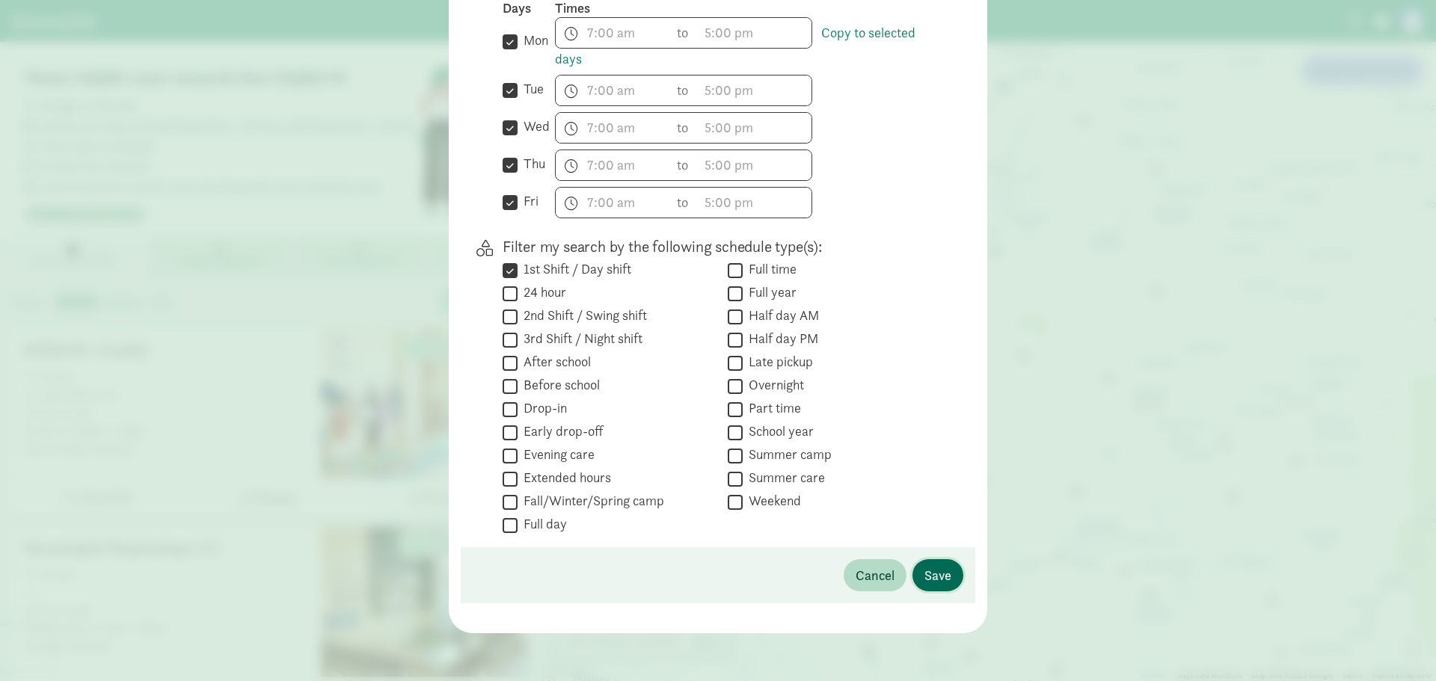
click at [939, 579] on span "Save" at bounding box center [938, 575] width 27 height 20
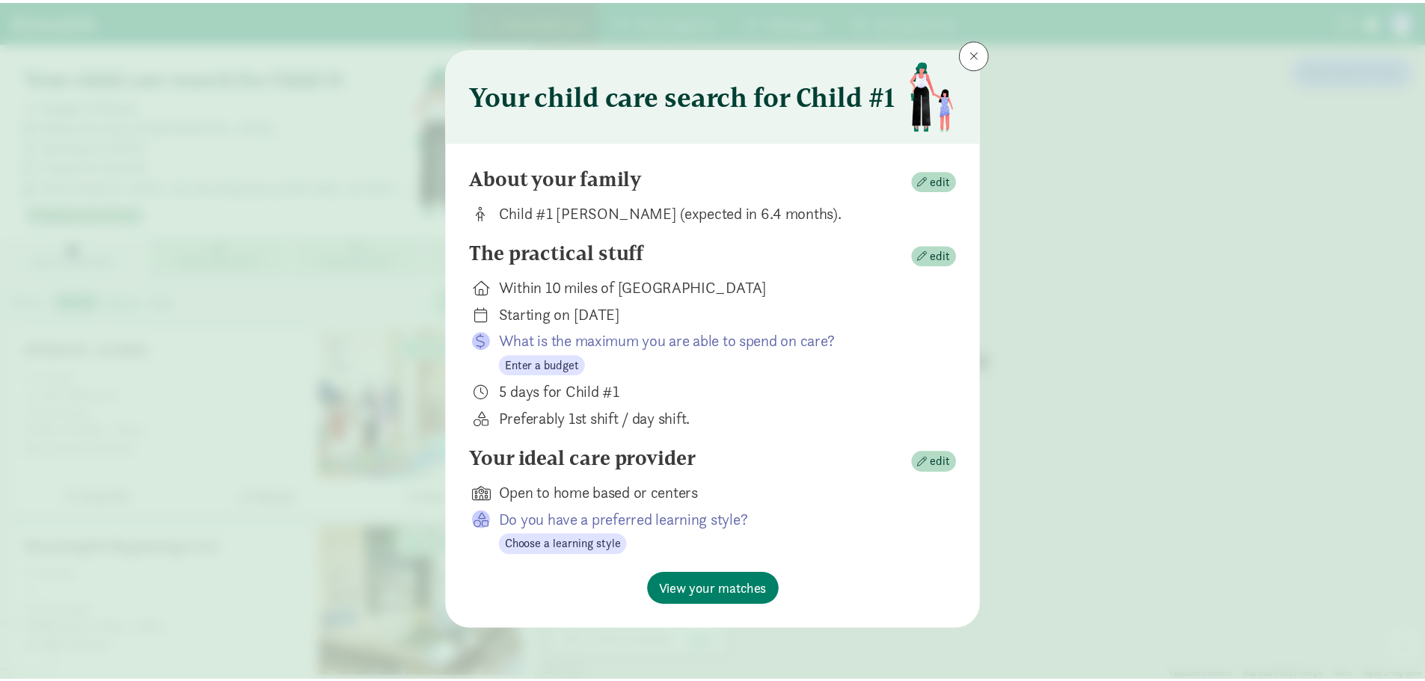
scroll to position [0, 0]
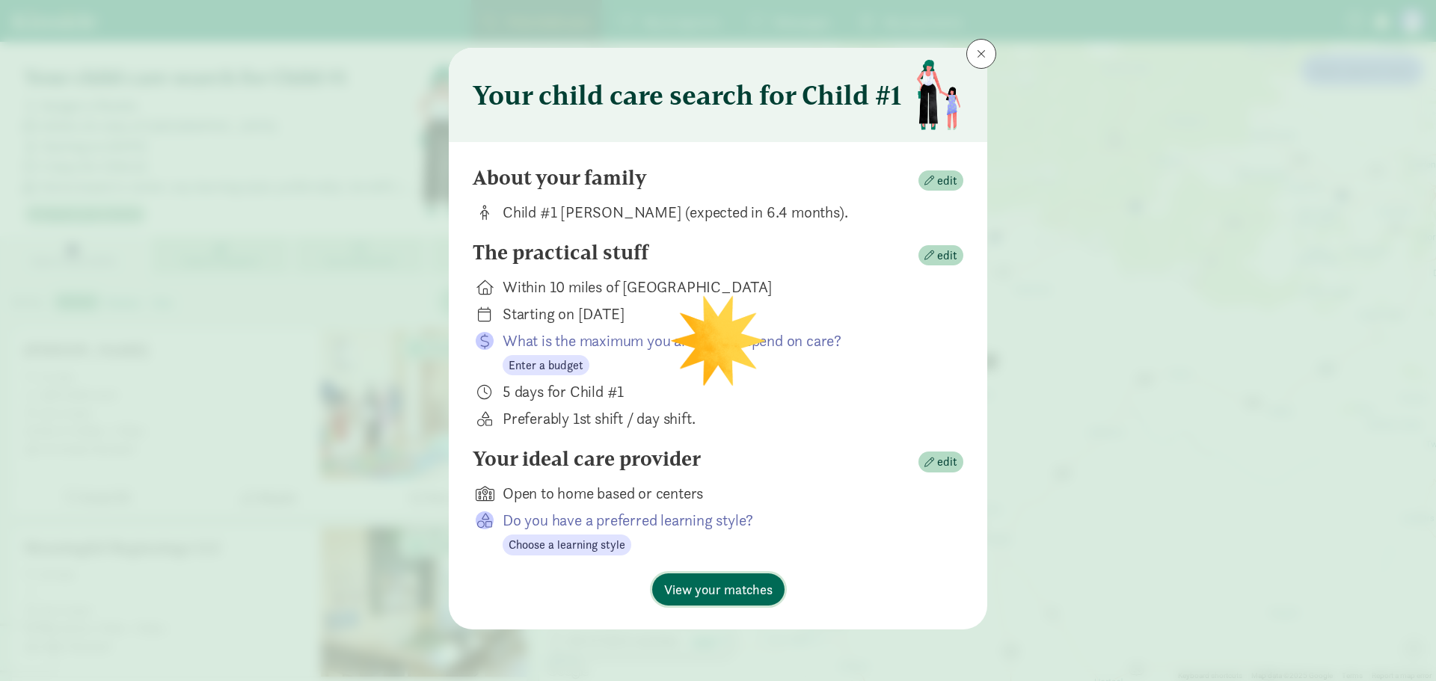
click at [717, 592] on span "View your matches" at bounding box center [718, 590] width 108 height 20
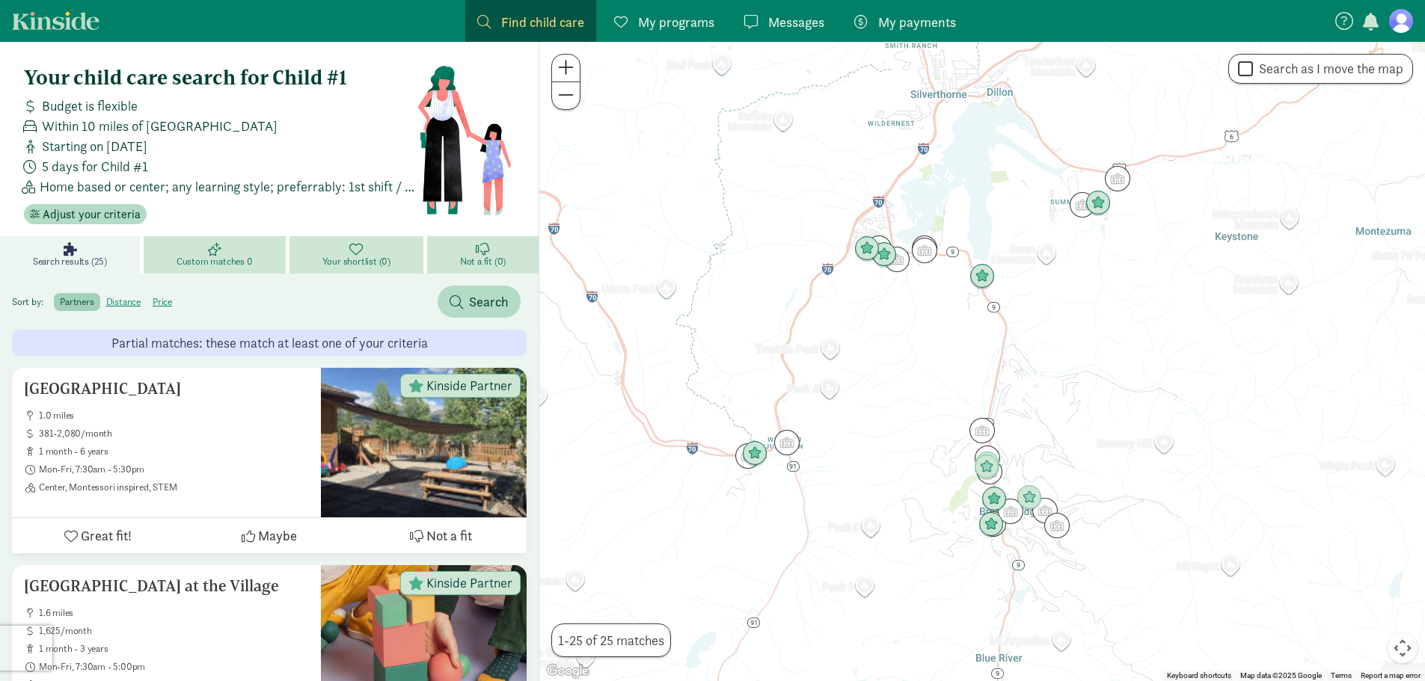
drag, startPoint x: 1069, startPoint y: 364, endPoint x: 857, endPoint y: 331, distance: 214.1
click at [857, 334] on div at bounding box center [982, 362] width 886 height 640
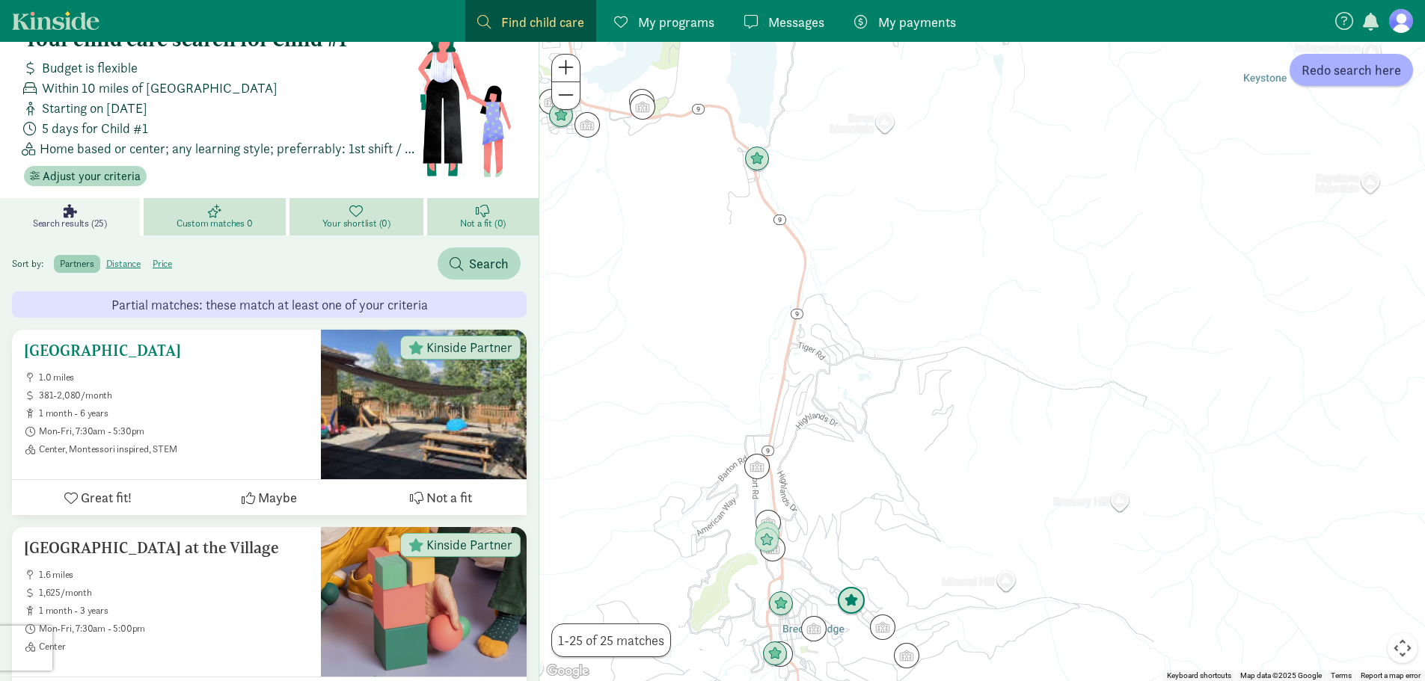
scroll to position [75, 0]
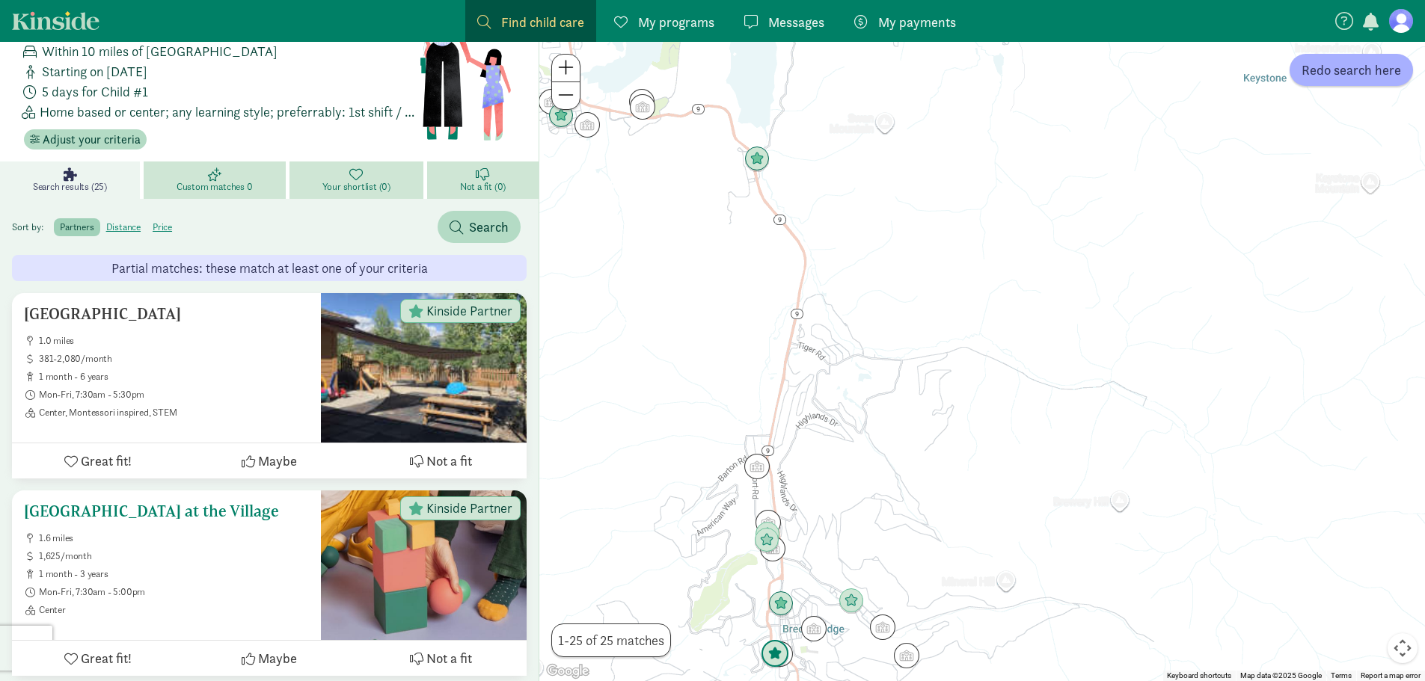
click at [187, 515] on h5 "Breckenridge Childcare Center at the Village" at bounding box center [166, 512] width 285 height 18
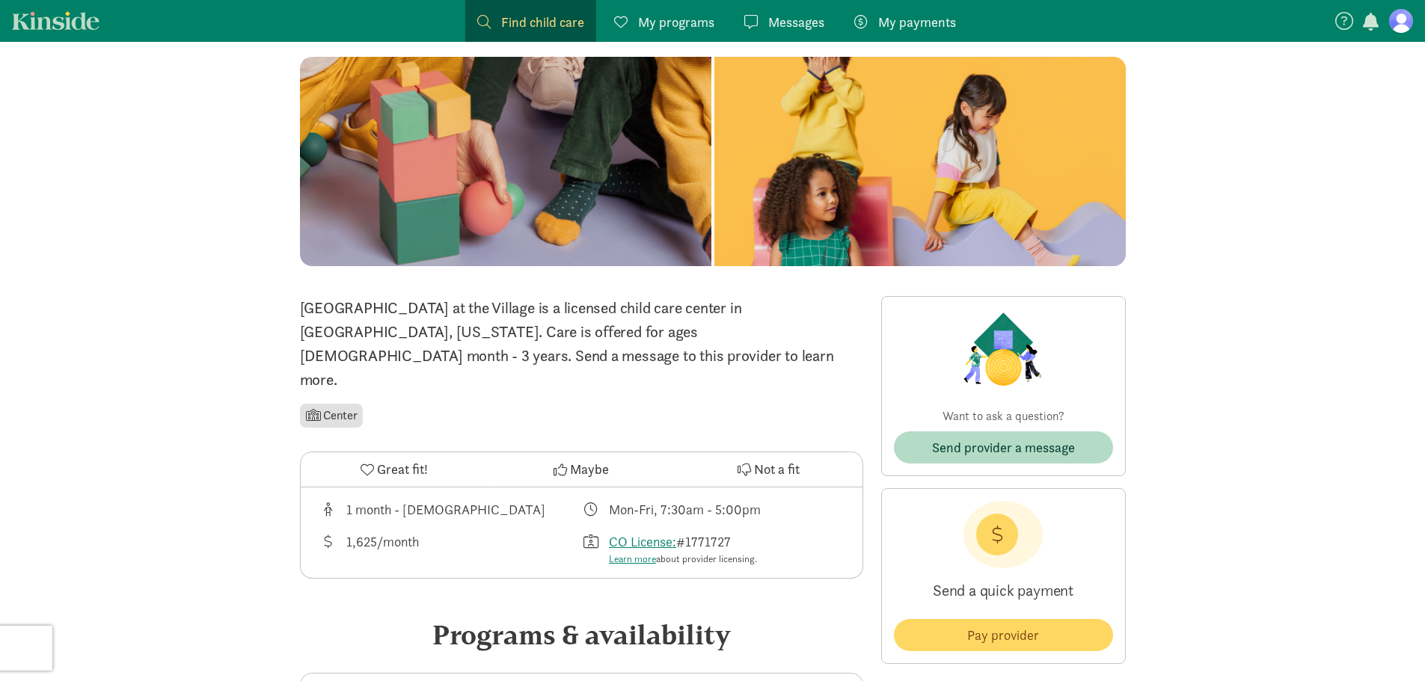
scroll to position [68, 0]
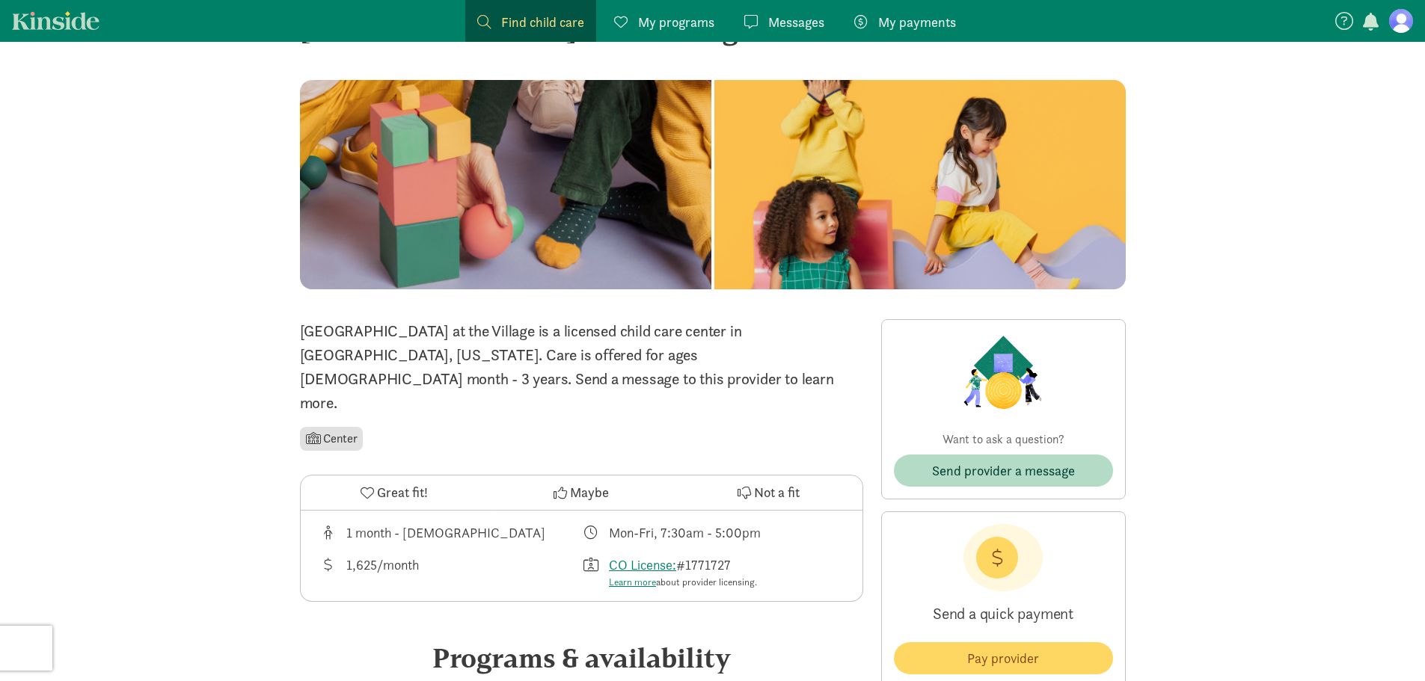
click at [383, 337] on p "[GEOGRAPHIC_DATA] at the Village is a licensed child care center in [GEOGRAPHIC…" at bounding box center [581, 367] width 563 height 96
drag, startPoint x: 304, startPoint y: 326, endPoint x: 586, endPoint y: 332, distance: 281.3
click at [586, 332] on p "[GEOGRAPHIC_DATA] at the Village is a licensed child care center in [GEOGRAPHIC…" at bounding box center [581, 367] width 563 height 96
copy p "reckenridge Childcare Center at the Village"
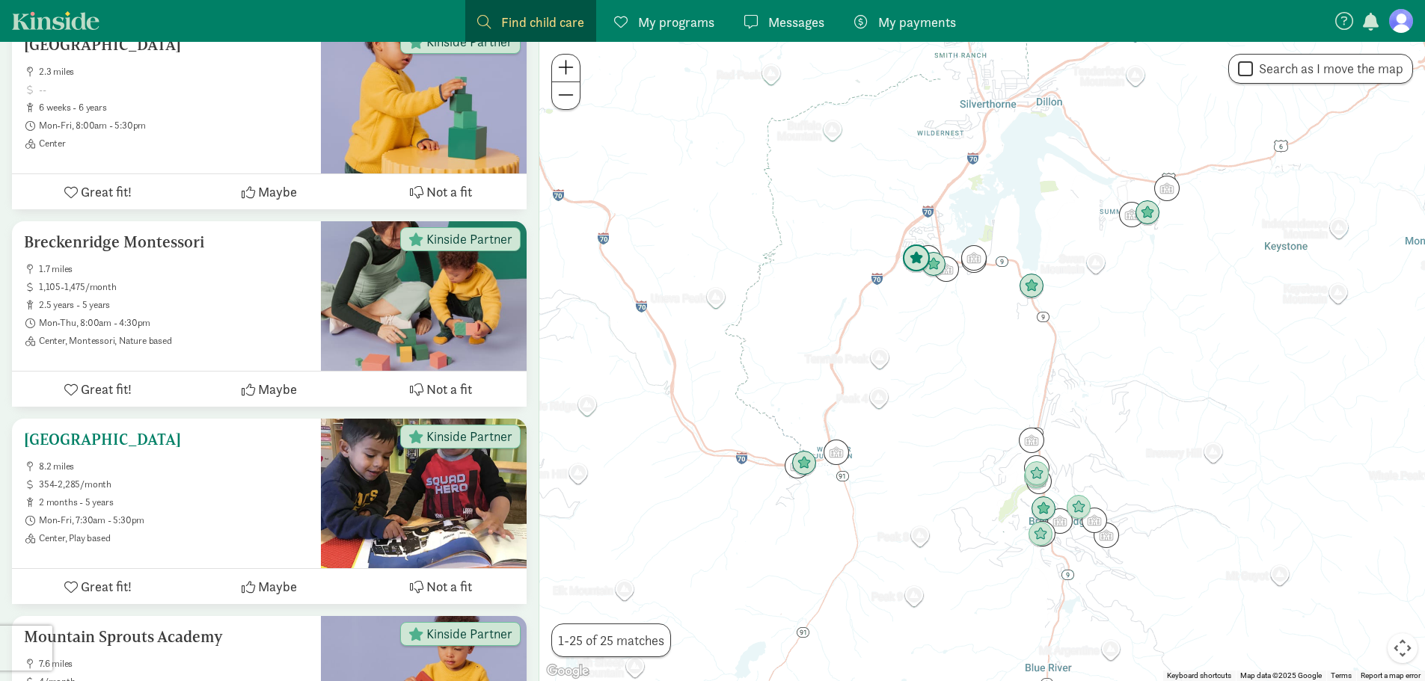
scroll to position [972, 0]
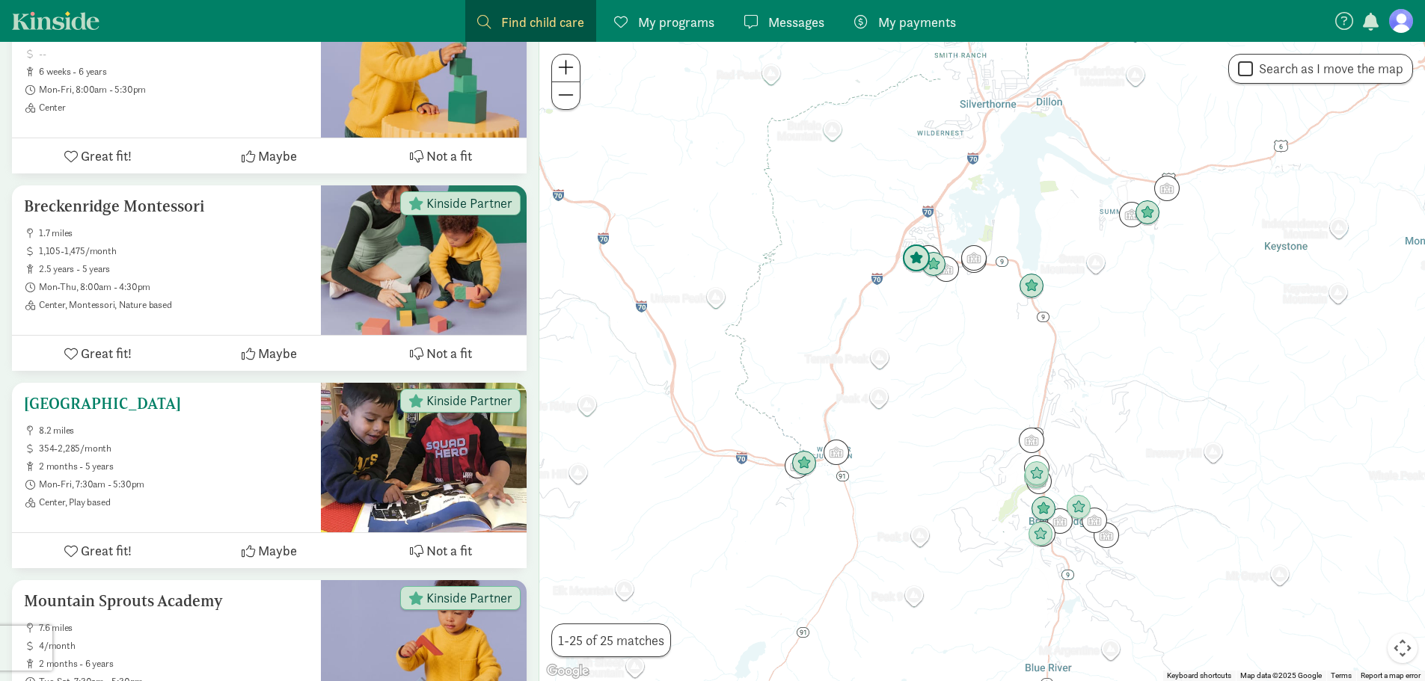
click at [193, 413] on h5 "[GEOGRAPHIC_DATA]" at bounding box center [166, 404] width 285 height 18
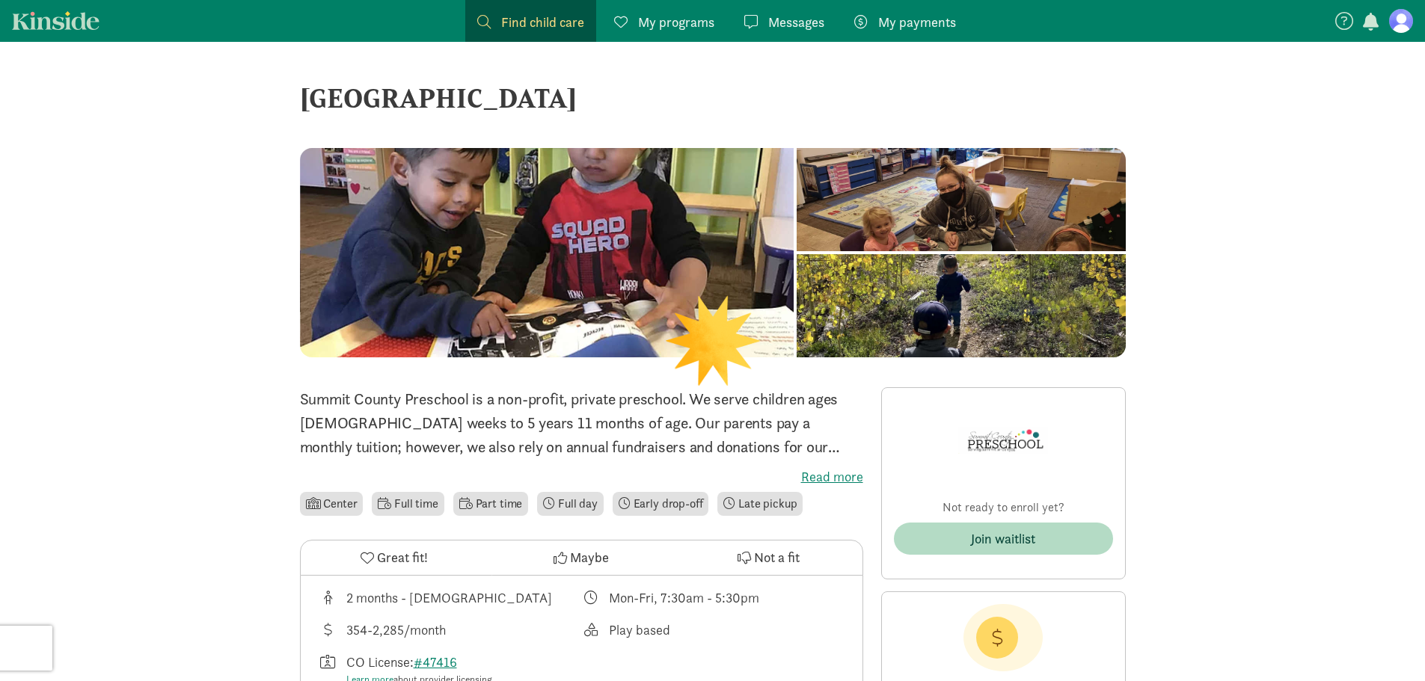
click at [850, 473] on label "Read more" at bounding box center [581, 477] width 563 height 18
click at [0, 0] on input "Read more" at bounding box center [0, 0] width 0 height 0
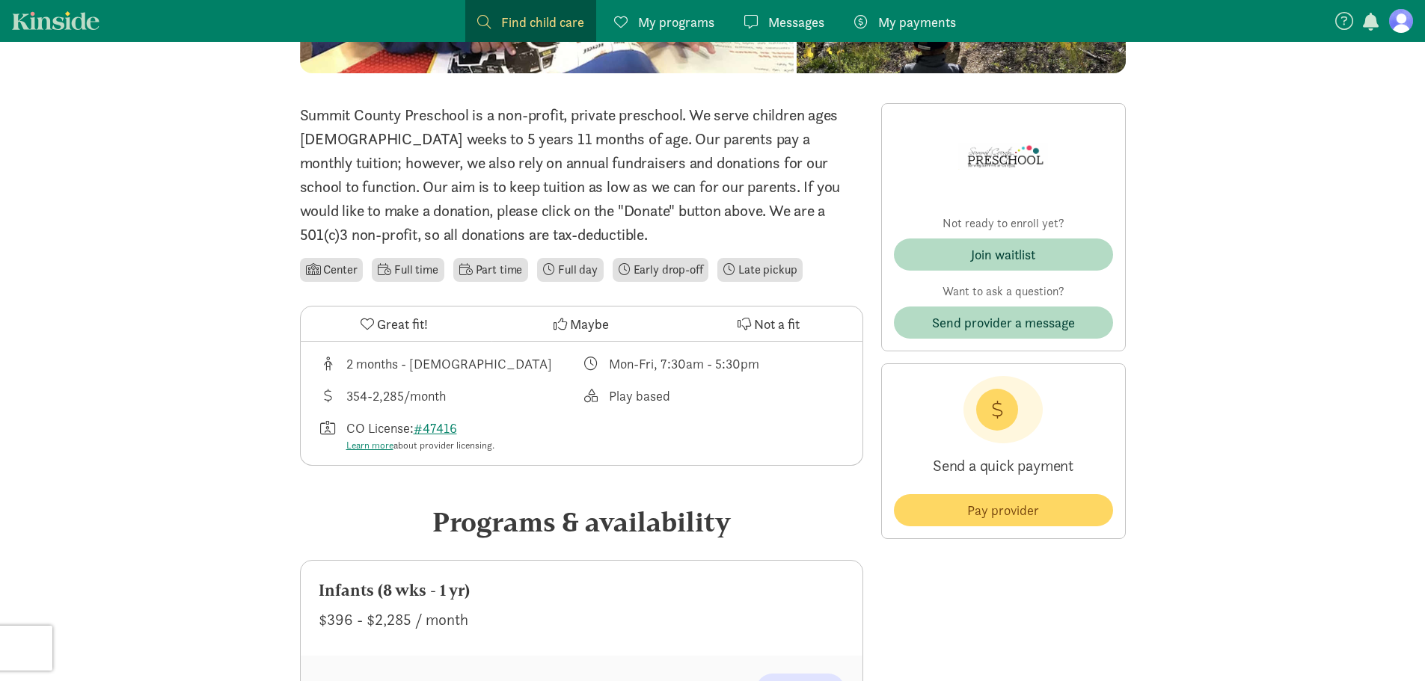
scroll to position [299, 0]
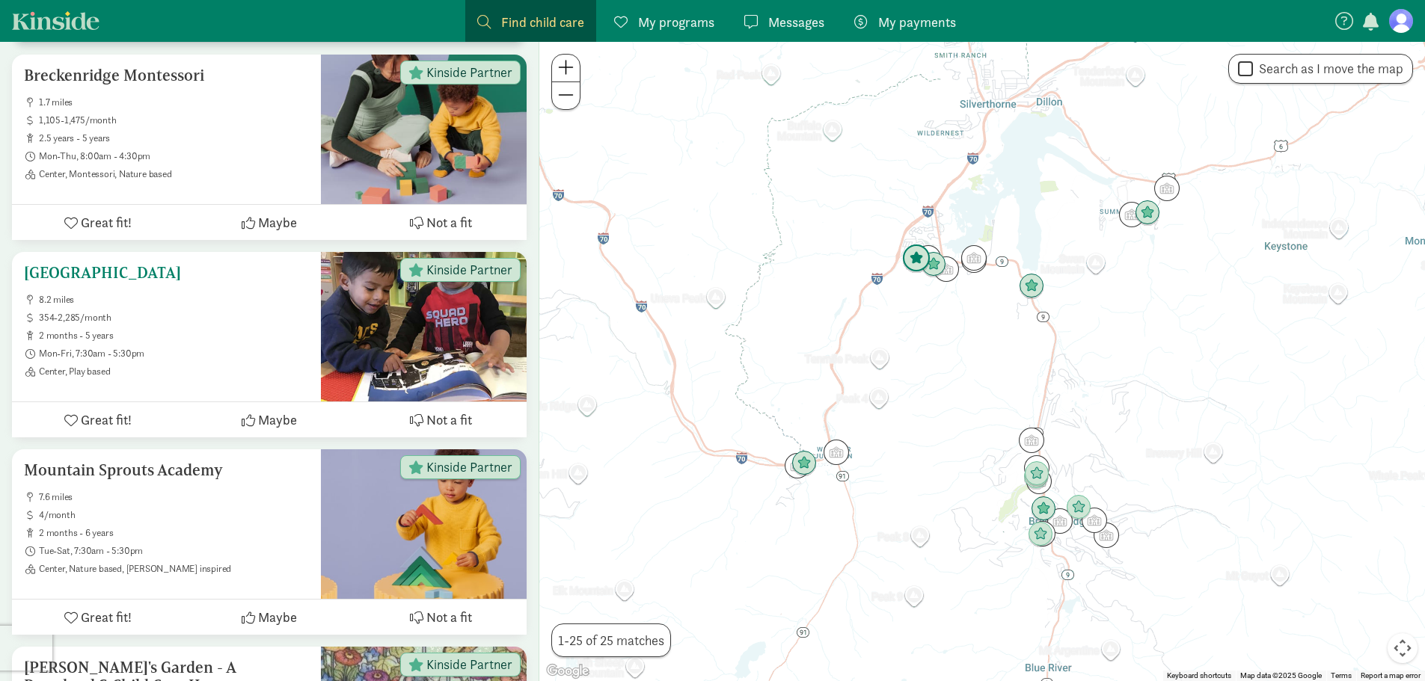
scroll to position [1122, 0]
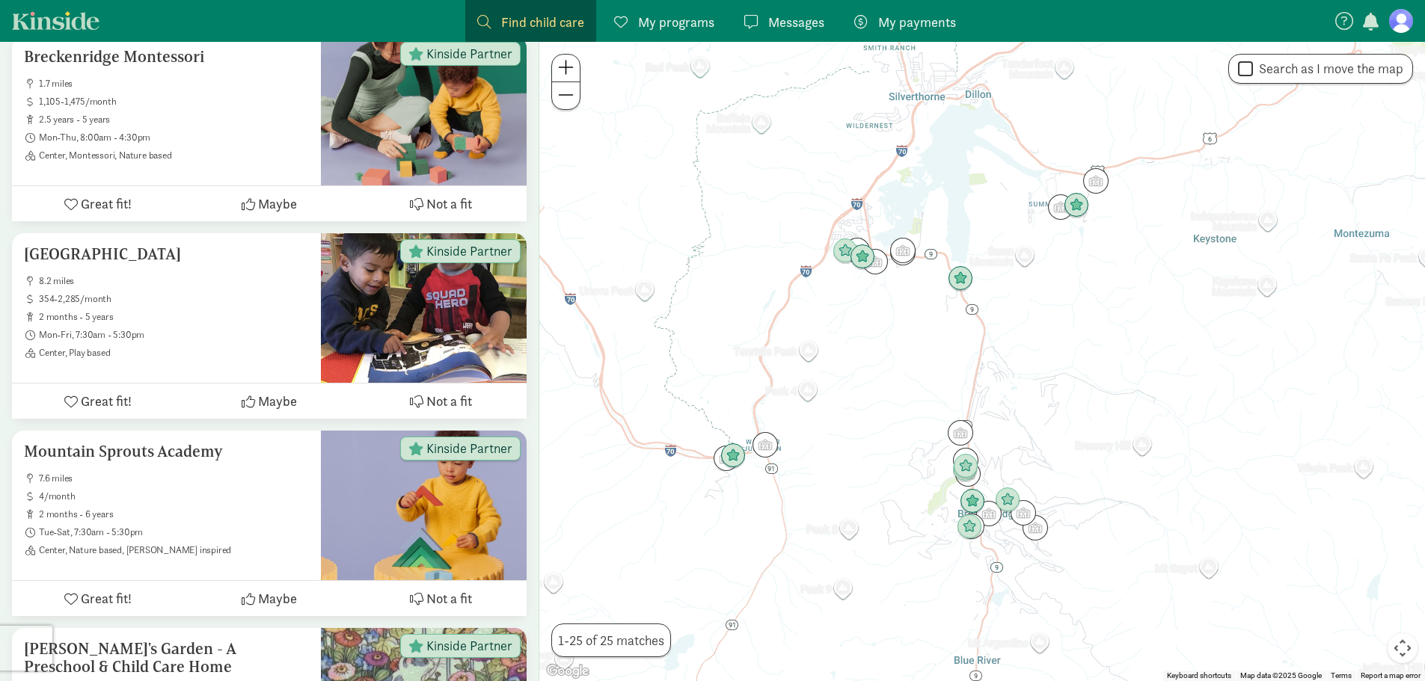
drag, startPoint x: 925, startPoint y: 479, endPoint x: 812, endPoint y: 475, distance: 113.0
click at [782, 473] on div at bounding box center [982, 362] width 886 height 640
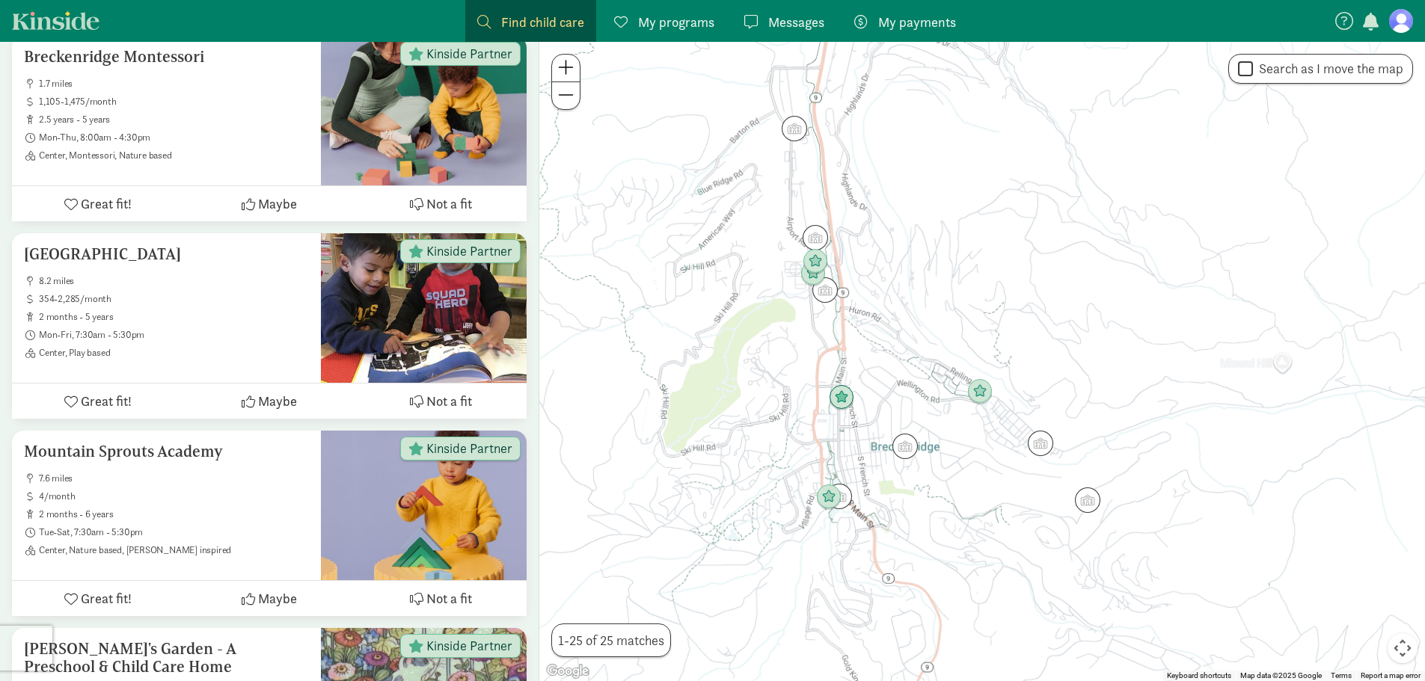
drag, startPoint x: 803, startPoint y: 533, endPoint x: 681, endPoint y: 297, distance: 265.0
click at [681, 297] on div at bounding box center [982, 362] width 886 height 640
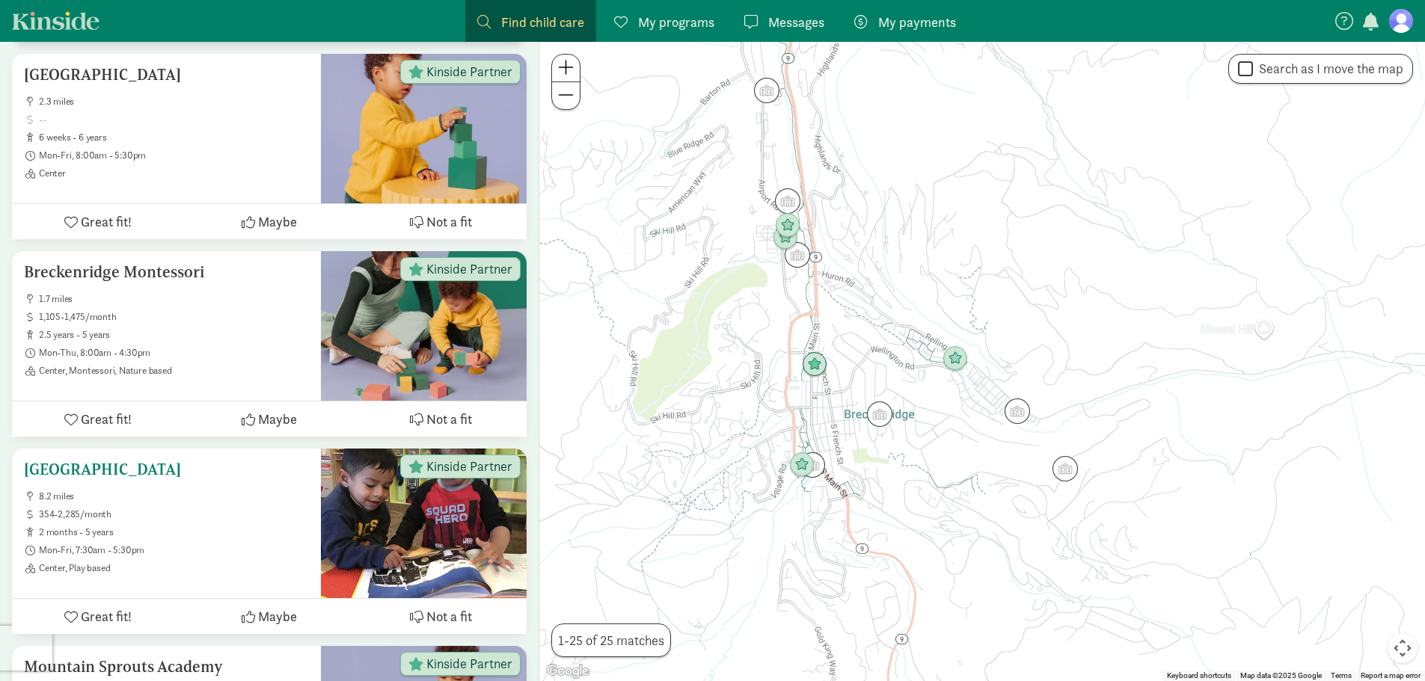
scroll to position [898, 0]
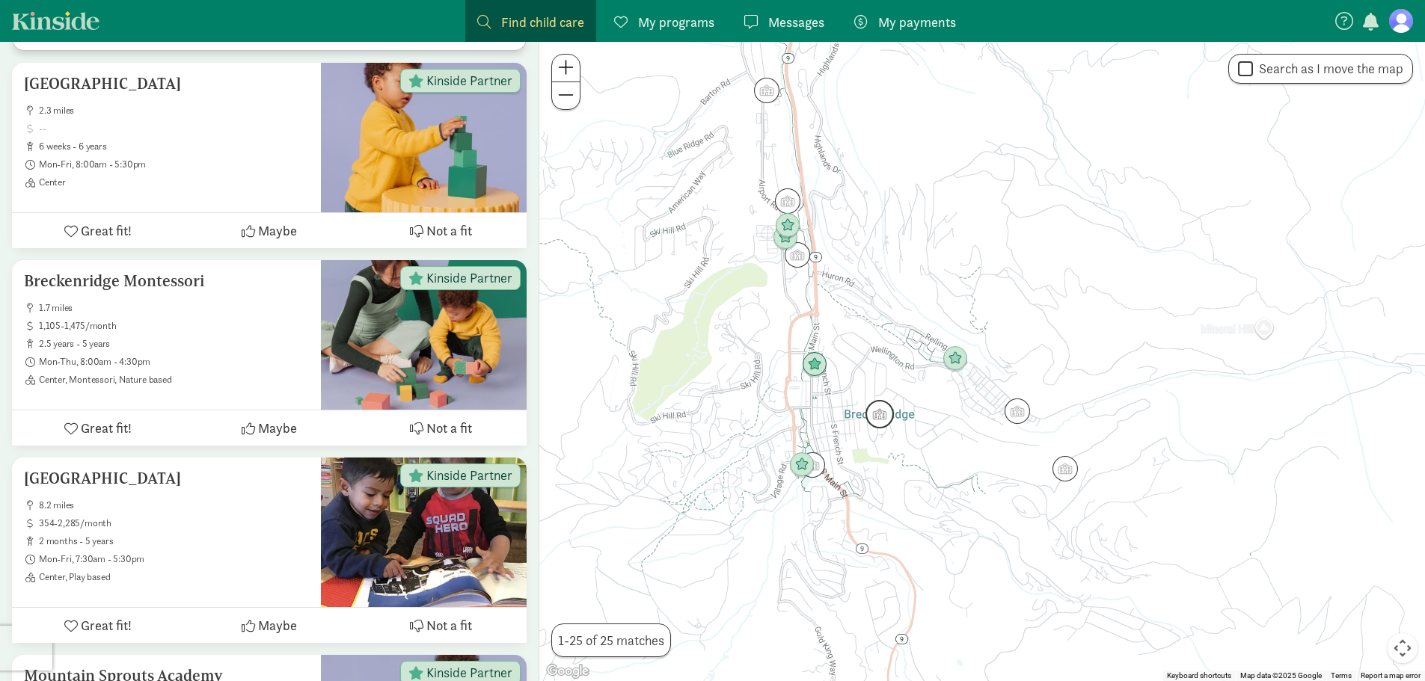
click at [882, 414] on img "Click to see details" at bounding box center [879, 414] width 28 height 28
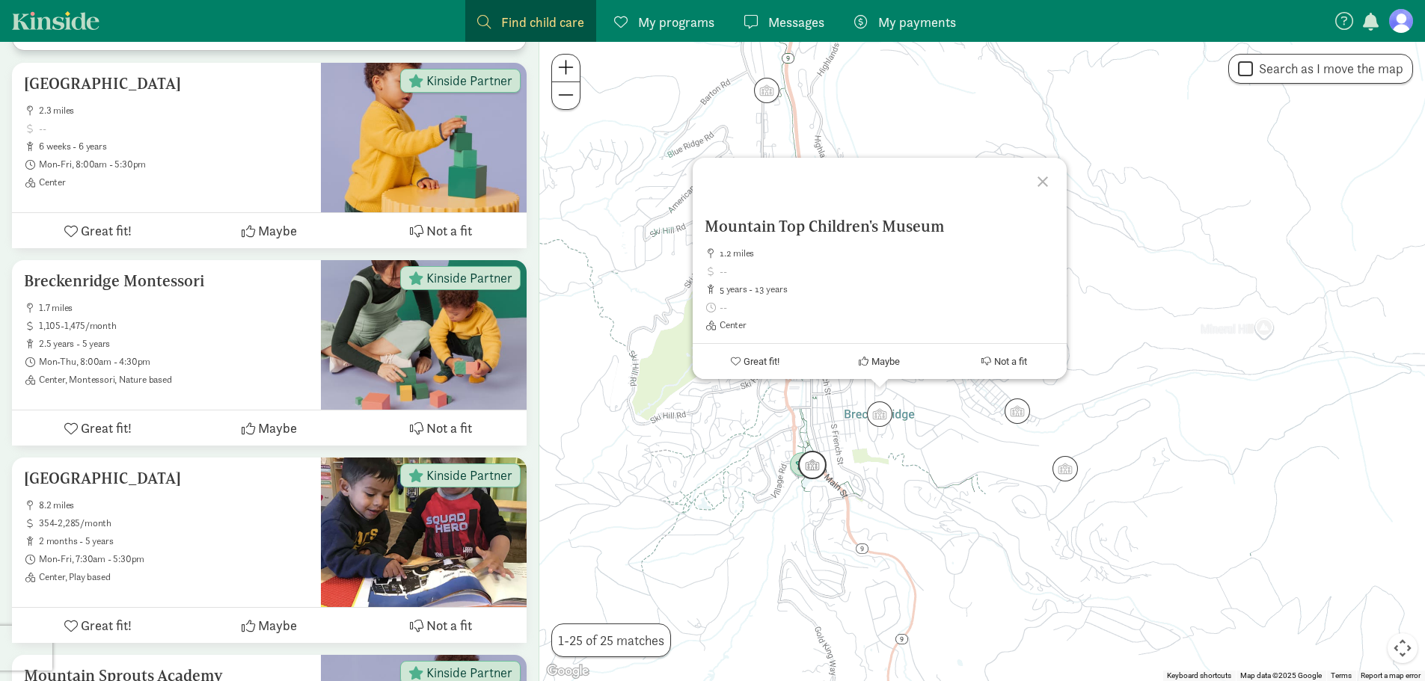
click at [822, 476] on img "Click to see details" at bounding box center [812, 465] width 28 height 28
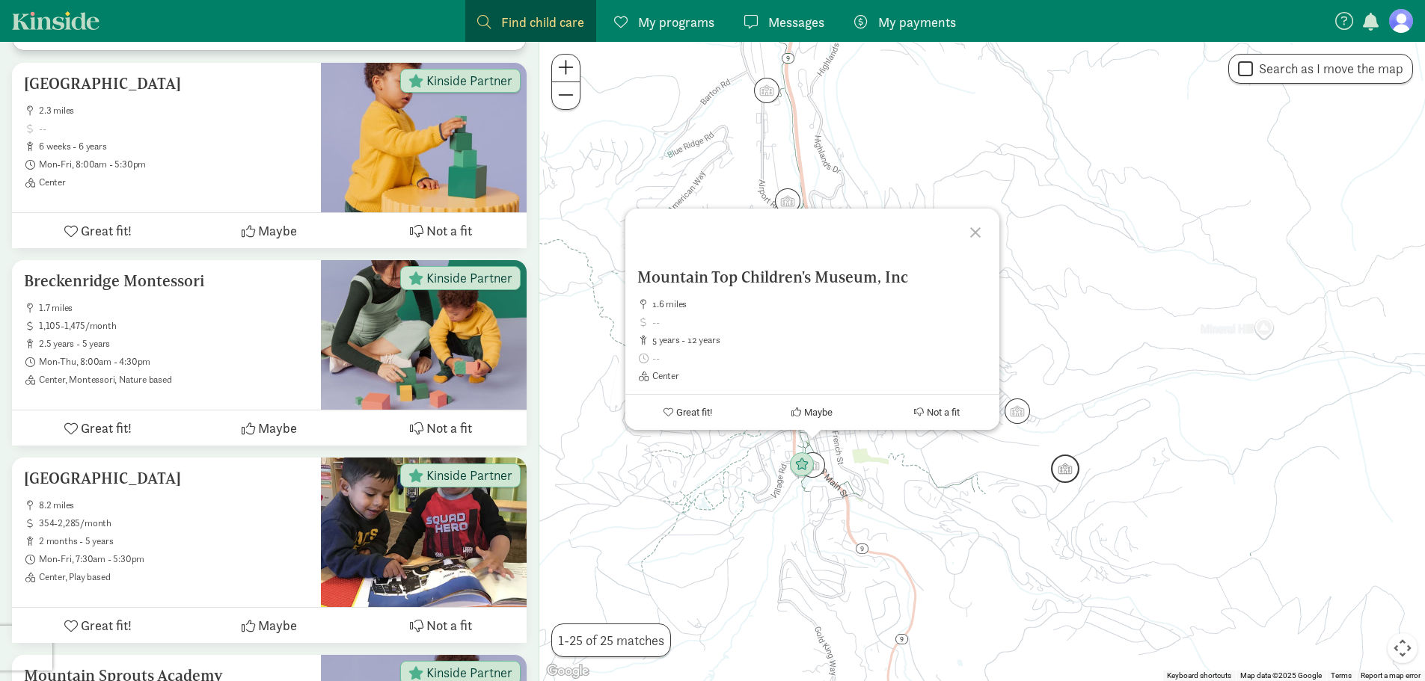
click at [1059, 474] on img "Click to see details" at bounding box center [1065, 469] width 28 height 28
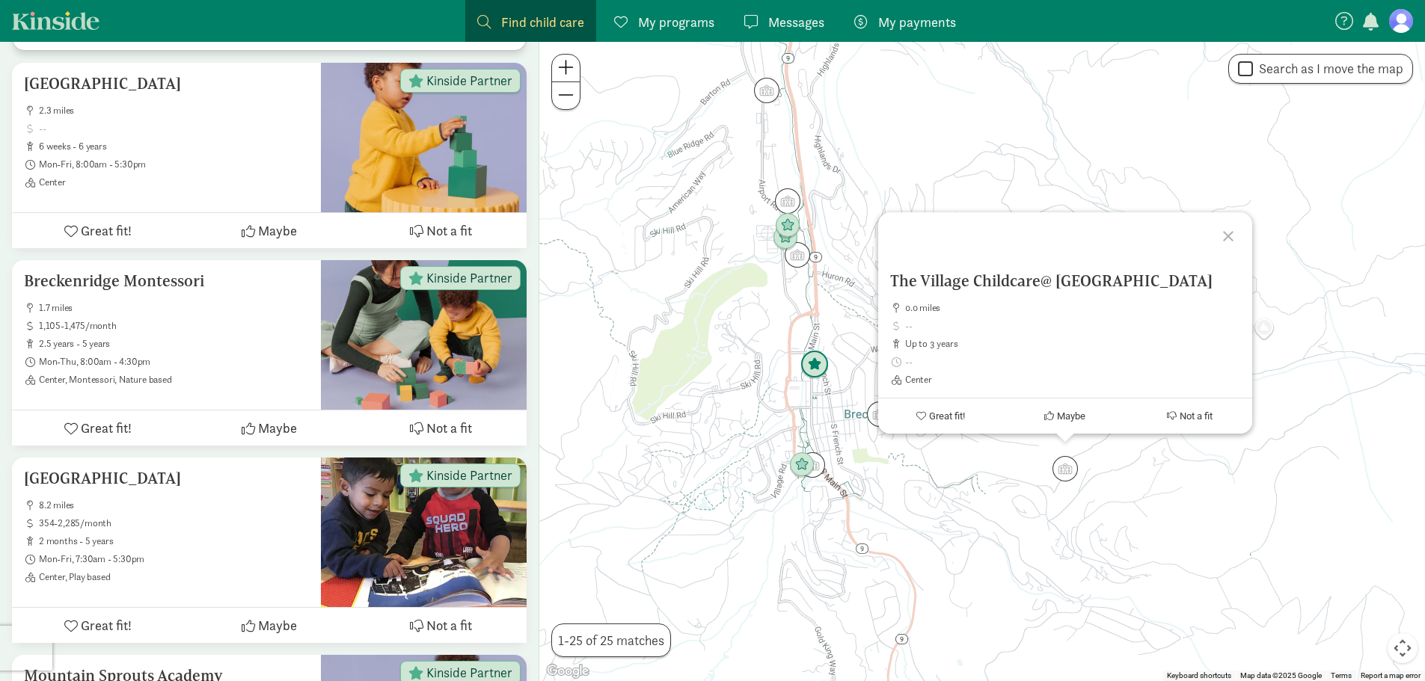
click at [813, 373] on img "Click to see details" at bounding box center [814, 365] width 28 height 28
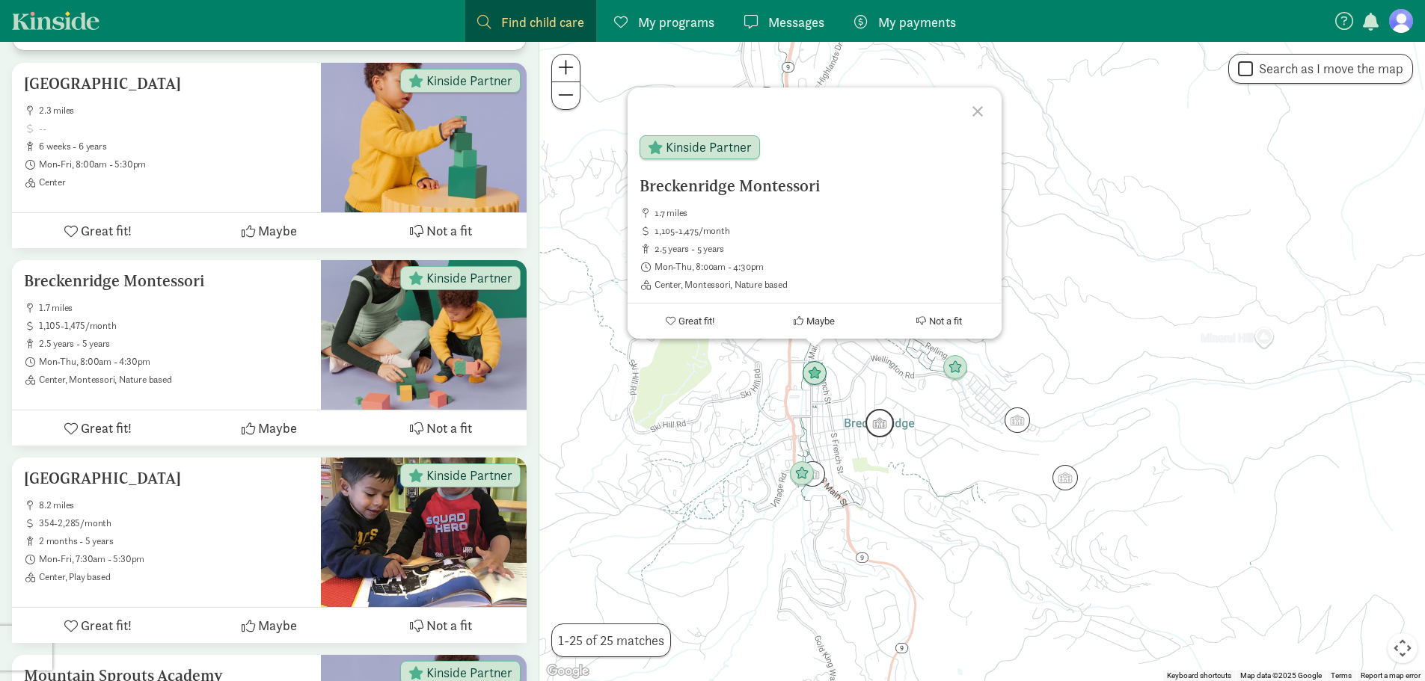
click at [874, 430] on img "Click to see details" at bounding box center [879, 423] width 28 height 28
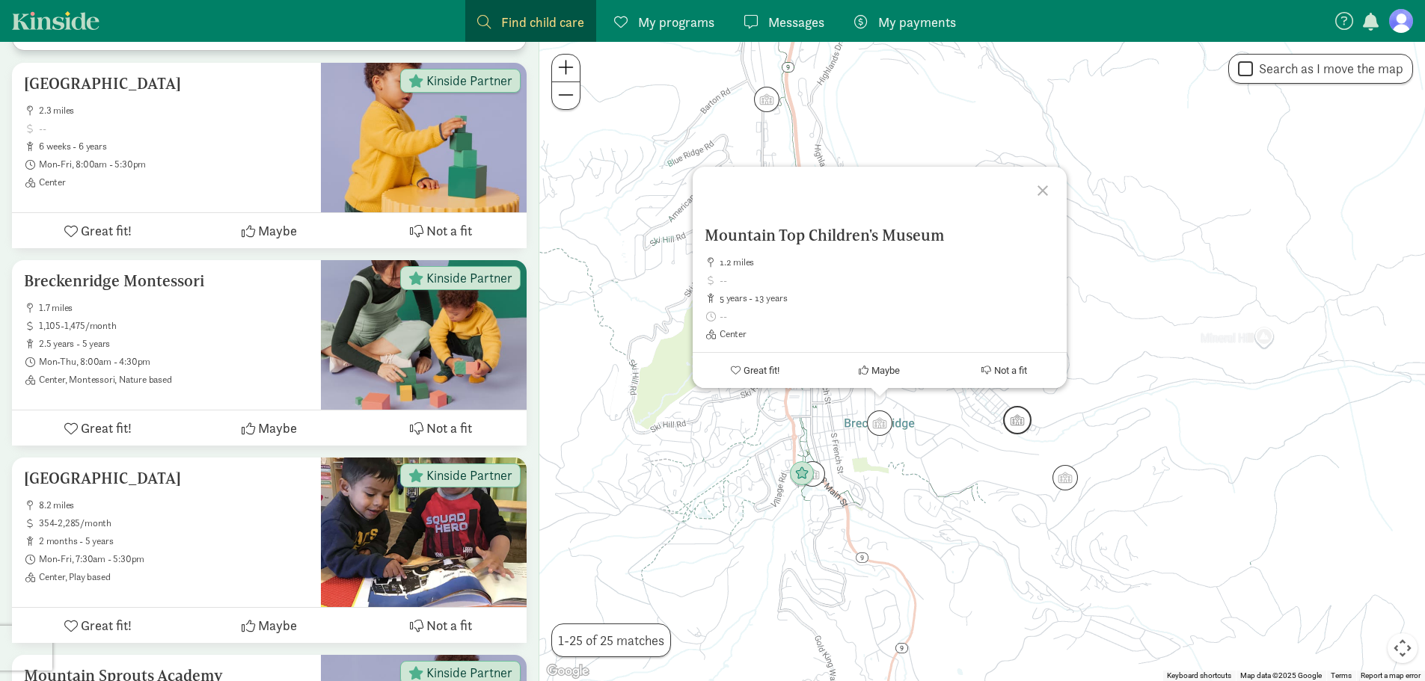
click at [1013, 423] on img "Click to see details" at bounding box center [1017, 420] width 28 height 28
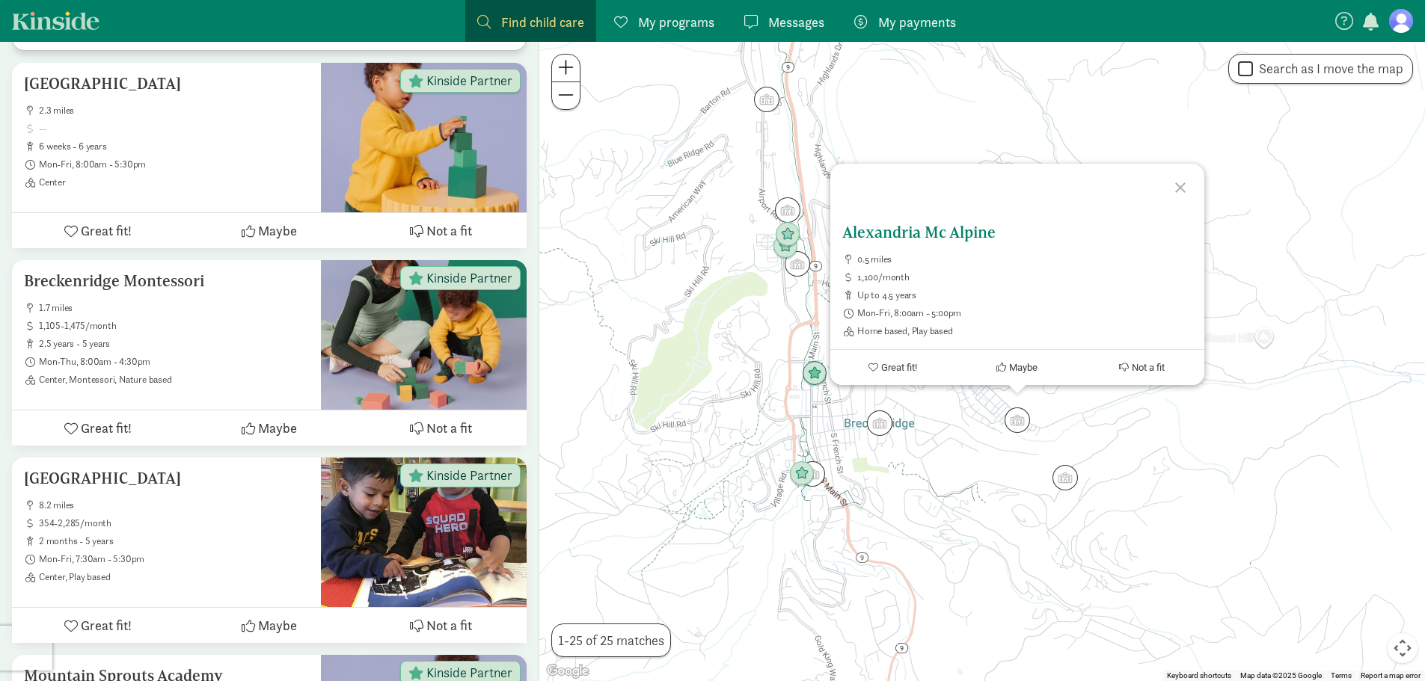
click at [895, 238] on h5 "Alexandria Mc Alpine" at bounding box center [1017, 233] width 350 height 18
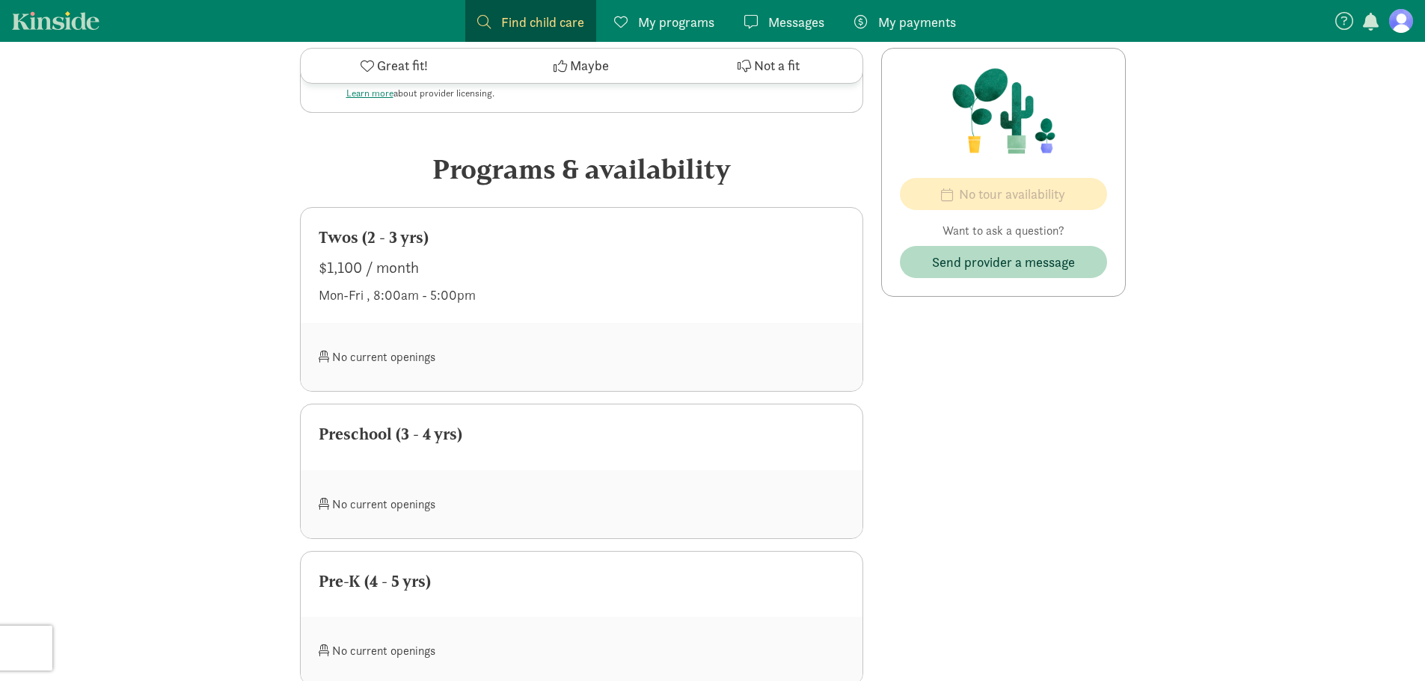
scroll to position [584, 0]
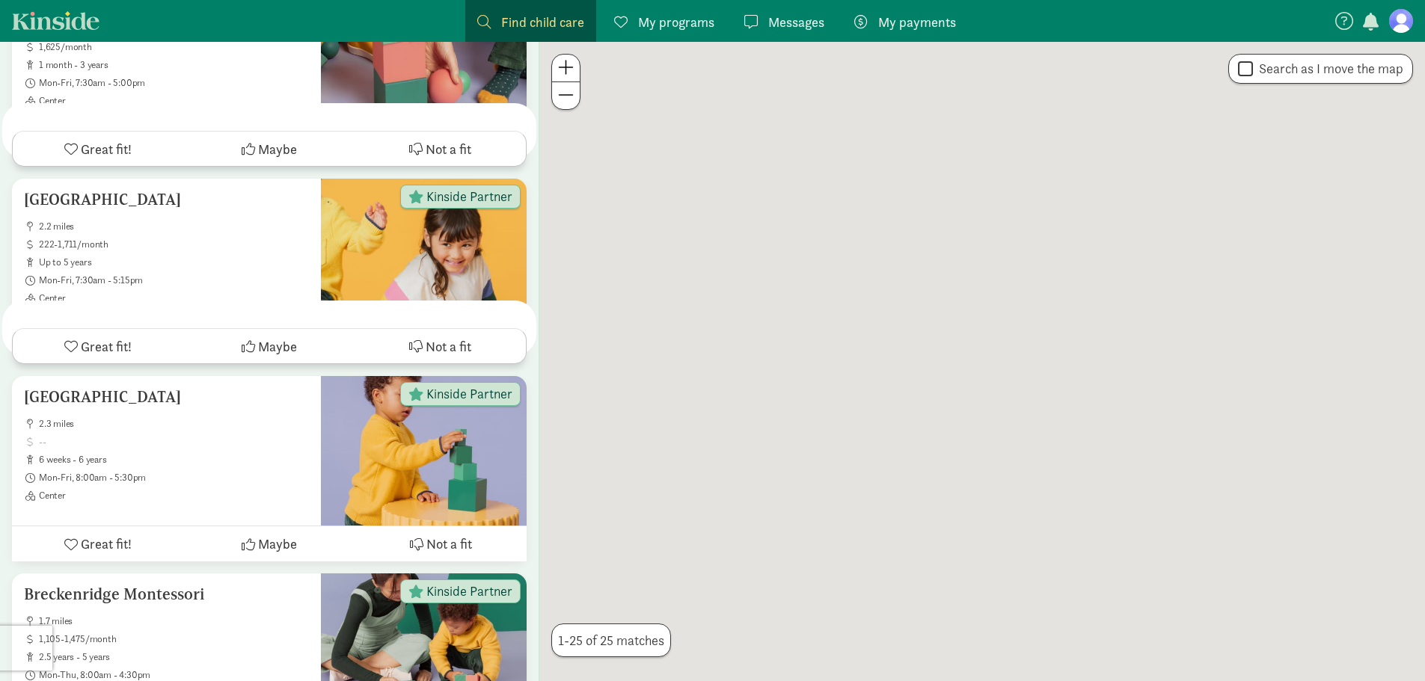
scroll to position [898, 0]
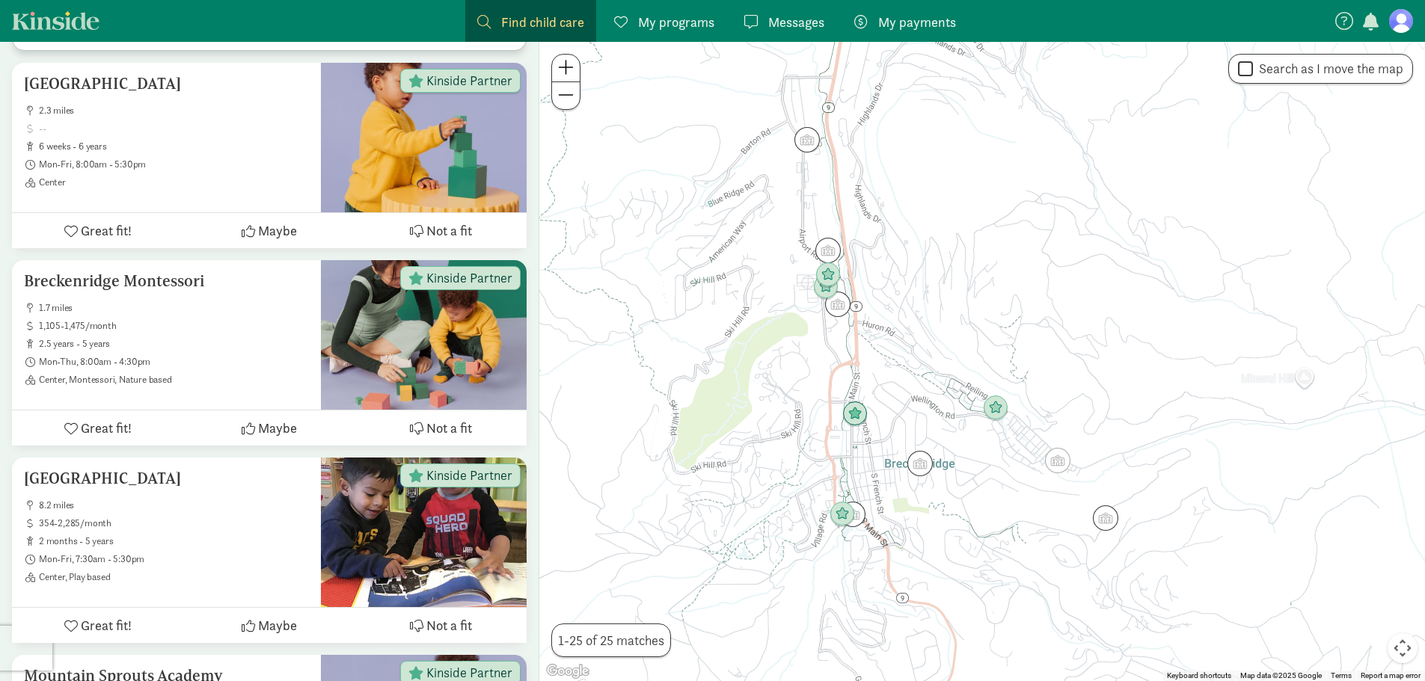
drag, startPoint x: 1040, startPoint y: 497, endPoint x: 993, endPoint y: 257, distance: 244.8
click at [993, 257] on div at bounding box center [982, 362] width 886 height 640
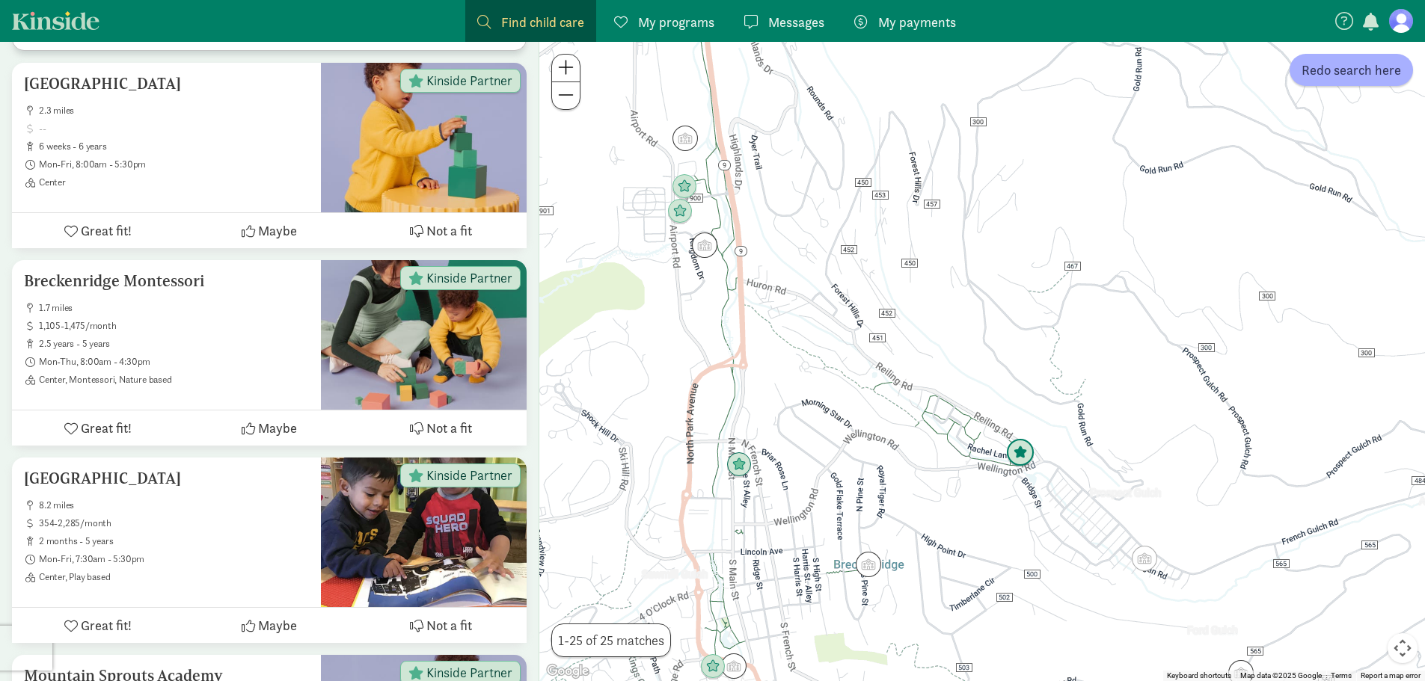
click at [1017, 452] on img "Click to see details" at bounding box center [1020, 453] width 28 height 28
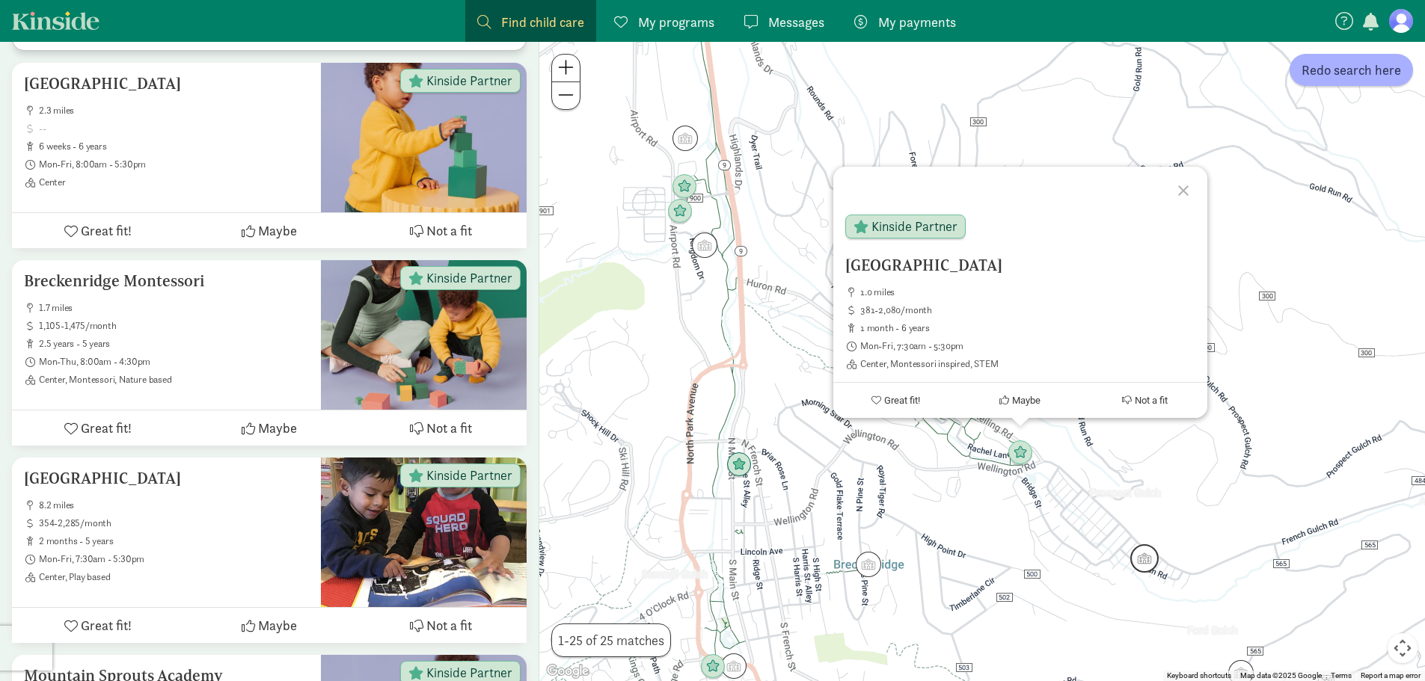
click at [1141, 567] on img "Click to see details" at bounding box center [1144, 559] width 28 height 28
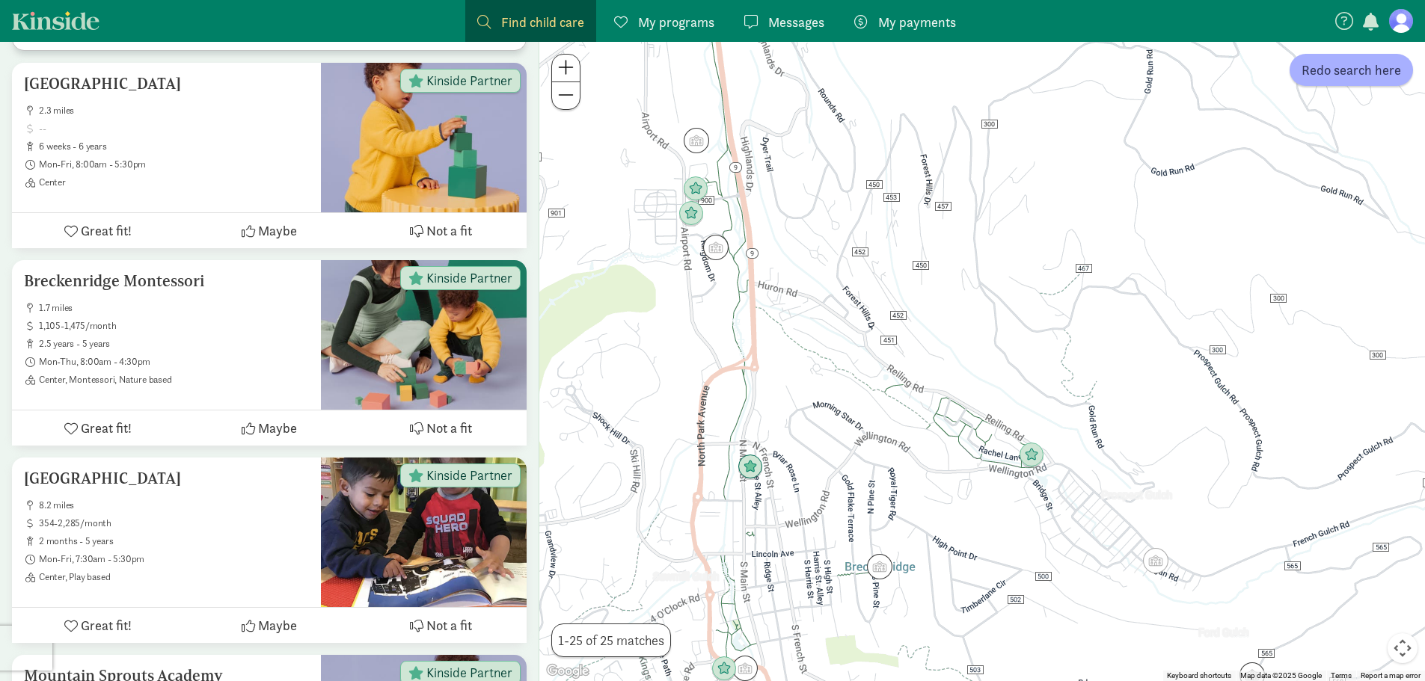
drag, startPoint x: 1066, startPoint y: 574, endPoint x: 1079, endPoint y: 576, distance: 12.9
click at [1079, 576] on div at bounding box center [982, 362] width 886 height 640
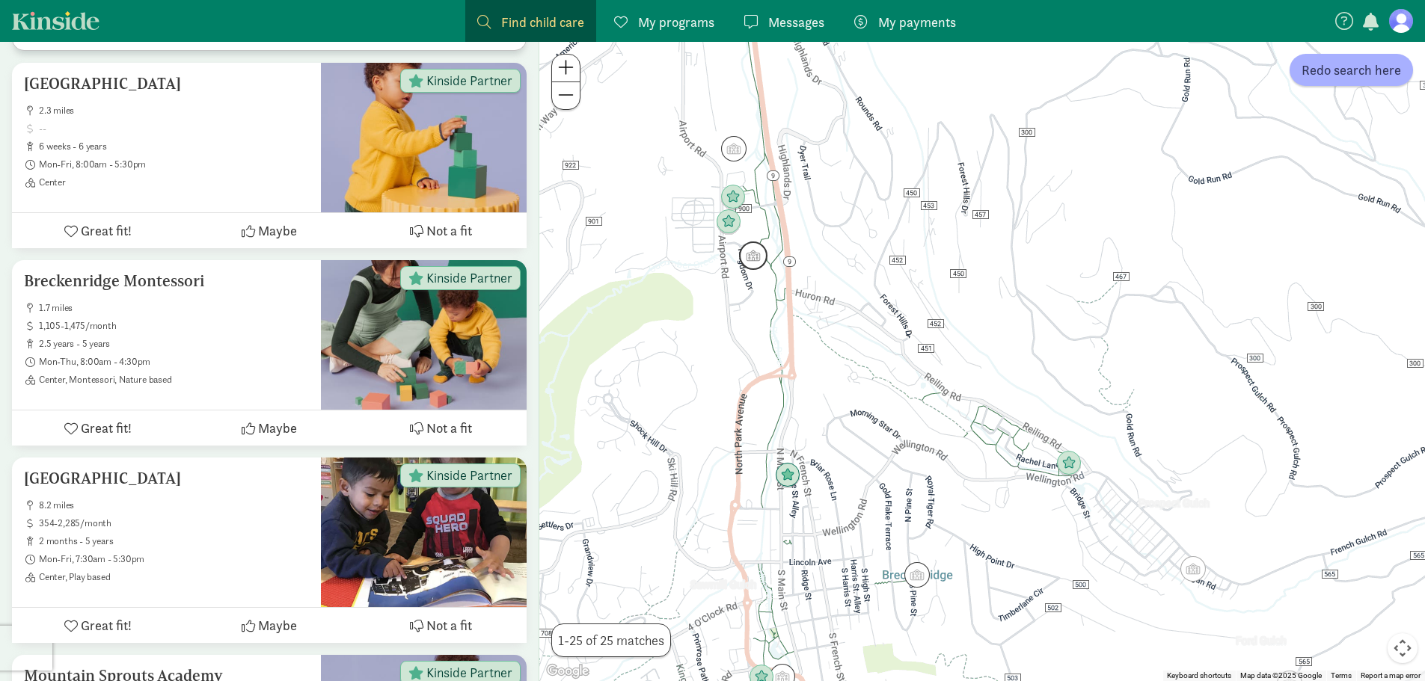
click at [744, 260] on img "Click to see details" at bounding box center [753, 256] width 28 height 28
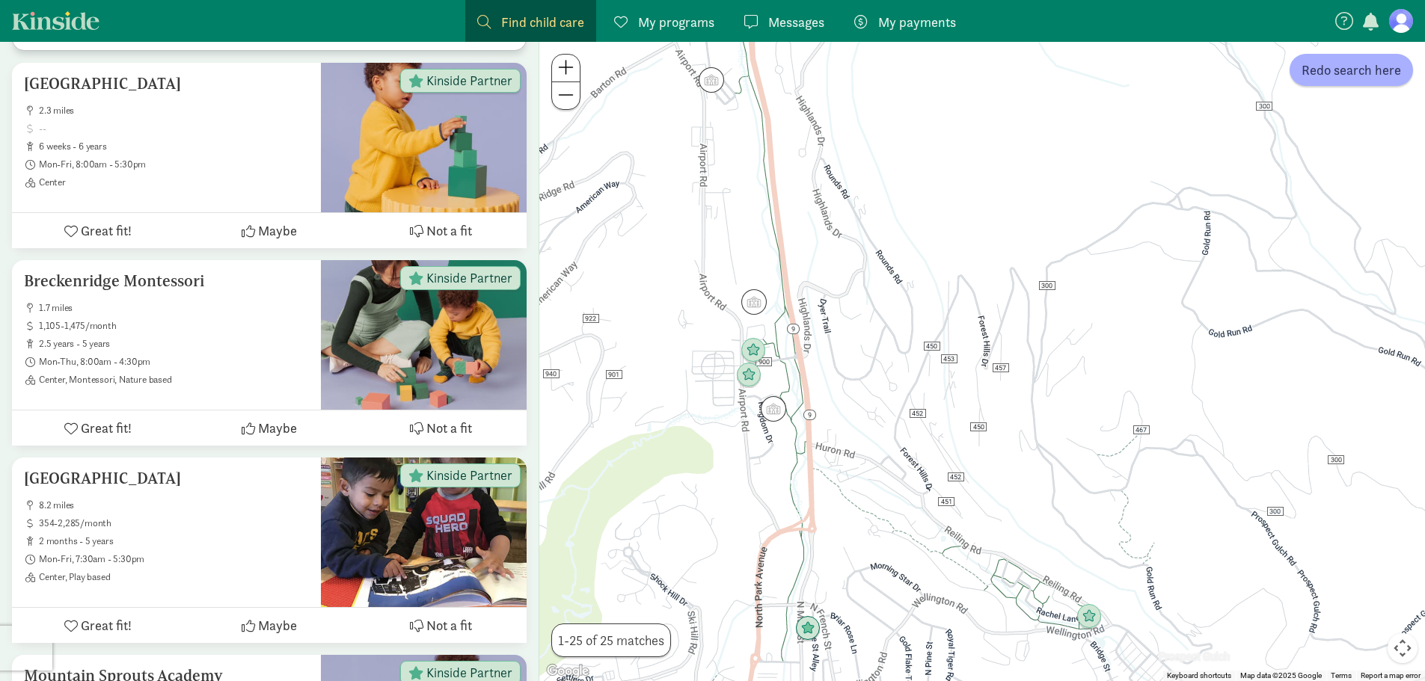
drag, startPoint x: 750, startPoint y: 361, endPoint x: 752, endPoint y: 445, distance: 83.8
click at [752, 445] on div at bounding box center [982, 362] width 886 height 640
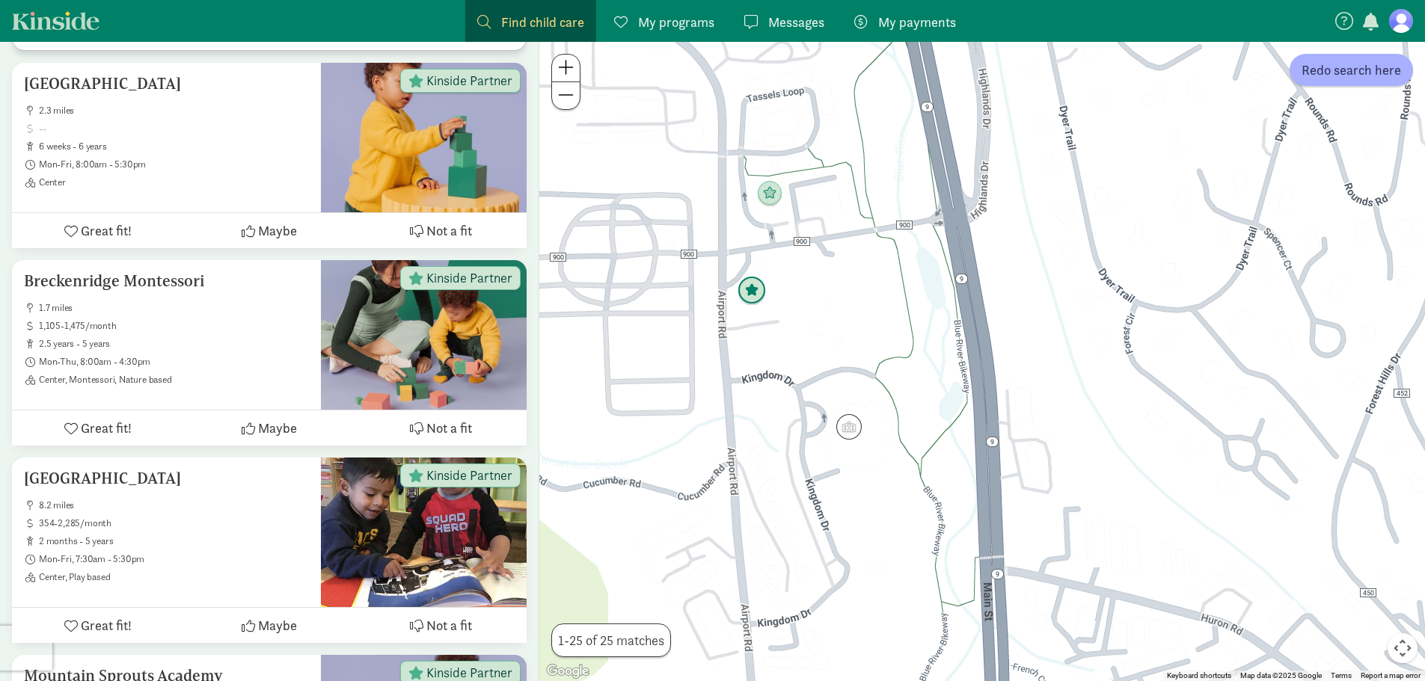
click at [752, 299] on img "Click to see details" at bounding box center [752, 291] width 28 height 28
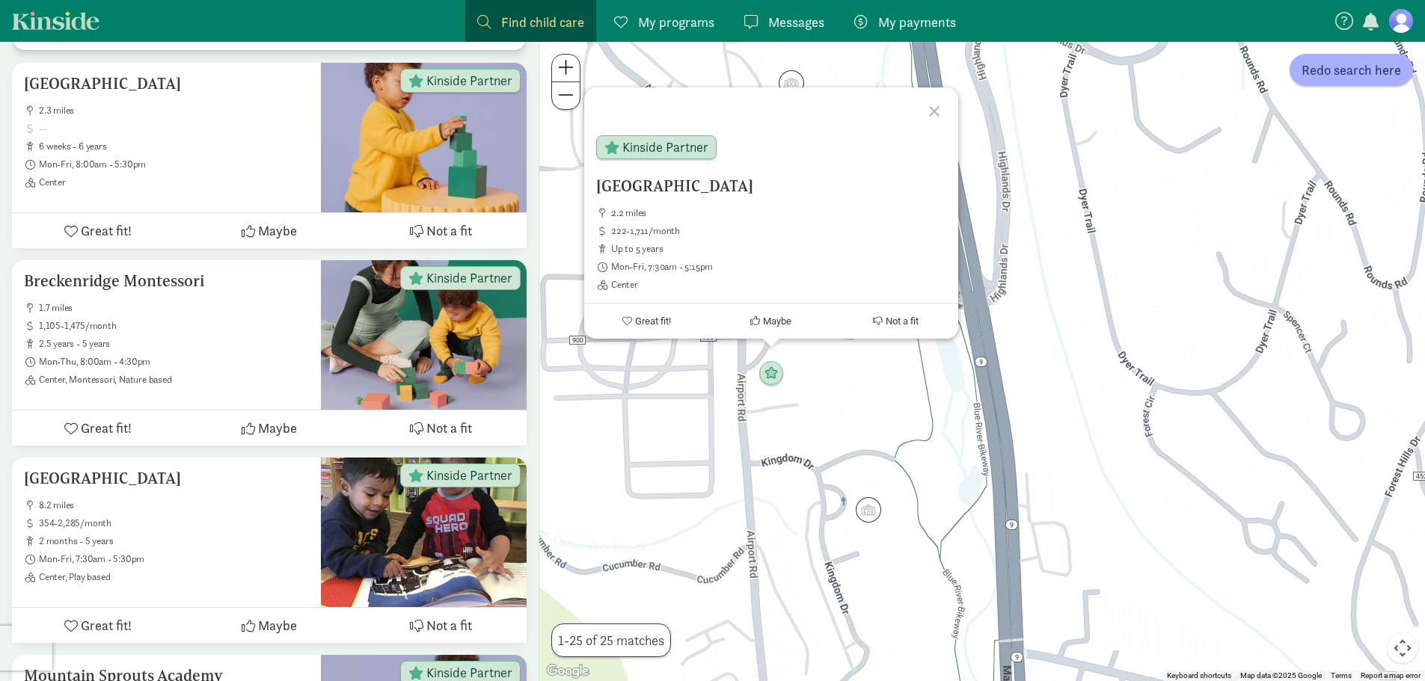
click at [869, 407] on div "Carriage House 2.2 miles 222-1,711/month up to 5 years Mon-Fri, 7:30am - 5:15pm…" at bounding box center [982, 362] width 886 height 640
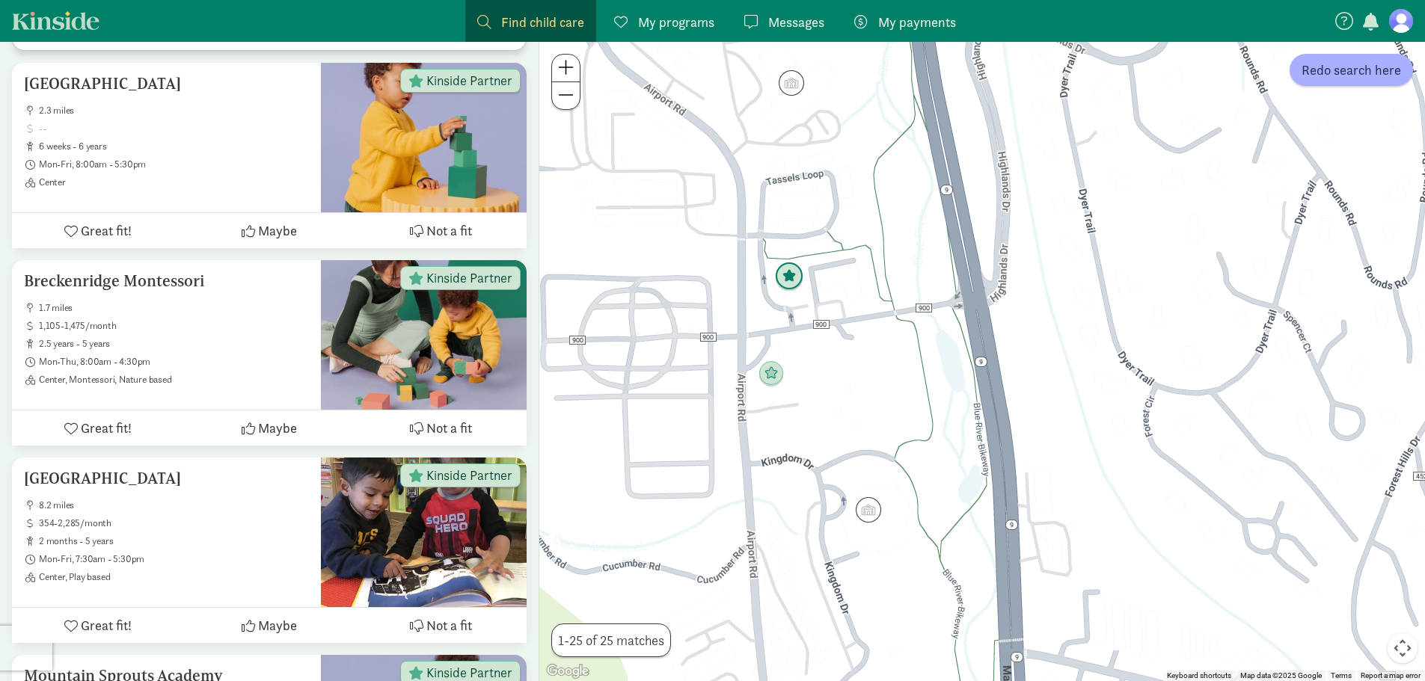
click at [798, 263] on img "Click to see details" at bounding box center [789, 277] width 28 height 28
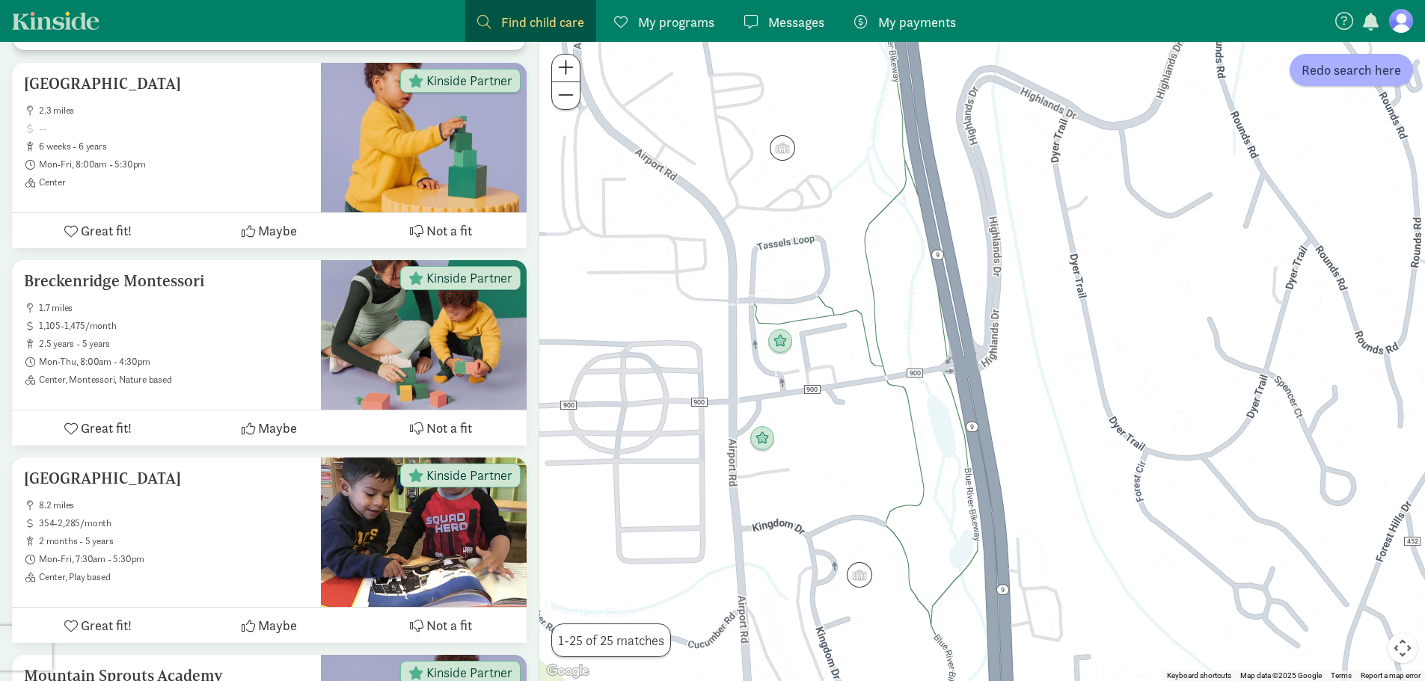
drag, startPoint x: 862, startPoint y: 557, endPoint x: 824, endPoint y: 362, distance: 198.3
click at [824, 366] on div at bounding box center [982, 362] width 886 height 640
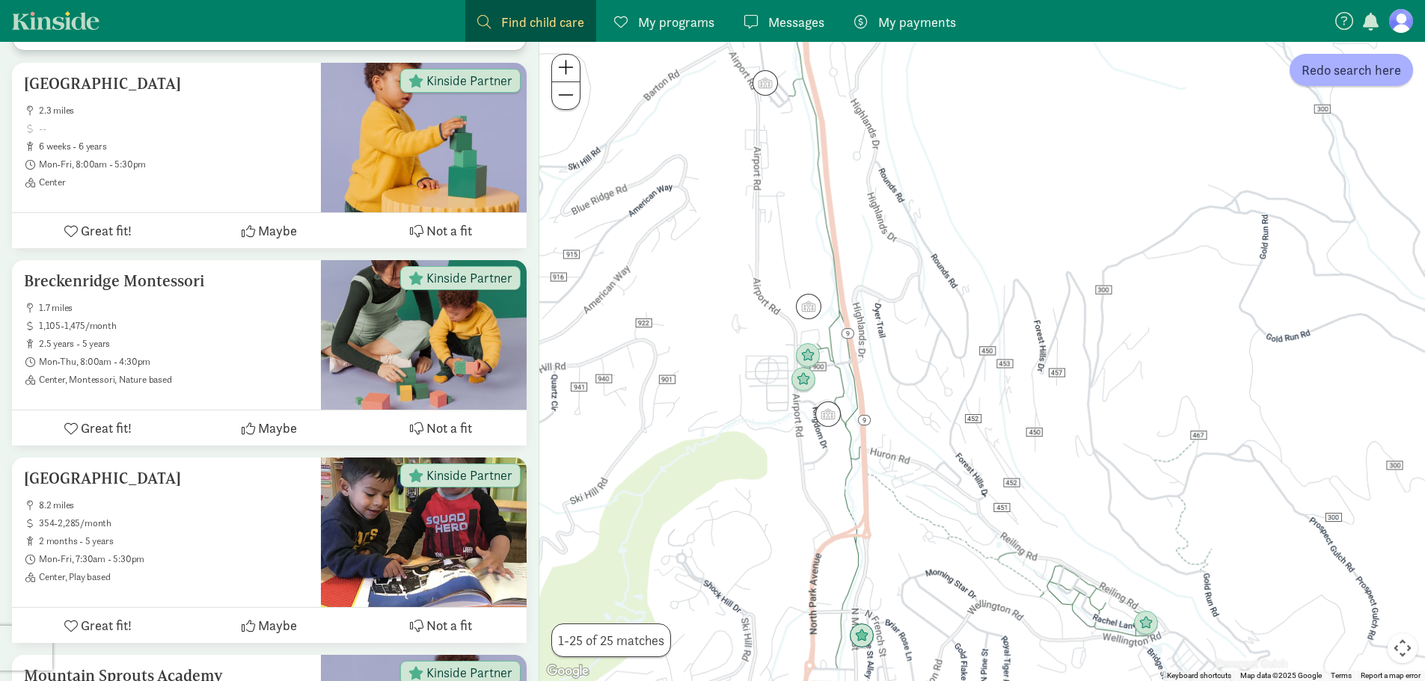
drag, startPoint x: 841, startPoint y: 505, endPoint x: 746, endPoint y: 264, distance: 258.9
click at [747, 266] on div at bounding box center [982, 362] width 886 height 640
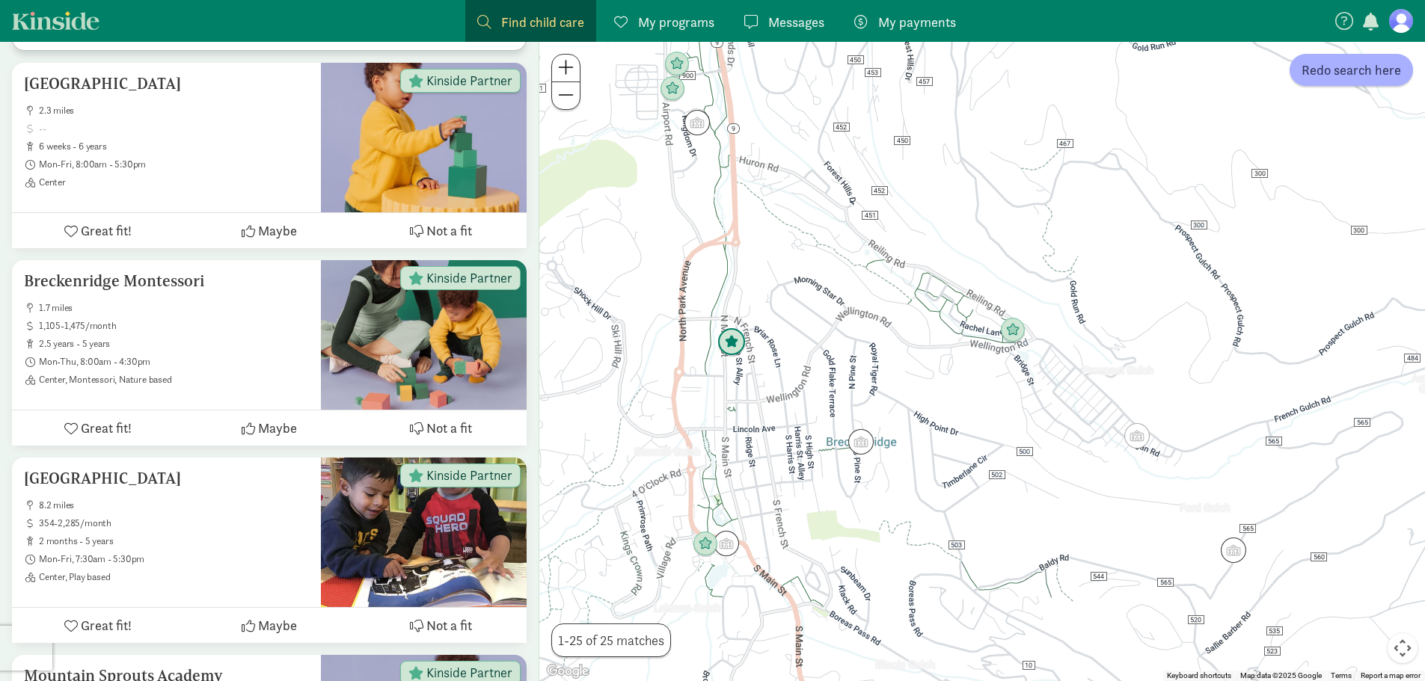
click at [729, 350] on img "Click to see details" at bounding box center [731, 342] width 28 height 28
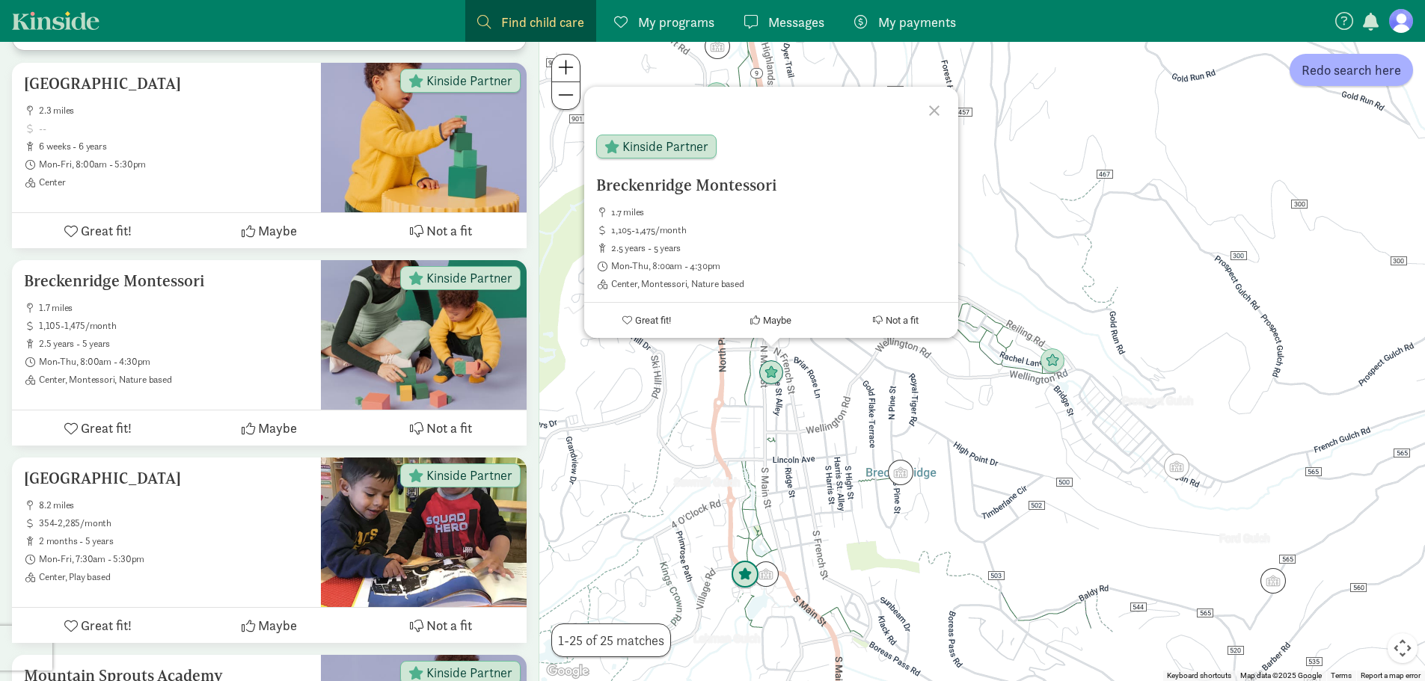
click at [741, 583] on img "Click to see details" at bounding box center [745, 575] width 28 height 28
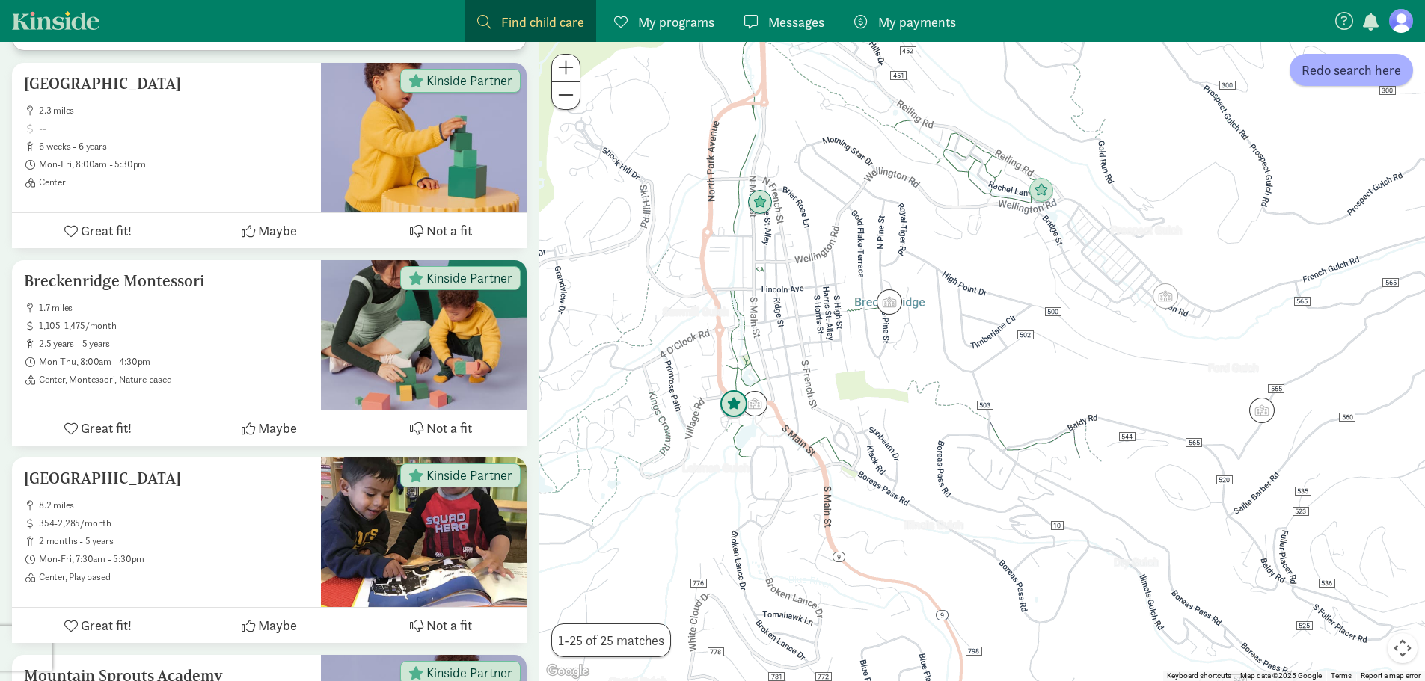
drag, startPoint x: 779, startPoint y: 622, endPoint x: 727, endPoint y: 396, distance: 231.7
click at [727, 396] on div "To navigate, press the arrow keys." at bounding box center [982, 362] width 886 height 640
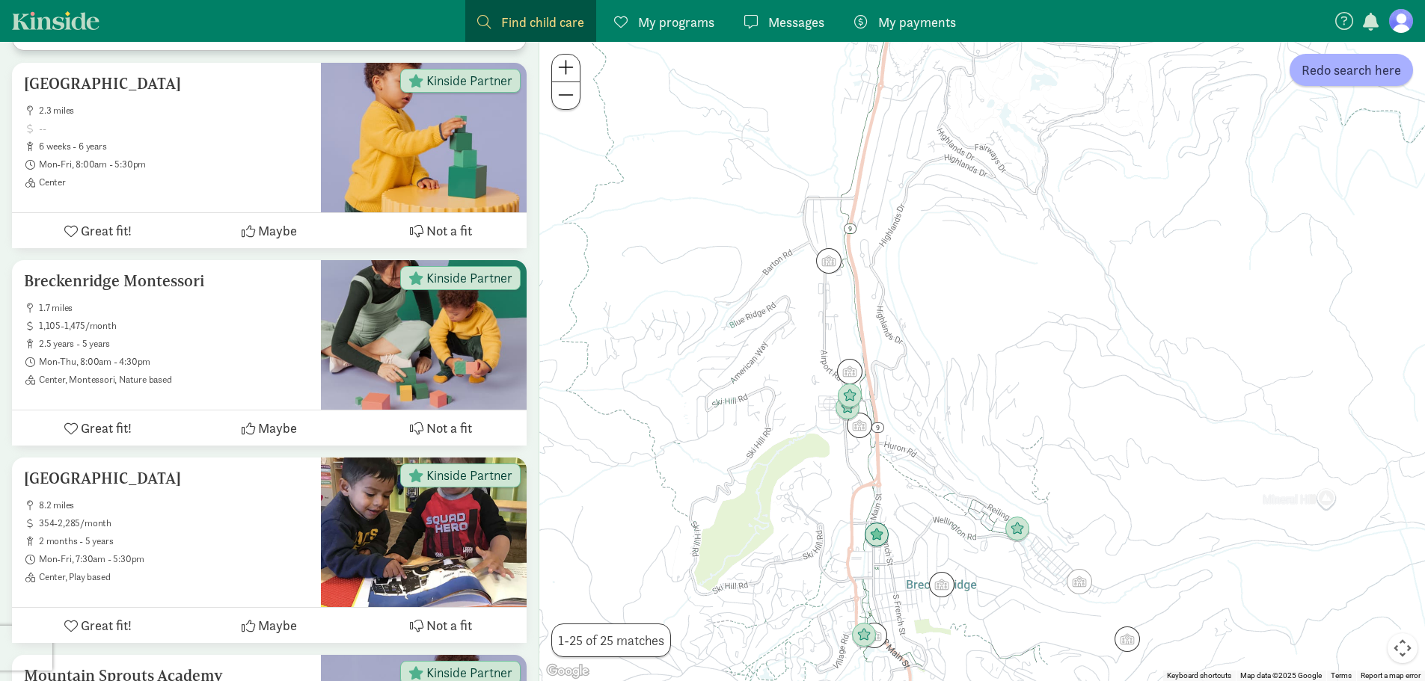
drag, startPoint x: 700, startPoint y: 289, endPoint x: 799, endPoint y: 521, distance: 252.0
click at [799, 521] on div at bounding box center [982, 362] width 886 height 640
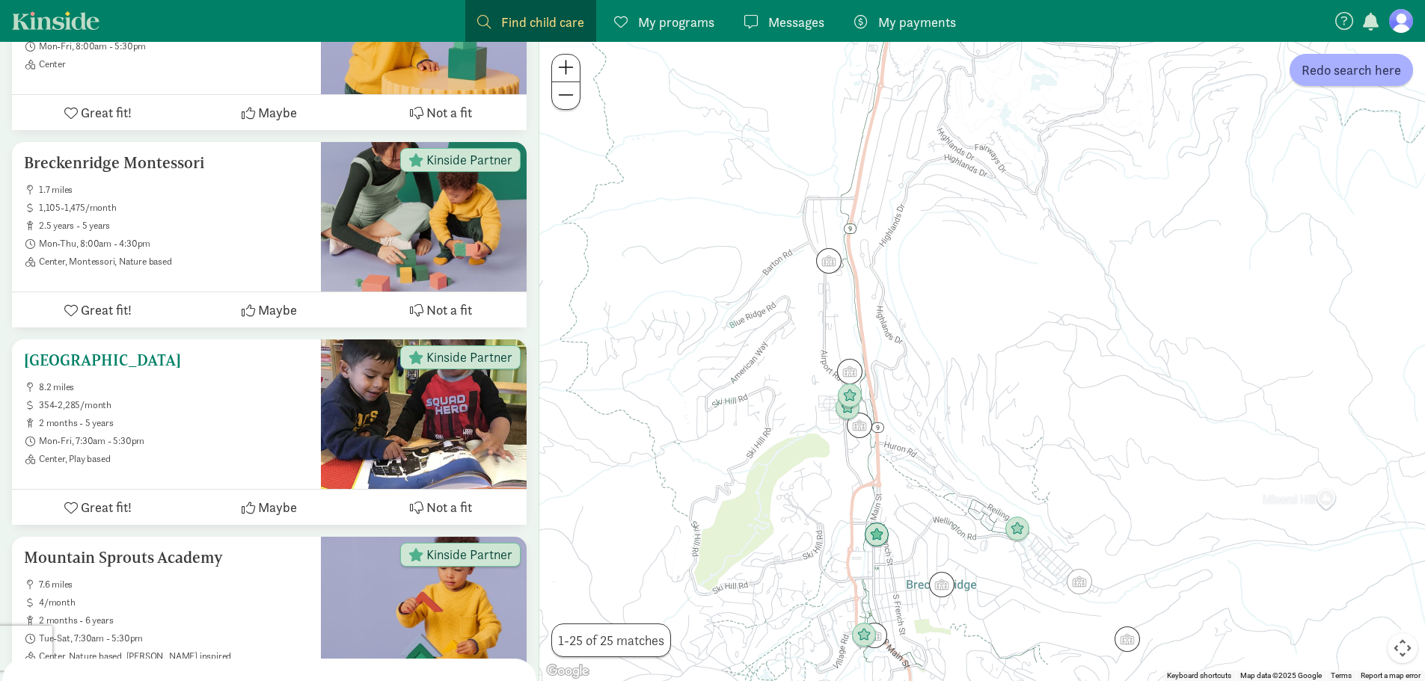
scroll to position [1047, 0]
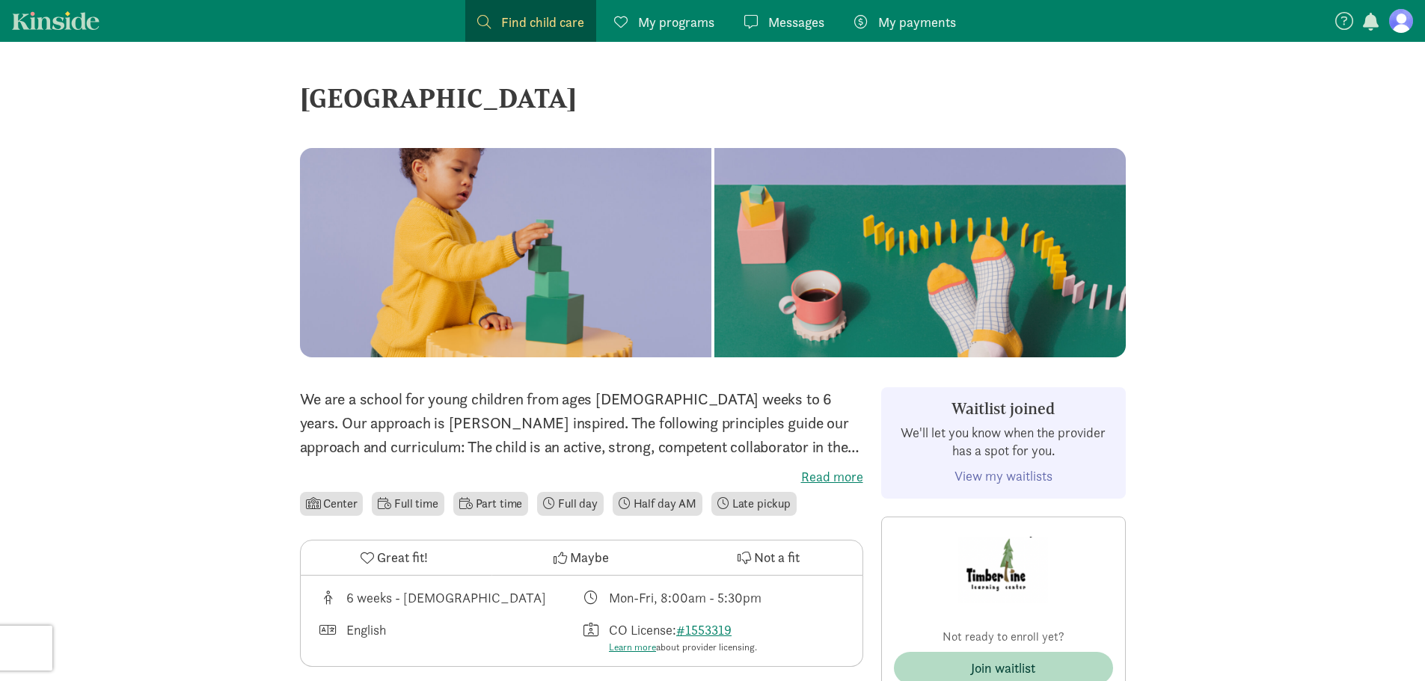
click at [1403, 13] on figure at bounding box center [1401, 21] width 24 height 24
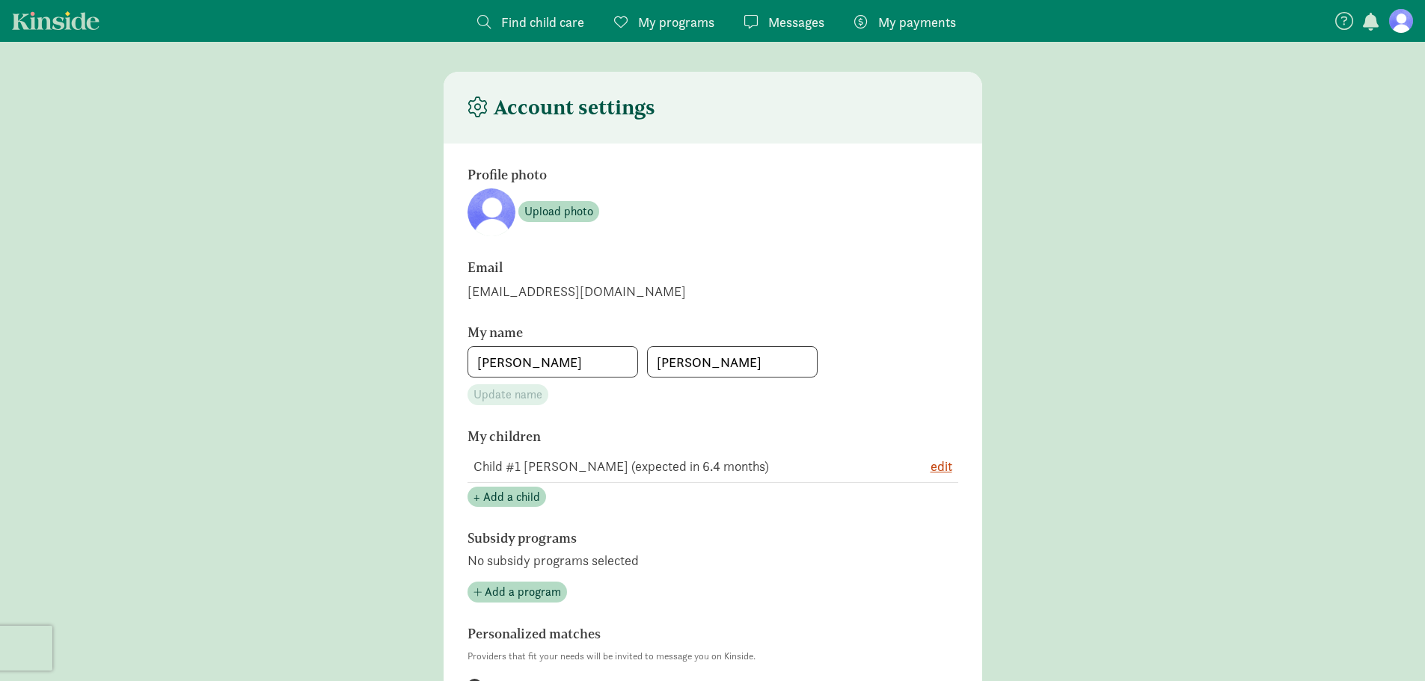
click at [684, 16] on span "My programs" at bounding box center [676, 22] width 76 height 20
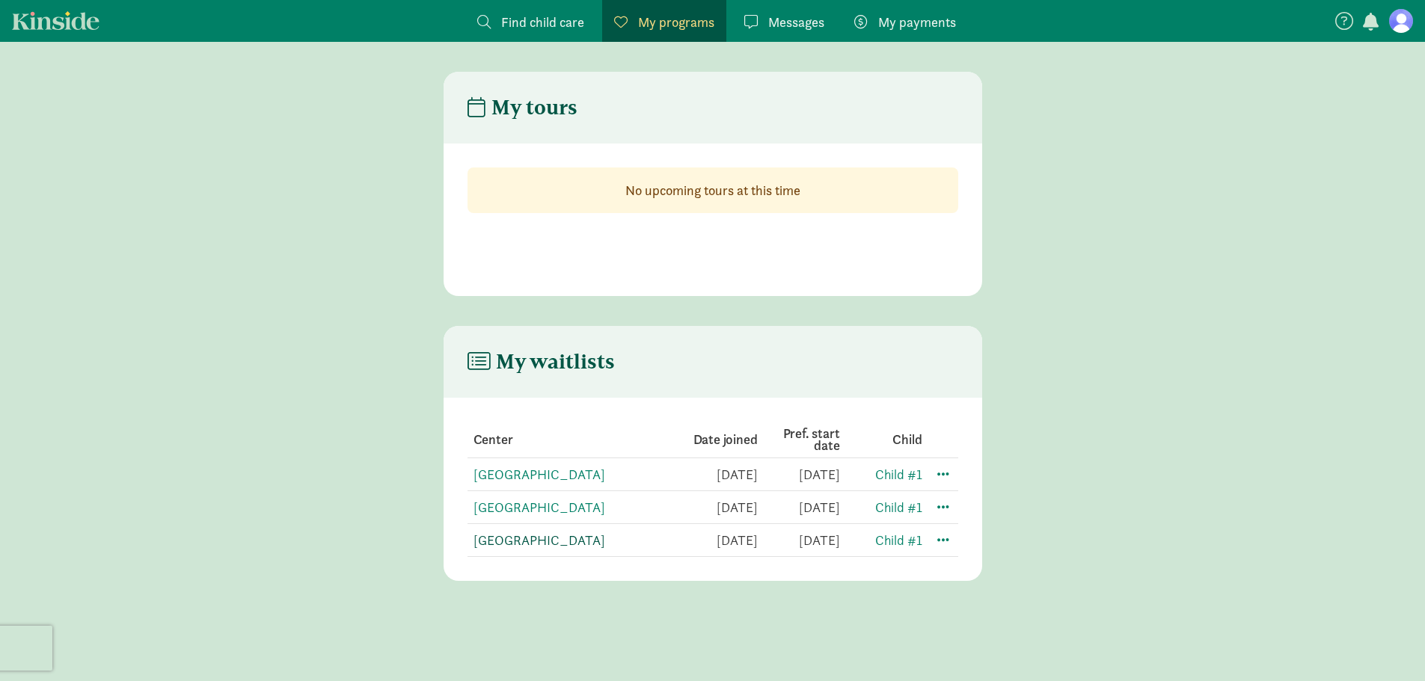
click at [520, 541] on link "[GEOGRAPHIC_DATA]" at bounding box center [539, 540] width 132 height 17
click at [951, 528] on td at bounding box center [940, 540] width 36 height 33
click at [946, 544] on span at bounding box center [943, 539] width 18 height 18
click at [961, 583] on div "Edit preferences" at bounding box center [995, 573] width 135 height 32
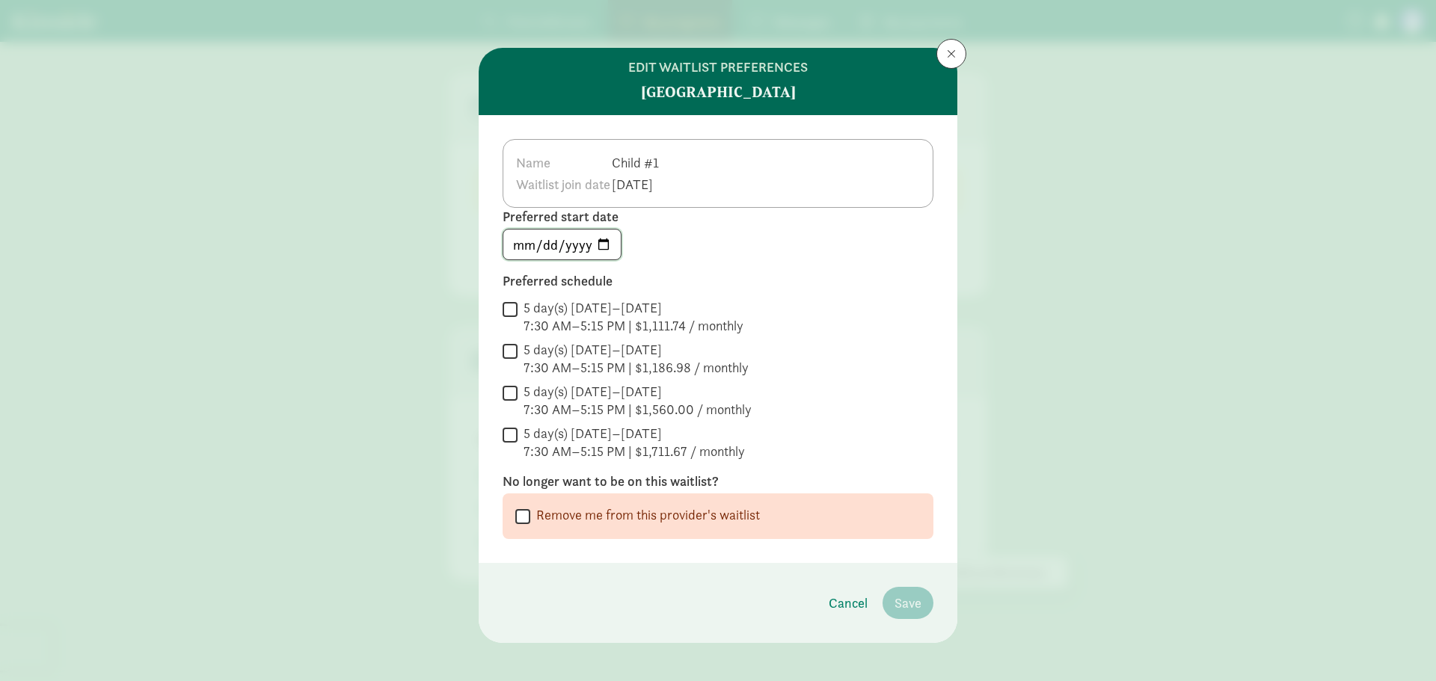
click at [603, 243] on input "[DATE]" at bounding box center [561, 245] width 117 height 30
type input "[DATE]"
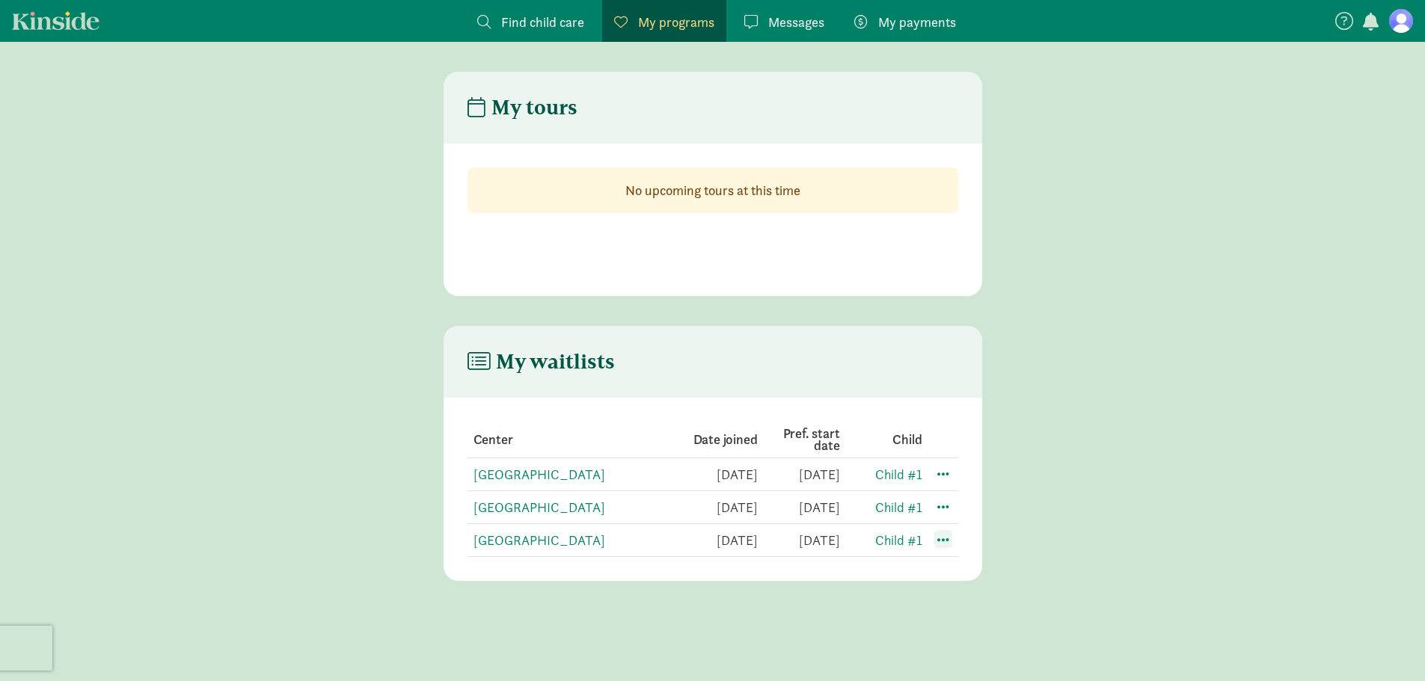
click at [937, 544] on span at bounding box center [943, 539] width 18 height 18
click at [1019, 578] on div "Edit preferences" at bounding box center [995, 573] width 135 height 32
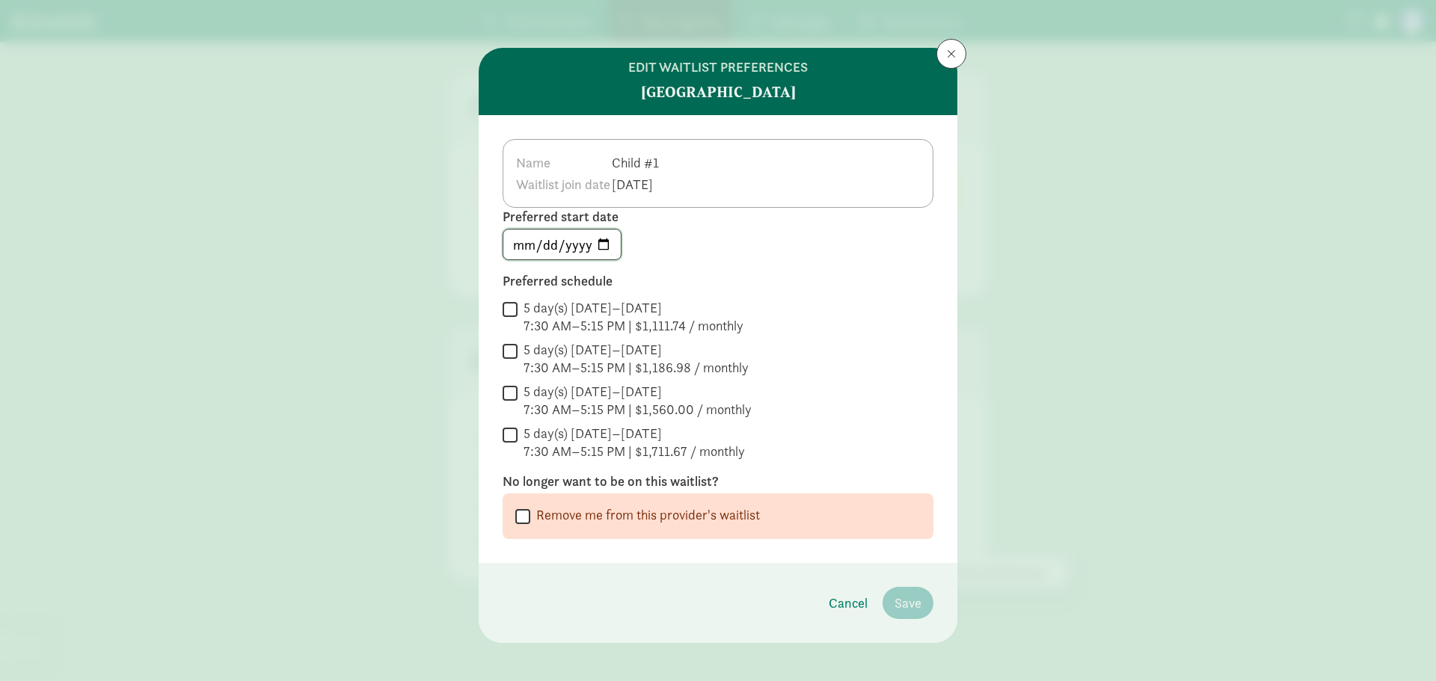
click at [613, 248] on input "[DATE]" at bounding box center [561, 245] width 117 height 30
click at [599, 248] on input "[DATE]" at bounding box center [561, 245] width 117 height 30
type input "[DATE]"
click at [770, 245] on div "[DATE]" at bounding box center [718, 244] width 431 height 31
click at [508, 288] on label "Preferred schedule" at bounding box center [718, 281] width 431 height 18
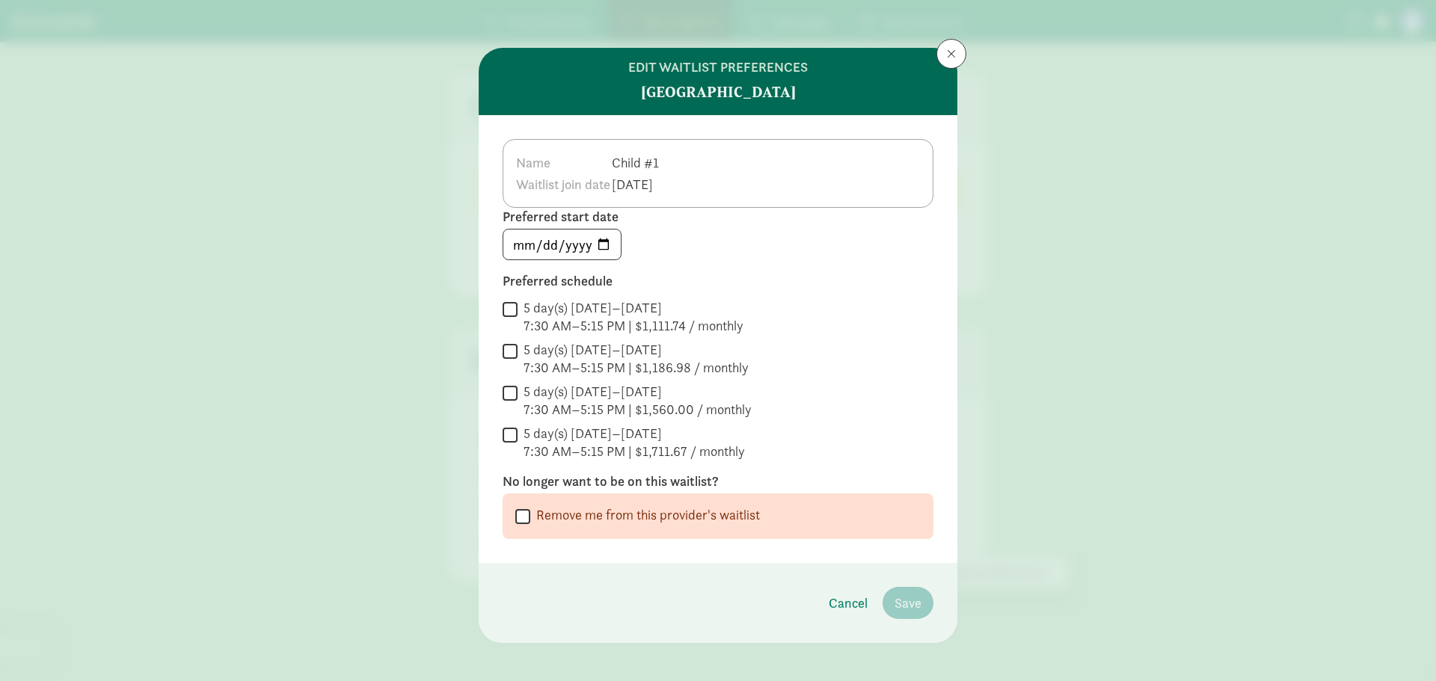
click at [506, 310] on input "5 day(s) [DATE]–[DATE] 7:30 AM–5:15 PM | $1,111.74 / monthly" at bounding box center [510, 309] width 15 height 20
checkbox input "true"
click at [503, 350] on input "5 day(s) [DATE]–[DATE] 7:30 AM–5:15 PM | $1,186.98 / monthly" at bounding box center [510, 351] width 15 height 20
checkbox input "true"
click at [503, 387] on input "5 day(s) [DATE]–[DATE] 7:30 AM–5:15 PM | $1,560.00 / monthly" at bounding box center [510, 393] width 15 height 20
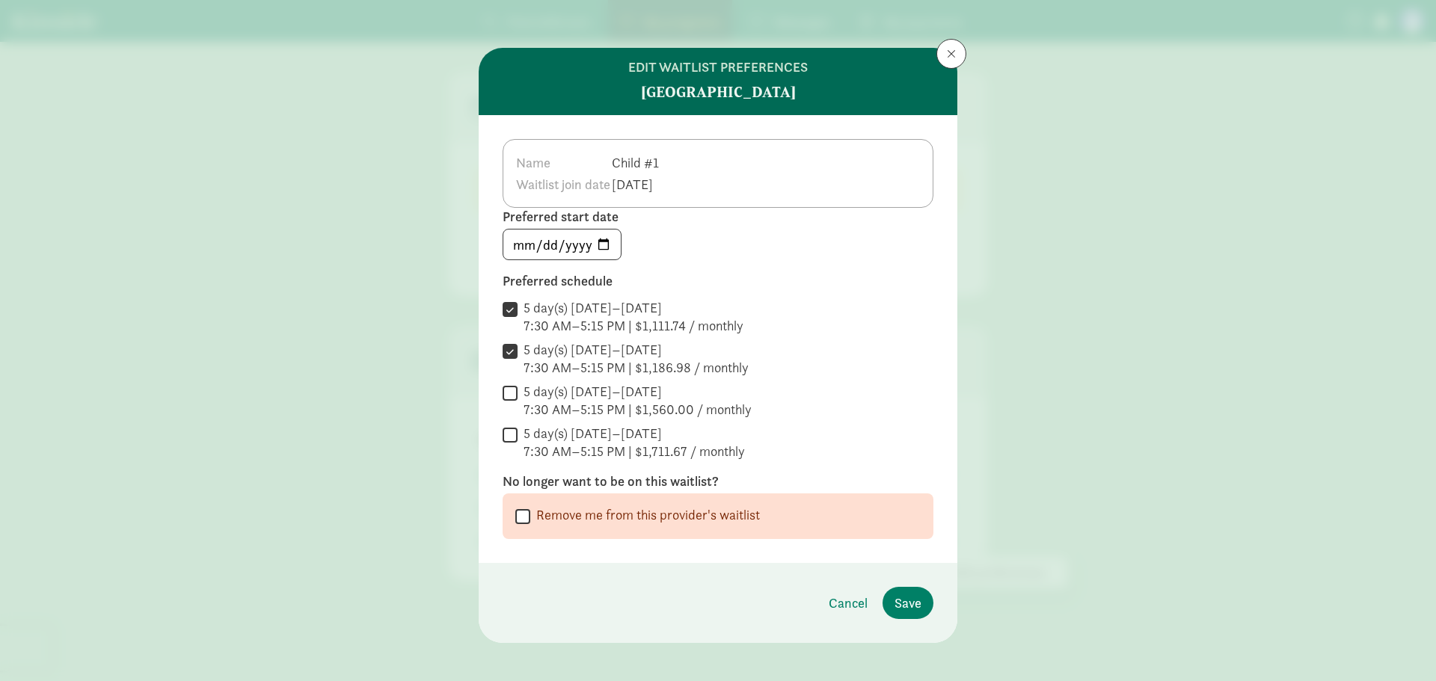
checkbox input "true"
click at [508, 444] on input "5 day(s) [DATE]–[DATE] 7:30 AM–5:15 PM | $1,711.67 / monthly" at bounding box center [510, 435] width 15 height 20
checkbox input "true"
click at [571, 175] on th "Waitlist join date" at bounding box center [563, 185] width 96 height 22
click at [537, 185] on th "Waitlist join date" at bounding box center [563, 185] width 96 height 22
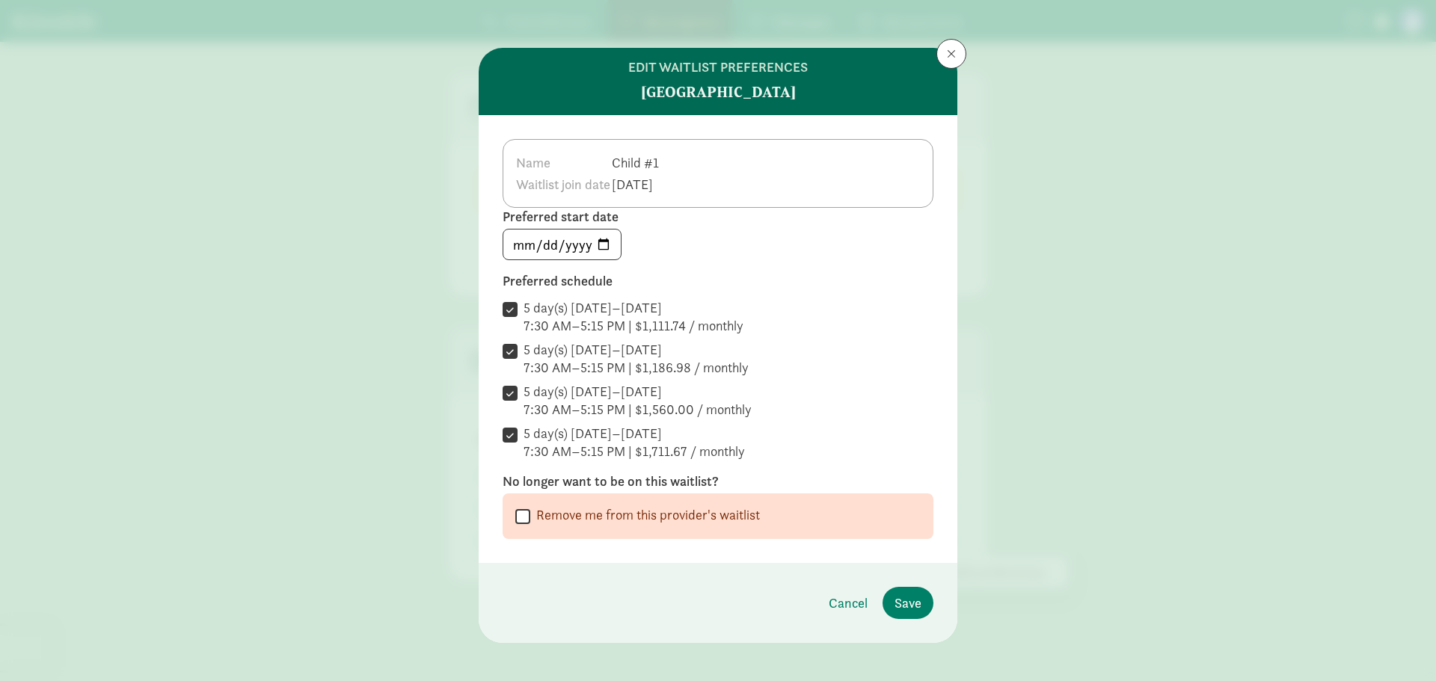
click at [663, 192] on td "[DATE]" at bounding box center [637, 185] width 52 height 22
click at [900, 597] on span "Save" at bounding box center [908, 603] width 27 height 20
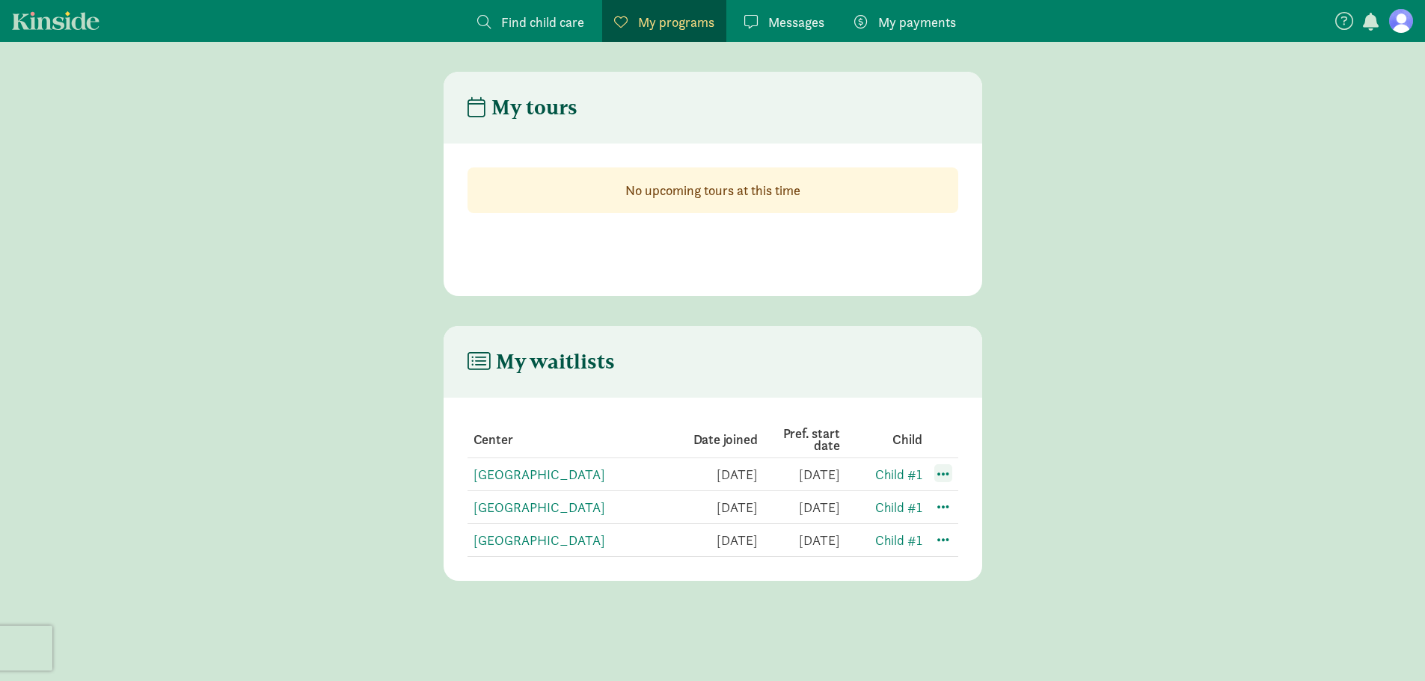
click at [943, 468] on span at bounding box center [943, 474] width 18 height 18
click at [963, 504] on div "Edit preferences" at bounding box center [995, 507] width 135 height 32
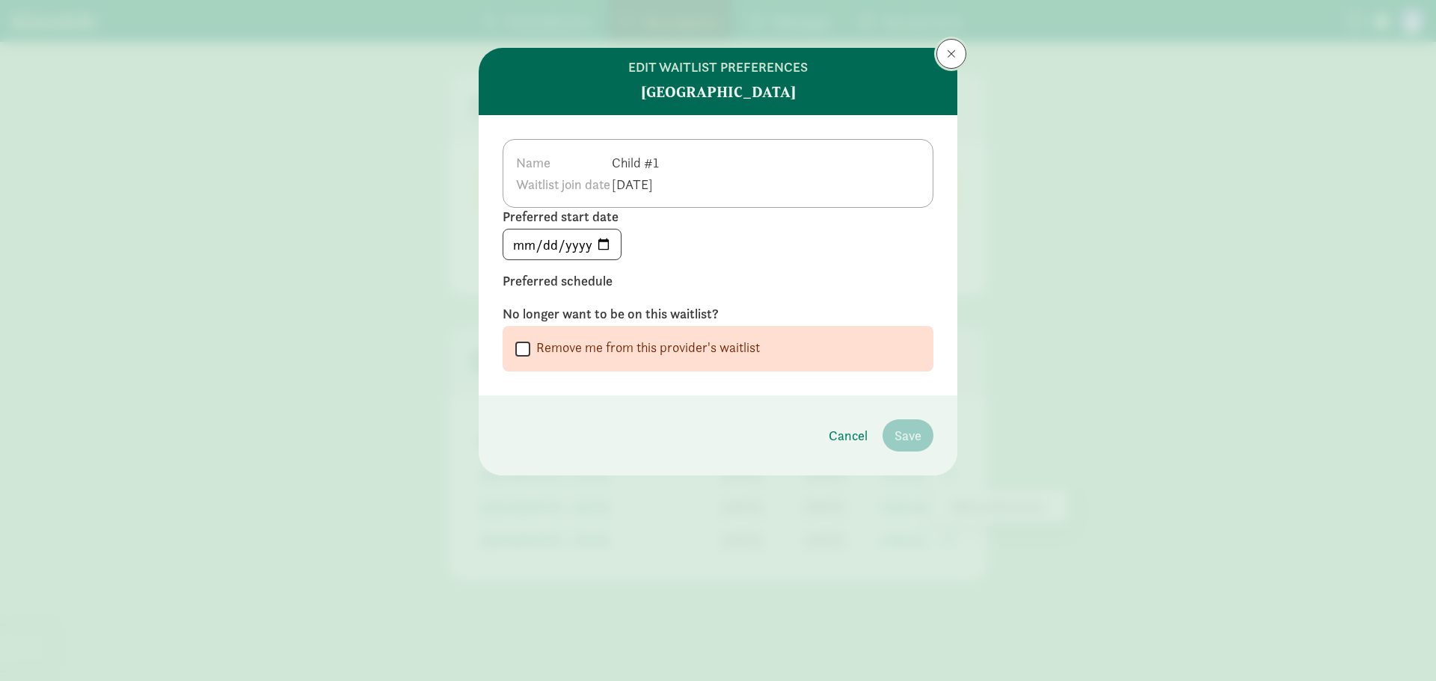
click at [951, 52] on span at bounding box center [951, 54] width 9 height 12
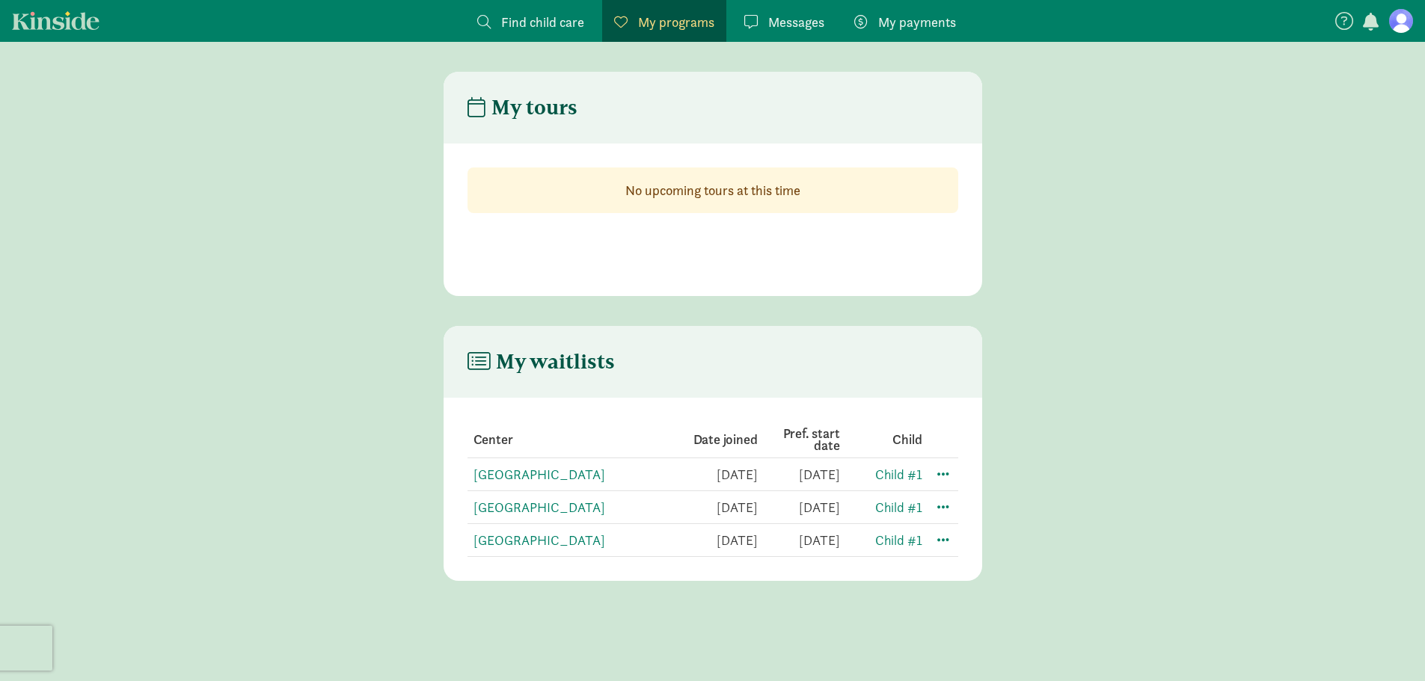
click at [1147, 432] on main "My waitlists Center Date joined Pref. start date Child Timberline Learning Cent…" at bounding box center [712, 453] width 1425 height 255
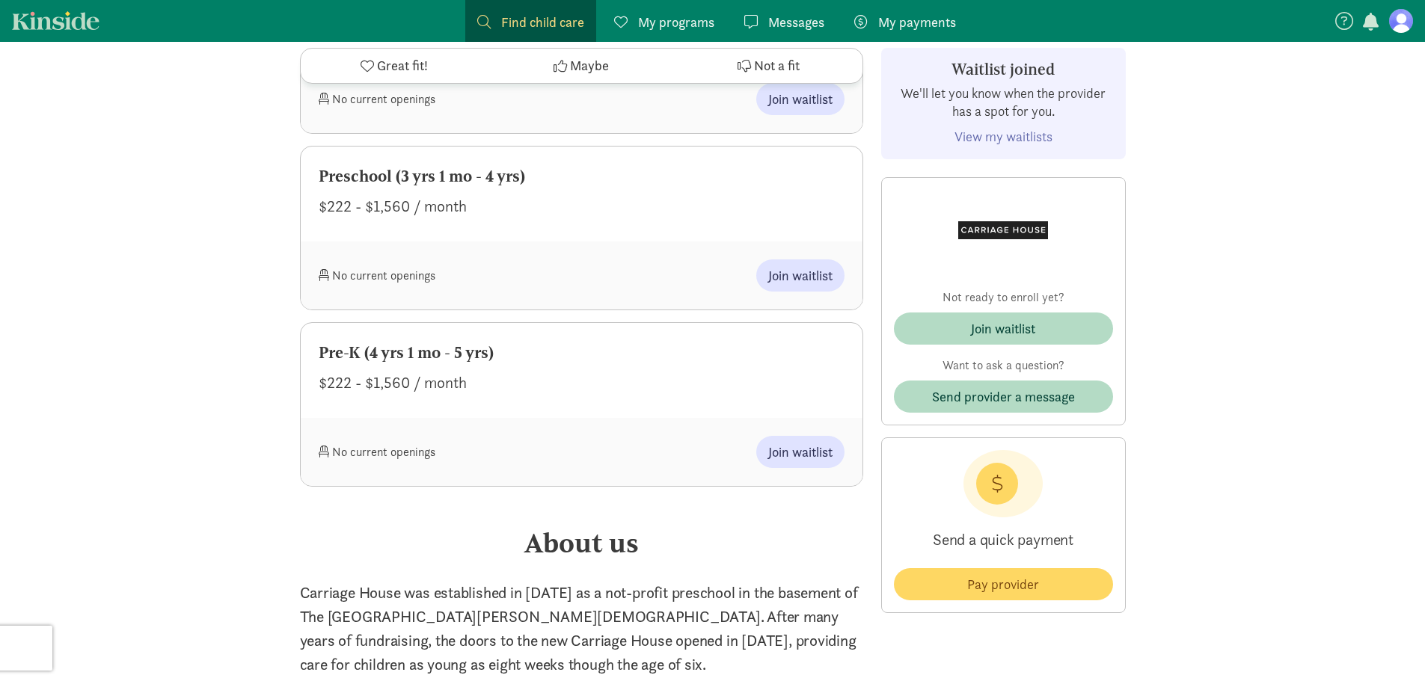
scroll to position [1496, 0]
click at [1207, 466] on div "‹ › × Carriage House ‹ › × Doing what's best for kids since 1973. Carriage Hous…" at bounding box center [712, 124] width 1425 height 3157
